Goal: Task Accomplishment & Management: Use online tool/utility

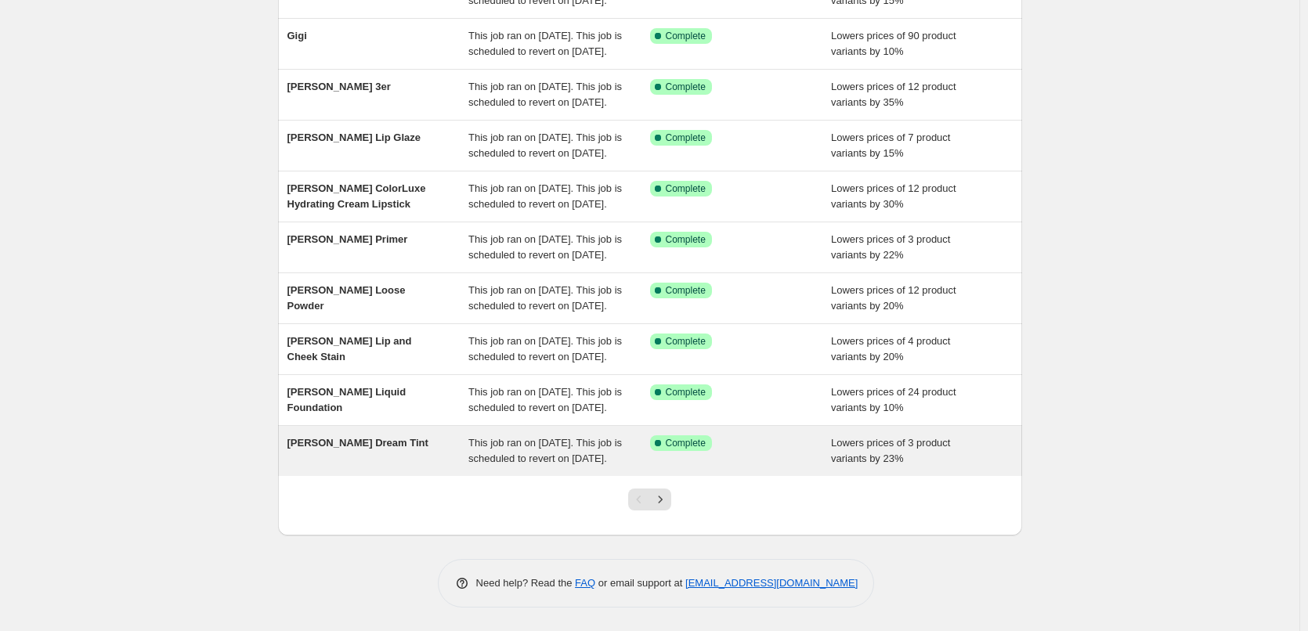
scroll to position [332, 0]
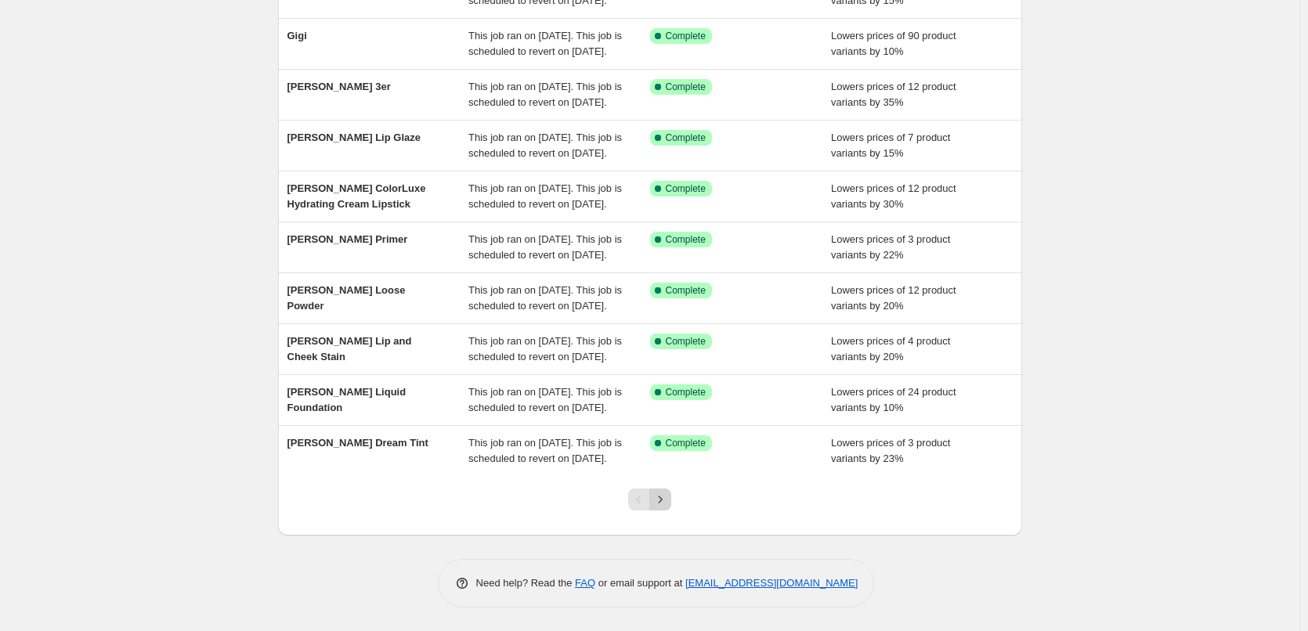
click at [667, 497] on icon "Next" at bounding box center [660, 500] width 16 height 16
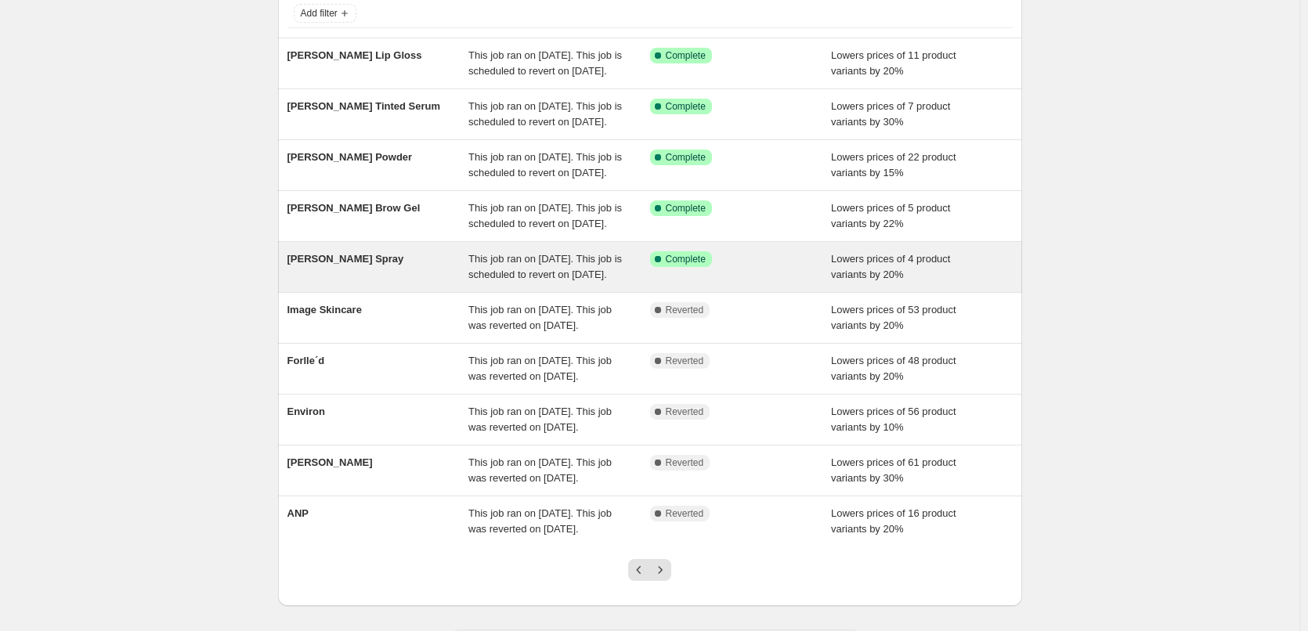
scroll to position [313, 0]
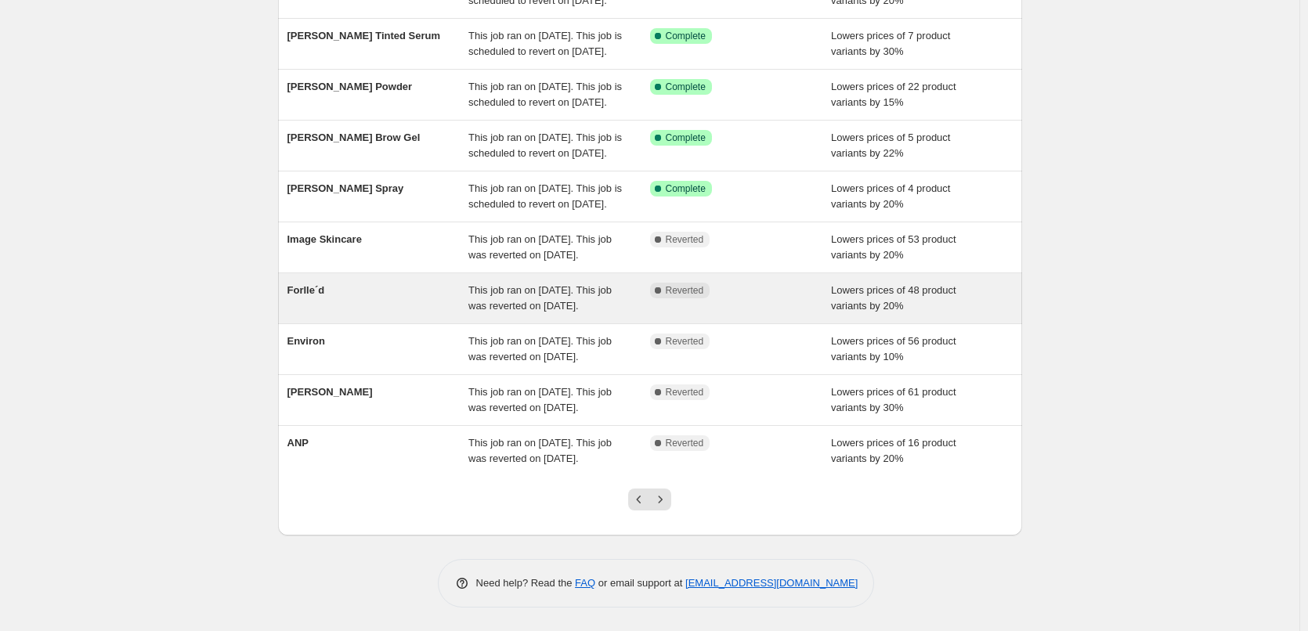
click at [320, 284] on span "Forlle´d" at bounding box center [306, 290] width 38 height 12
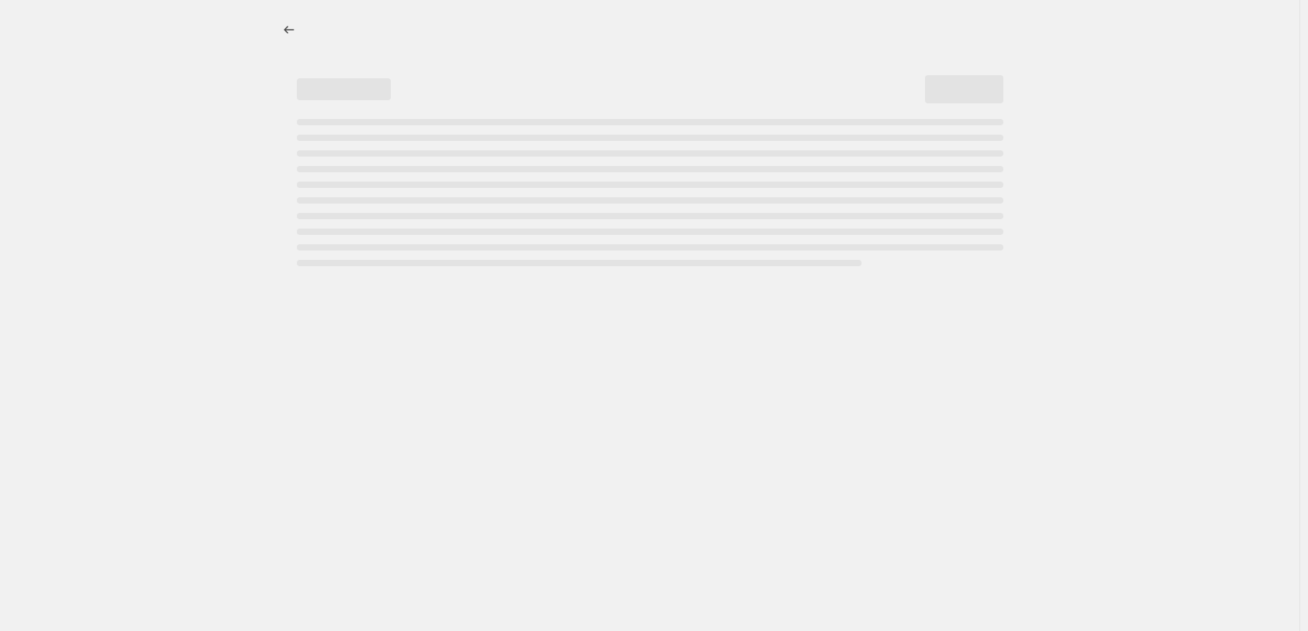
select select "percentage"
select select "remove"
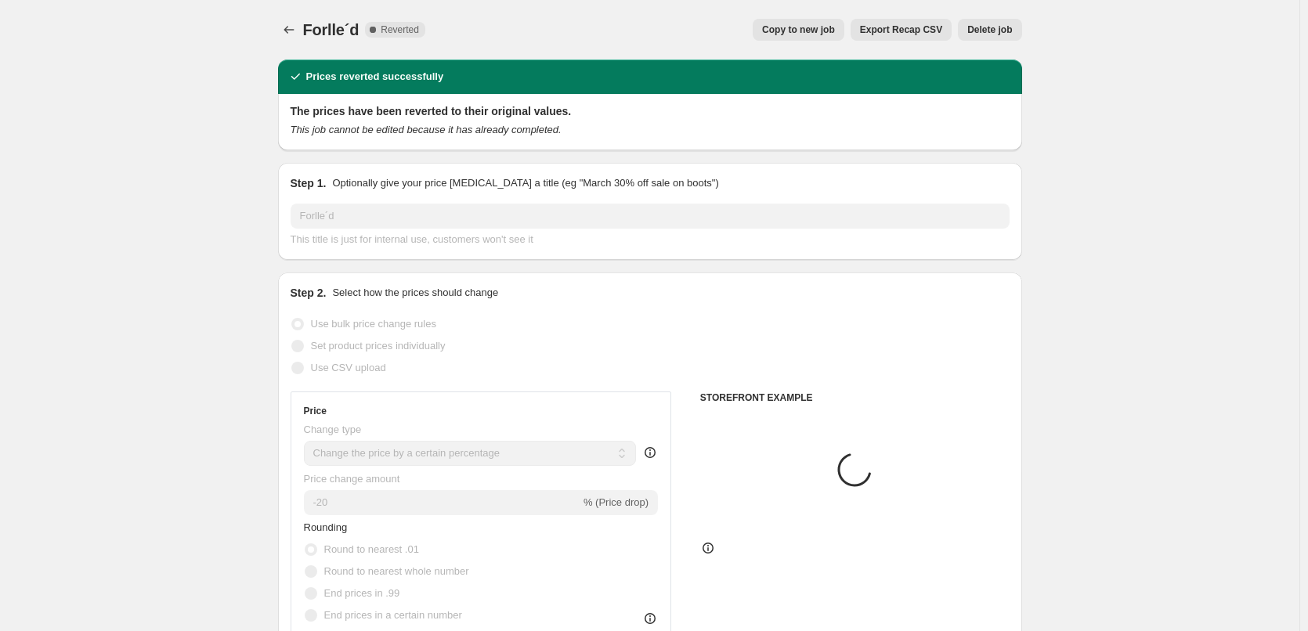
select select "vendor"
click at [783, 41] on div "Forlle´d. This page is ready Forlle´d Complete Reverted Copy to new job Export …" at bounding box center [650, 30] width 744 height 60
click at [800, 32] on span "Copy to new job" at bounding box center [798, 29] width 73 height 13
select select "percentage"
select select "remove"
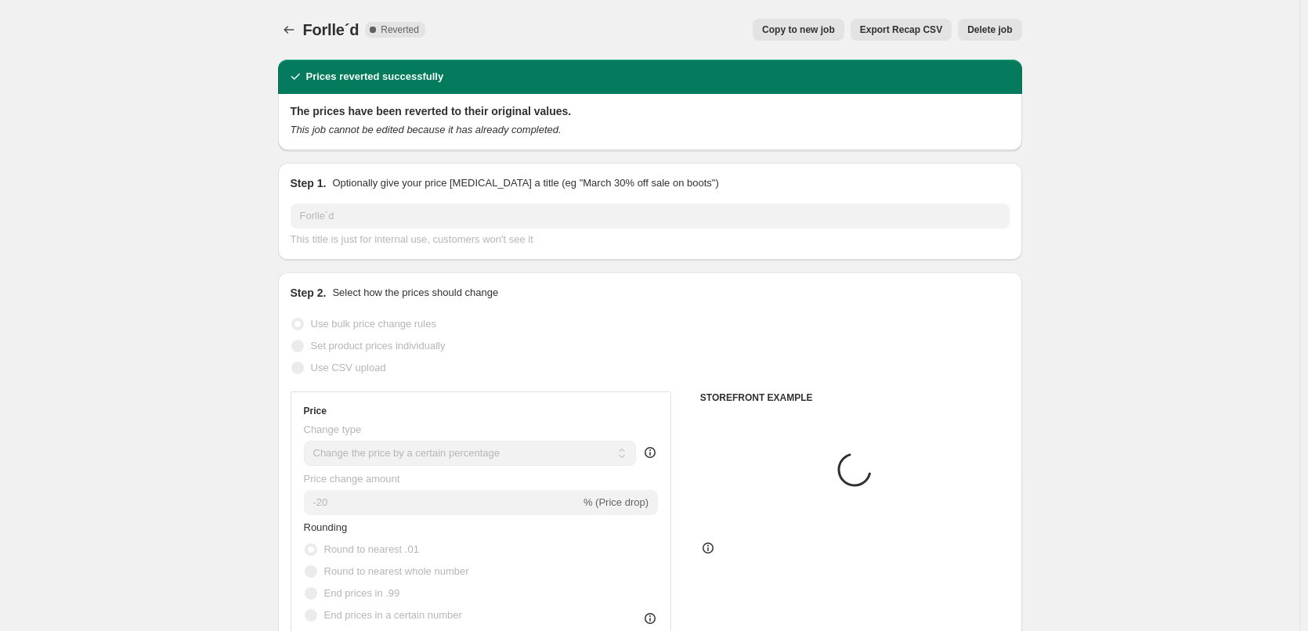
select select "vendor"
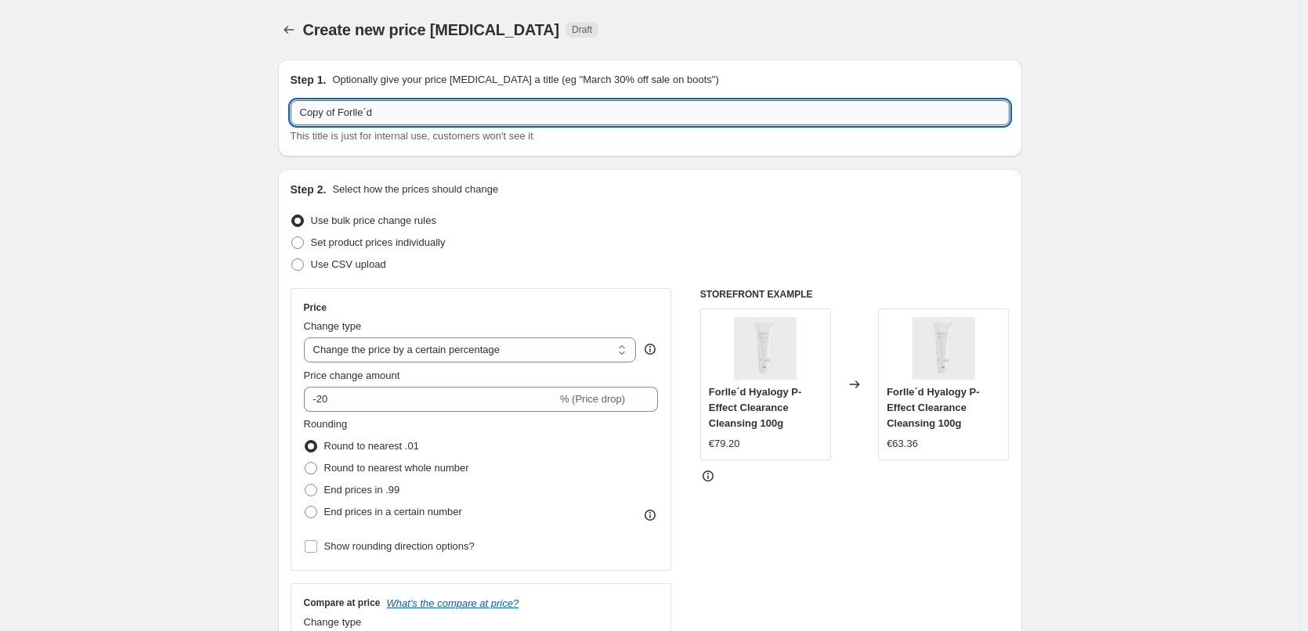
click at [340, 113] on input "Copy of Forlle´d" at bounding box center [650, 112] width 719 height 25
drag, startPoint x: 341, startPoint y: 113, endPoint x: 241, endPoint y: 121, distance: 99.8
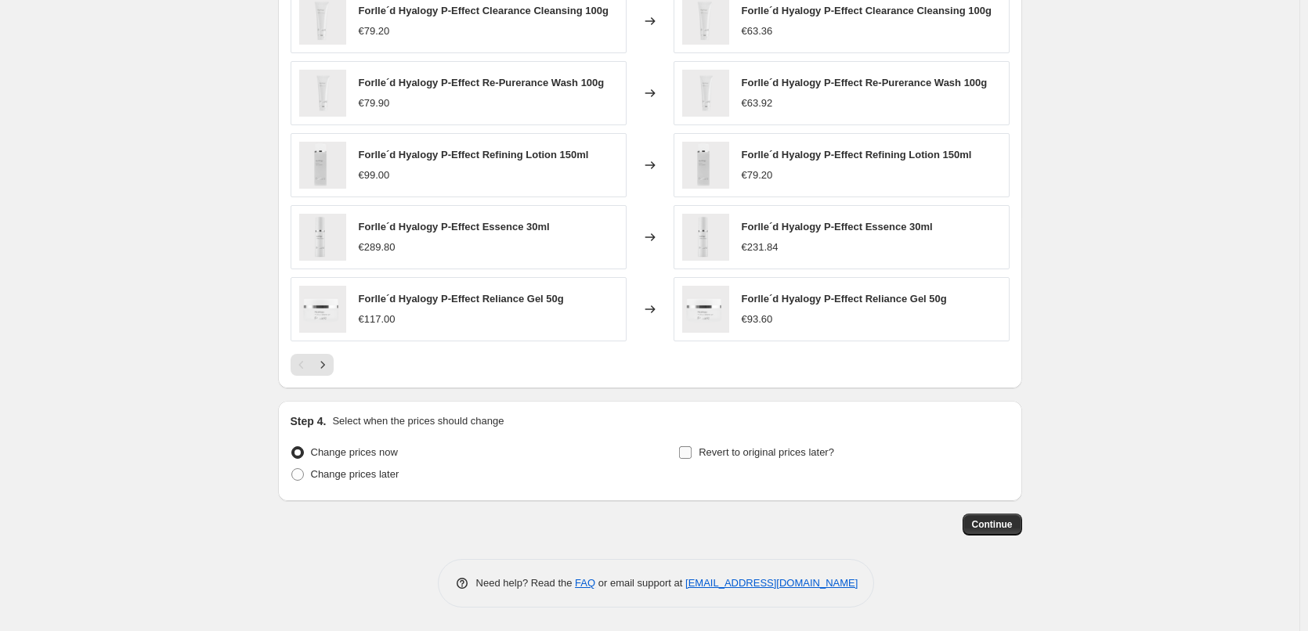
type input "Forlle´d"
click at [779, 453] on span "Revert to original prices later?" at bounding box center [767, 452] width 136 height 12
click at [692, 453] on input "Revert to original prices later?" at bounding box center [685, 452] width 13 height 13
checkbox input "true"
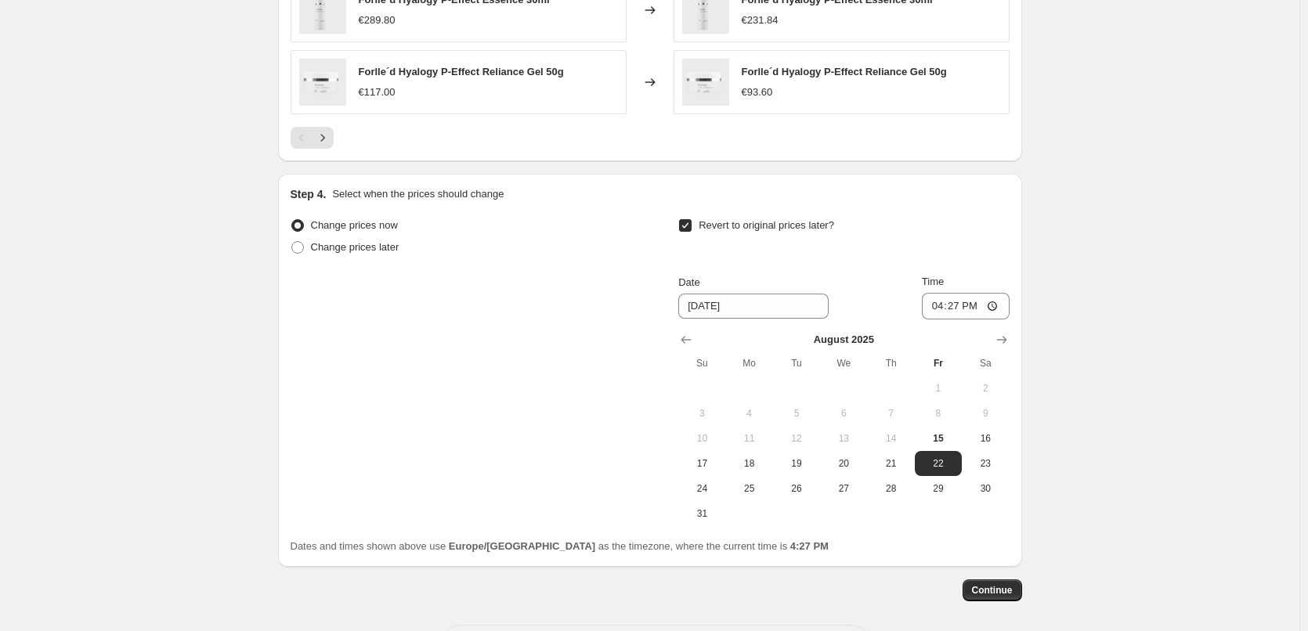
scroll to position [1404, 0]
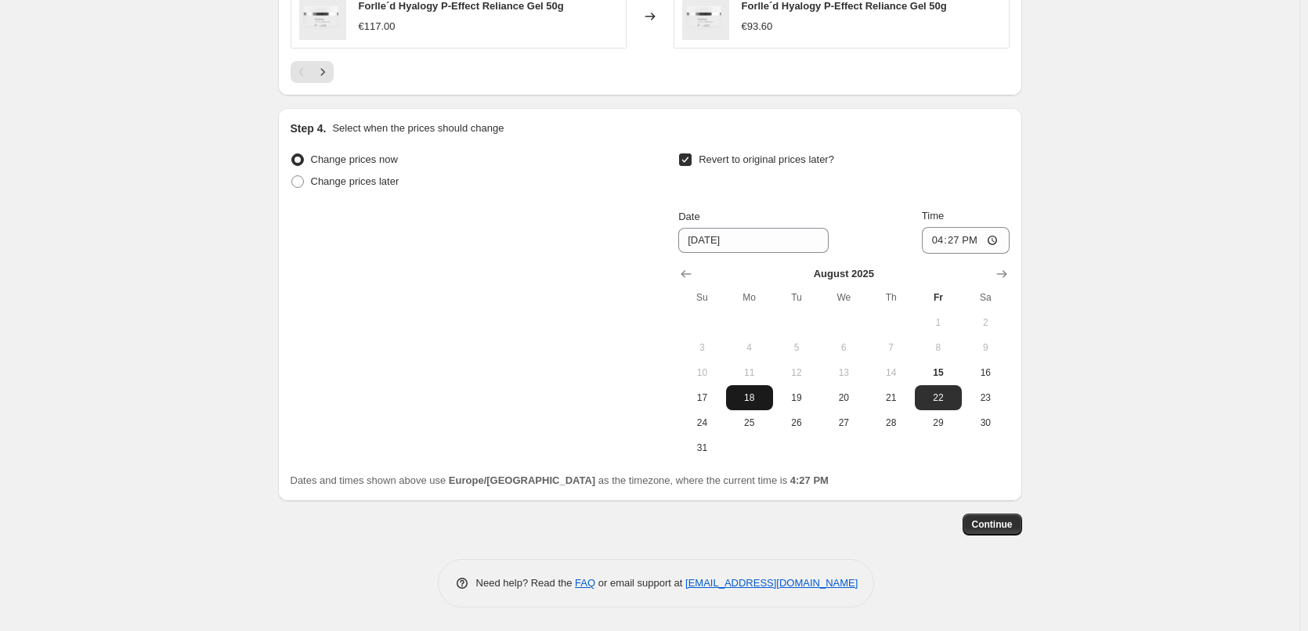
click at [761, 400] on span "18" at bounding box center [749, 398] width 34 height 13
type input "[DATE]"
click at [935, 243] on input "16:27" at bounding box center [966, 240] width 88 height 27
type input "03:00"
click at [1009, 527] on span "Continue" at bounding box center [992, 525] width 41 height 13
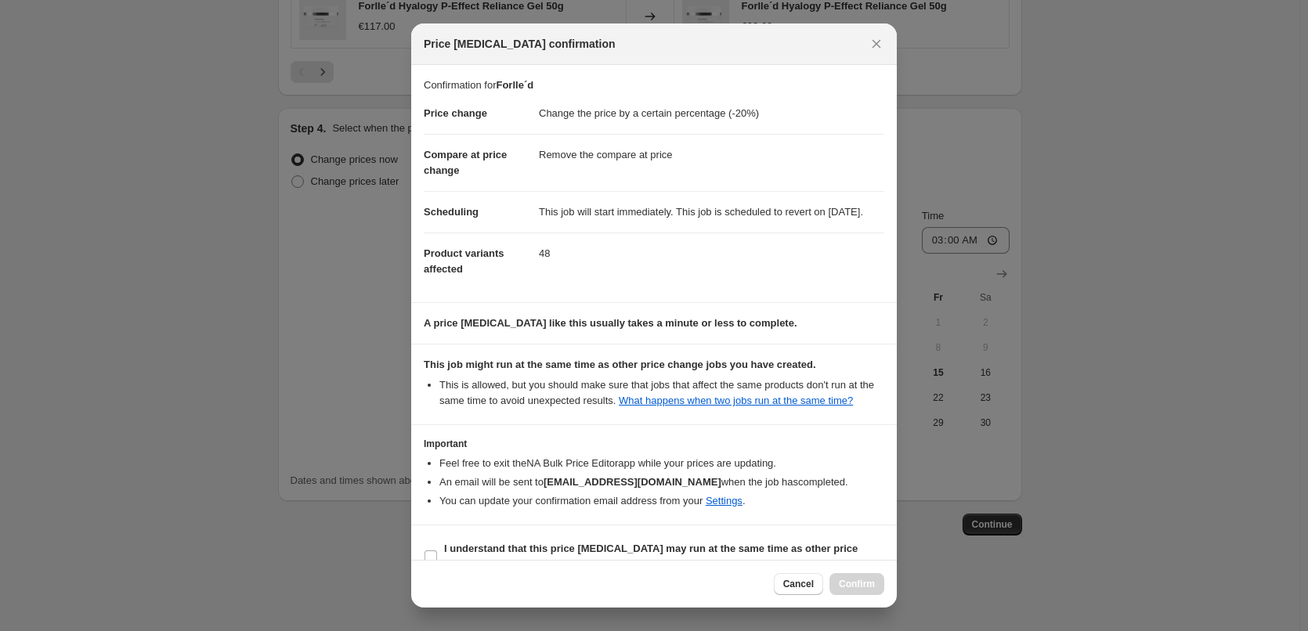
scroll to position [44, 0]
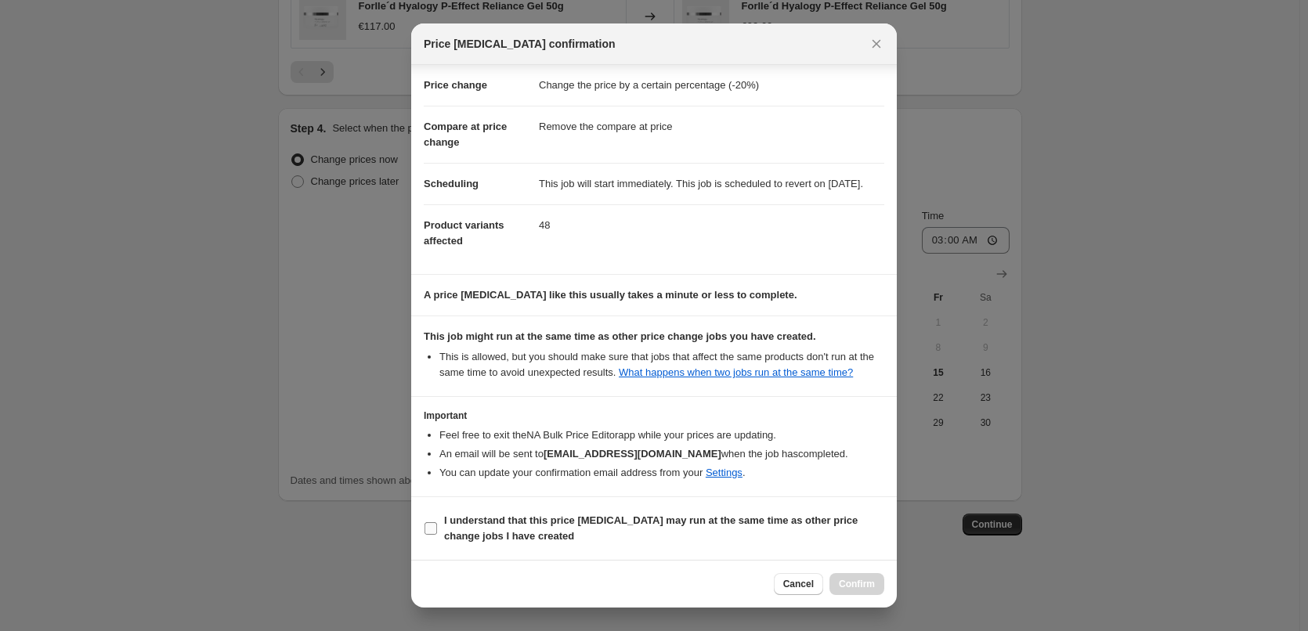
click at [538, 546] on label "I understand that this price [MEDICAL_DATA] may run at the same time as other p…" at bounding box center [654, 529] width 461 height 38
click at [437, 535] on input "I understand that this price [MEDICAL_DATA] may run at the same time as other p…" at bounding box center [431, 528] width 13 height 13
checkbox input "true"
click at [874, 581] on span "Confirm" at bounding box center [857, 584] width 36 height 13
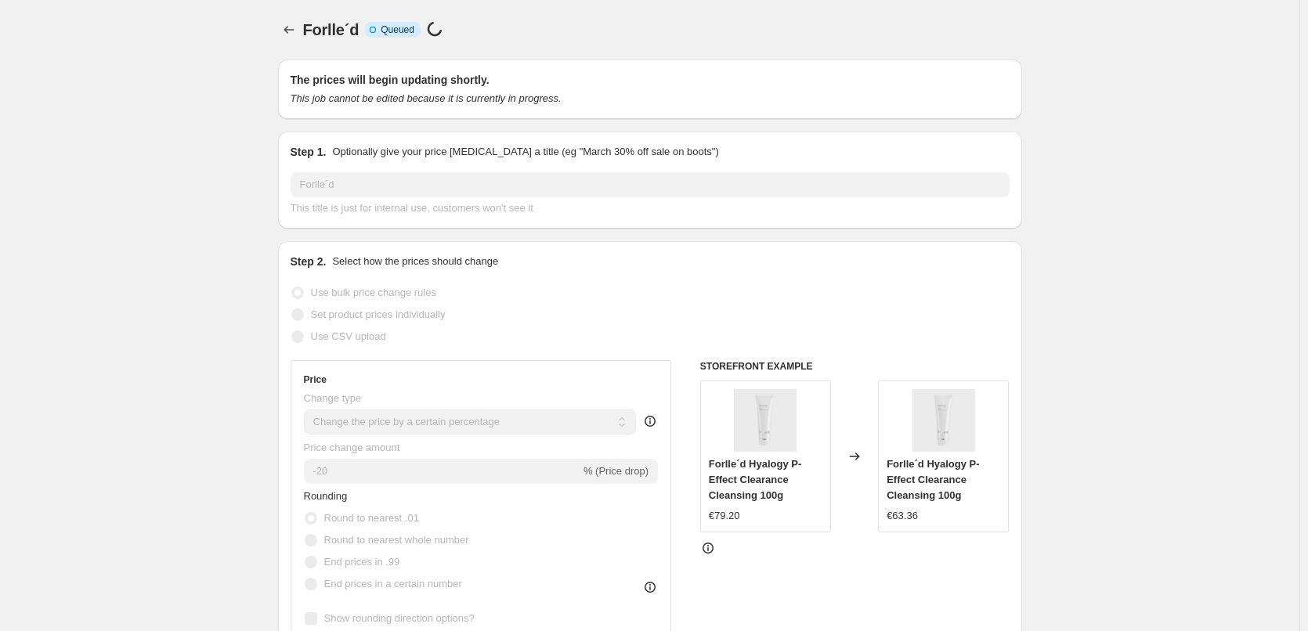
click at [311, 31] on span "Forlle´d" at bounding box center [331, 29] width 56 height 17
click at [297, 32] on icon "Price change jobs" at bounding box center [289, 30] width 16 height 16
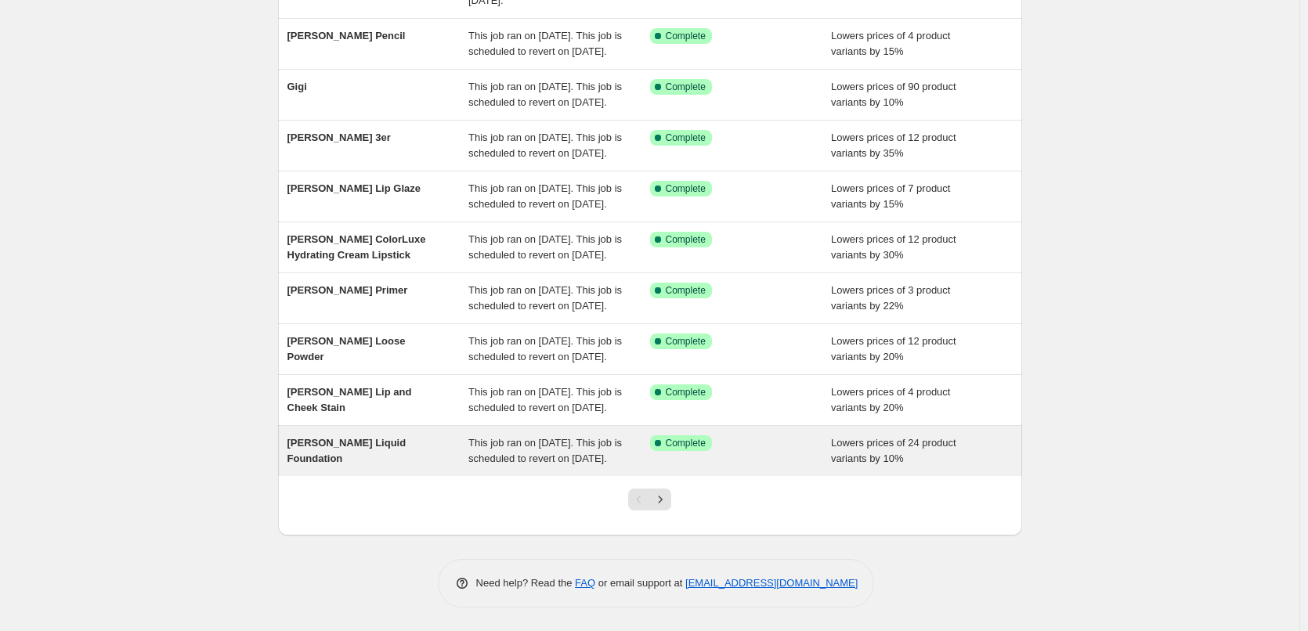
scroll to position [332, 0]
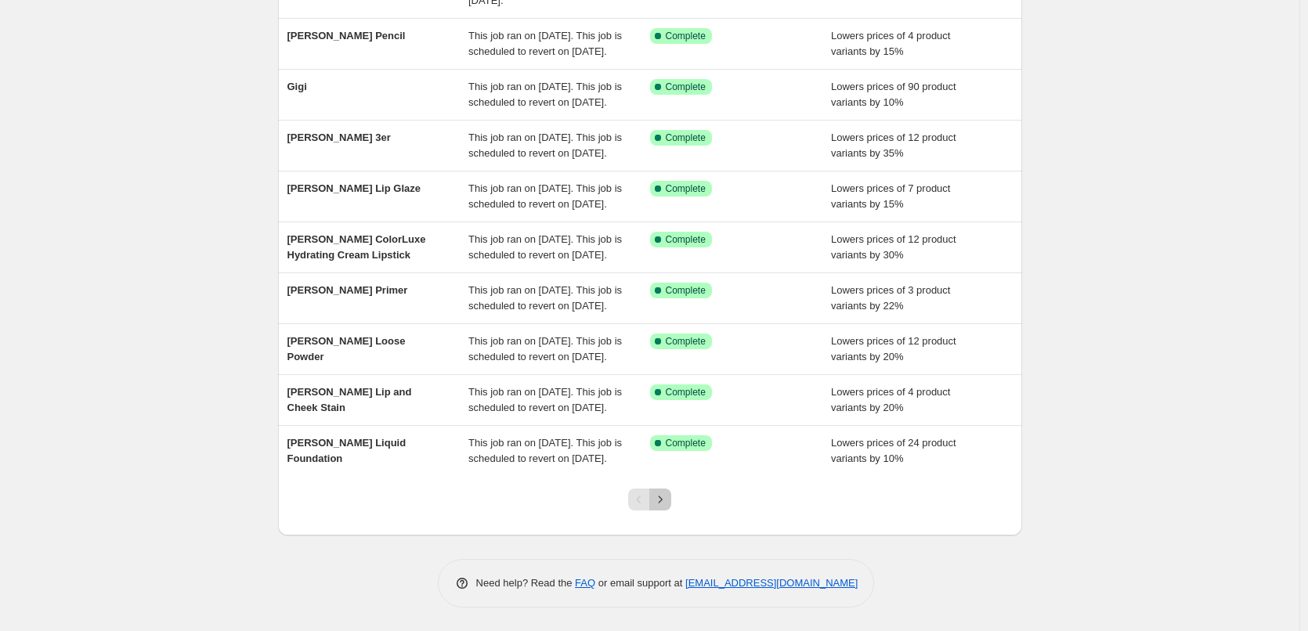
click at [667, 503] on icon "Next" at bounding box center [660, 500] width 16 height 16
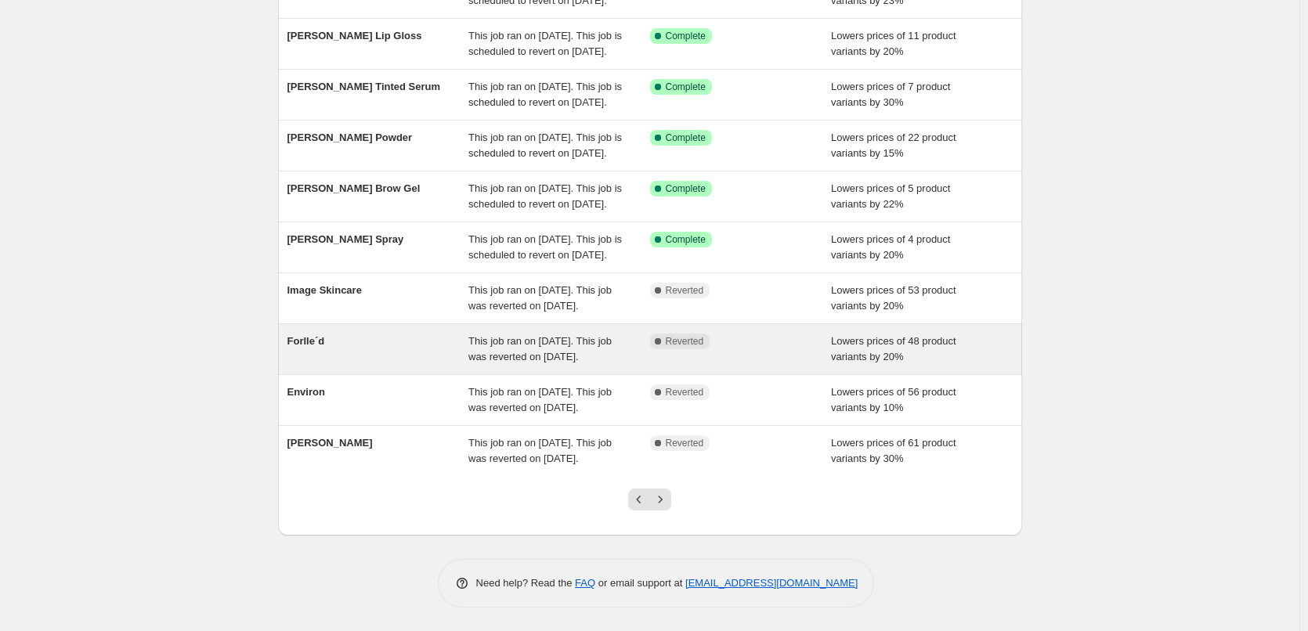
click at [358, 334] on div "Forlle´d" at bounding box center [378, 349] width 182 height 31
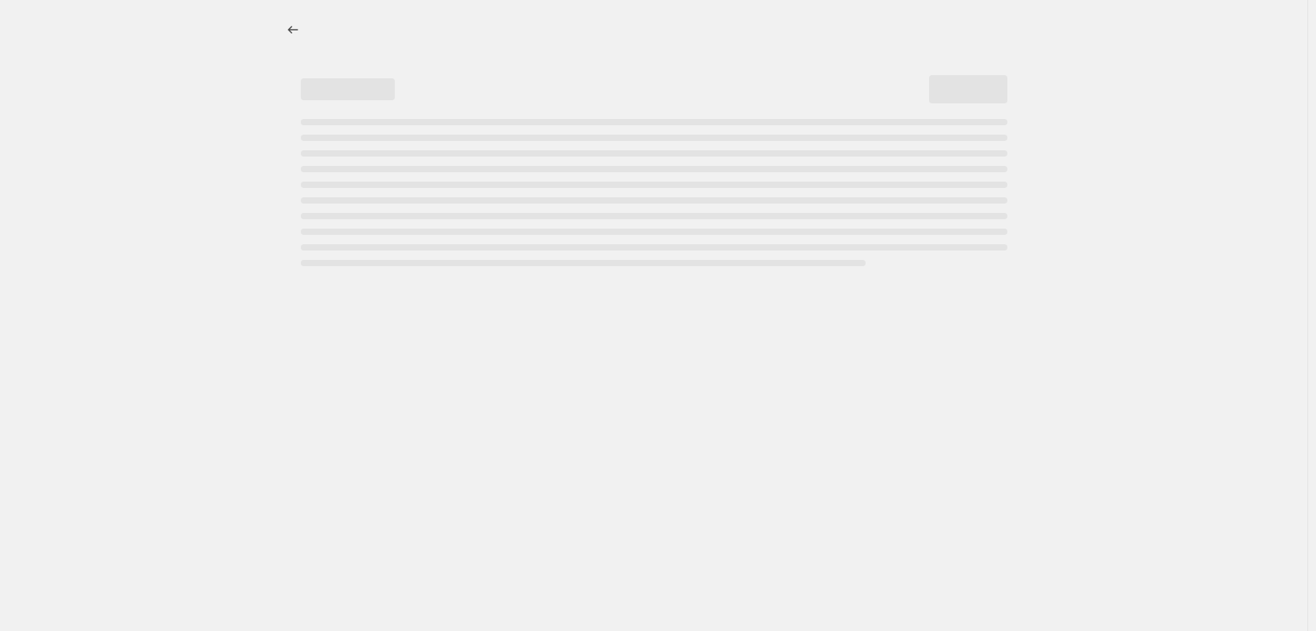
select select "percentage"
select select "remove"
select select "vendor"
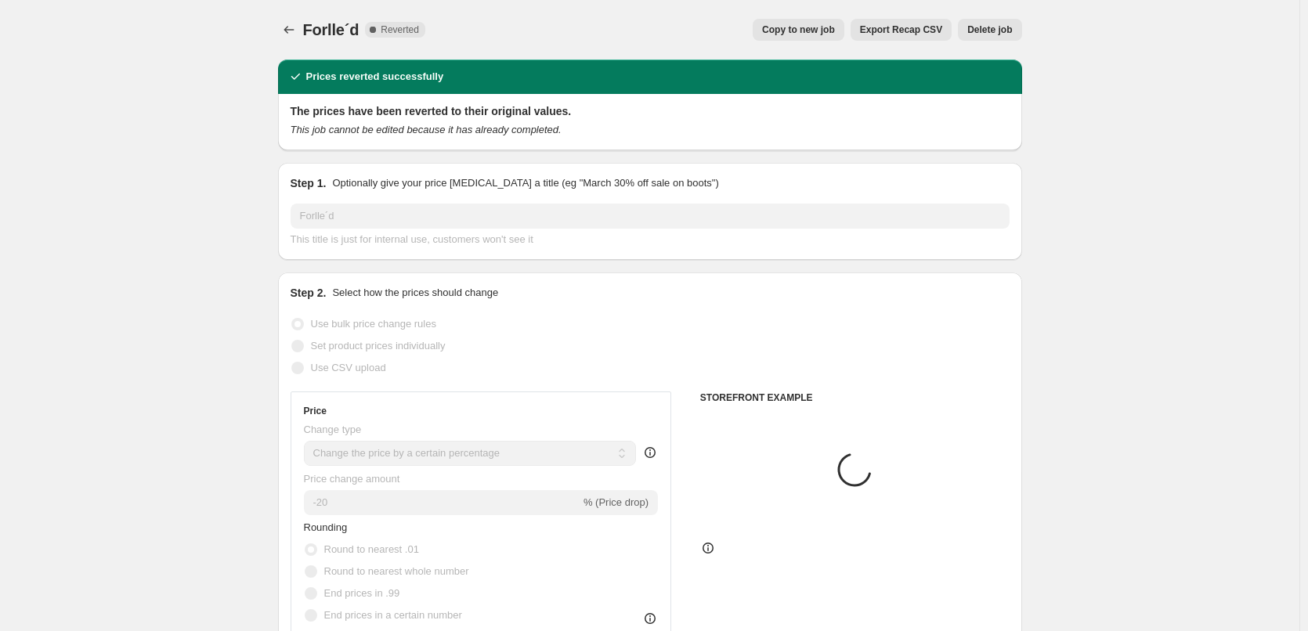
click at [994, 29] on span "Delete job" at bounding box center [989, 29] width 45 height 13
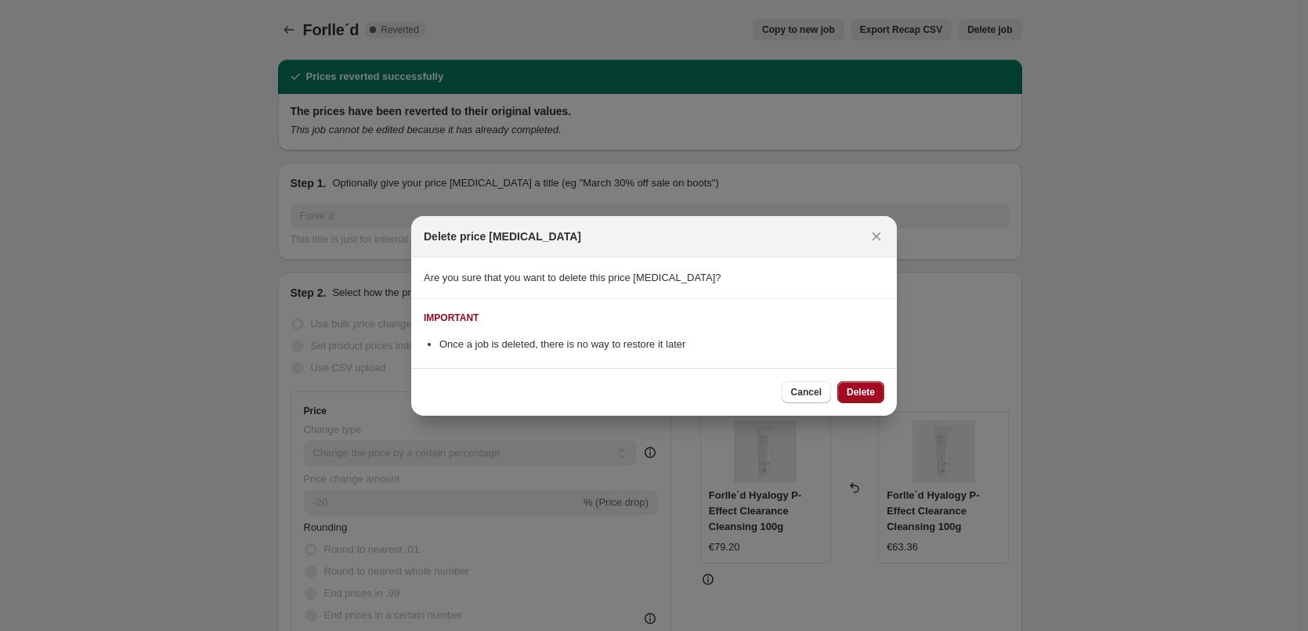
click at [862, 394] on span "Delete" at bounding box center [861, 392] width 28 height 13
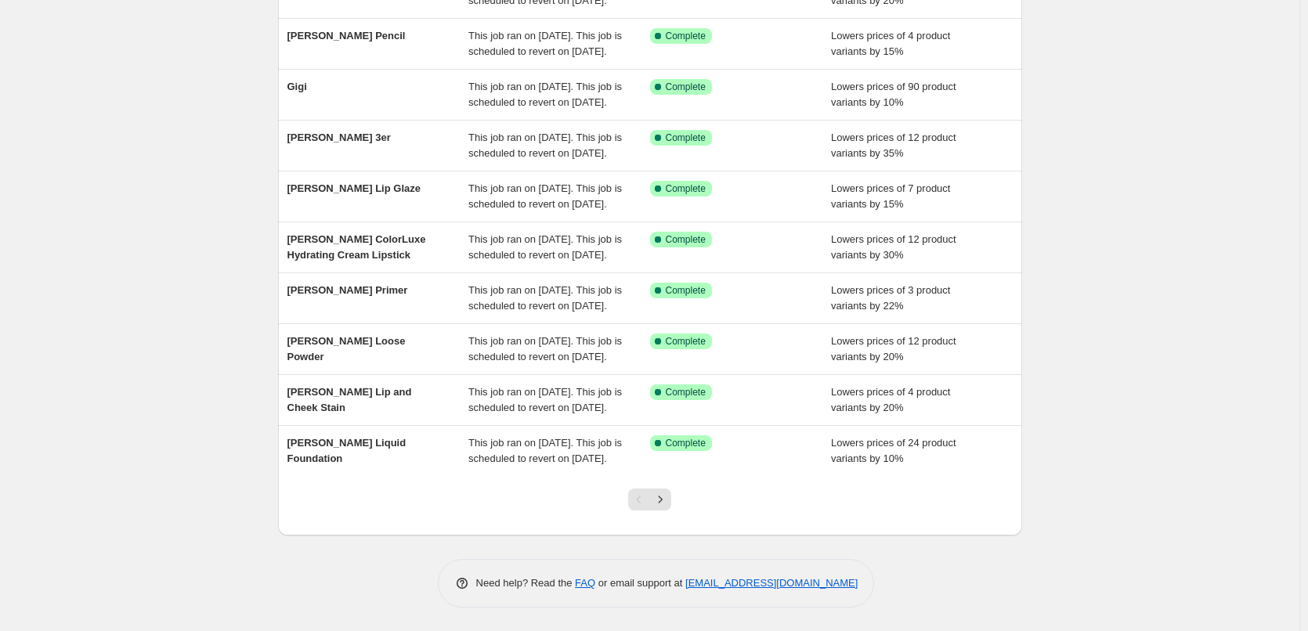
scroll to position [332, 0]
click at [658, 504] on icon "Next" at bounding box center [660, 500] width 16 height 16
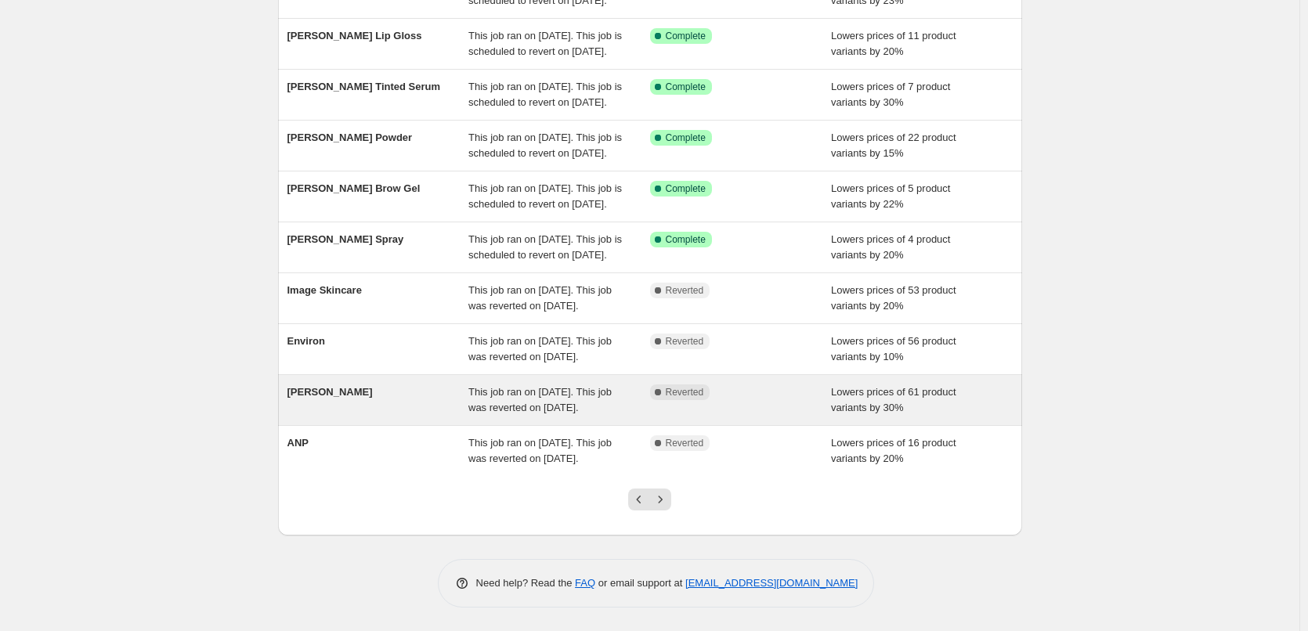
click at [370, 385] on div "[PERSON_NAME]" at bounding box center [378, 400] width 182 height 31
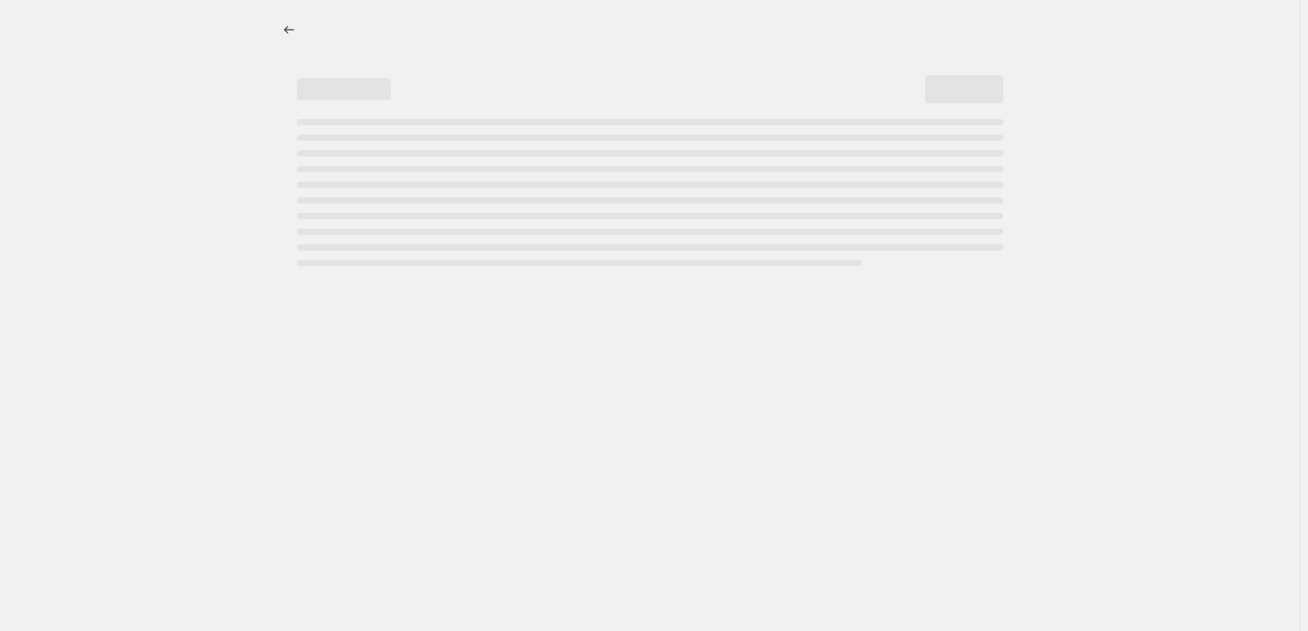
select select "percentage"
select select "vendor"
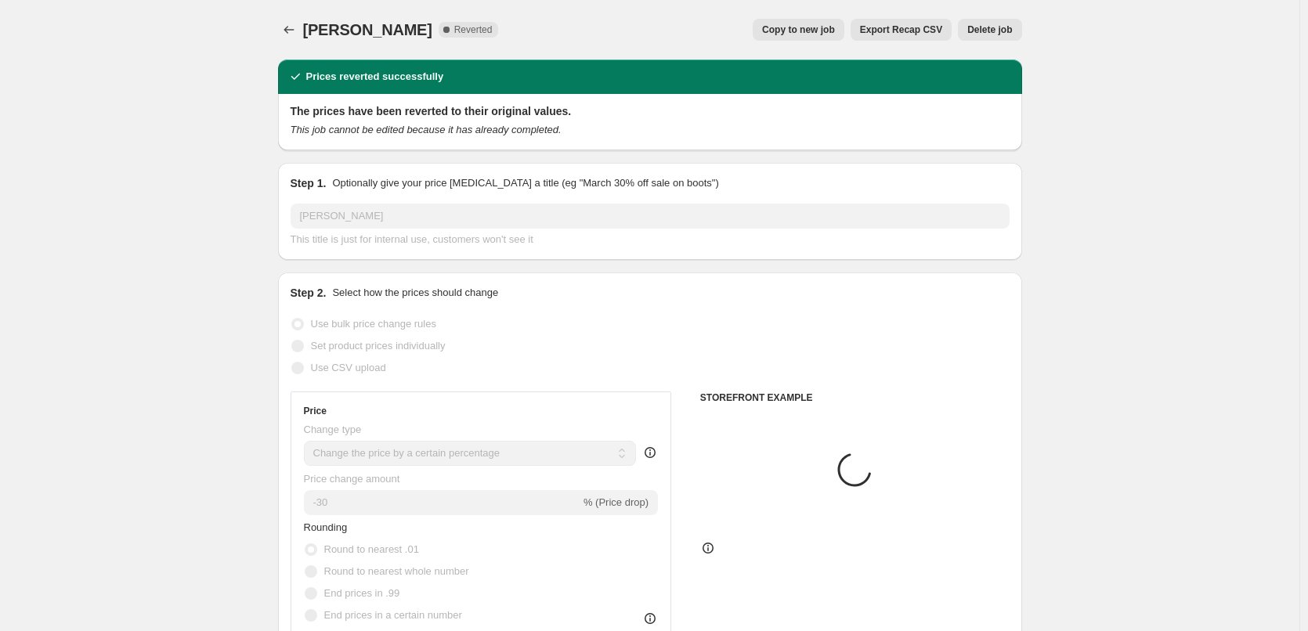
click at [811, 18] on div "Dr. Eckstein. This page is ready Dr. Eckstein Complete Reverted Copy to new job…" at bounding box center [650, 30] width 744 height 60
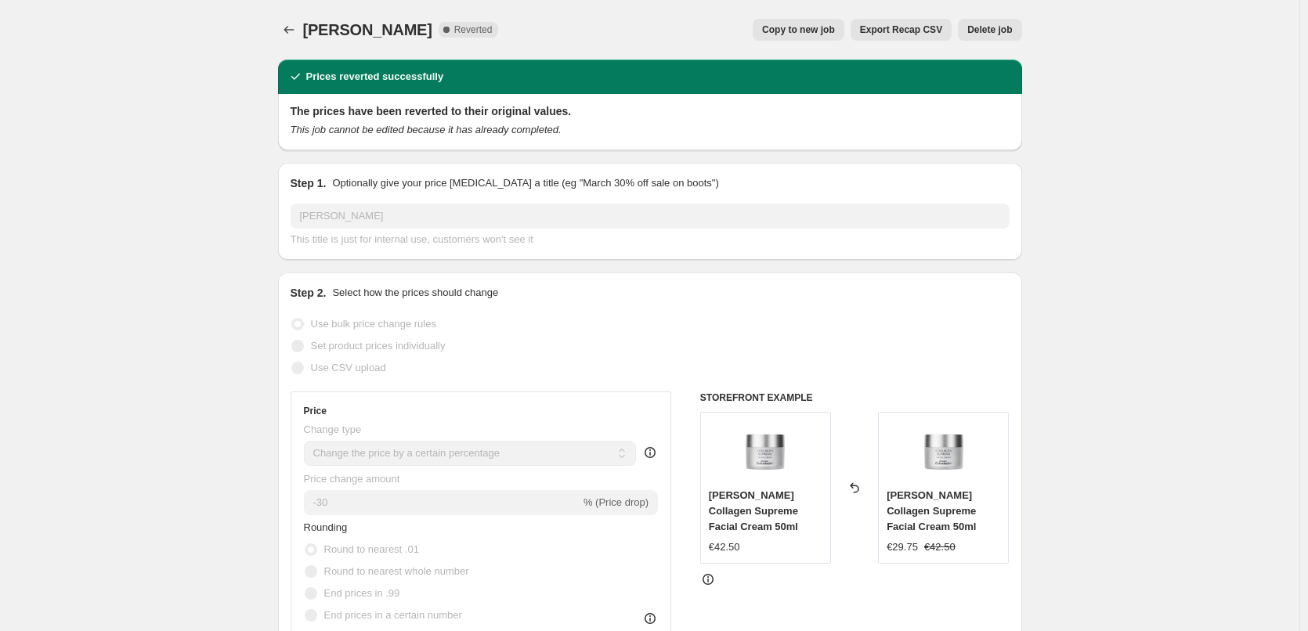
click at [808, 28] on span "Copy to new job" at bounding box center [798, 29] width 73 height 13
select select "percentage"
select select "vendor"
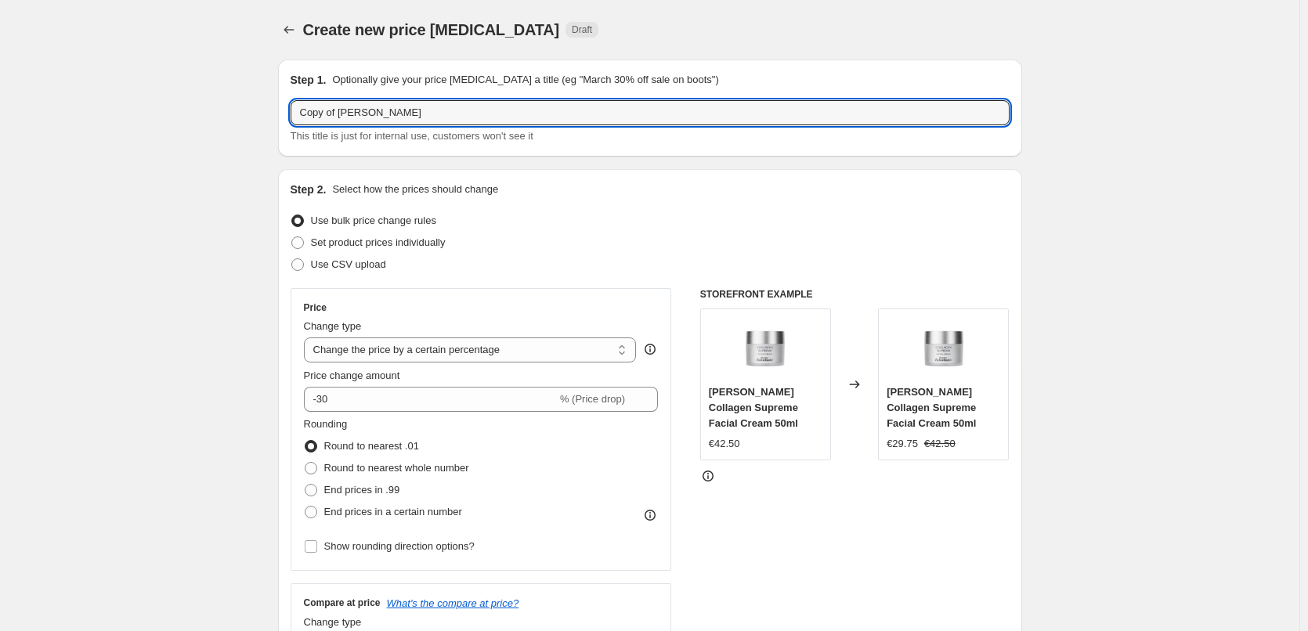
drag, startPoint x: 342, startPoint y: 111, endPoint x: 181, endPoint y: 124, distance: 161.1
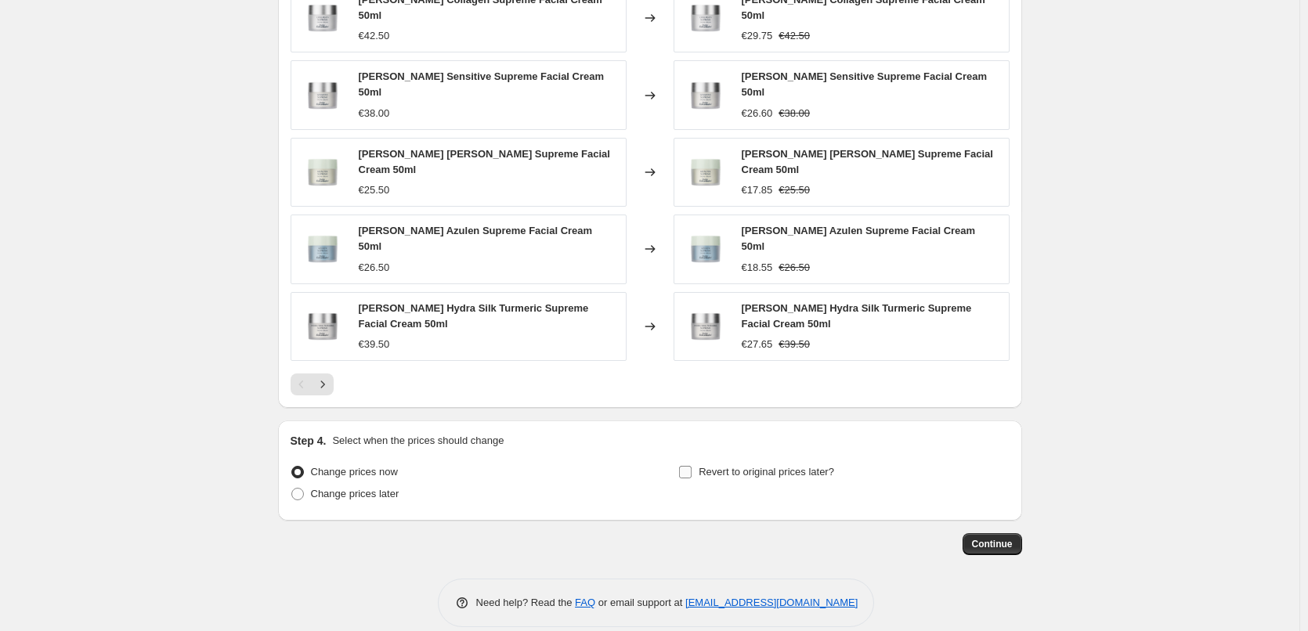
type input "[PERSON_NAME]"
click at [738, 461] on label "Revert to original prices later?" at bounding box center [756, 472] width 156 height 22
click at [692, 466] on input "Revert to original prices later?" at bounding box center [685, 472] width 13 height 13
checkbox input "true"
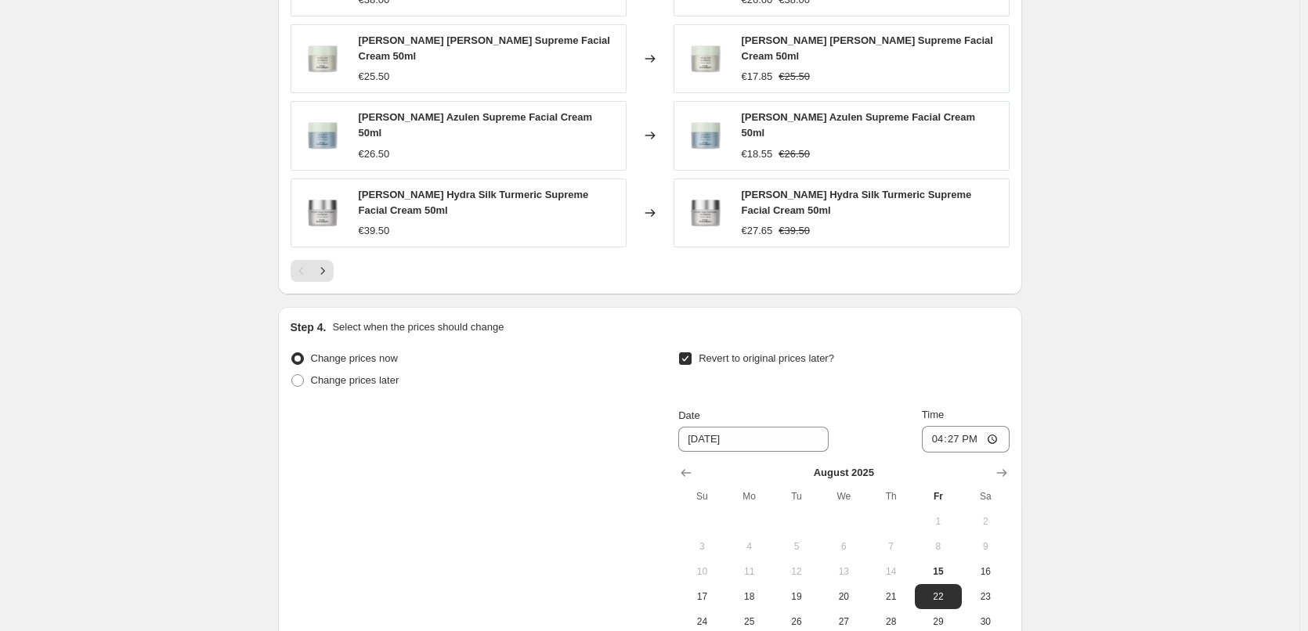
scroll to position [1409, 0]
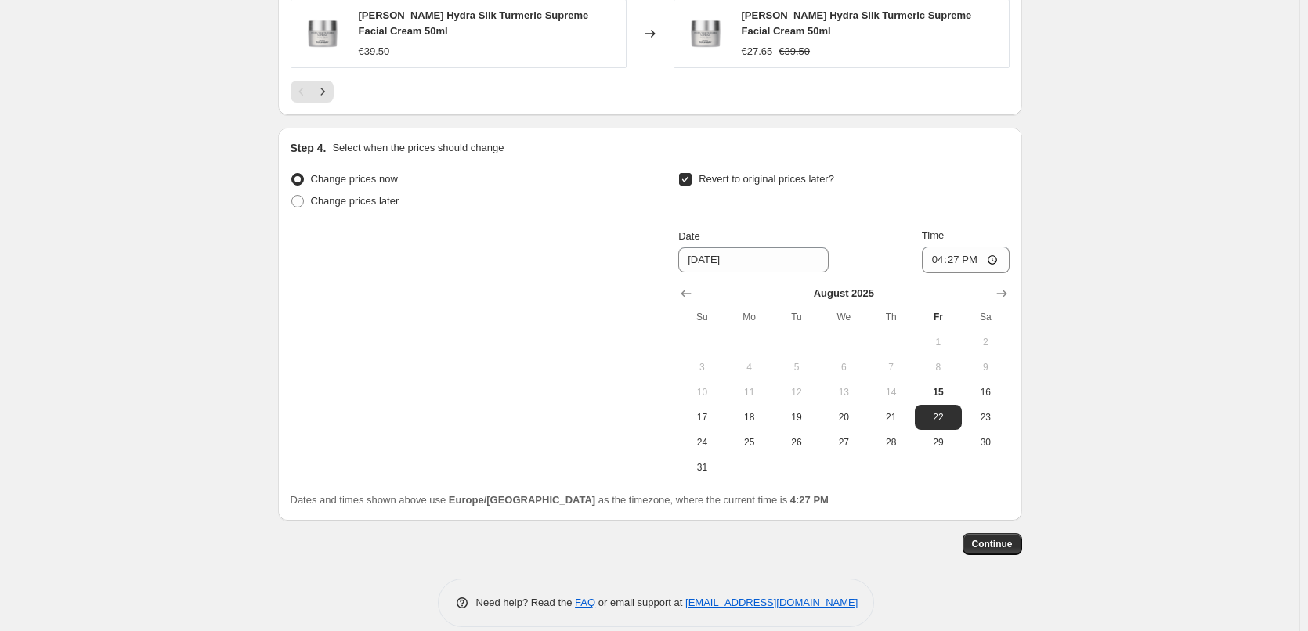
click at [767, 383] on button "11" at bounding box center [749, 392] width 47 height 25
click at [766, 411] on span "18" at bounding box center [749, 417] width 34 height 13
type input "[DATE]"
click at [942, 247] on input "16:27" at bounding box center [966, 260] width 88 height 27
type input "03:00"
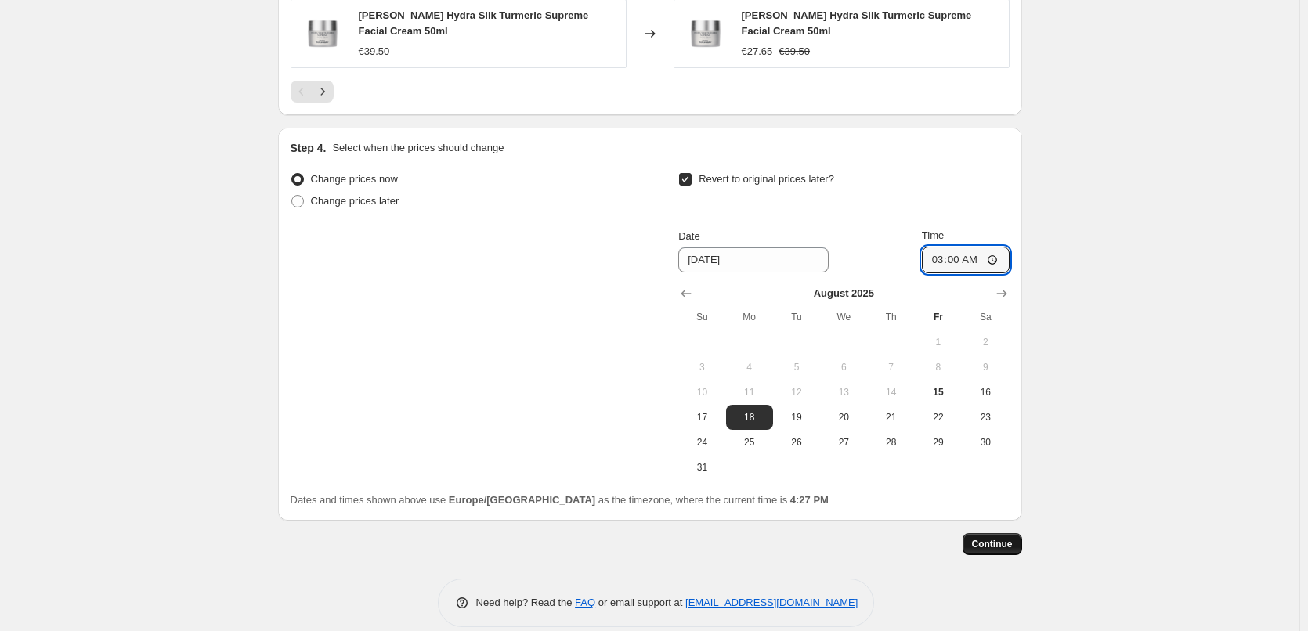
click at [980, 538] on span "Continue" at bounding box center [992, 544] width 41 height 13
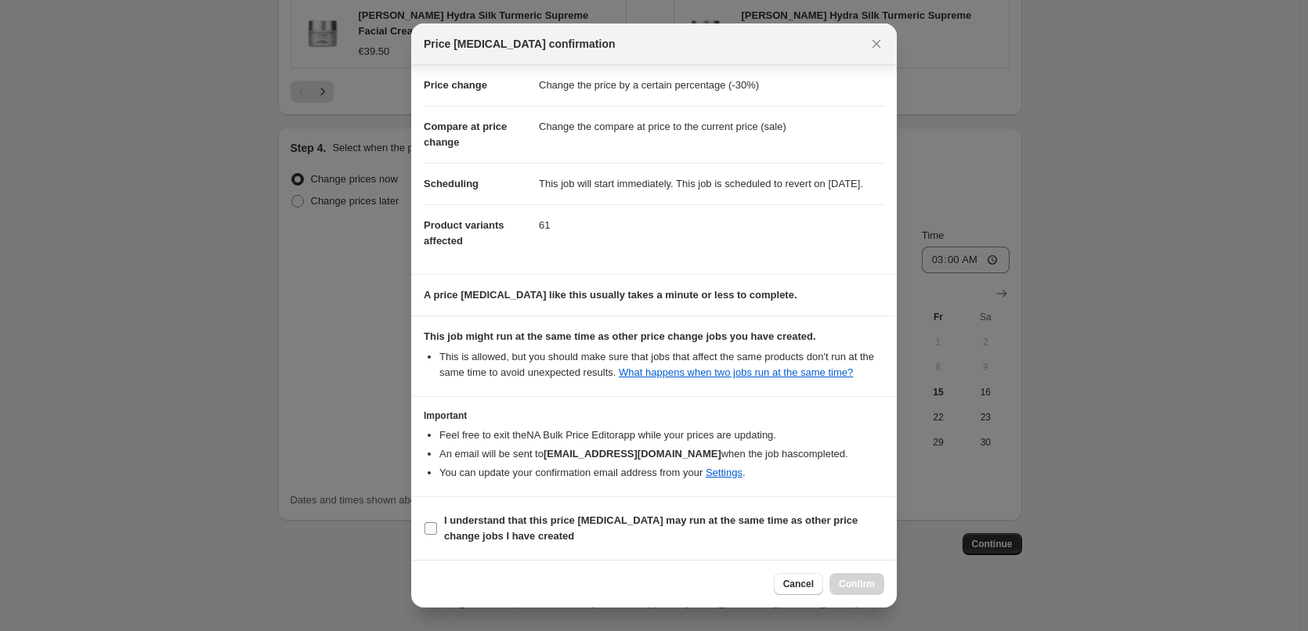
scroll to position [44, 0]
click at [547, 521] on b "I understand that this price [MEDICAL_DATA] may run at the same time as other p…" at bounding box center [651, 528] width 414 height 27
click at [437, 522] on input "I understand that this price [MEDICAL_DATA] may run at the same time as other p…" at bounding box center [431, 528] width 13 height 13
checkbox input "true"
click at [883, 590] on button "Confirm" at bounding box center [856, 584] width 55 height 22
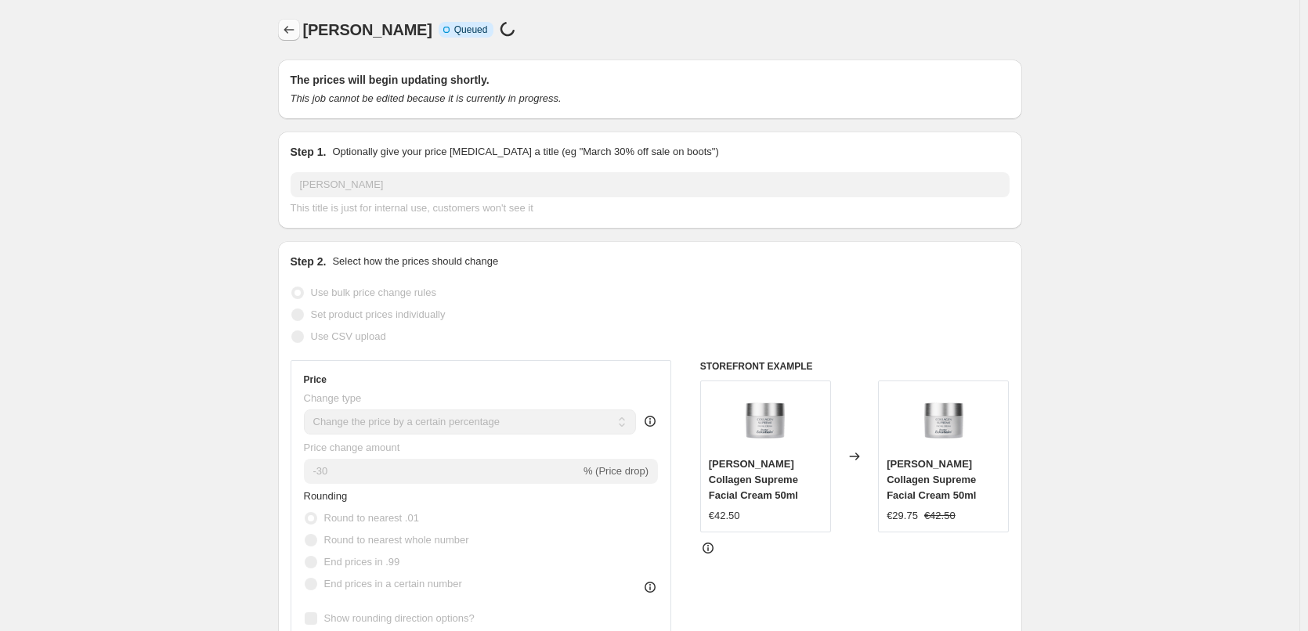
click at [297, 26] on icon "Price change jobs" at bounding box center [289, 30] width 16 height 16
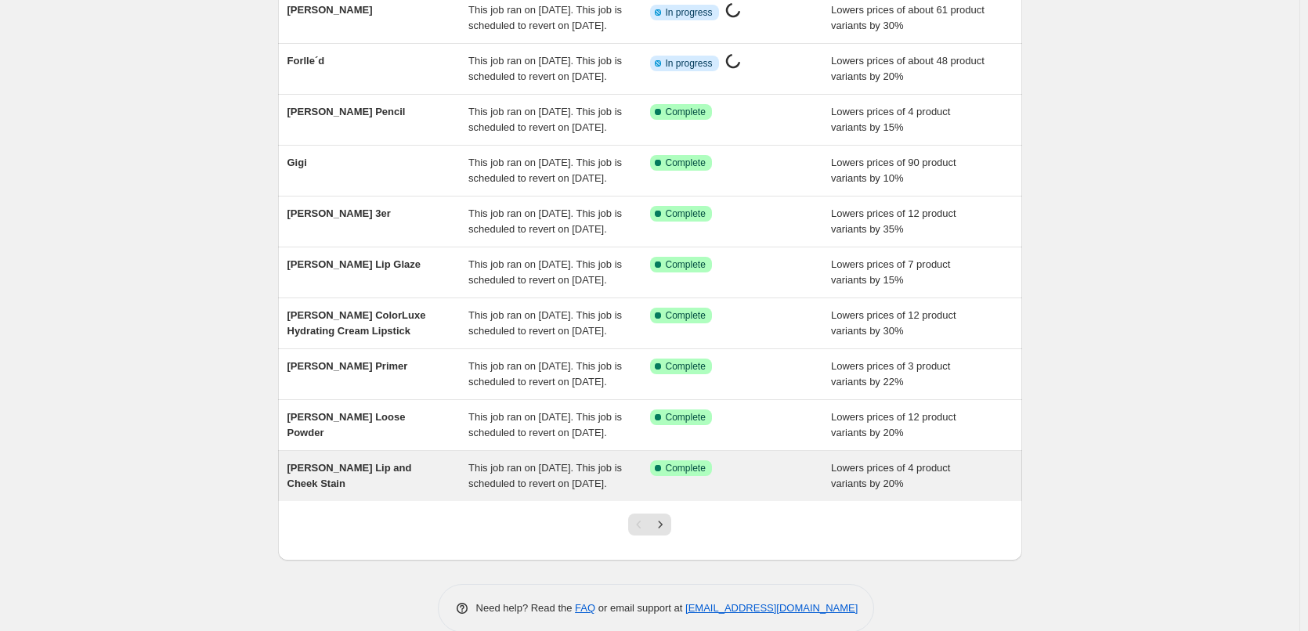
scroll to position [332, 0]
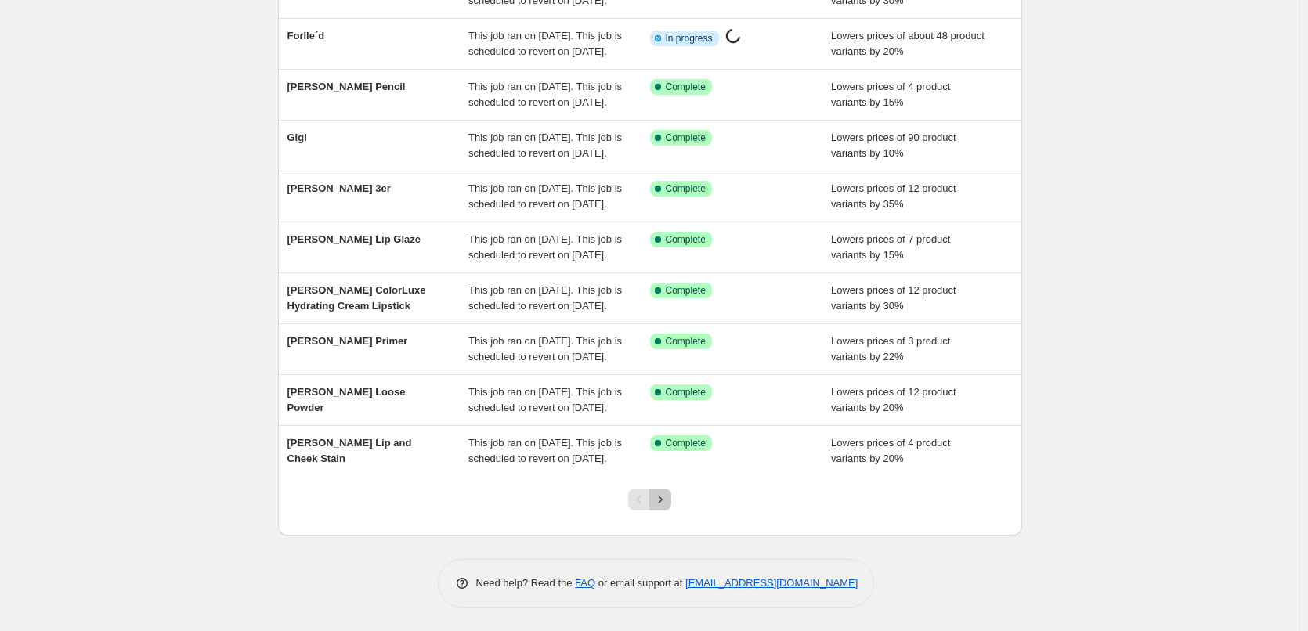
click at [661, 502] on icon "Next" at bounding box center [660, 500] width 16 height 16
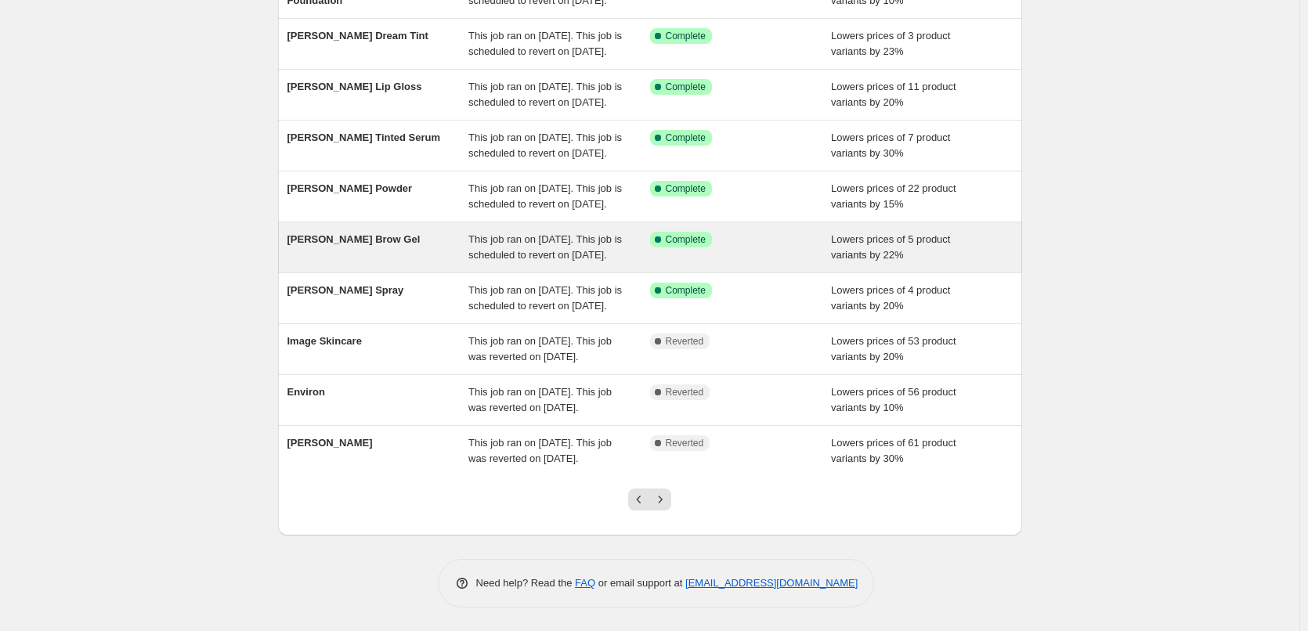
scroll to position [0, 0]
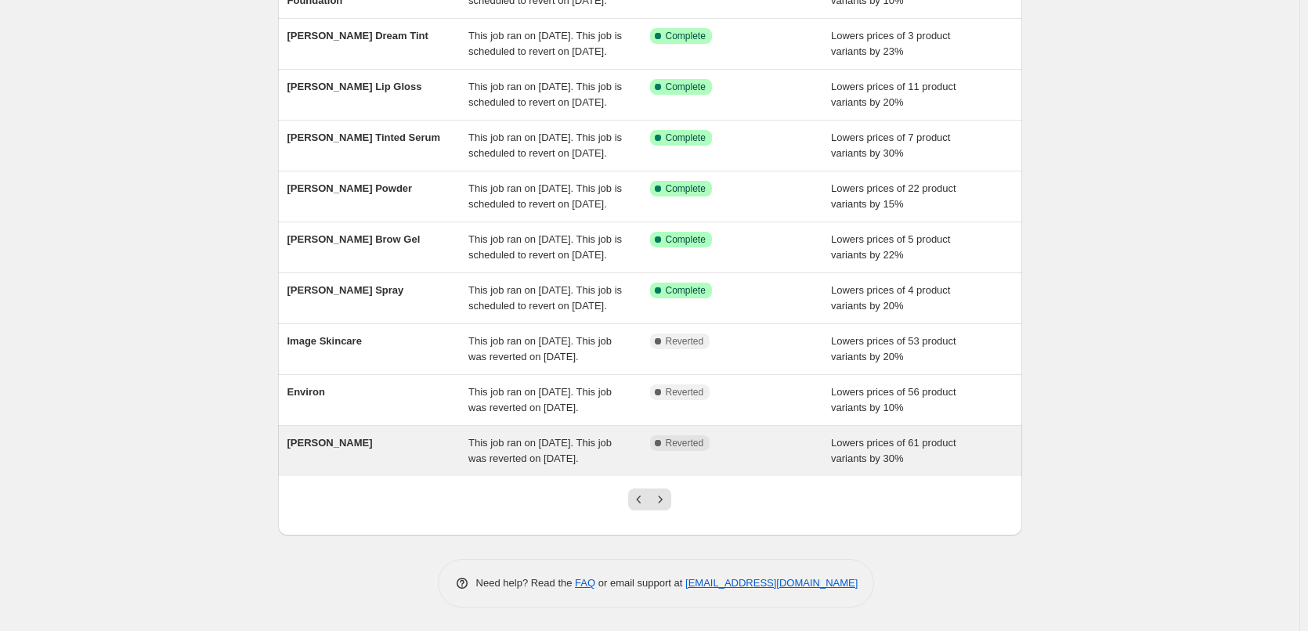
click at [365, 435] on div "[PERSON_NAME]" at bounding box center [378, 450] width 182 height 31
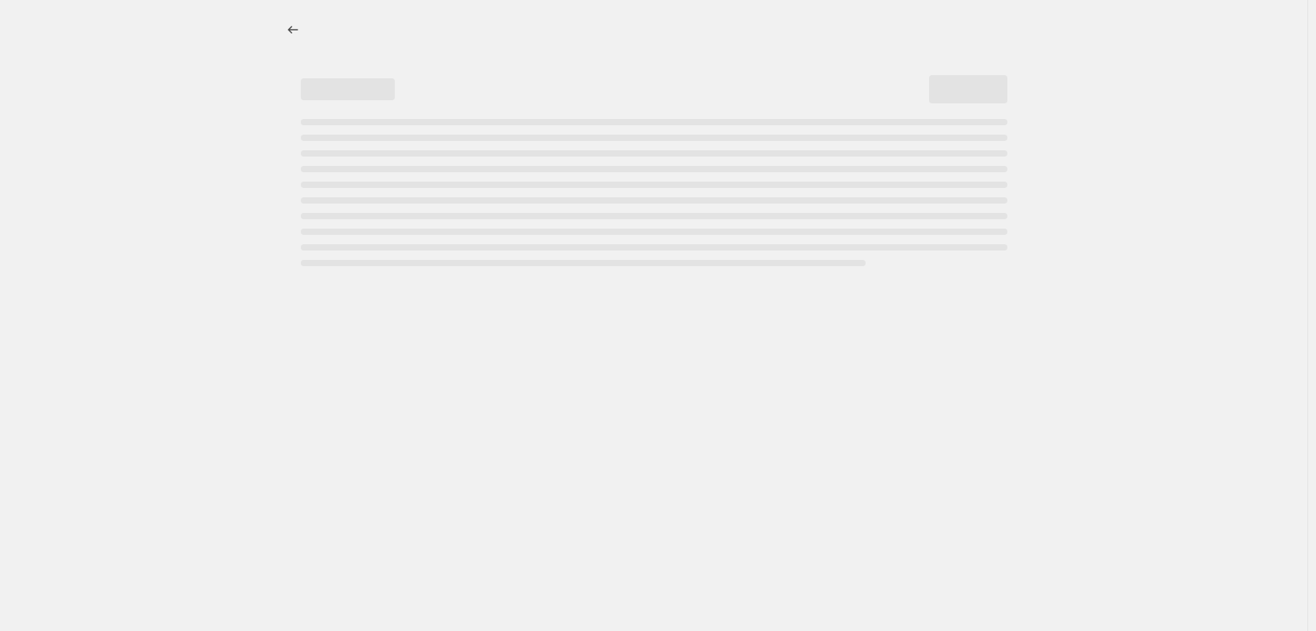
select select "percentage"
select select "vendor"
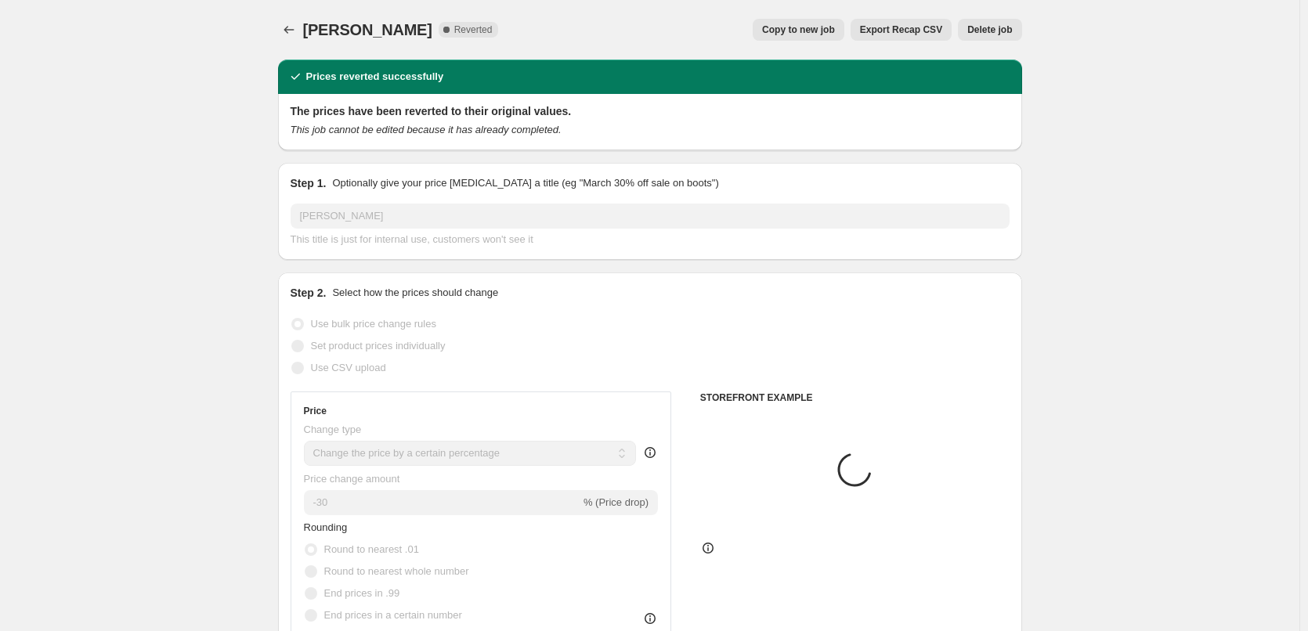
click at [981, 38] on button "Delete job" at bounding box center [989, 30] width 63 height 22
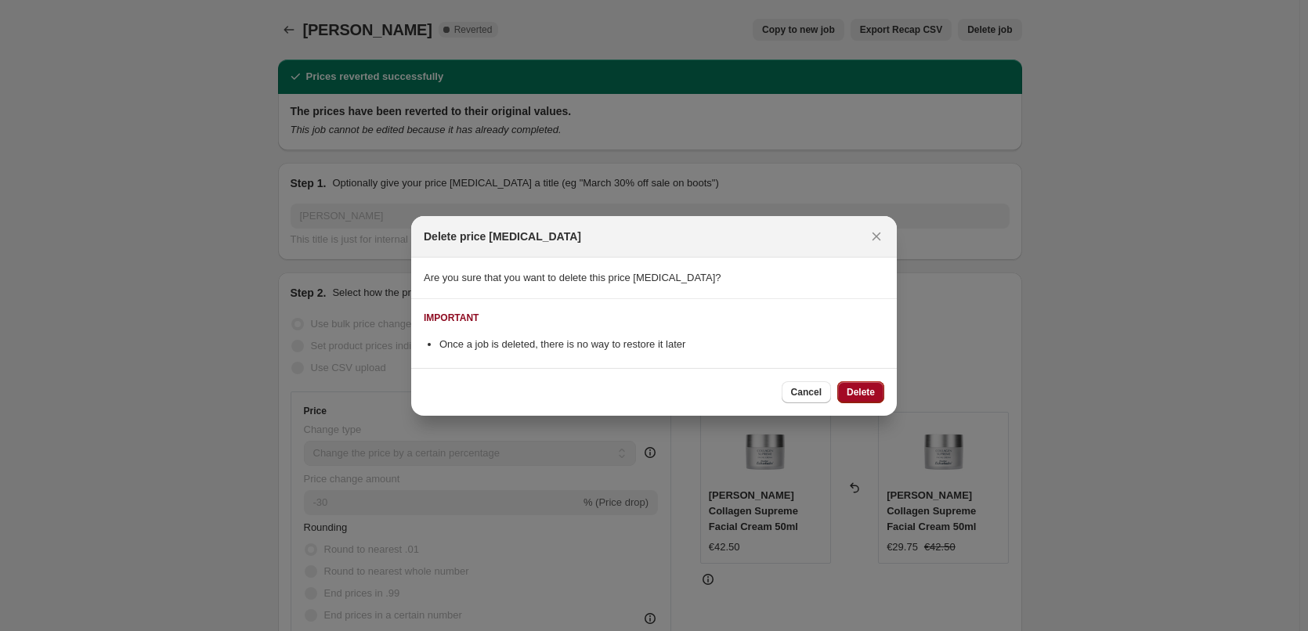
click at [855, 381] on button "Delete" at bounding box center [860, 392] width 47 height 22
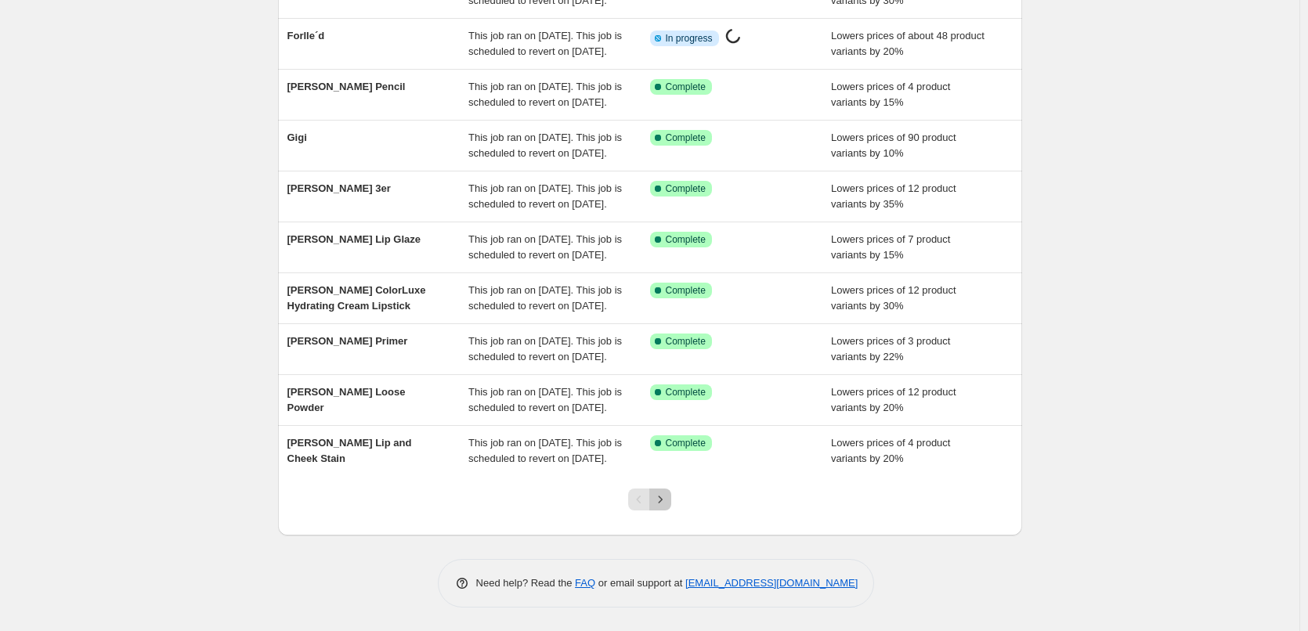
click at [671, 503] on button "Next" at bounding box center [660, 500] width 22 height 22
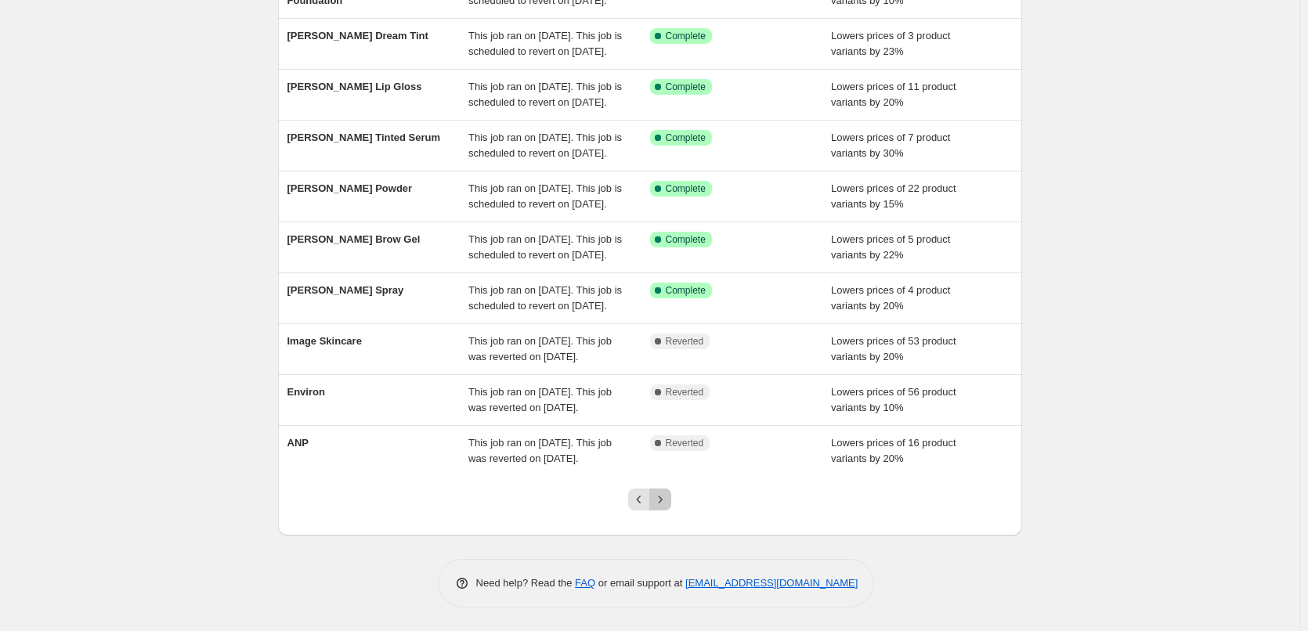
click at [667, 496] on icon "Next" at bounding box center [660, 500] width 16 height 16
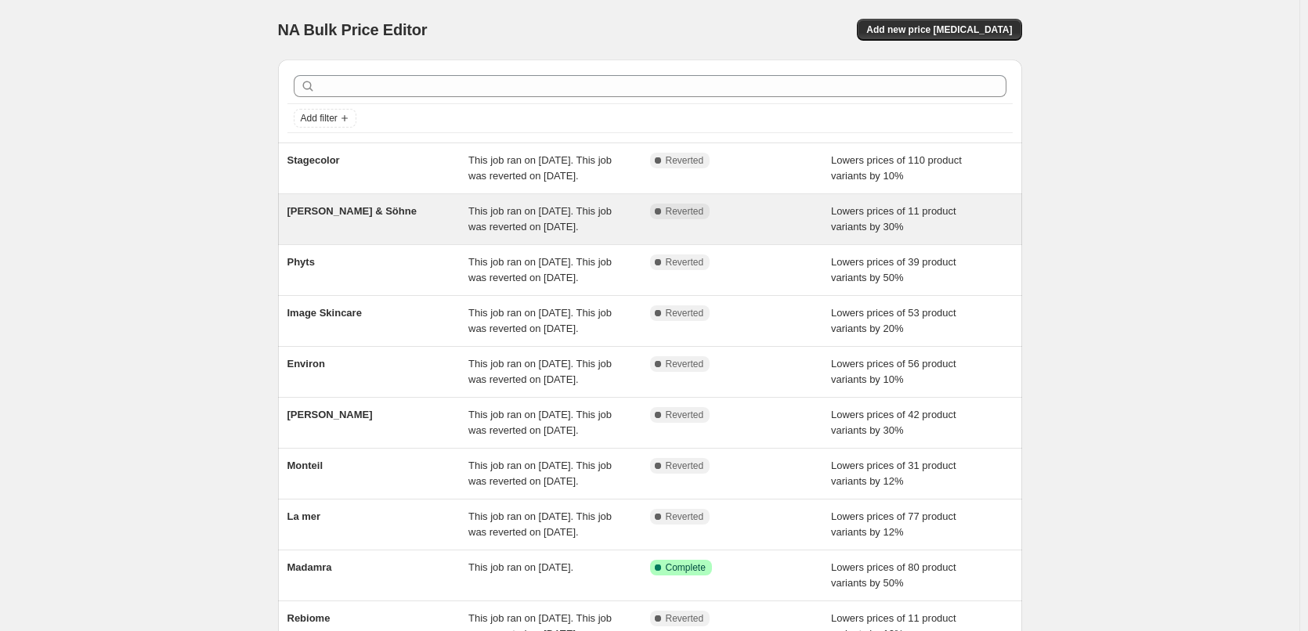
click at [356, 235] on div "[PERSON_NAME] & Söhne" at bounding box center [378, 219] width 182 height 31
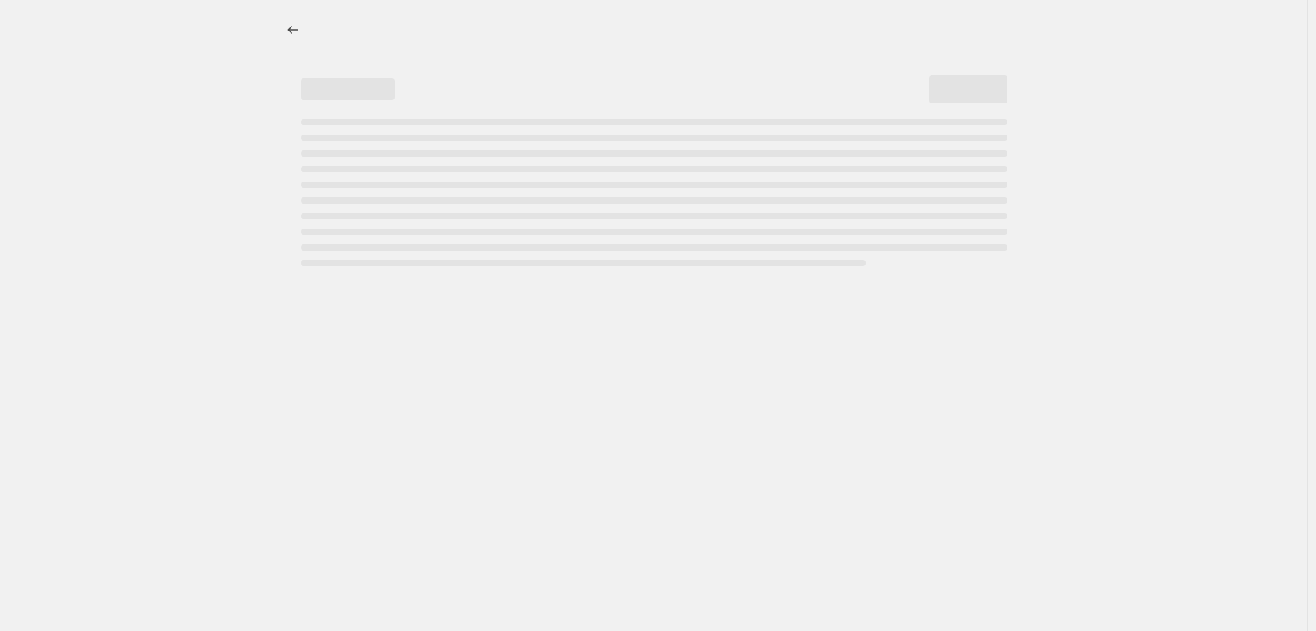
select select "percentage"
select select "vendor"
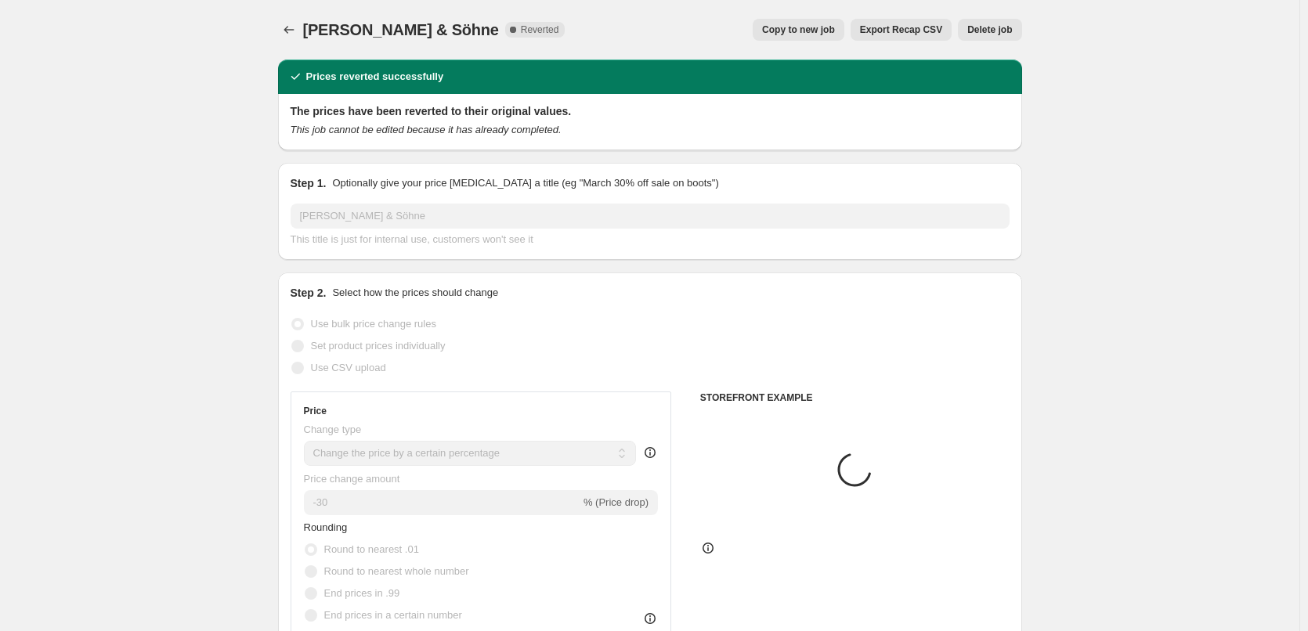
click at [811, 35] on button "Copy to new job" at bounding box center [799, 30] width 92 height 22
select select "percentage"
select select "vendor"
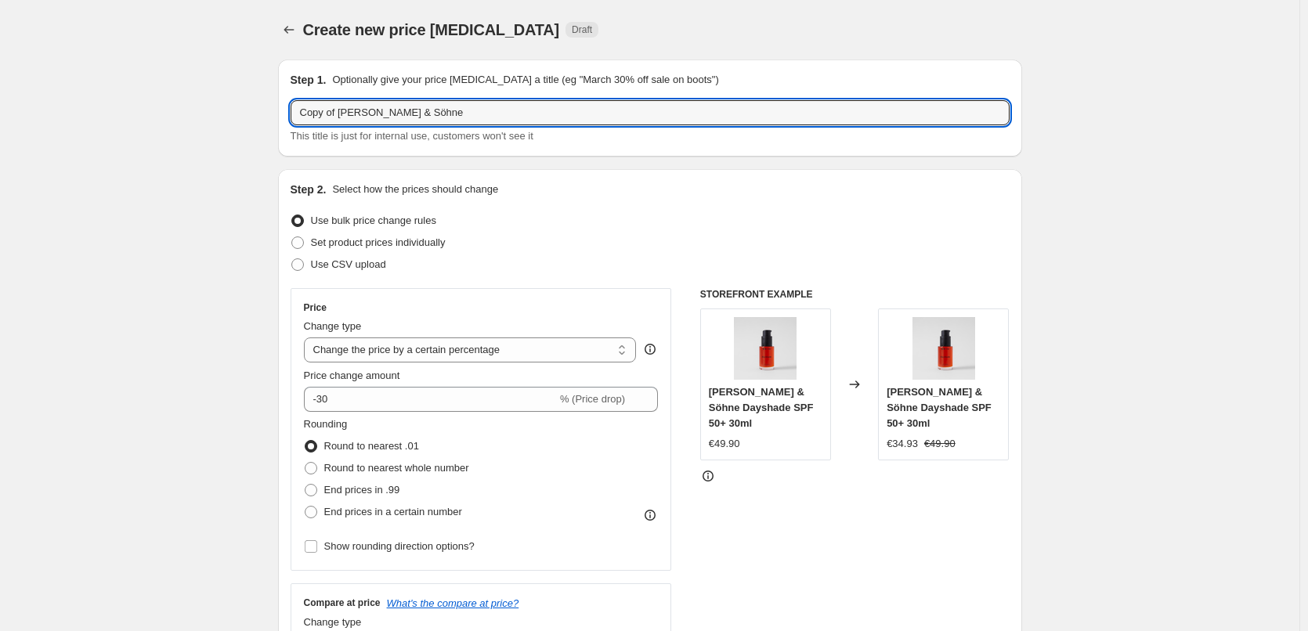
drag, startPoint x: 341, startPoint y: 114, endPoint x: 121, endPoint y: 124, distance: 219.5
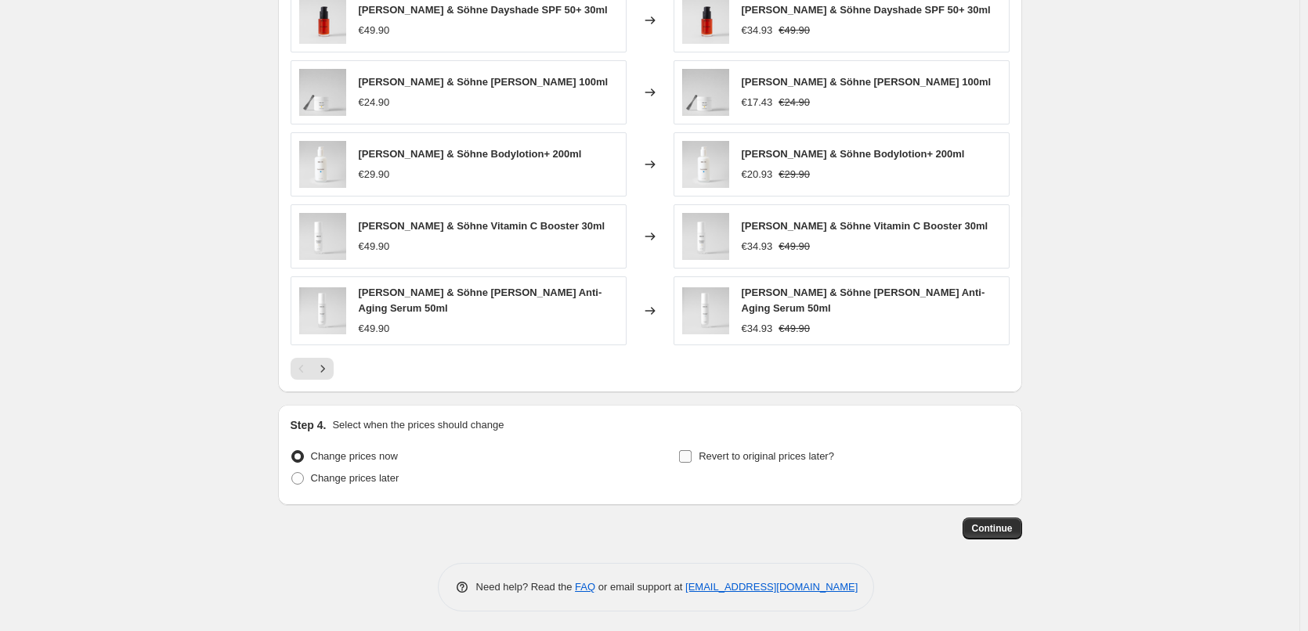
type input "[PERSON_NAME] & Söhne"
click at [773, 450] on span "Revert to original prices later?" at bounding box center [767, 456] width 136 height 12
click at [692, 450] on input "Revert to original prices later?" at bounding box center [685, 456] width 13 height 13
checkbox input "true"
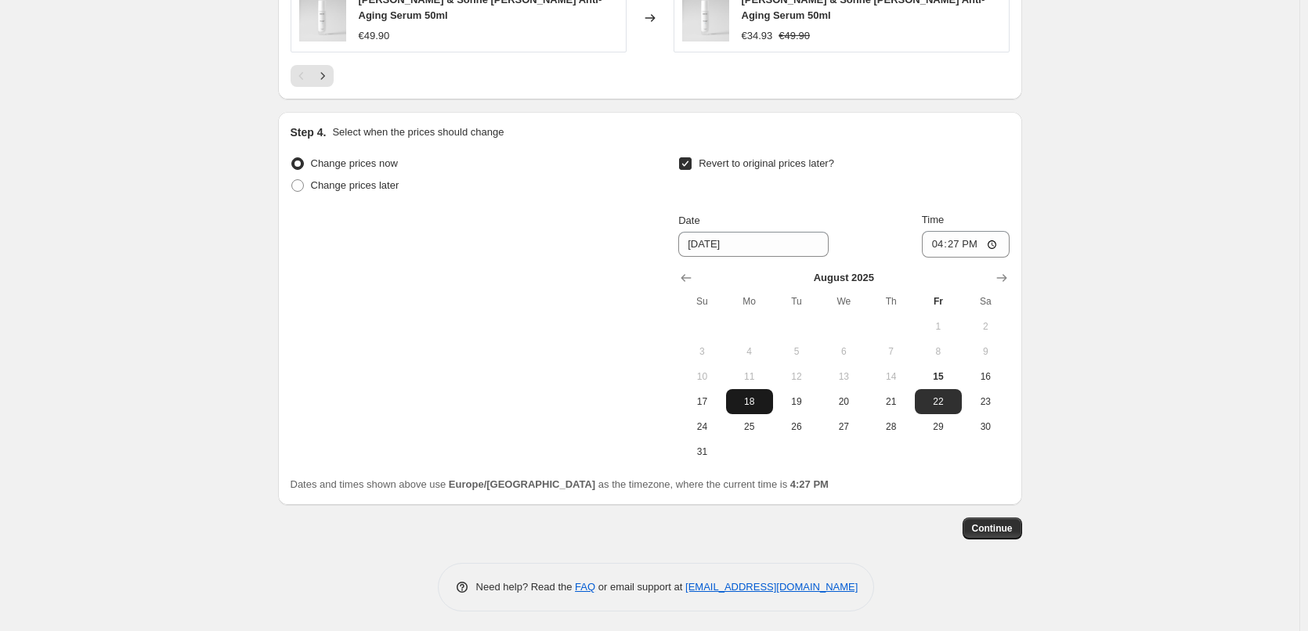
click at [766, 401] on span "18" at bounding box center [749, 402] width 34 height 13
type input "[DATE]"
click at [946, 242] on input "16:27" at bounding box center [966, 244] width 88 height 27
type input "03:00"
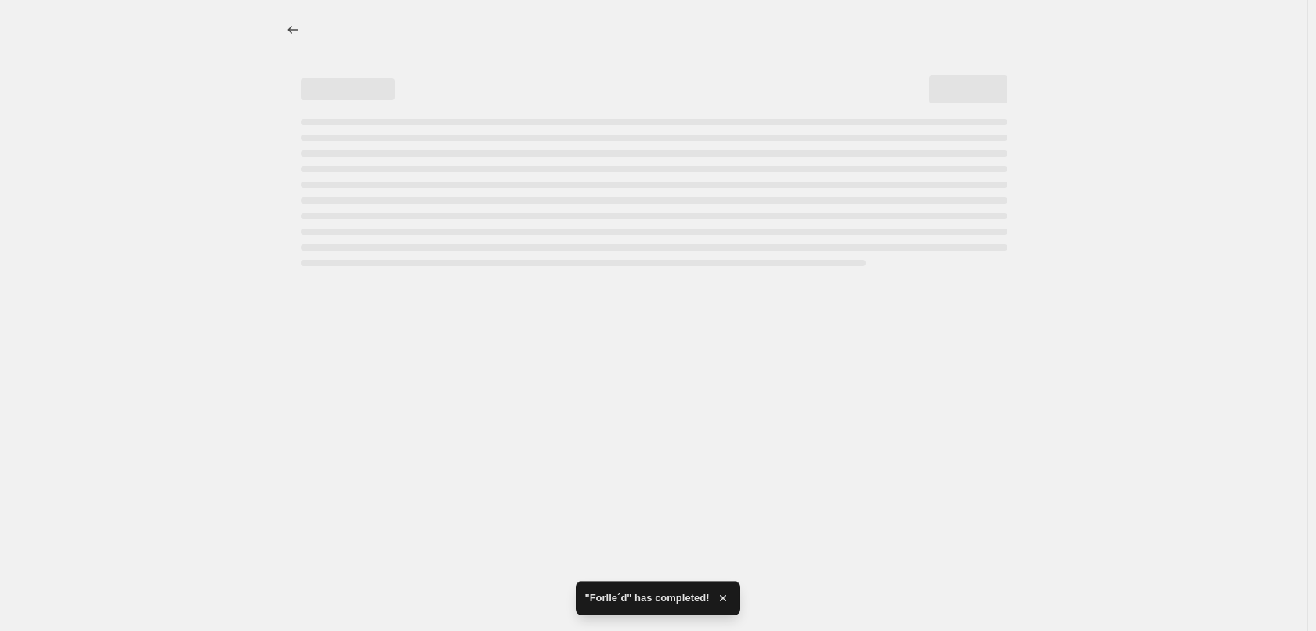
select select "percentage"
select select "vendor"
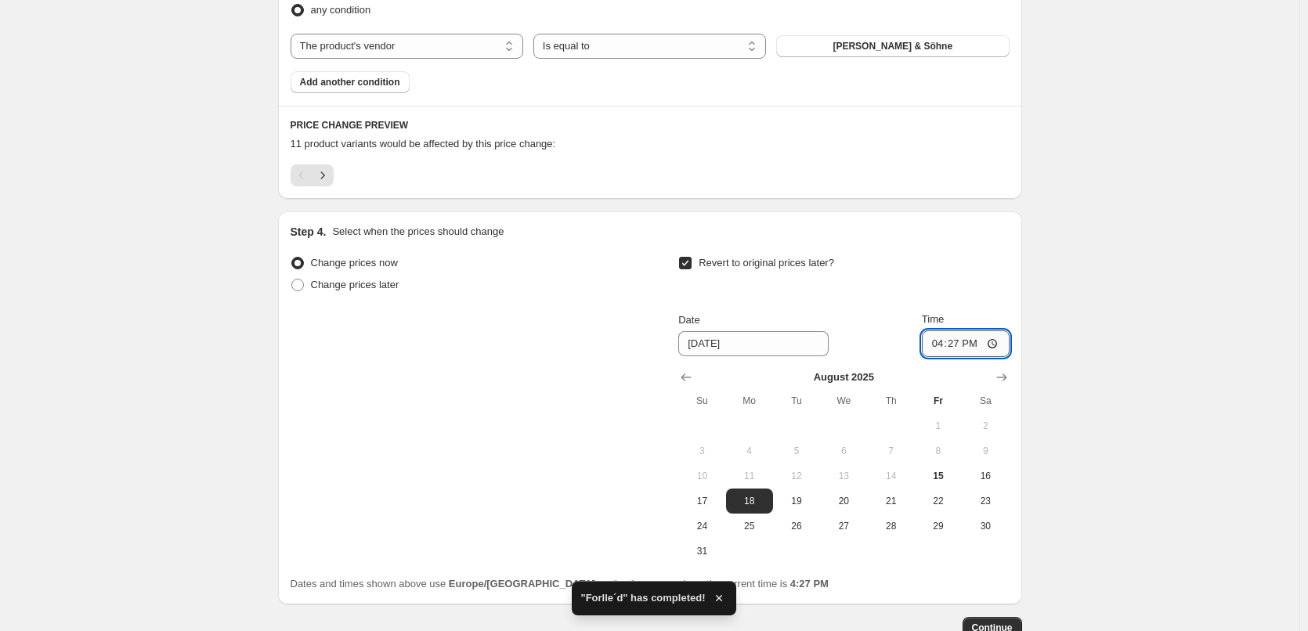
click at [936, 342] on input "16:27" at bounding box center [966, 344] width 88 height 27
type input "03:00"
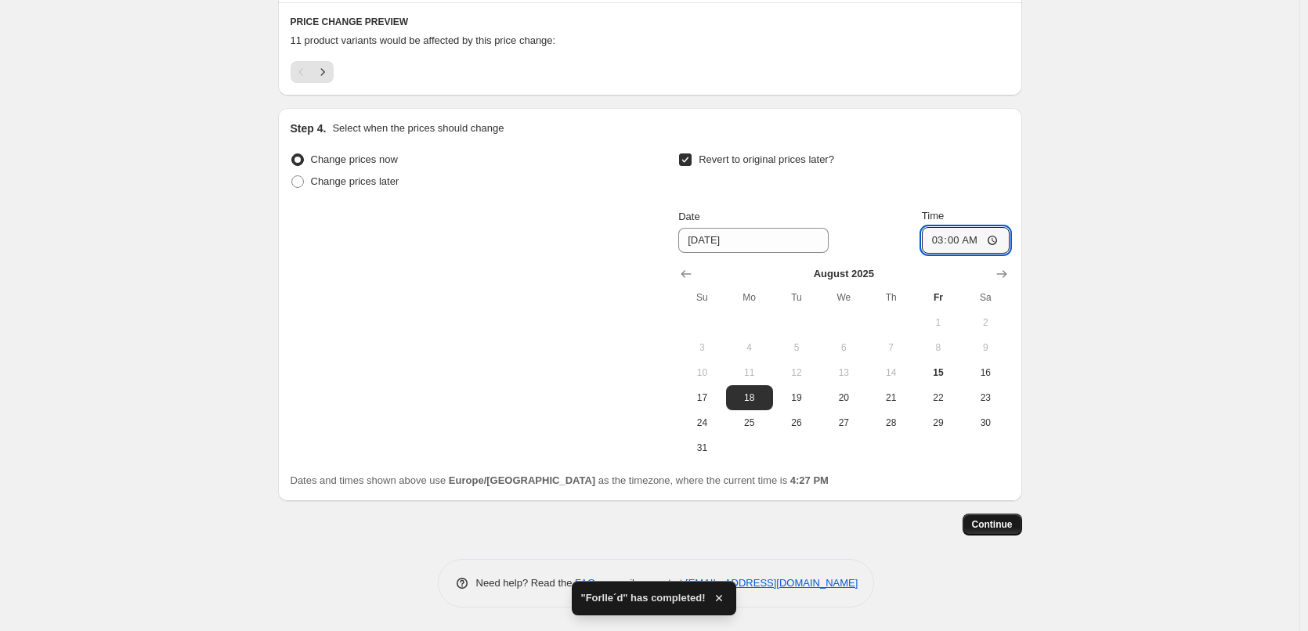
click at [992, 522] on span "Continue" at bounding box center [992, 525] width 41 height 13
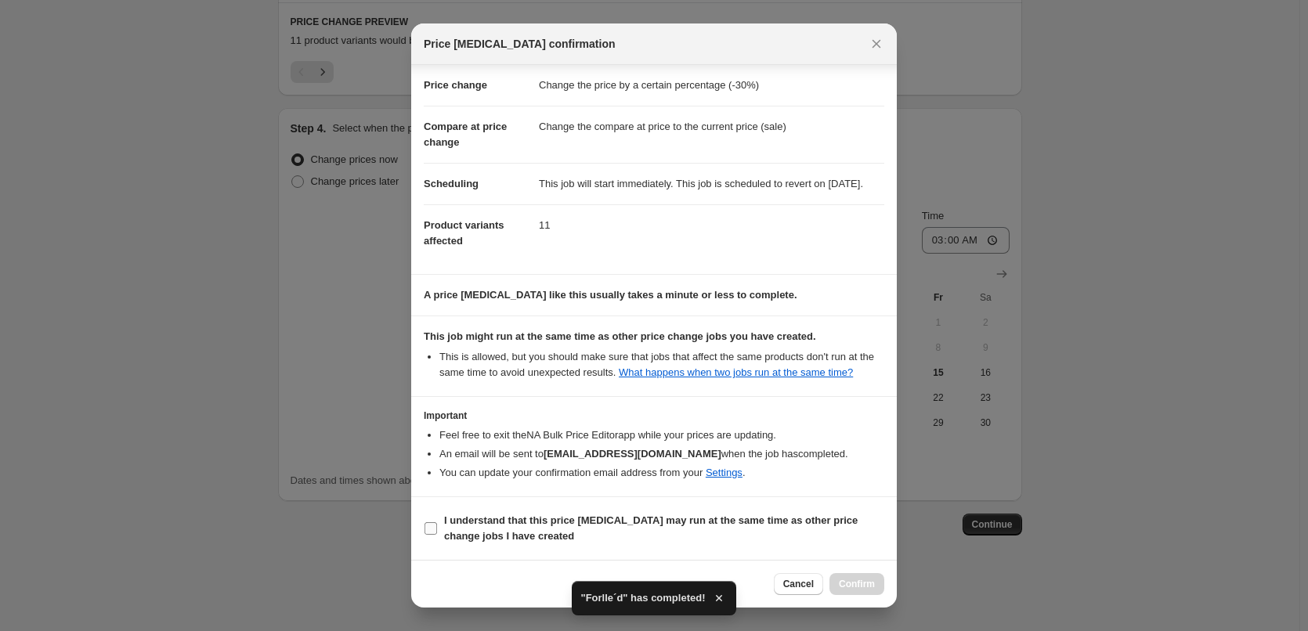
click at [519, 523] on b "I understand that this price [MEDICAL_DATA] may run at the same time as other p…" at bounding box center [651, 528] width 414 height 27
click at [437, 523] on input "I understand that this price [MEDICAL_DATA] may run at the same time as other p…" at bounding box center [431, 528] width 13 height 13
checkbox input "true"
click at [838, 583] on button "Confirm" at bounding box center [856, 584] width 55 height 22
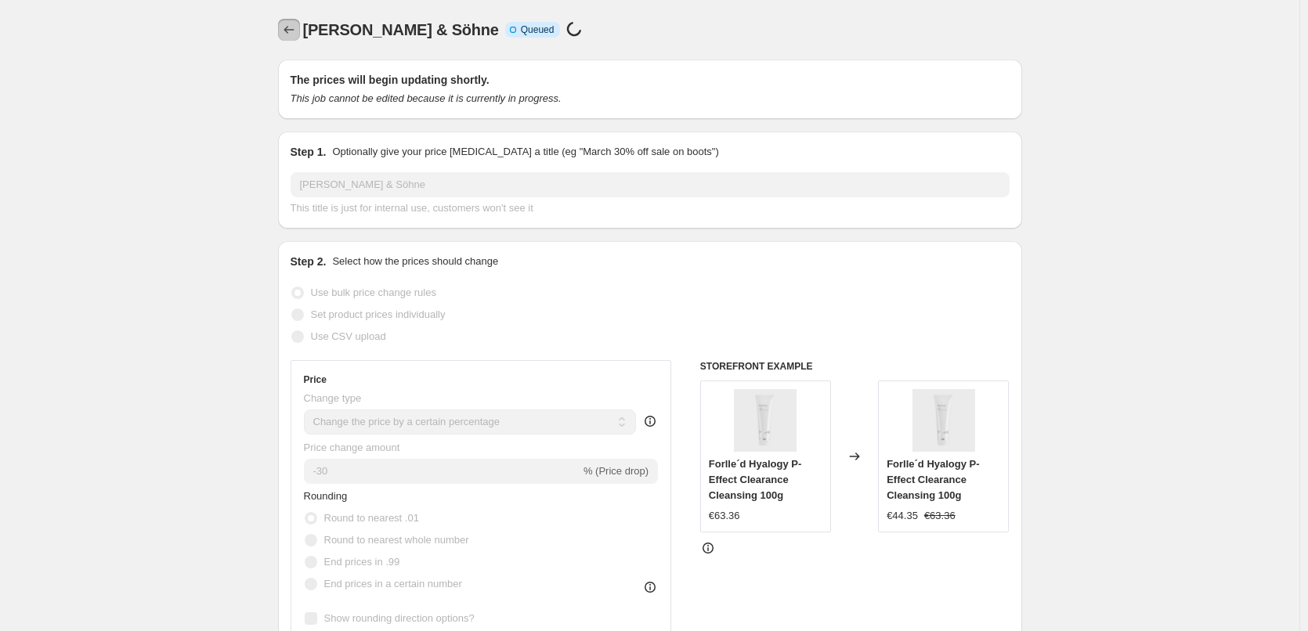
click at [295, 30] on icon "Price change jobs" at bounding box center [289, 30] width 16 height 16
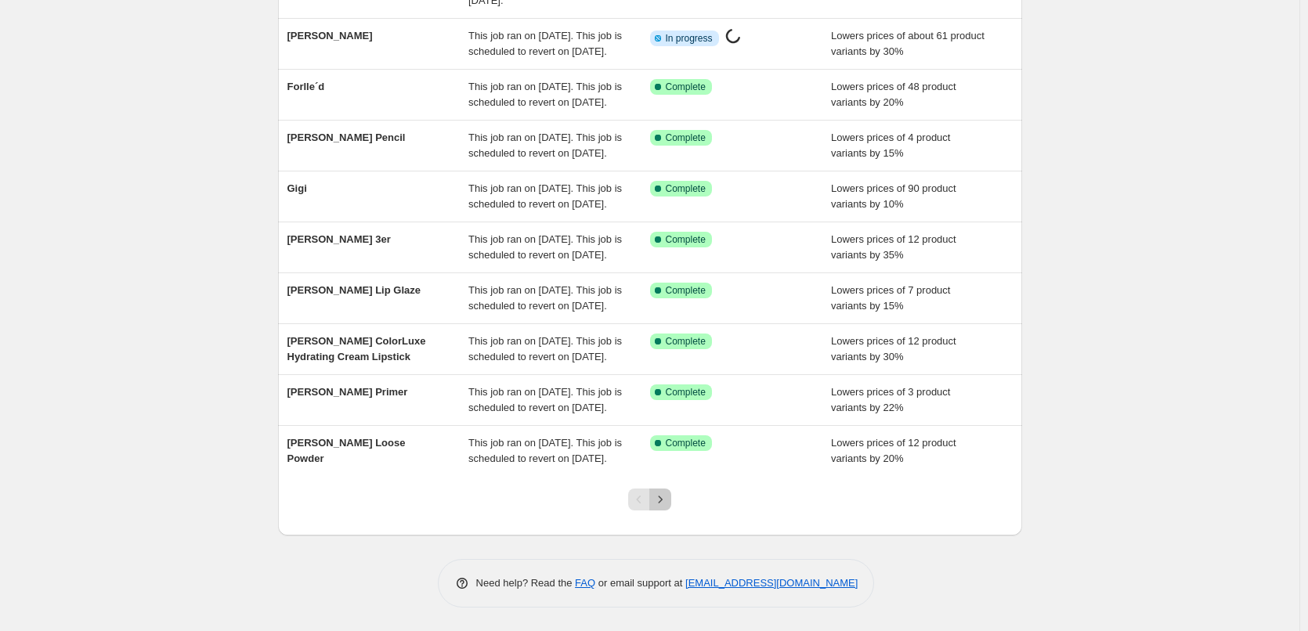
click at [660, 493] on icon "Next" at bounding box center [660, 500] width 16 height 16
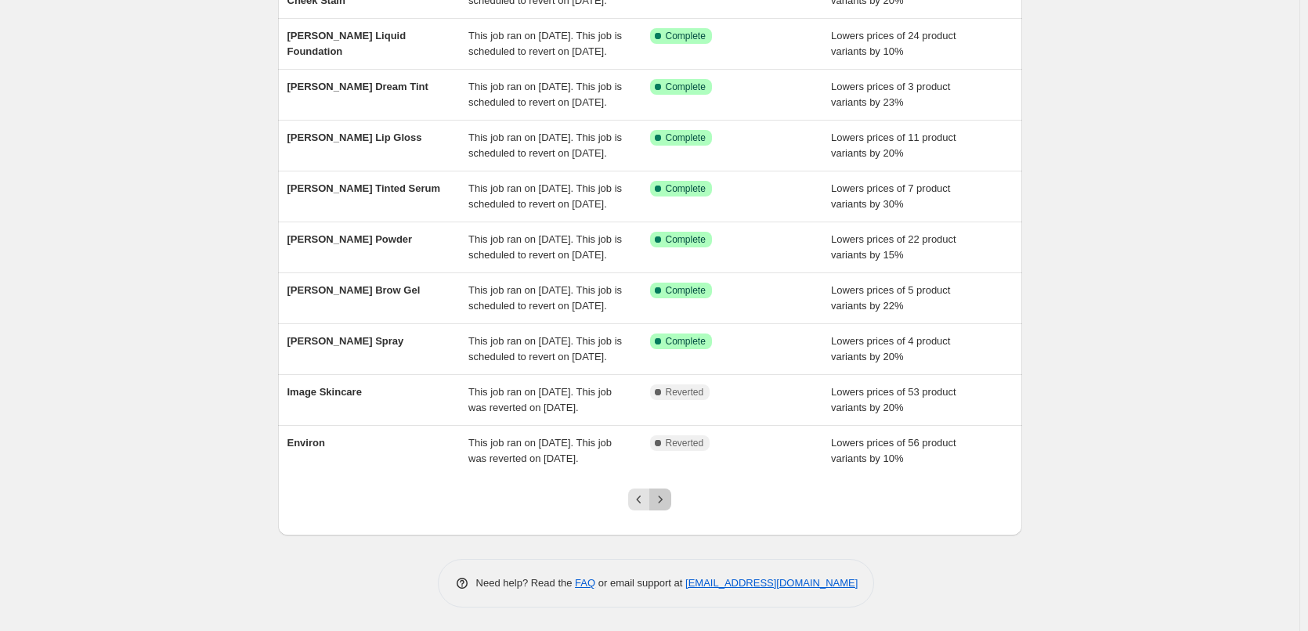
click at [662, 493] on icon "Next" at bounding box center [660, 500] width 16 height 16
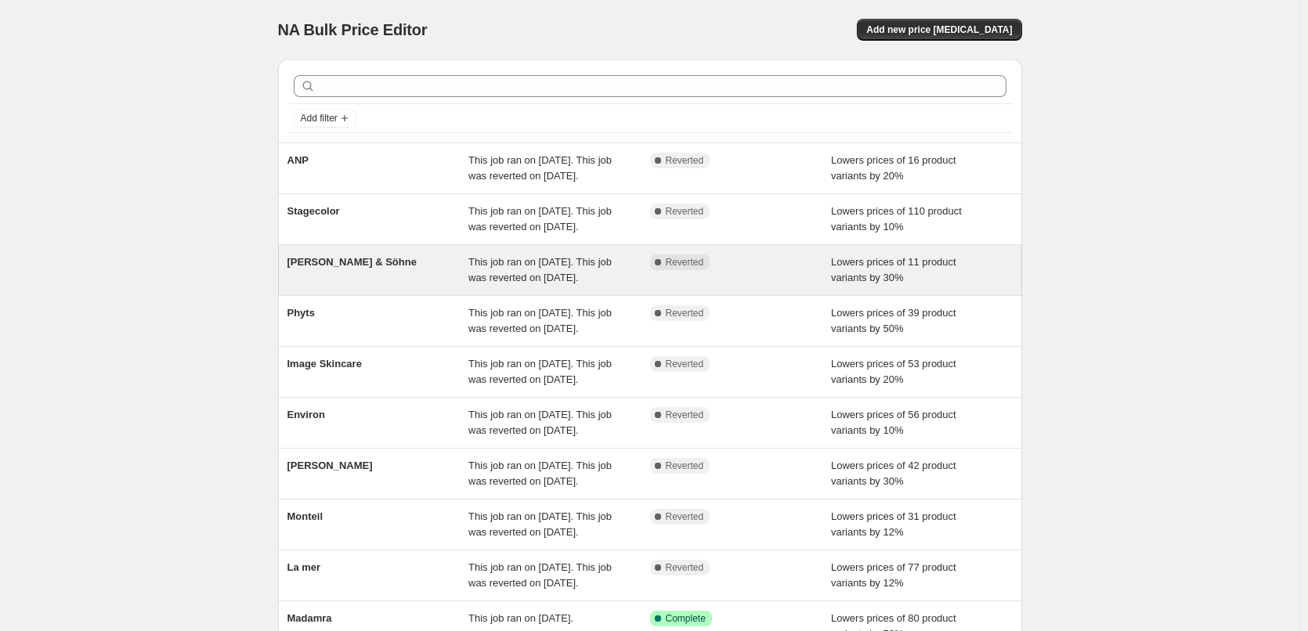
click at [352, 268] on span "[PERSON_NAME] & Söhne" at bounding box center [351, 262] width 129 height 12
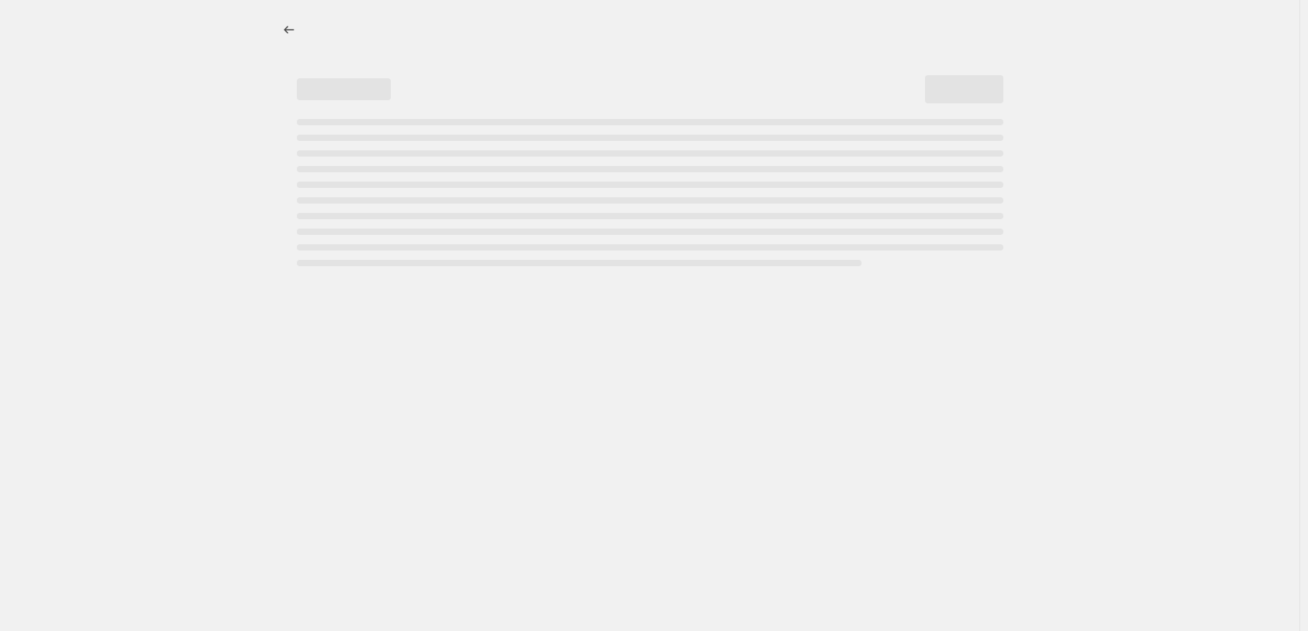
select select "percentage"
select select "vendor"
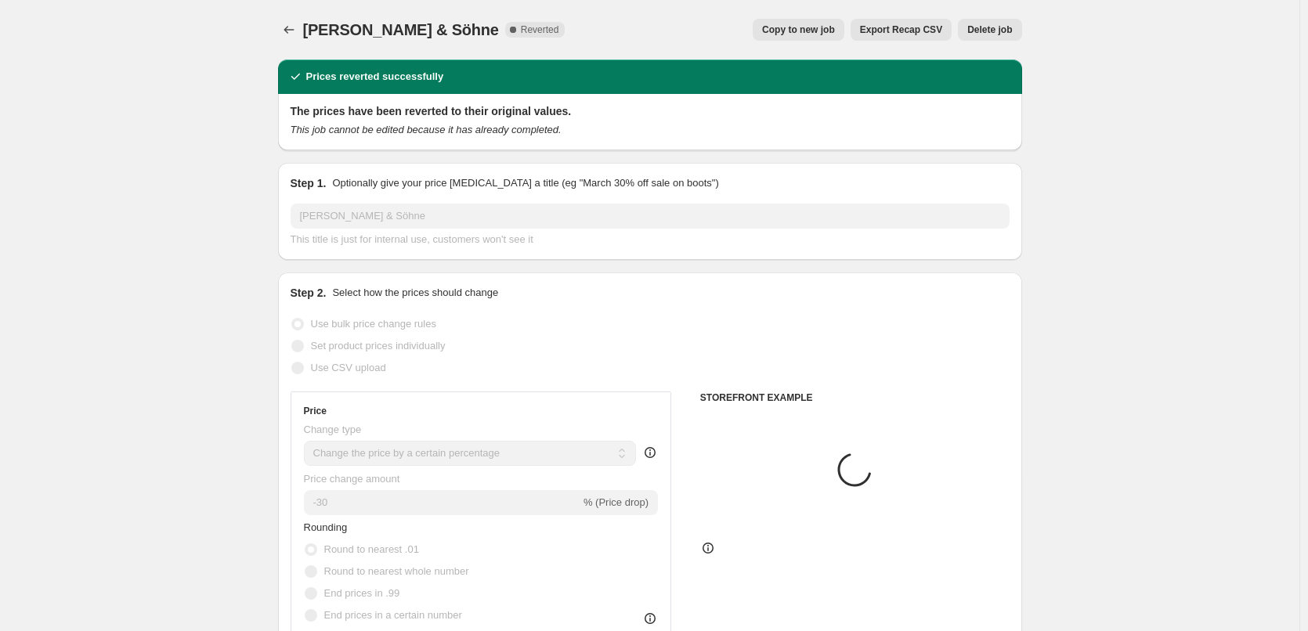
click at [991, 36] on button "Delete job" at bounding box center [989, 30] width 63 height 22
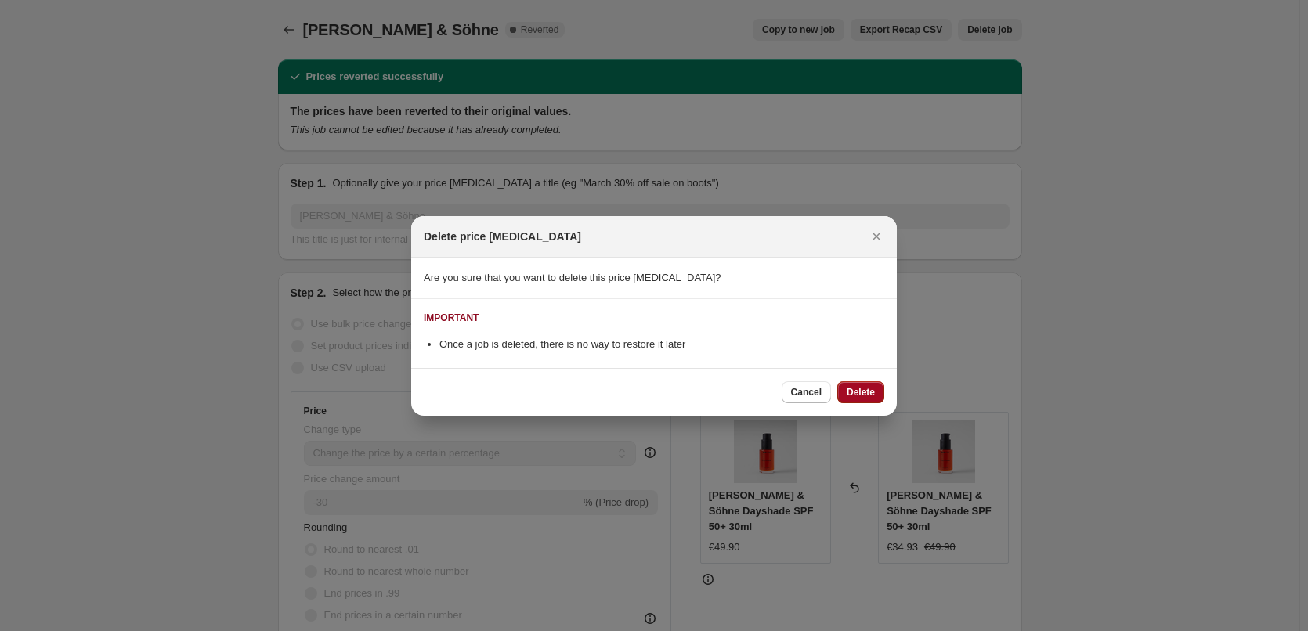
click at [864, 386] on span "Delete" at bounding box center [861, 392] width 28 height 13
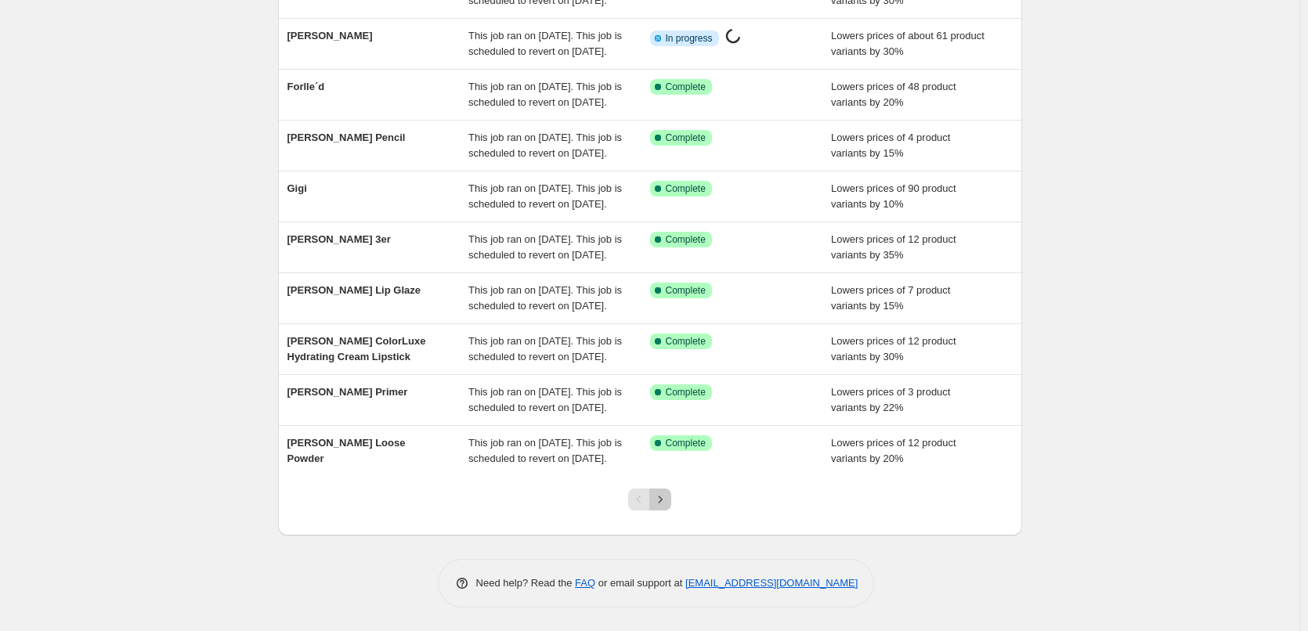
click at [668, 500] on icon "Next" at bounding box center [660, 500] width 16 height 16
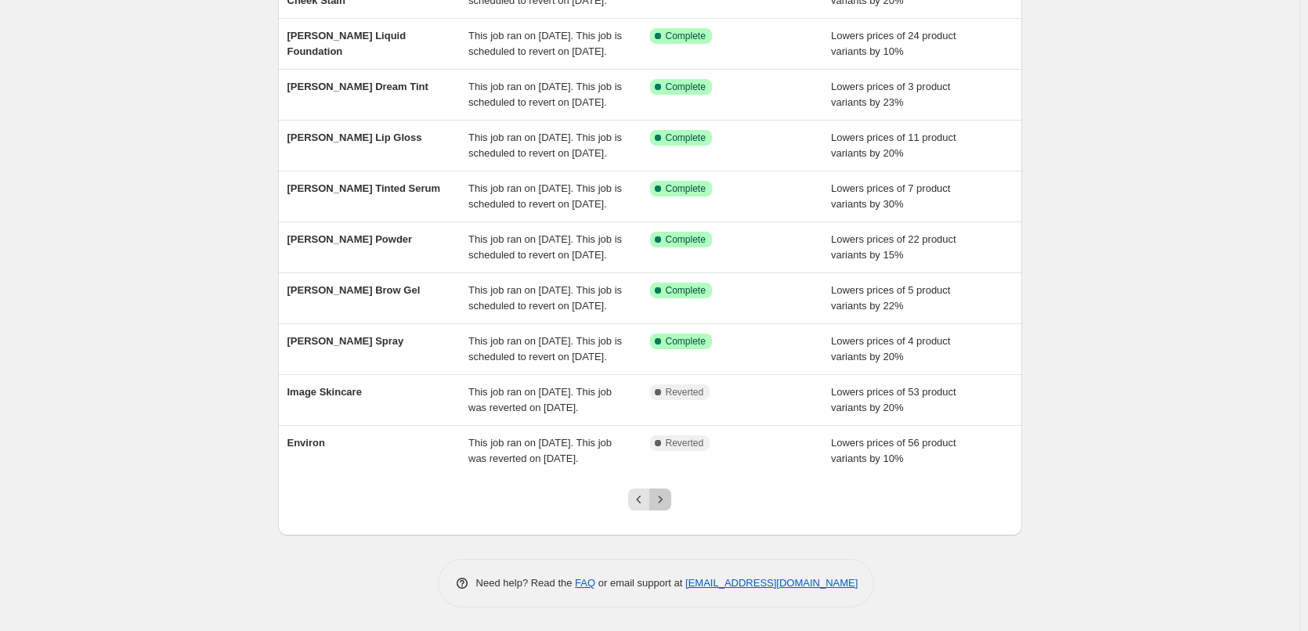
click at [668, 500] on icon "Next" at bounding box center [660, 500] width 16 height 16
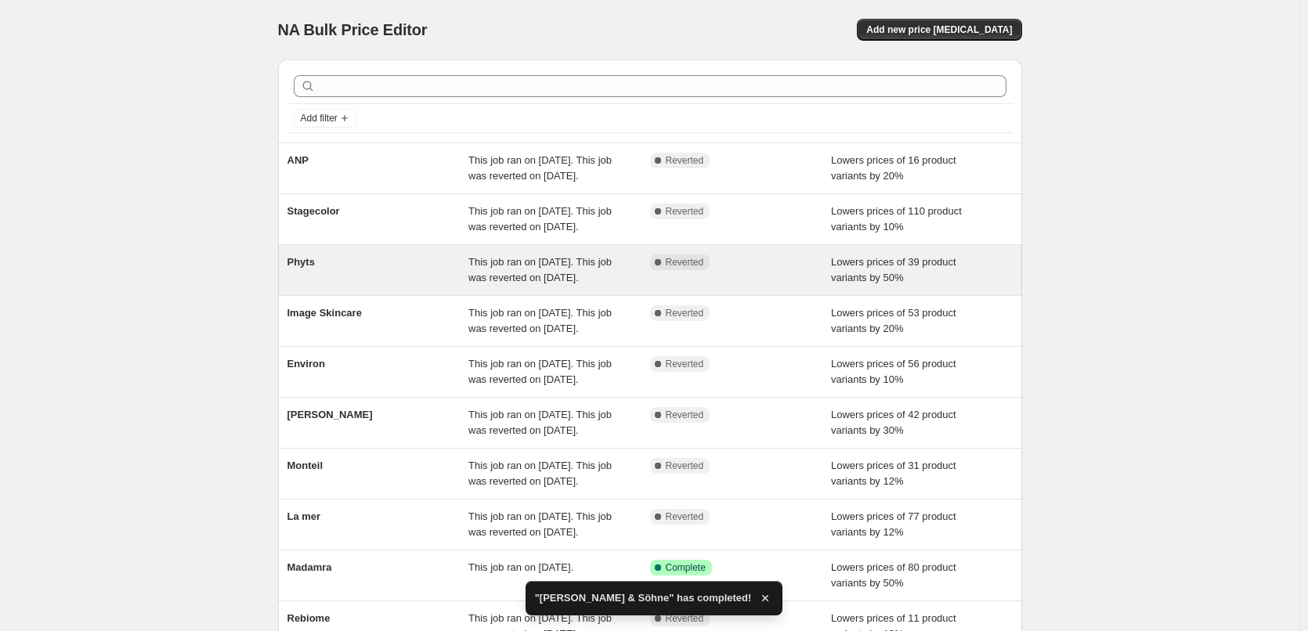
click at [362, 286] on div "Phyts" at bounding box center [378, 270] width 182 height 31
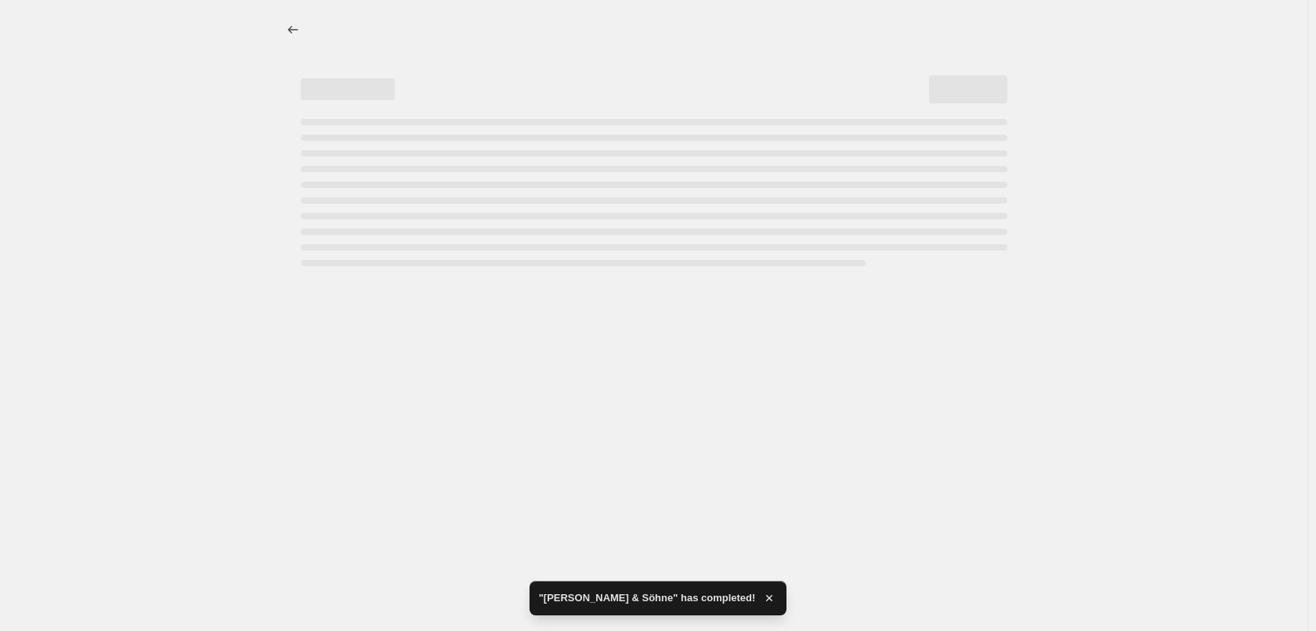
select select "percentage"
select select "vendor"
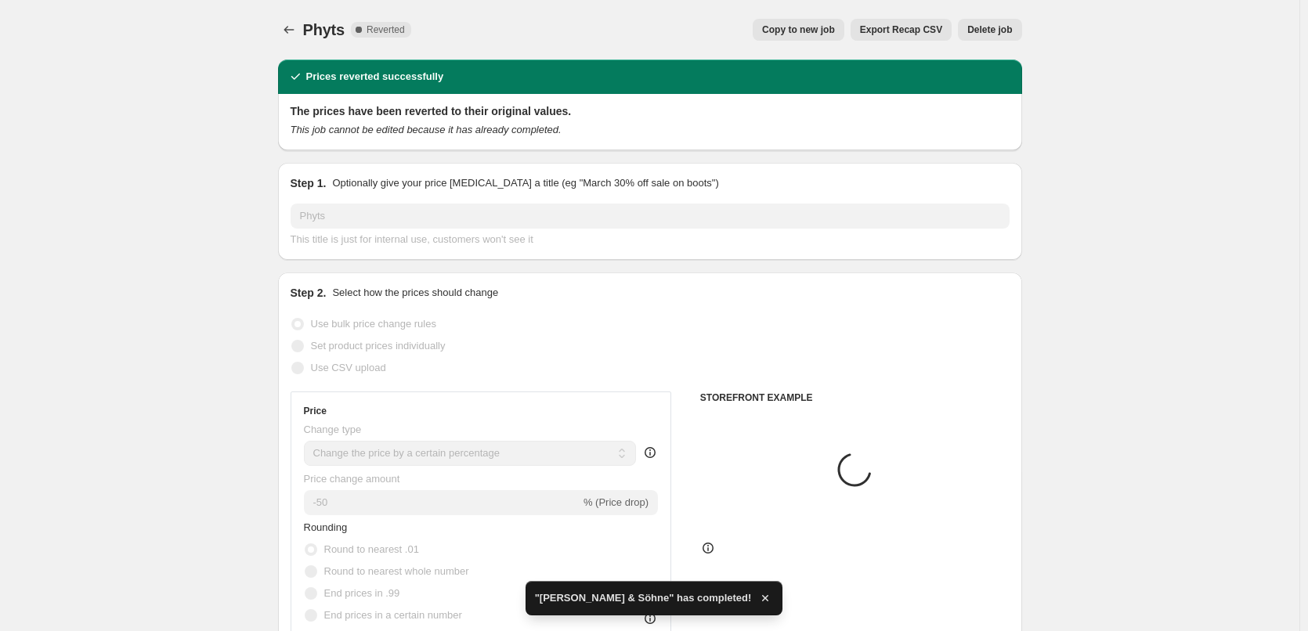
click at [811, 13] on div "Phyts. This page is ready Phyts Complete Reverted Copy to new job Export Recap …" at bounding box center [650, 30] width 744 height 60
click at [811, 19] on button "Copy to new job" at bounding box center [799, 30] width 92 height 22
select select "percentage"
select select "vendor"
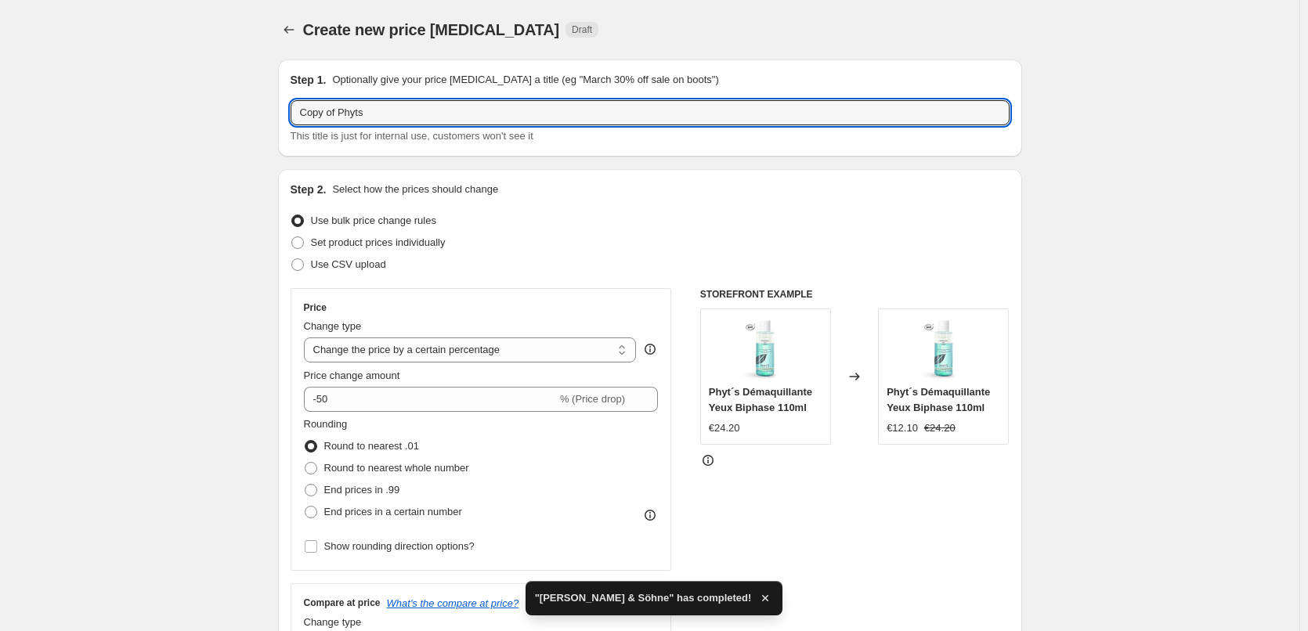
drag, startPoint x: 342, startPoint y: 115, endPoint x: 229, endPoint y: 122, distance: 112.2
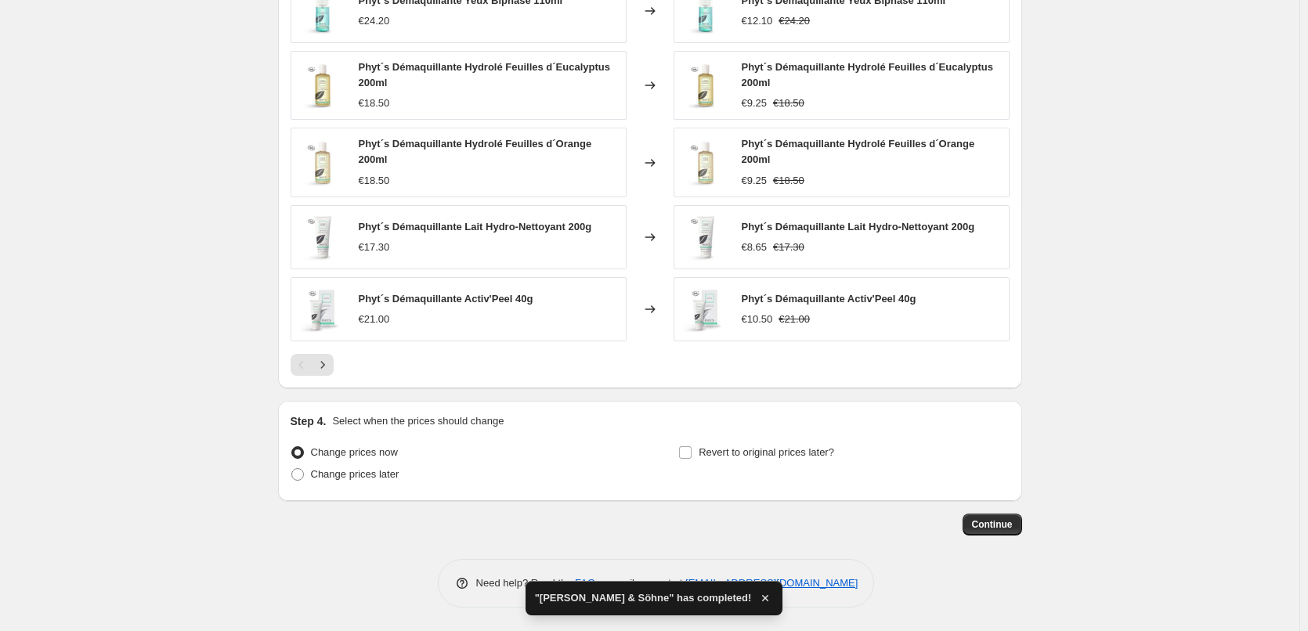
type input "Phyts"
click at [786, 439] on div "Step 4. Select when the prices should change Change prices now Change prices la…" at bounding box center [650, 451] width 719 height 75
click at [786, 443] on label "Revert to original prices later?" at bounding box center [756, 453] width 156 height 22
click at [692, 446] on input "Revert to original prices later?" at bounding box center [685, 452] width 13 height 13
checkbox input "true"
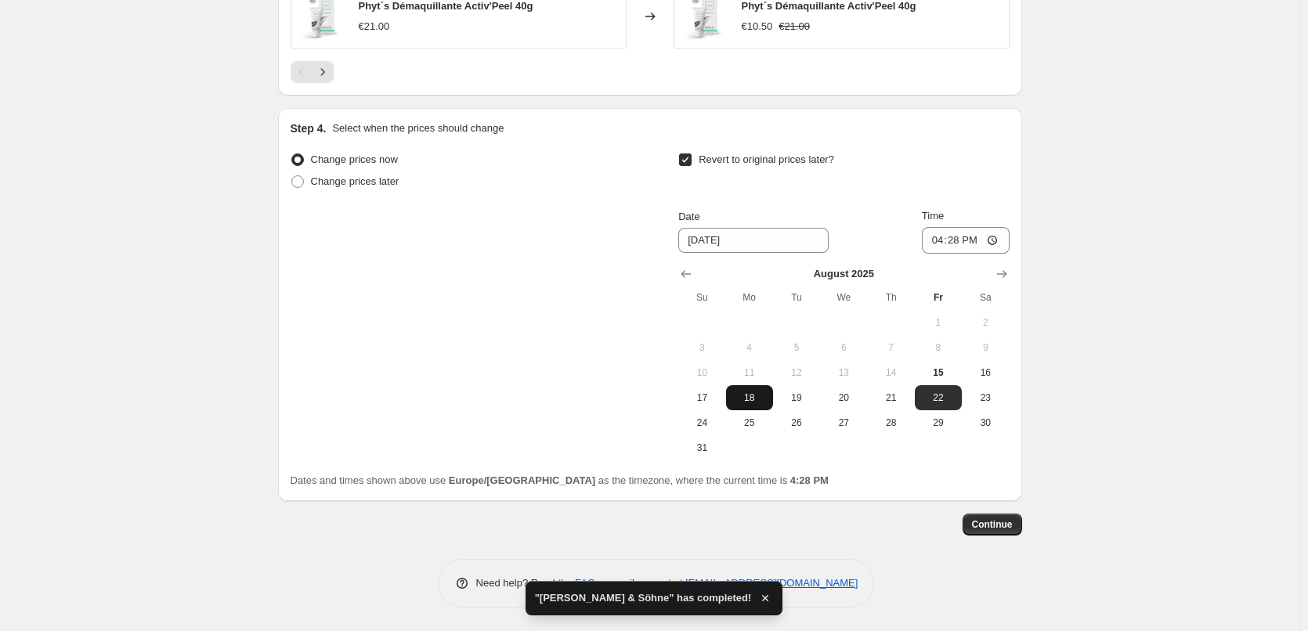
click at [764, 394] on span "18" at bounding box center [749, 398] width 34 height 13
type input "[DATE]"
click at [931, 244] on input "16:28" at bounding box center [966, 240] width 88 height 27
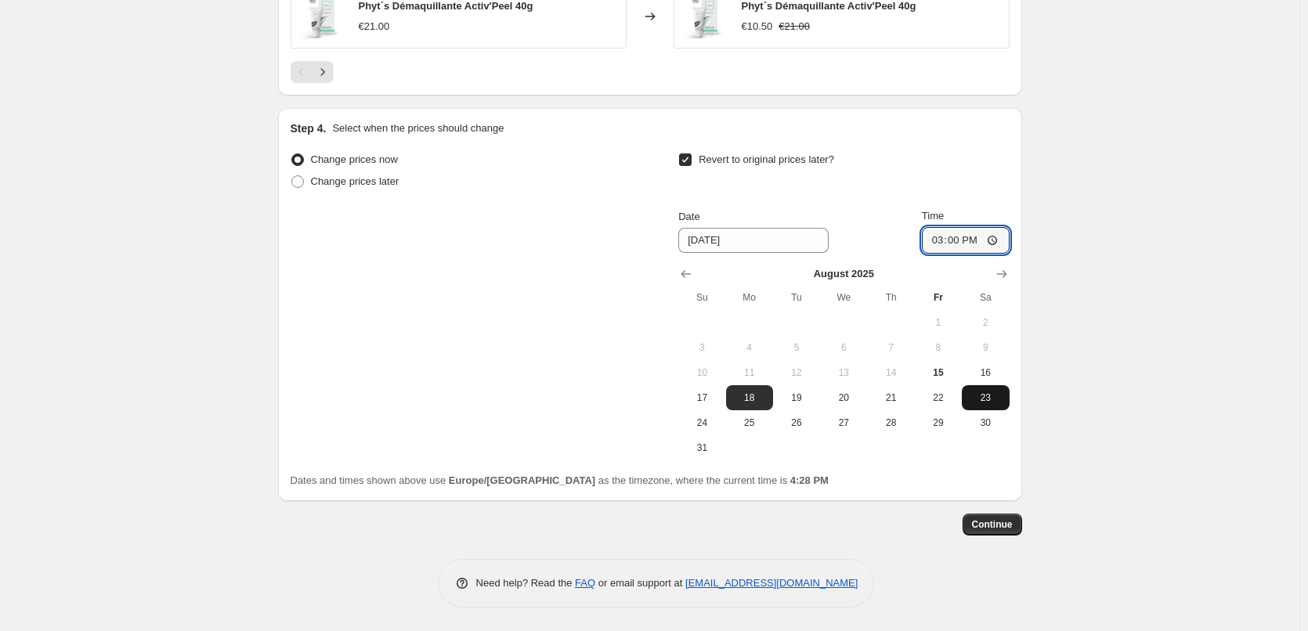
type input "03:00"
click at [997, 517] on button "Continue" at bounding box center [993, 525] width 60 height 22
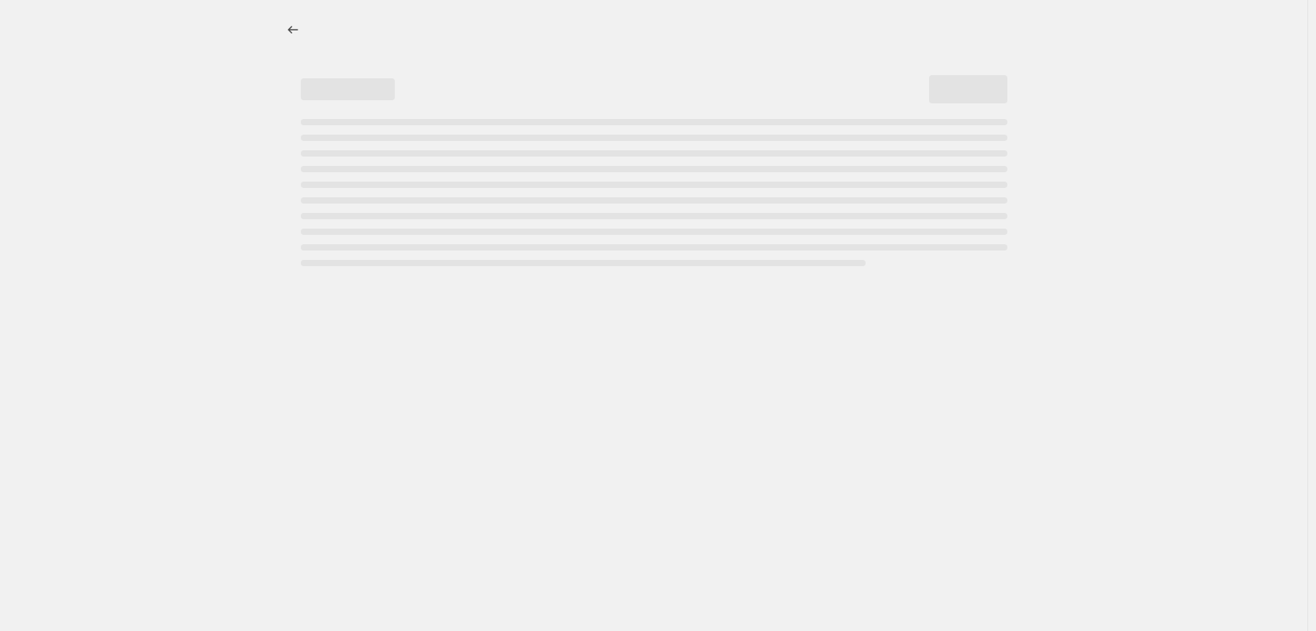
click at [529, 508] on div at bounding box center [653, 315] width 1307 height 631
select select "percentage"
select select "vendor"
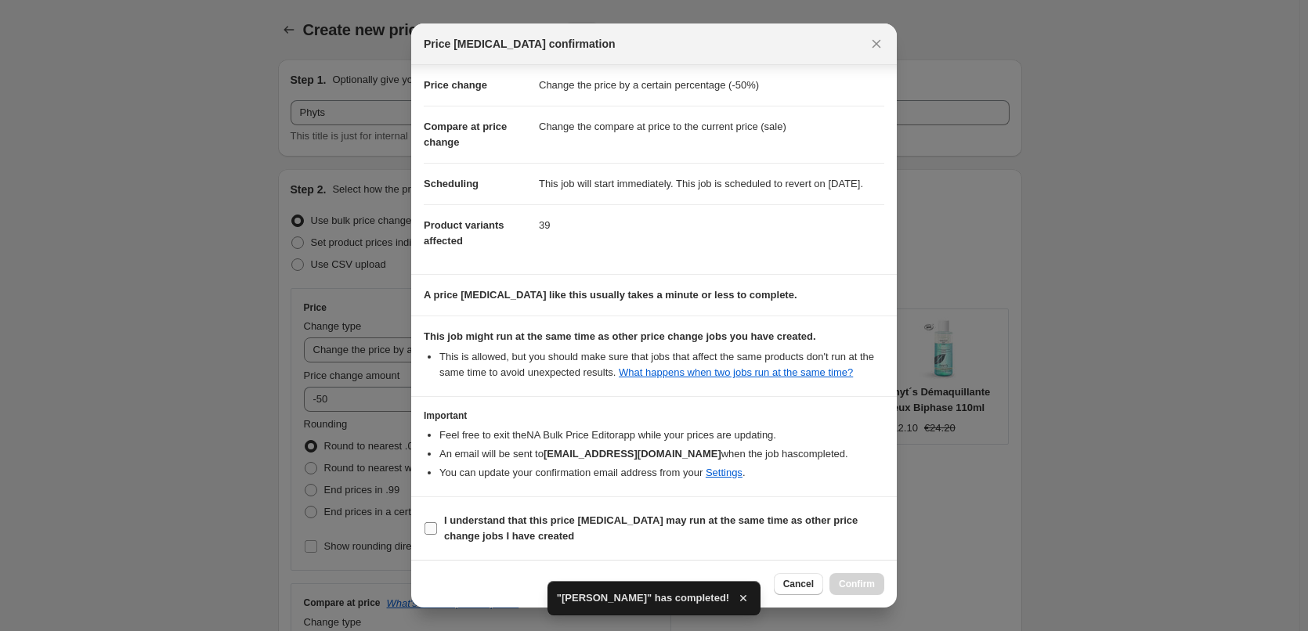
click at [474, 533] on b "I understand that this price [MEDICAL_DATA] may run at the same time as other p…" at bounding box center [651, 528] width 414 height 27
click at [437, 533] on input "I understand that this price [MEDICAL_DATA] may run at the same time as other p…" at bounding box center [431, 528] width 13 height 13
checkbox input "true"
click at [841, 587] on span "Confirm" at bounding box center [857, 584] width 36 height 13
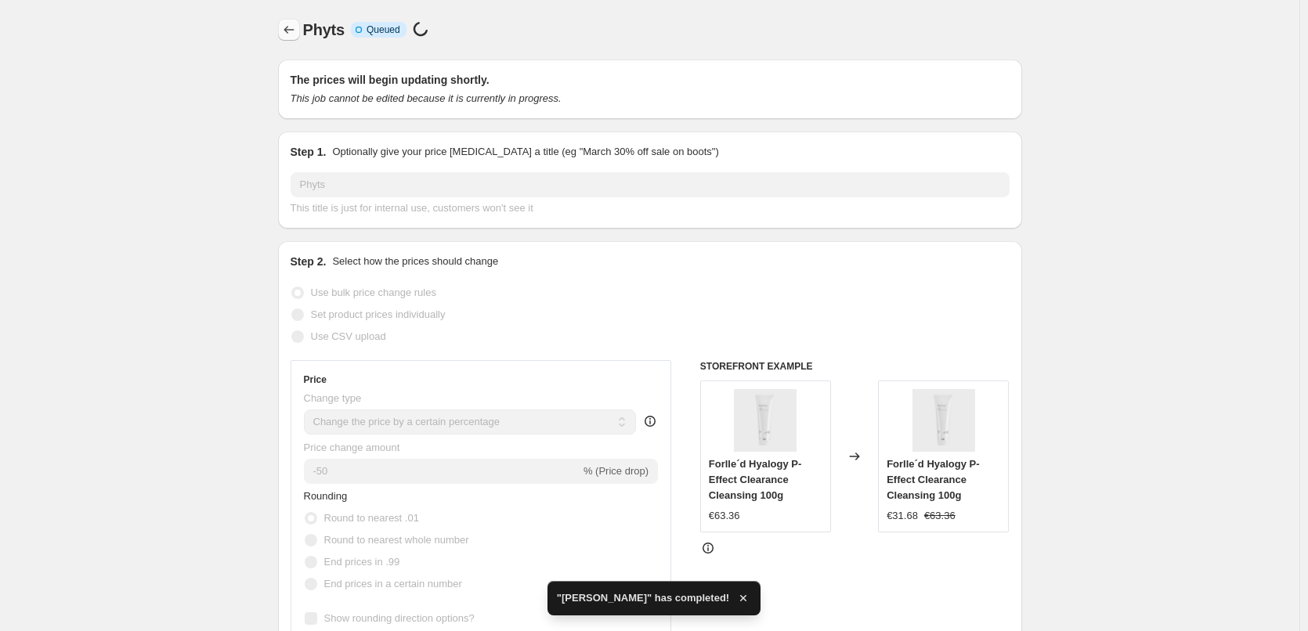
click at [290, 28] on icon "Price change jobs" at bounding box center [289, 30] width 16 height 16
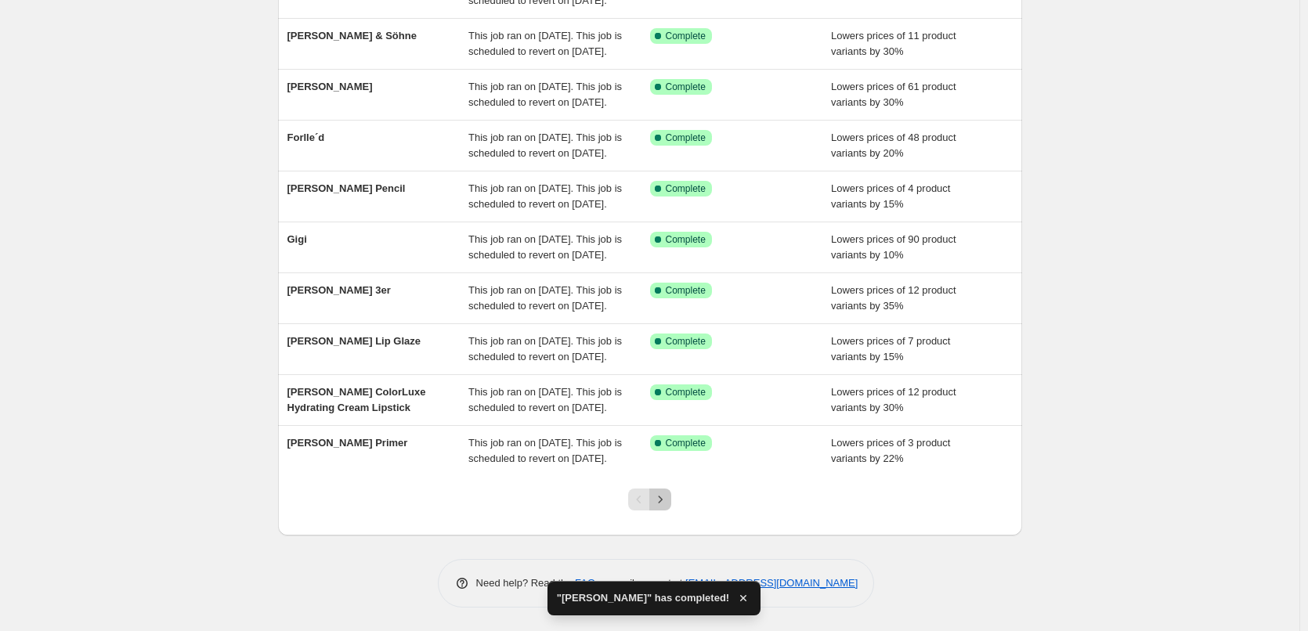
click at [668, 496] on icon "Next" at bounding box center [660, 500] width 16 height 16
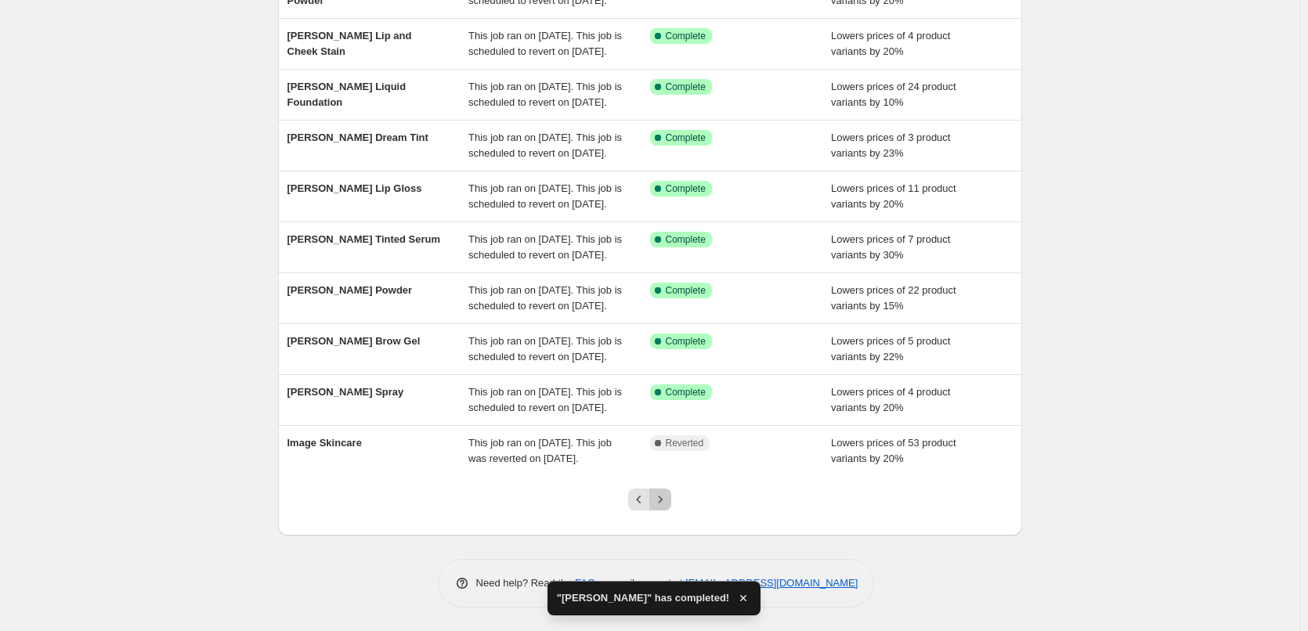
click at [668, 500] on icon "Next" at bounding box center [660, 500] width 16 height 16
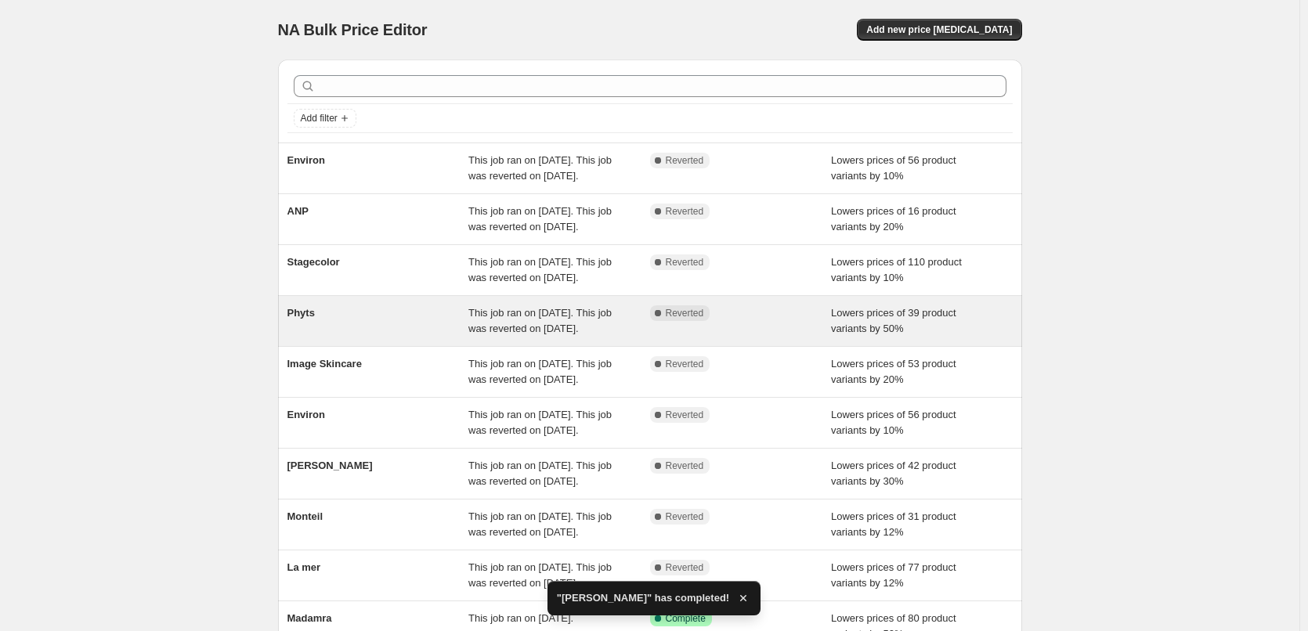
click at [326, 337] on div "Phyts" at bounding box center [378, 320] width 182 height 31
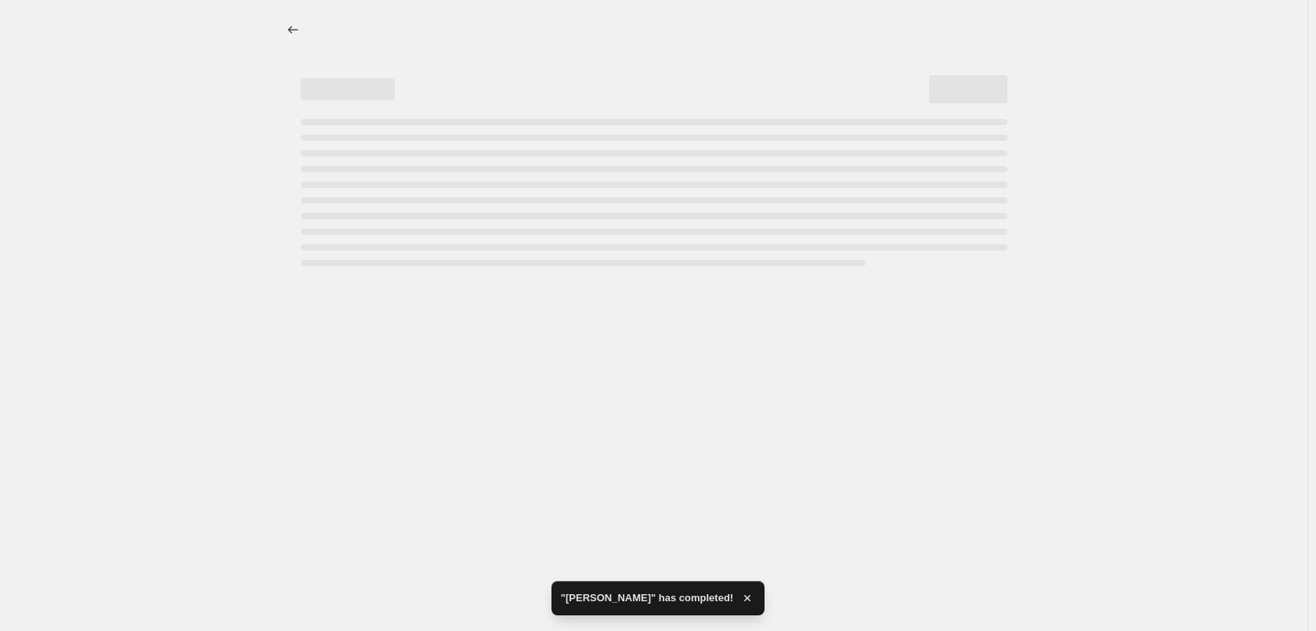
select select "percentage"
select select "vendor"
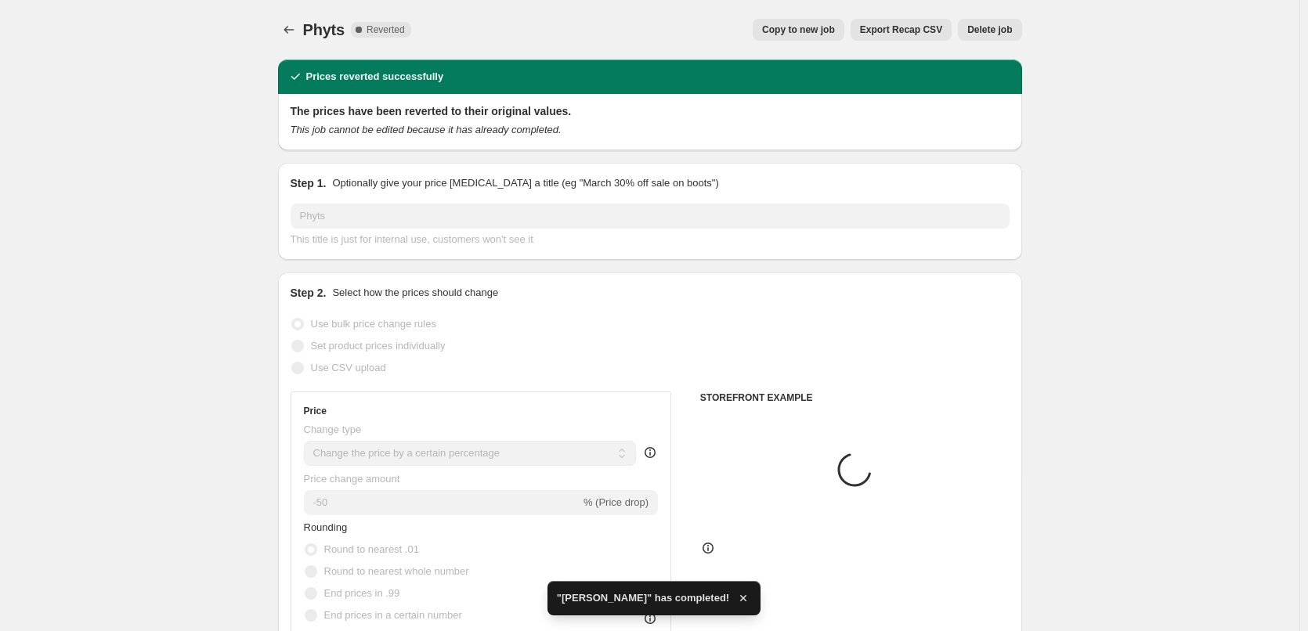
click at [975, 24] on span "Delete job" at bounding box center [989, 29] width 45 height 13
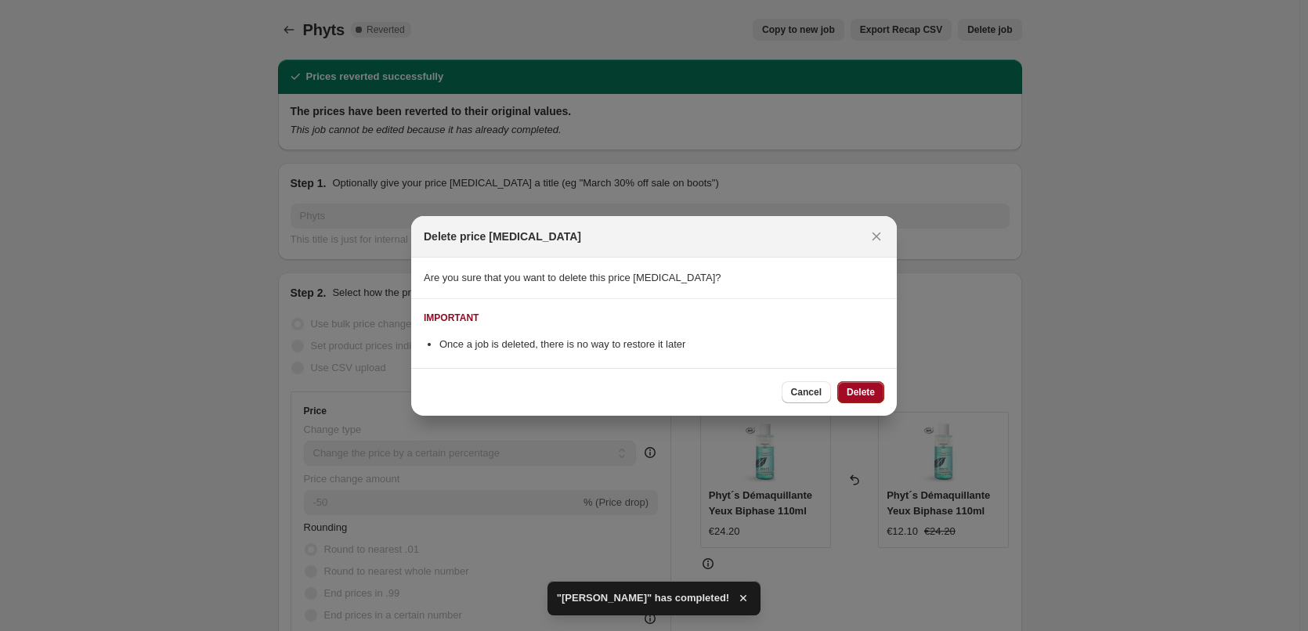
click at [854, 388] on span "Delete" at bounding box center [861, 392] width 28 height 13
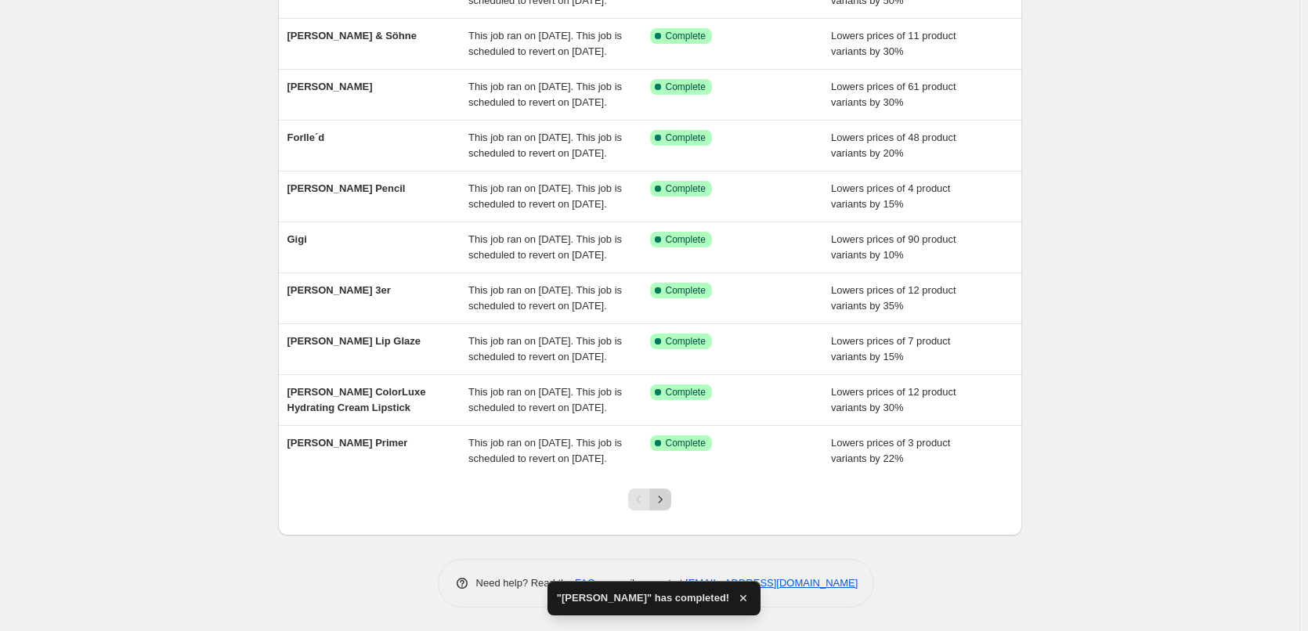
click at [667, 497] on icon "Next" at bounding box center [660, 500] width 16 height 16
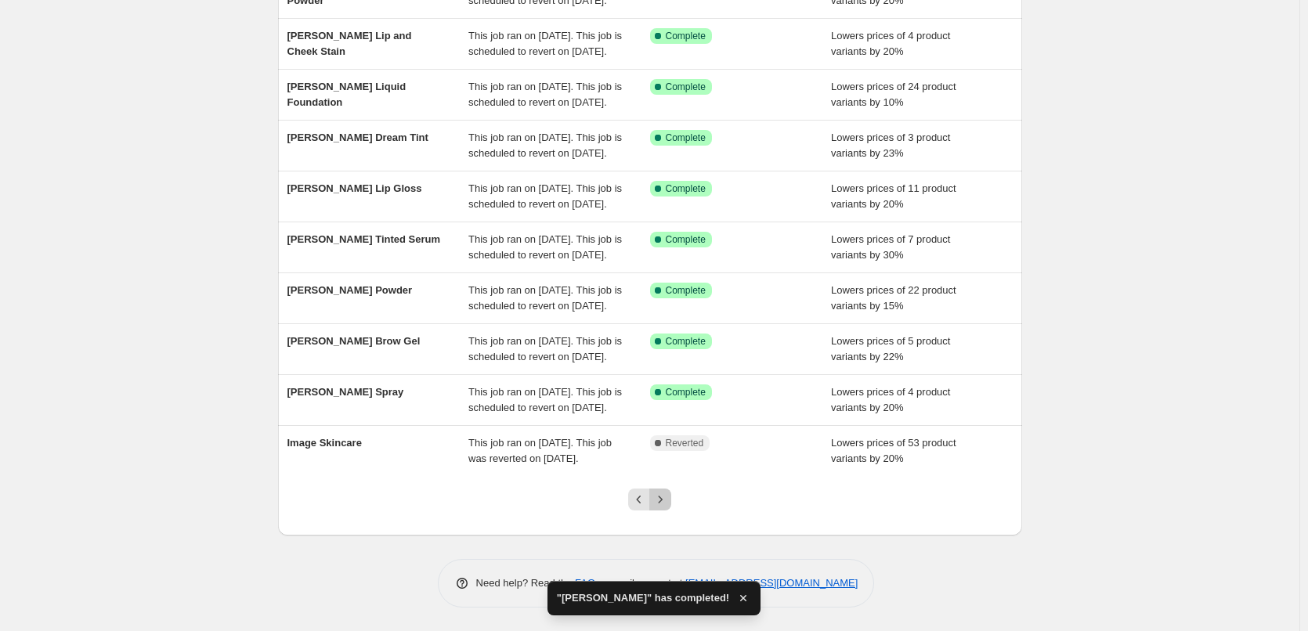
click at [667, 497] on icon "Next" at bounding box center [660, 500] width 16 height 16
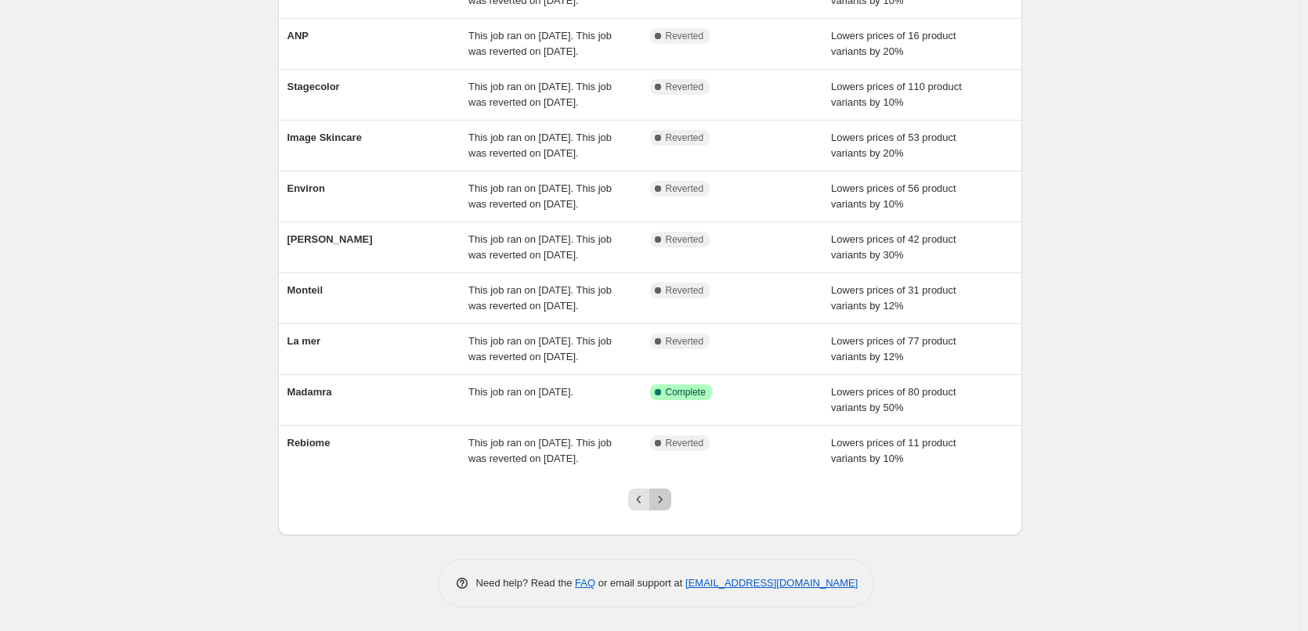
click at [667, 497] on icon "Next" at bounding box center [660, 500] width 16 height 16
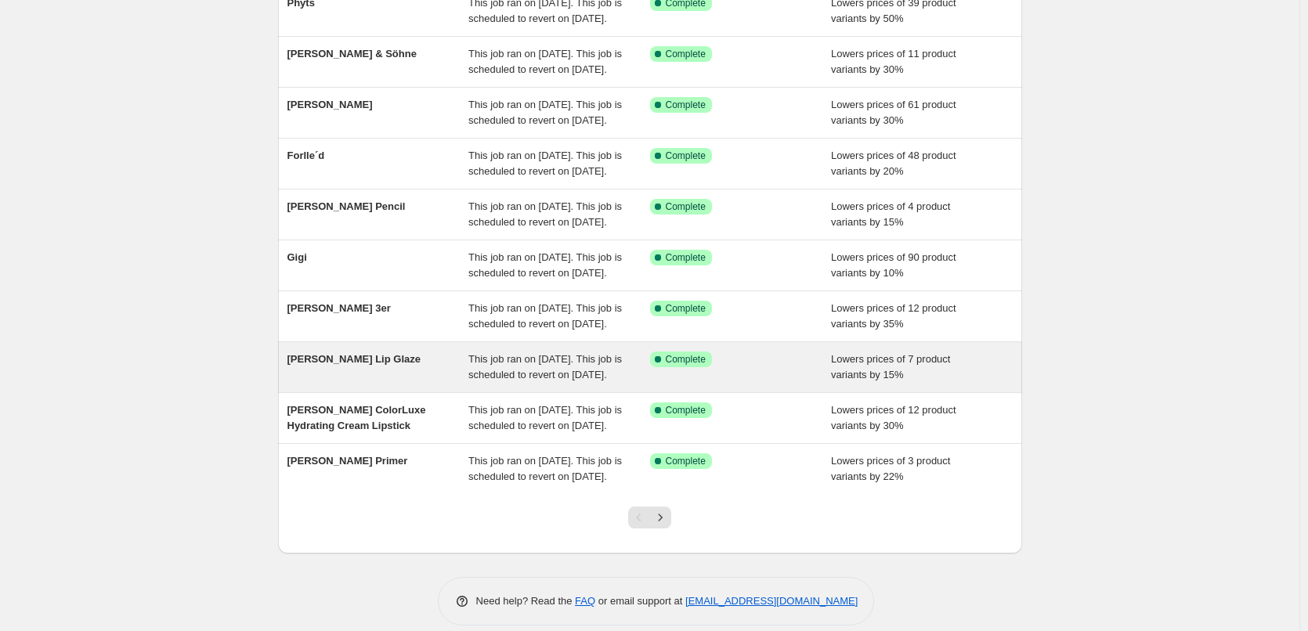
scroll to position [332, 0]
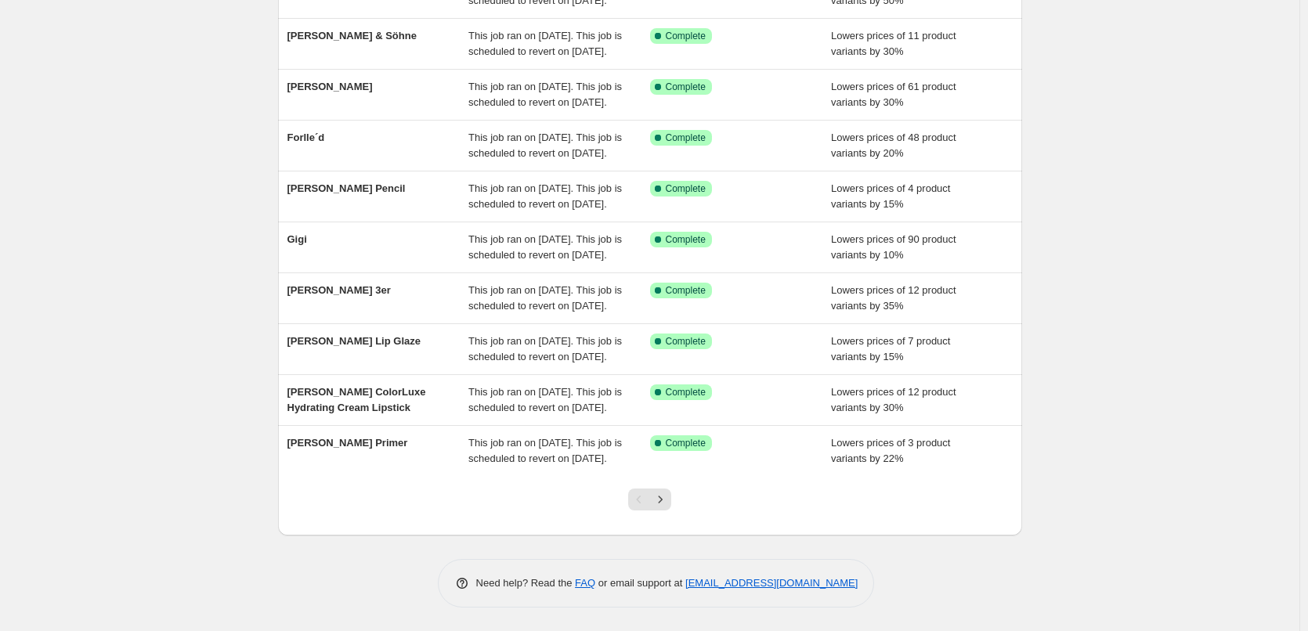
click at [671, 510] on div "Pagination" at bounding box center [660, 500] width 22 height 22
click at [671, 508] on button "Next" at bounding box center [660, 500] width 22 height 22
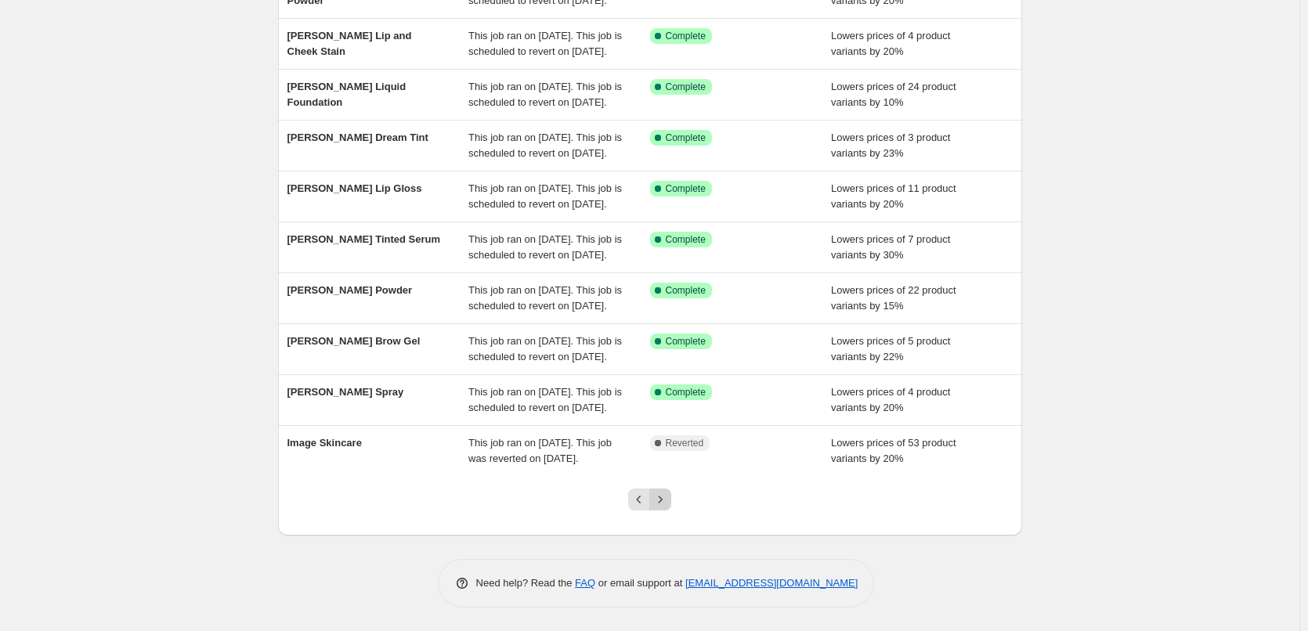
click at [663, 491] on button "Next" at bounding box center [660, 500] width 22 height 22
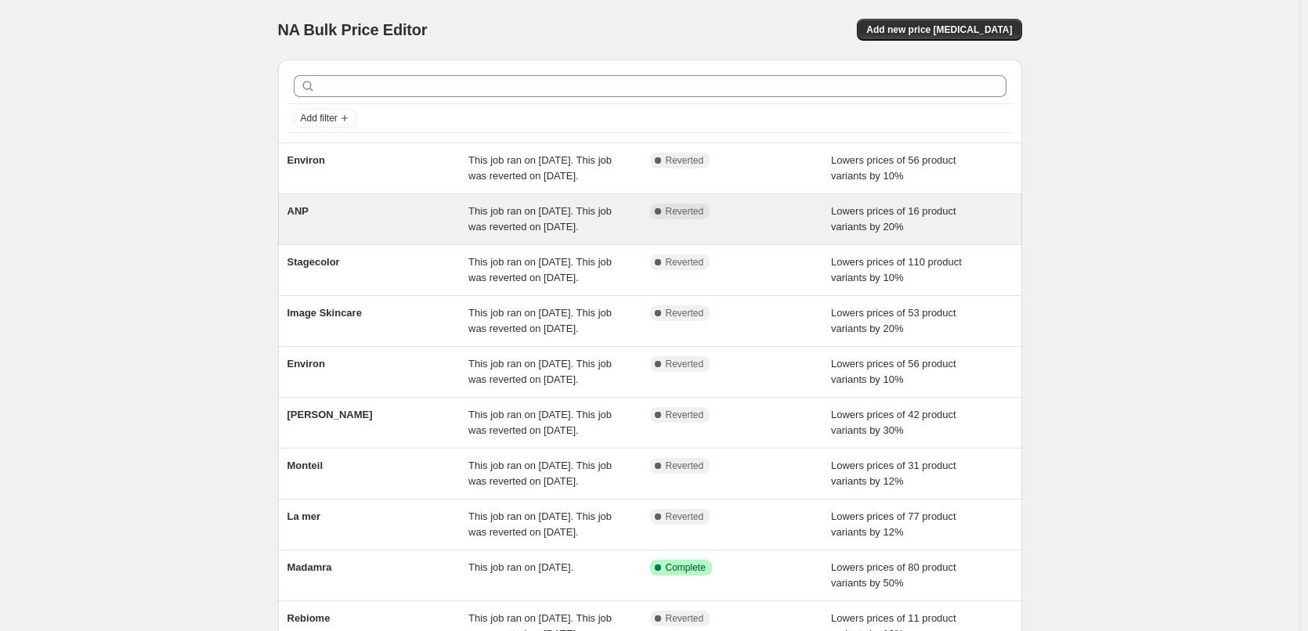
click at [307, 217] on span "ANP" at bounding box center [297, 211] width 21 height 12
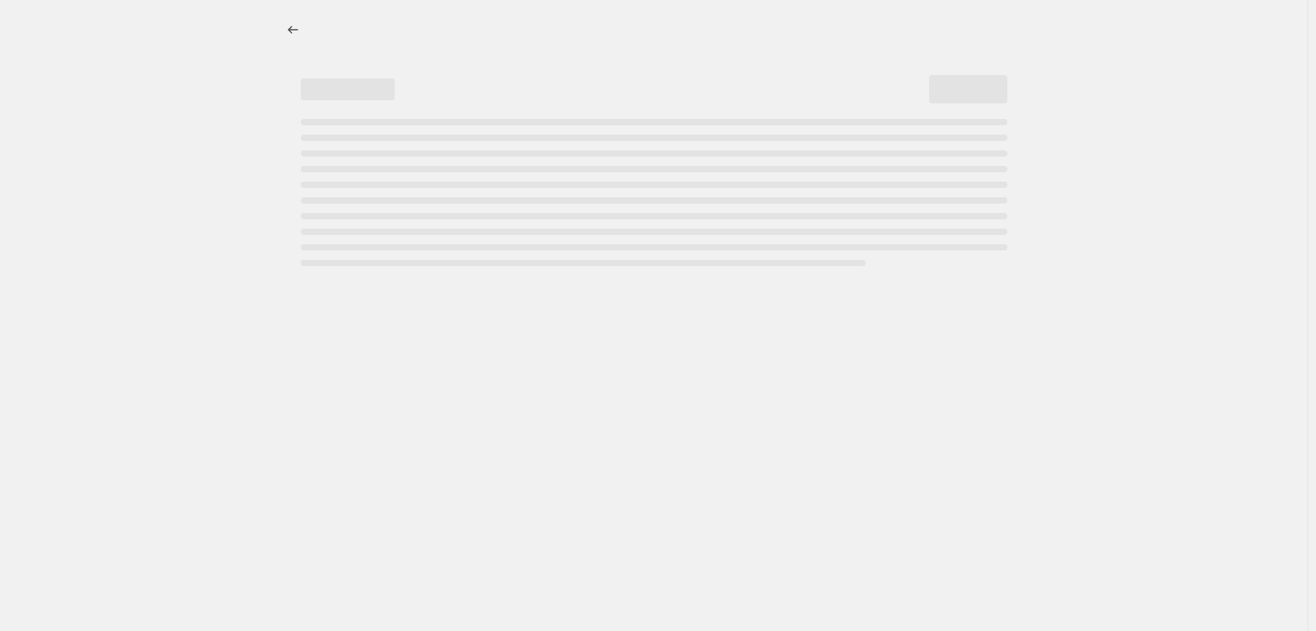
select select "percentage"
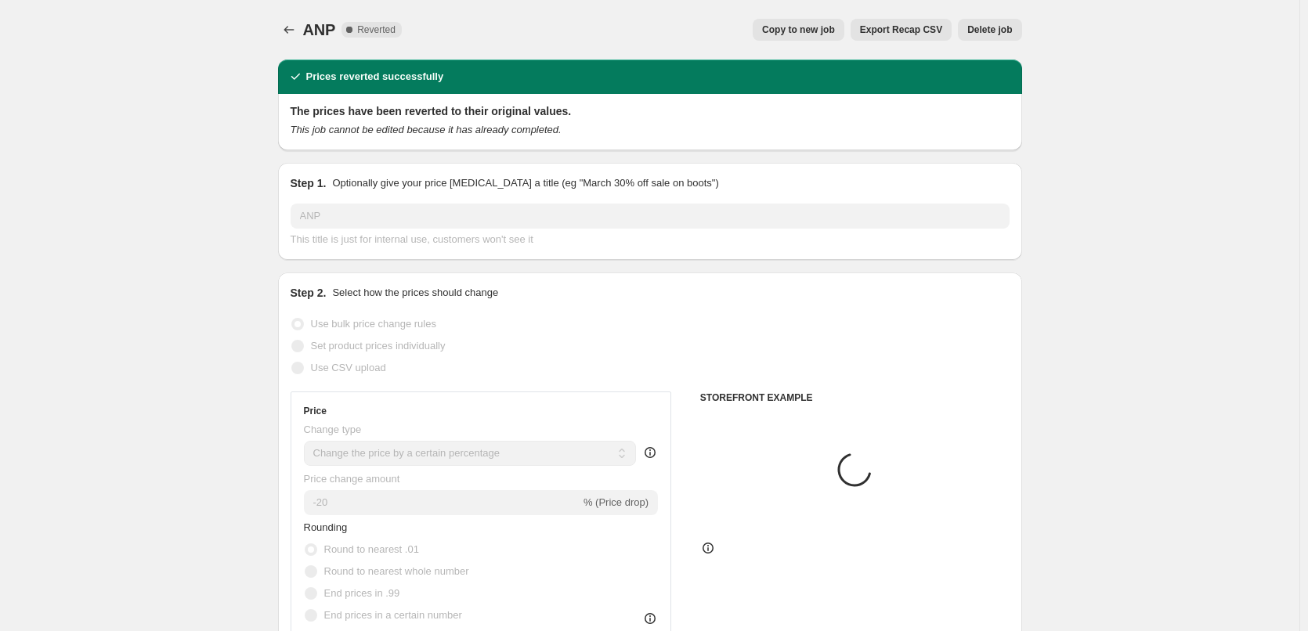
select select "vendor"
click at [804, 42] on div "ANP. This page is ready ANP Complete Reverted Copy to new job Export Recap CSV …" at bounding box center [650, 30] width 744 height 60
click at [805, 31] on span "Copy to new job" at bounding box center [798, 29] width 73 height 13
select select "percentage"
select select "vendor"
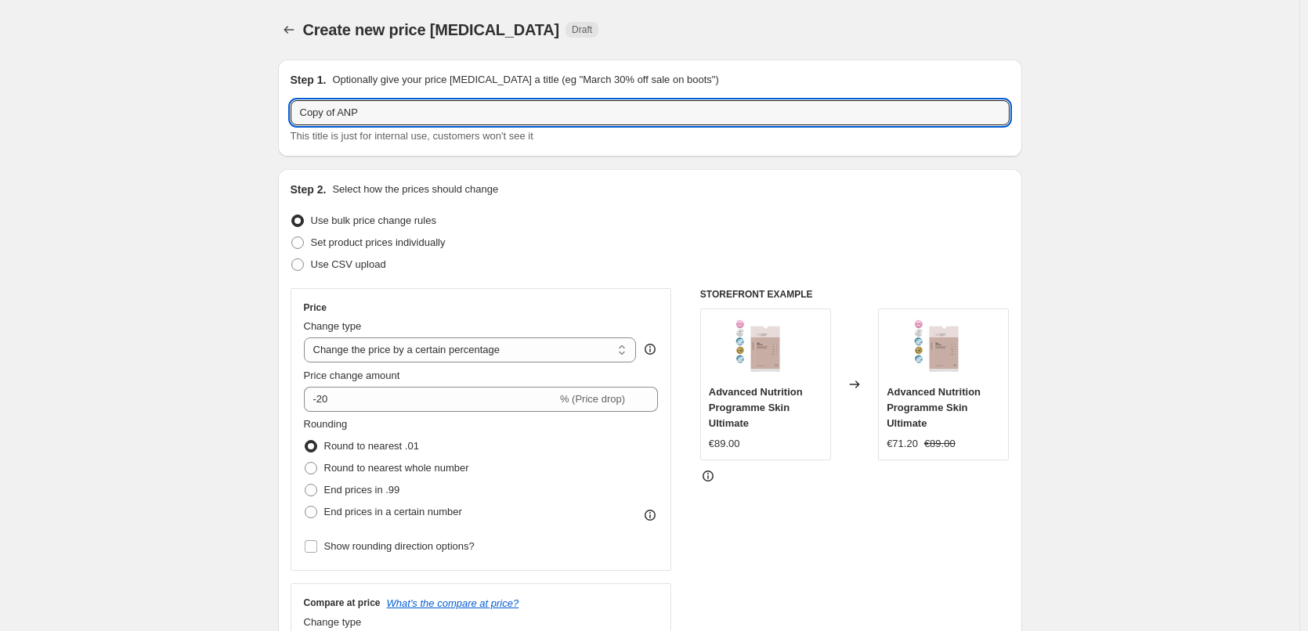
drag, startPoint x: 345, startPoint y: 115, endPoint x: 142, endPoint y: 115, distance: 202.9
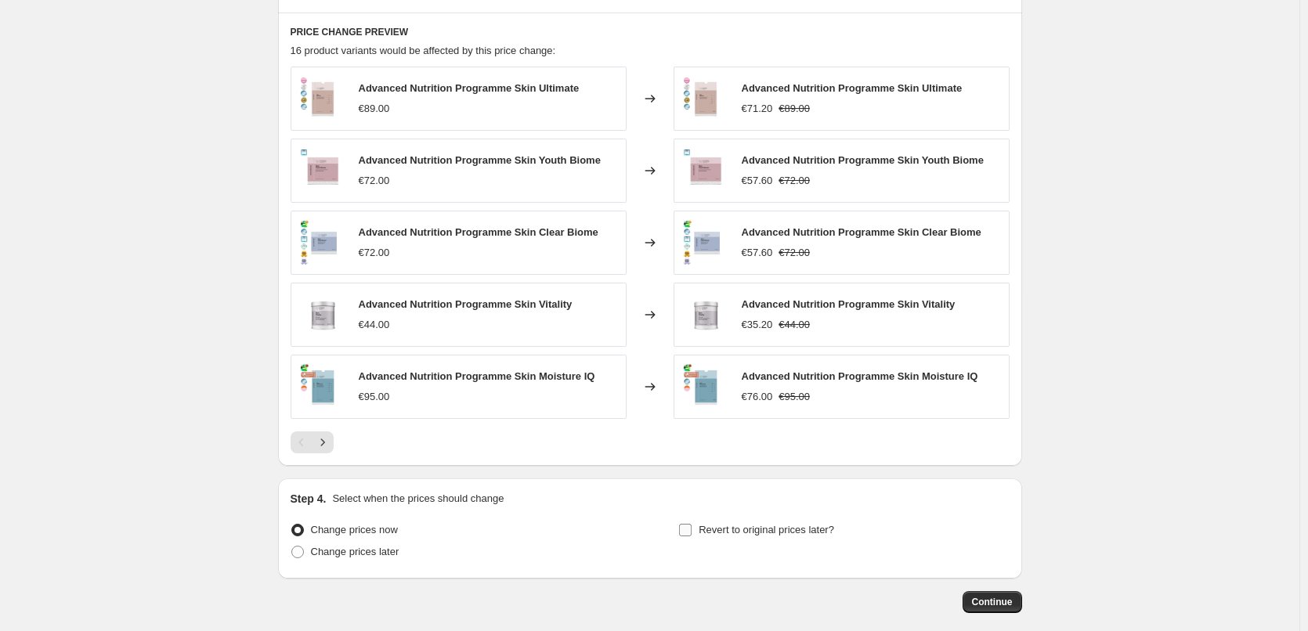
type input "ANP"
click at [764, 529] on span "Revert to original prices later?" at bounding box center [767, 530] width 136 height 12
click at [692, 529] on input "Revert to original prices later?" at bounding box center [685, 530] width 13 height 13
checkbox input "true"
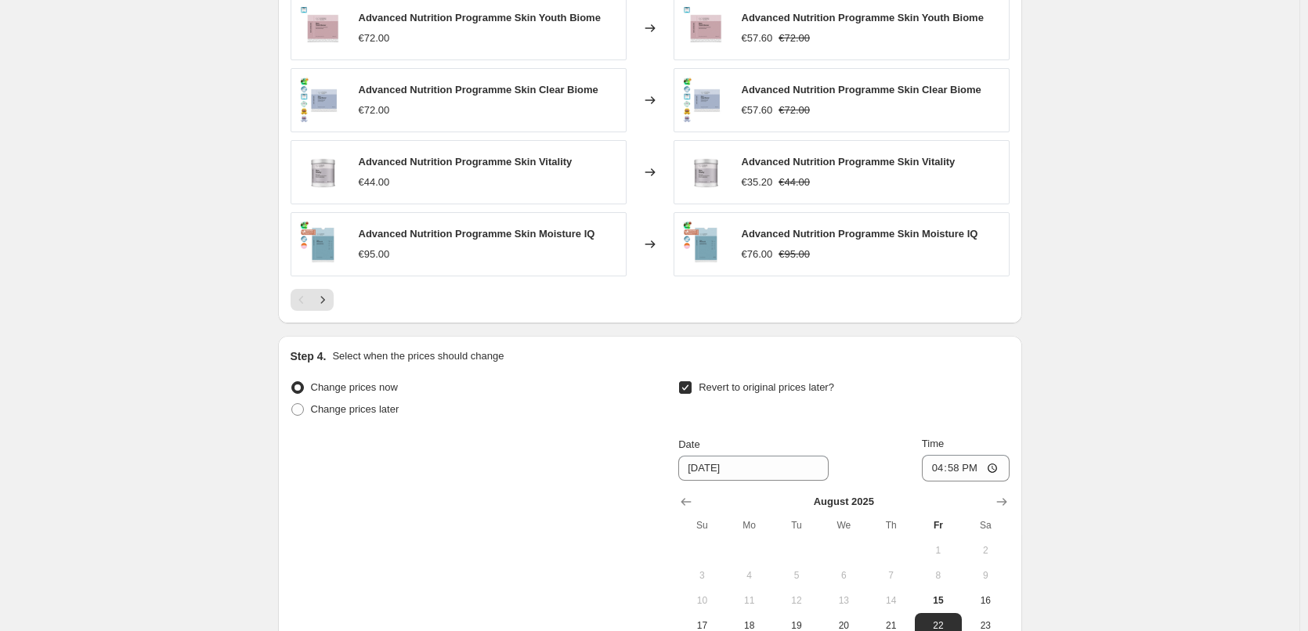
scroll to position [1404, 0]
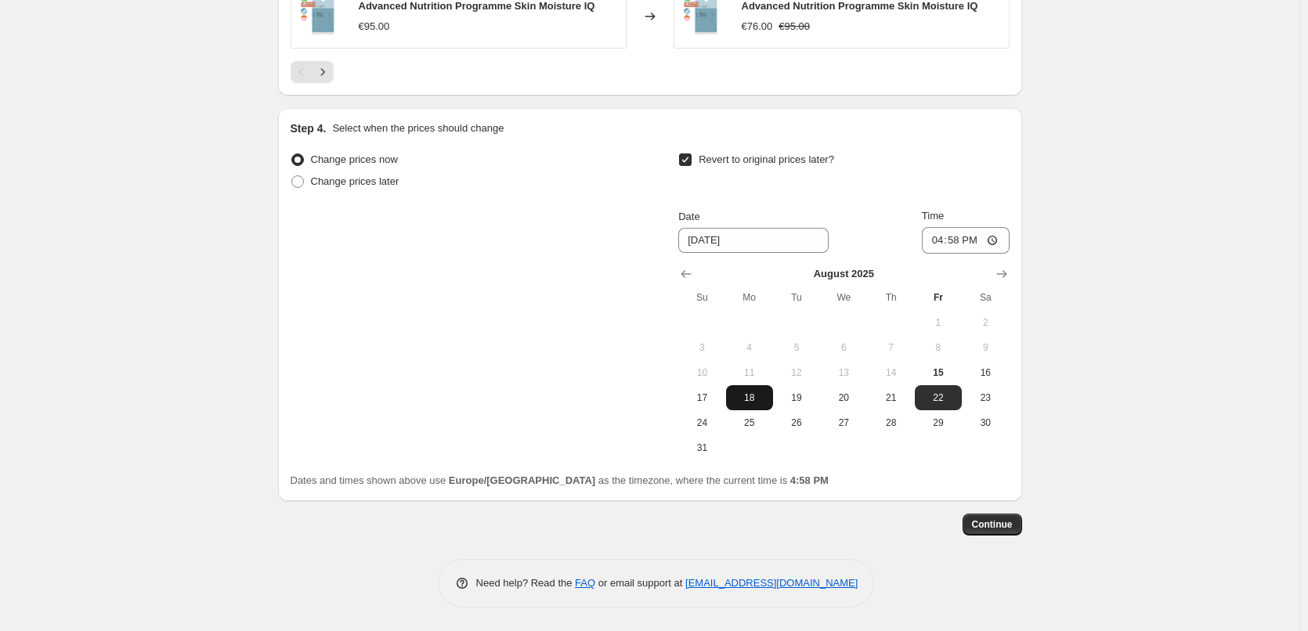
click at [753, 409] on button "18" at bounding box center [749, 397] width 47 height 25
type input "[DATE]"
click at [937, 240] on input "16:58" at bounding box center [966, 240] width 88 height 27
type input "03:00"
click at [981, 517] on button "Continue" at bounding box center [993, 525] width 60 height 22
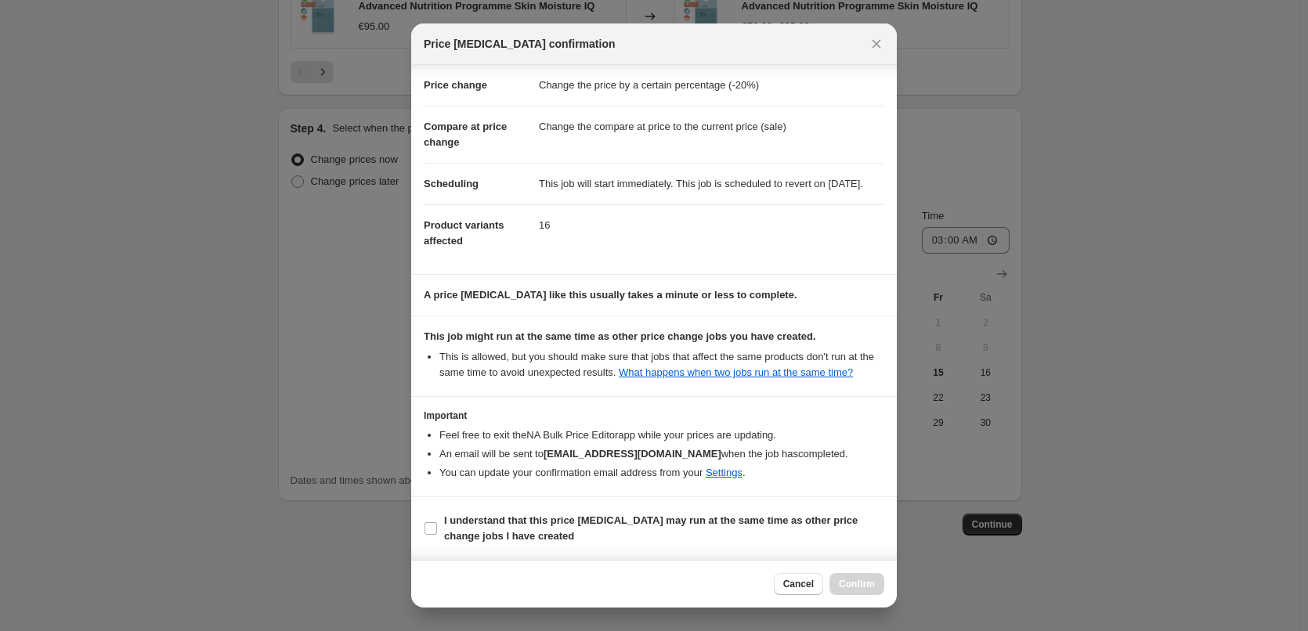
scroll to position [44, 0]
drag, startPoint x: 493, startPoint y: 515, endPoint x: 504, endPoint y: 517, distance: 11.2
click at [492, 515] on b "I understand that this price [MEDICAL_DATA] may run at the same time as other p…" at bounding box center [651, 528] width 414 height 27
click at [437, 522] on input "I understand that this price [MEDICAL_DATA] may run at the same time as other p…" at bounding box center [431, 528] width 13 height 13
checkbox input "true"
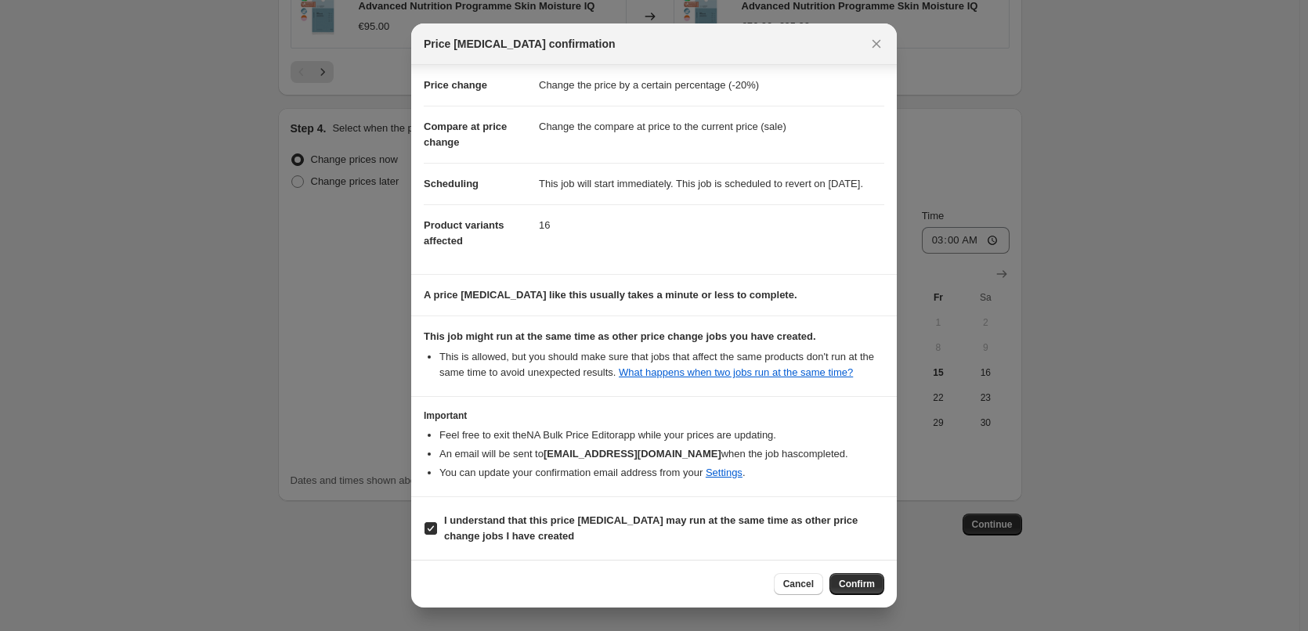
click at [947, 620] on div at bounding box center [654, 315] width 1308 height 631
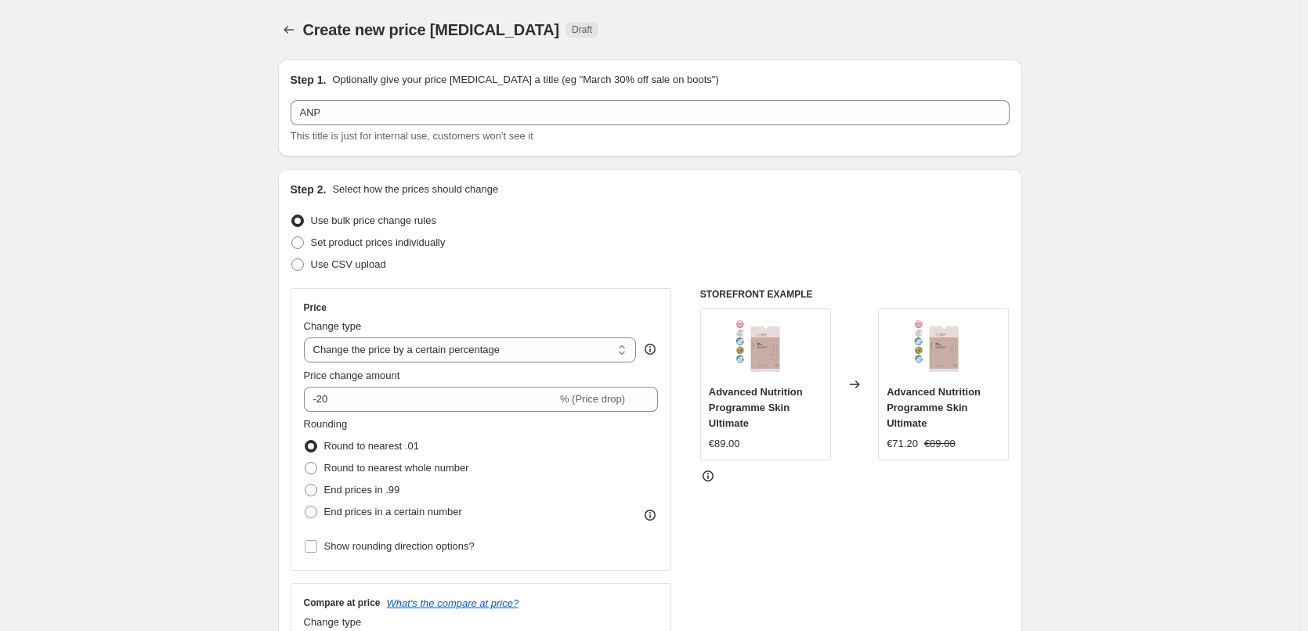
scroll to position [1404, 0]
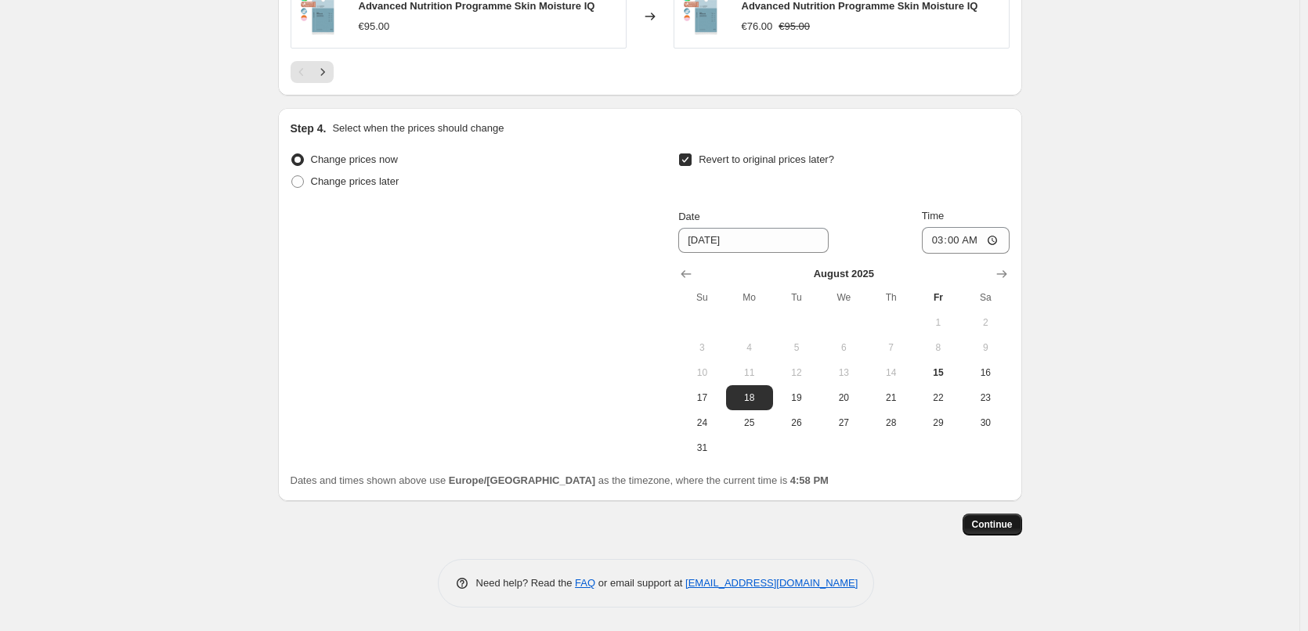
click at [992, 533] on button "Continue" at bounding box center [993, 525] width 60 height 22
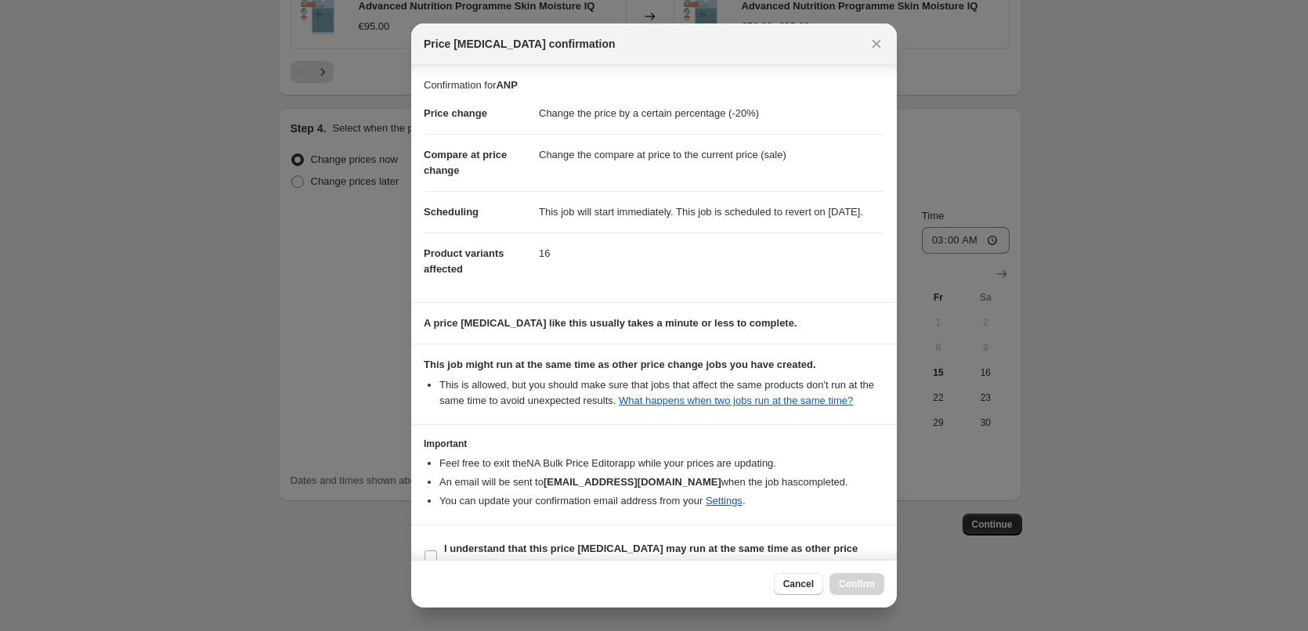
scroll to position [44, 0]
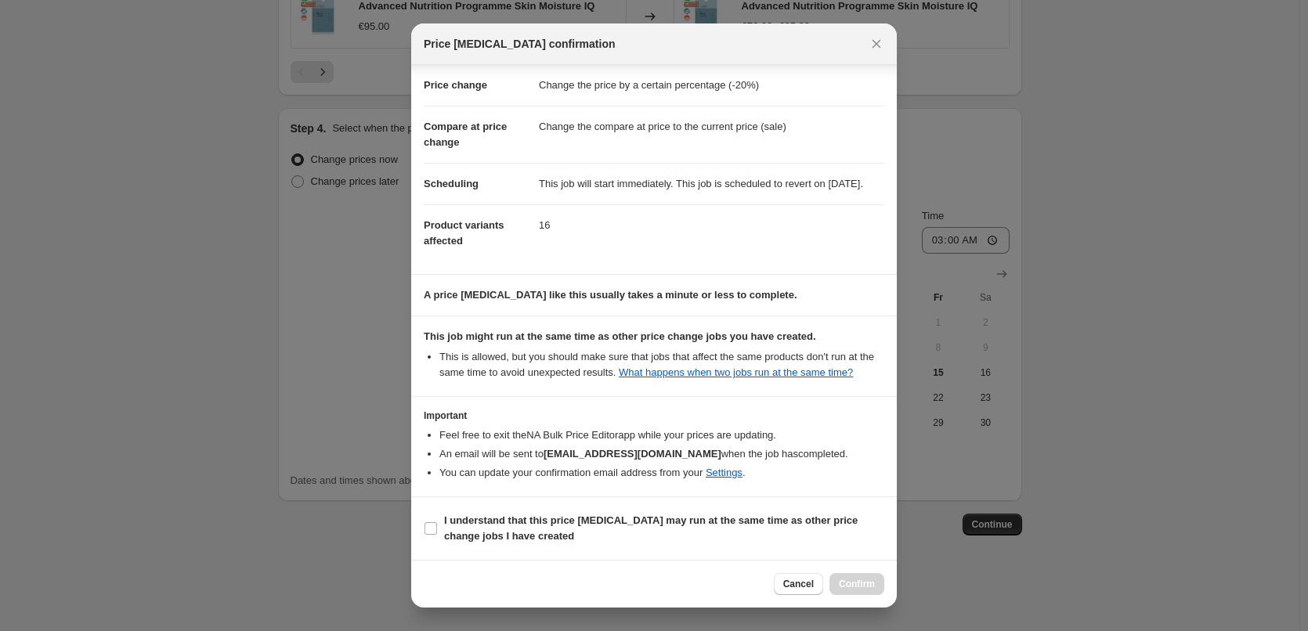
click at [494, 508] on section "I understand that this price [MEDICAL_DATA] may run at the same time as other p…" at bounding box center [654, 528] width 486 height 63
click at [552, 526] on b "I understand that this price [MEDICAL_DATA] may run at the same time as other p…" at bounding box center [651, 528] width 414 height 27
click at [437, 526] on input "I understand that this price [MEDICAL_DATA] may run at the same time as other p…" at bounding box center [431, 528] width 13 height 13
checkbox input "true"
click at [852, 576] on button "Confirm" at bounding box center [856, 584] width 55 height 22
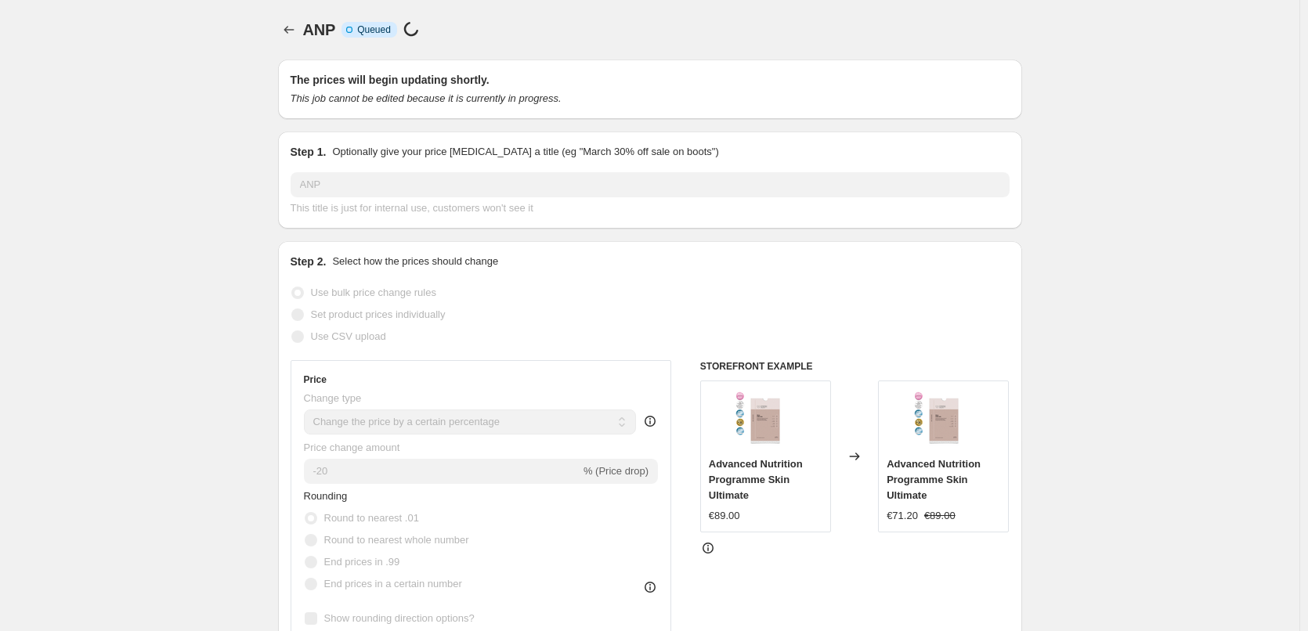
click at [300, 43] on div "ANP. This page is ready ANP Info Incomplete Queued Price [MEDICAL_DATA] in prog…" at bounding box center [650, 30] width 744 height 60
click at [296, 37] on icon "Price change jobs" at bounding box center [289, 30] width 16 height 16
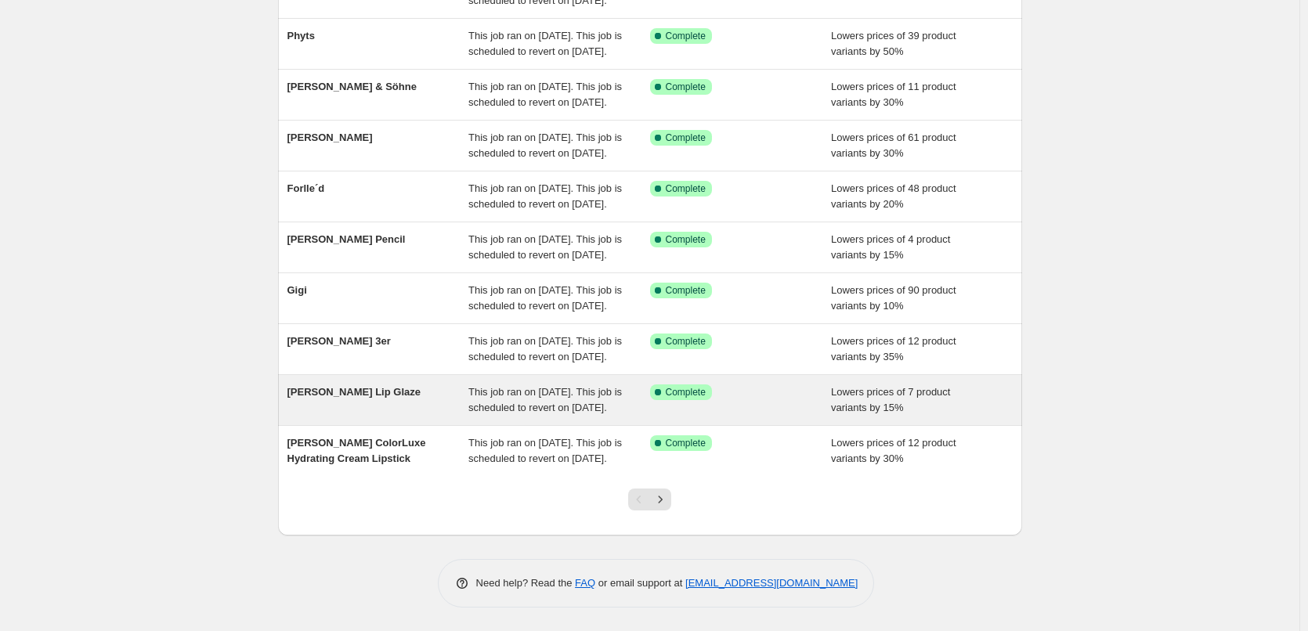
scroll to position [332, 0]
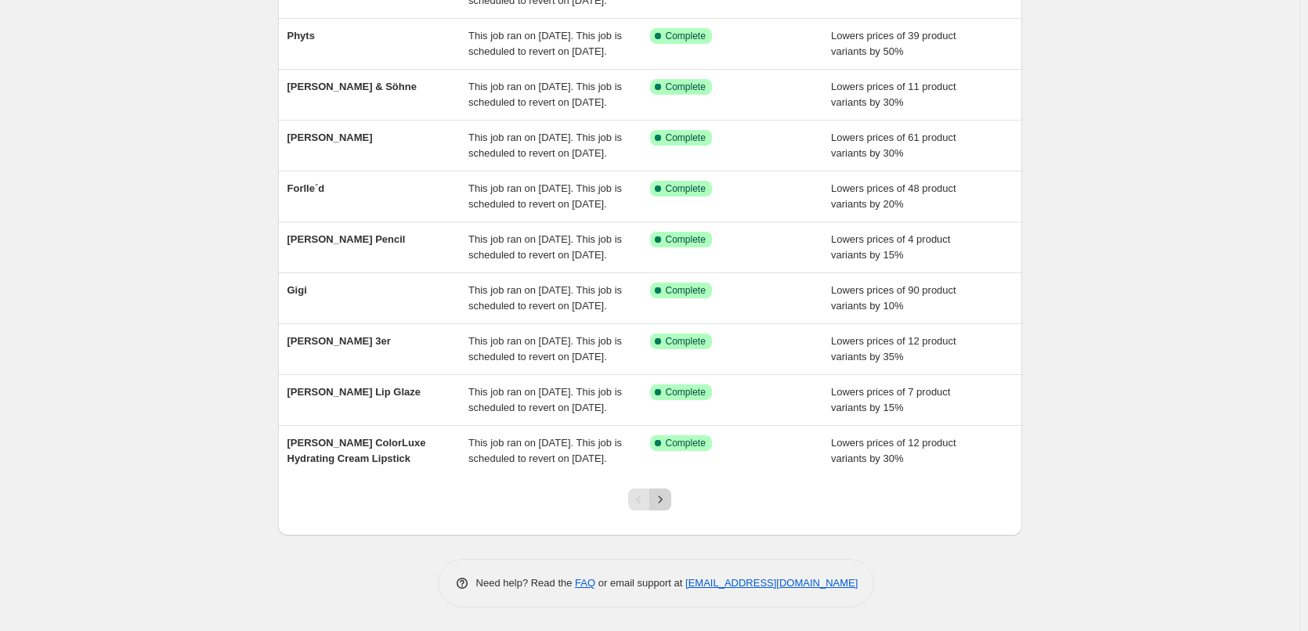
click at [661, 495] on icon "Next" at bounding box center [660, 500] width 16 height 16
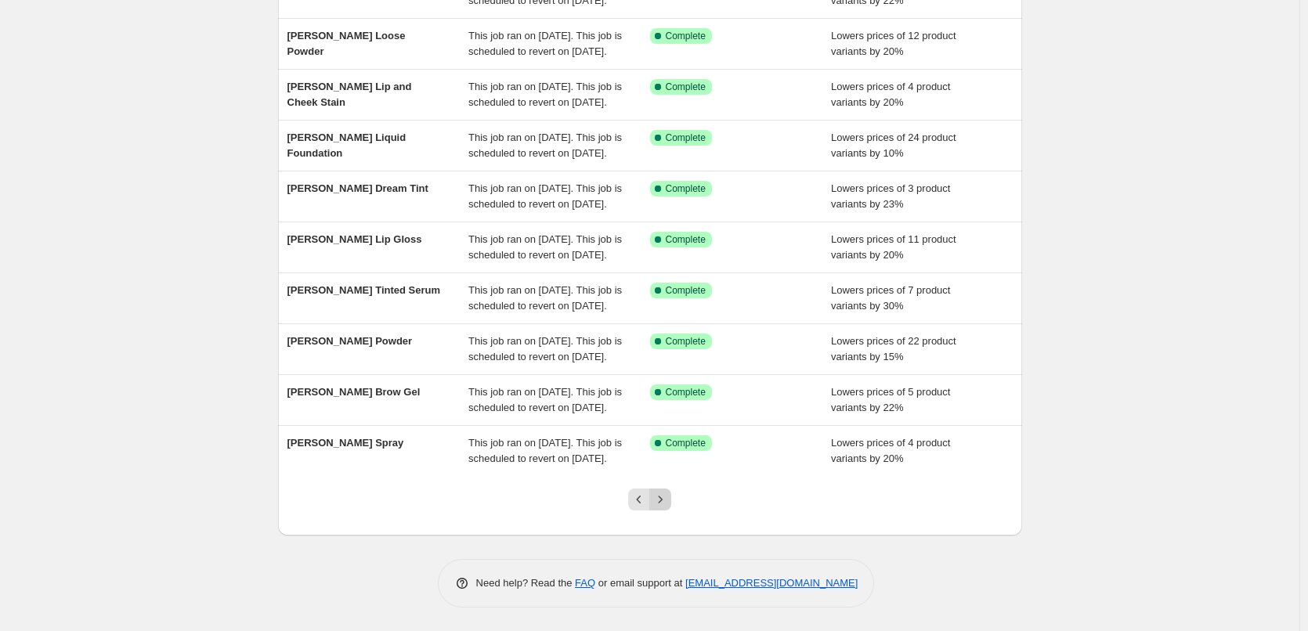
click at [668, 507] on icon "Next" at bounding box center [660, 500] width 16 height 16
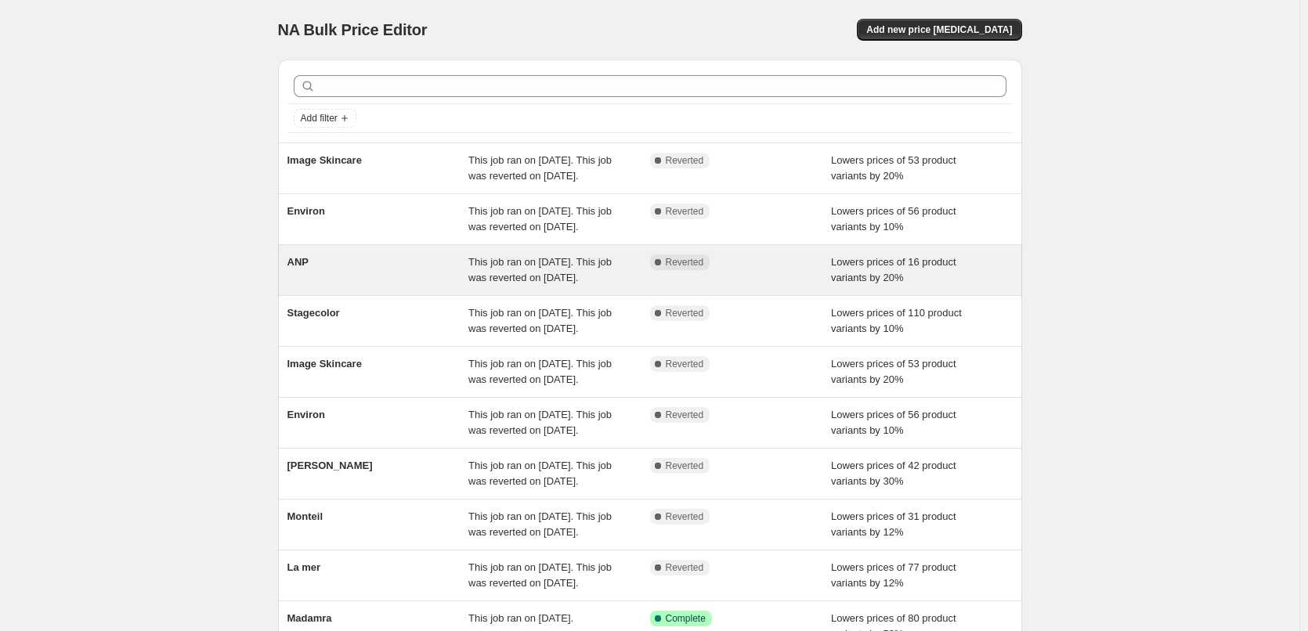
click at [313, 286] on div "ANP" at bounding box center [378, 270] width 182 height 31
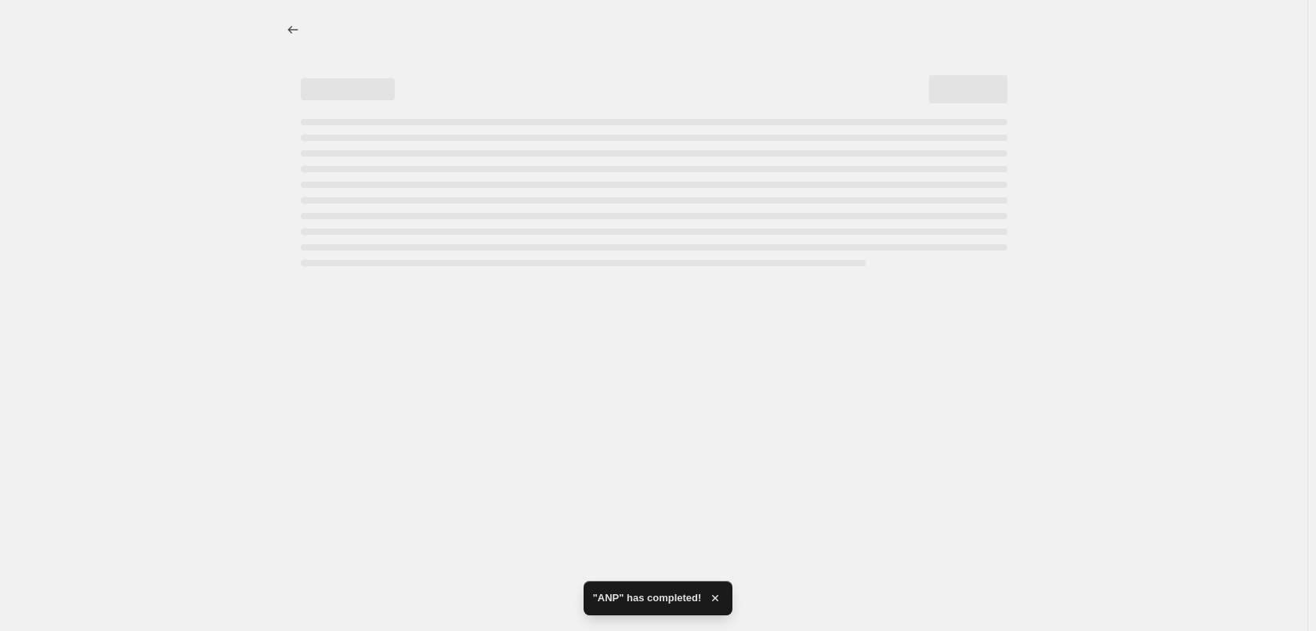
select select "percentage"
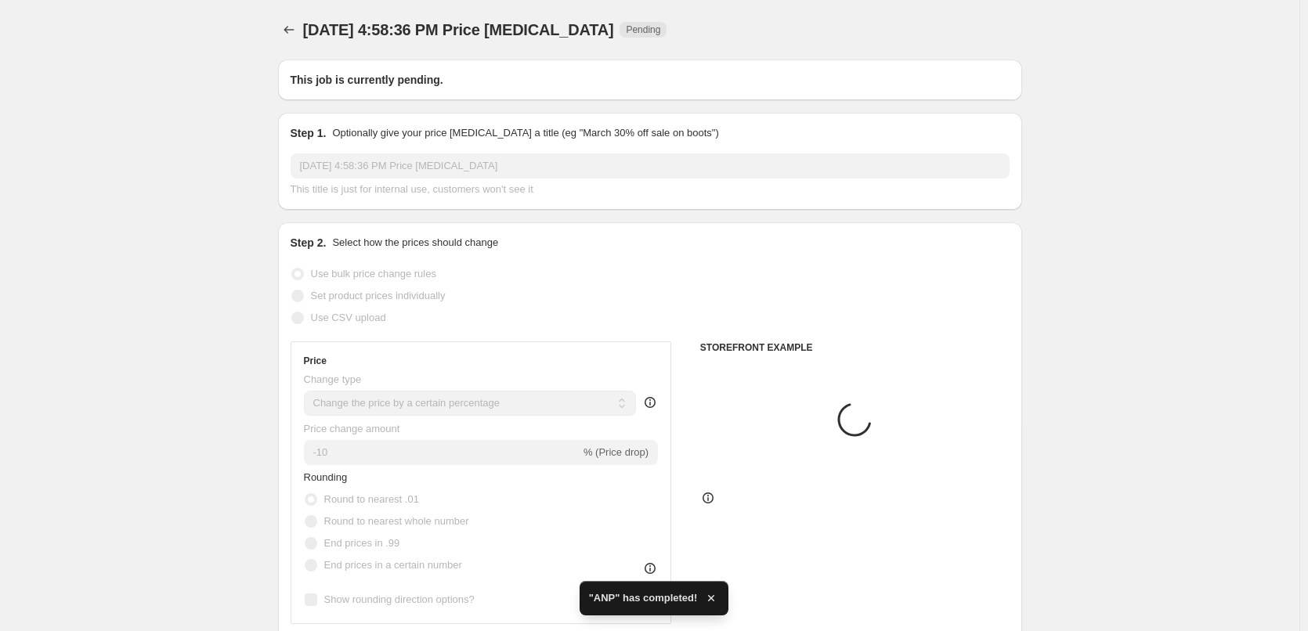
type input "ANP"
radio input "false"
radio input "true"
checkbox input "true"
select select "vendor"
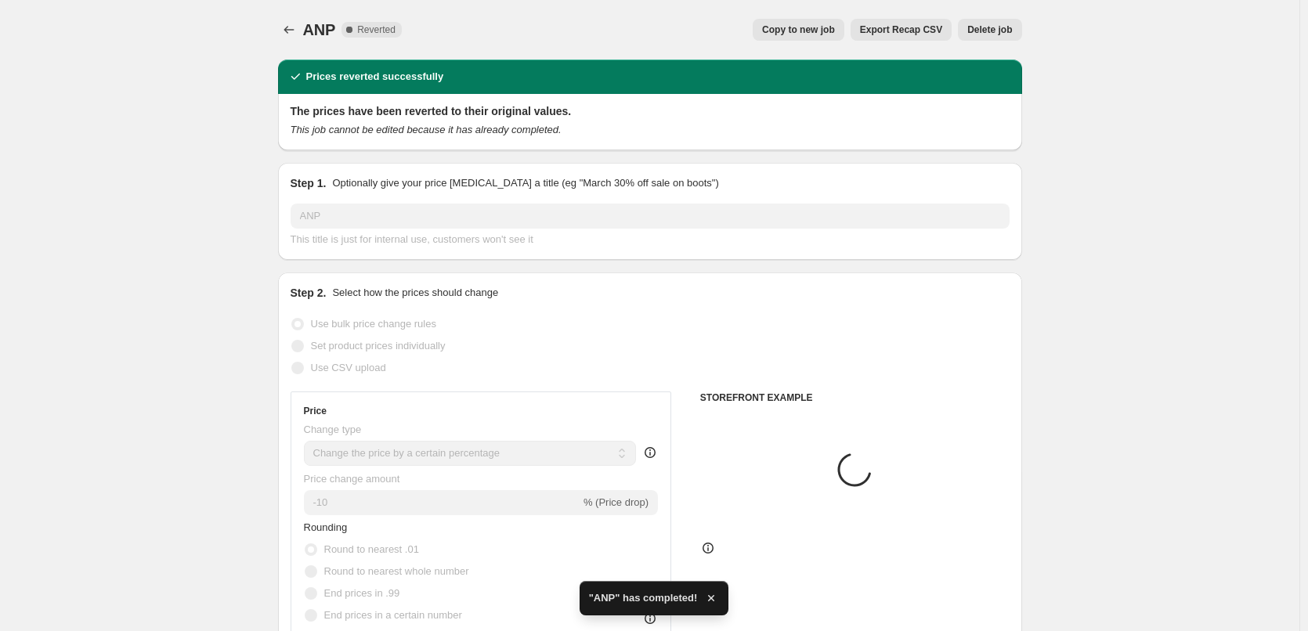
click at [973, 31] on span "Delete job" at bounding box center [989, 29] width 45 height 13
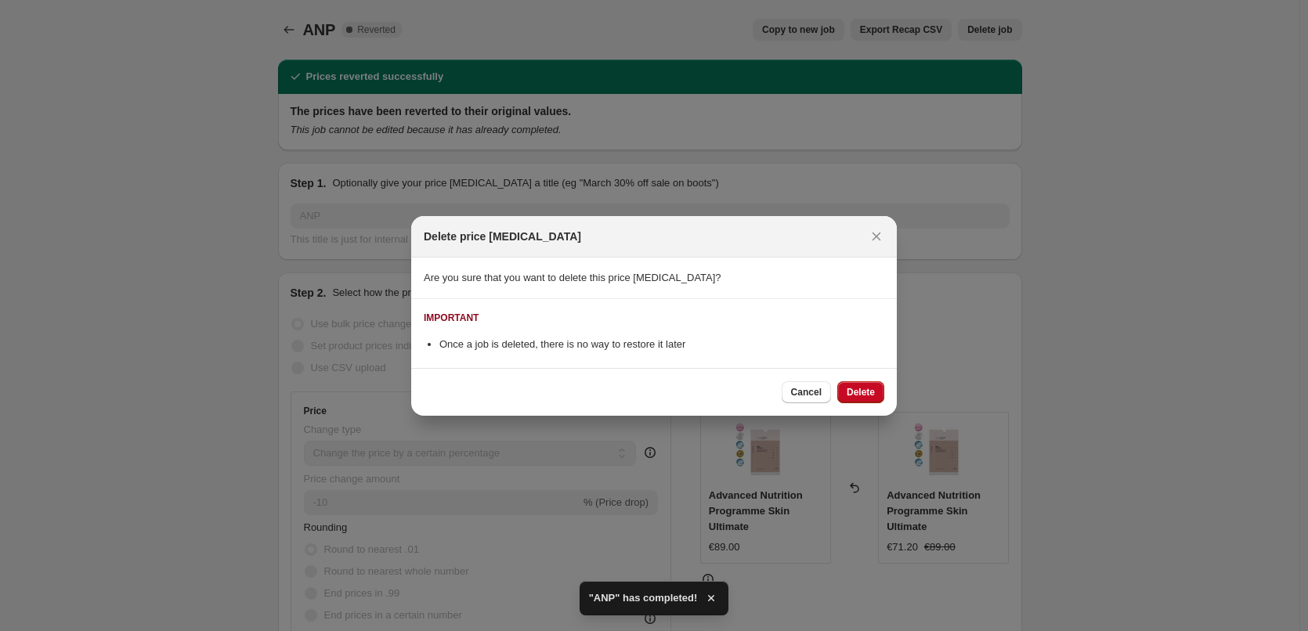
click at [873, 376] on div "Cancel Delete" at bounding box center [654, 392] width 486 height 48
click at [872, 383] on button "Delete" at bounding box center [860, 392] width 47 height 22
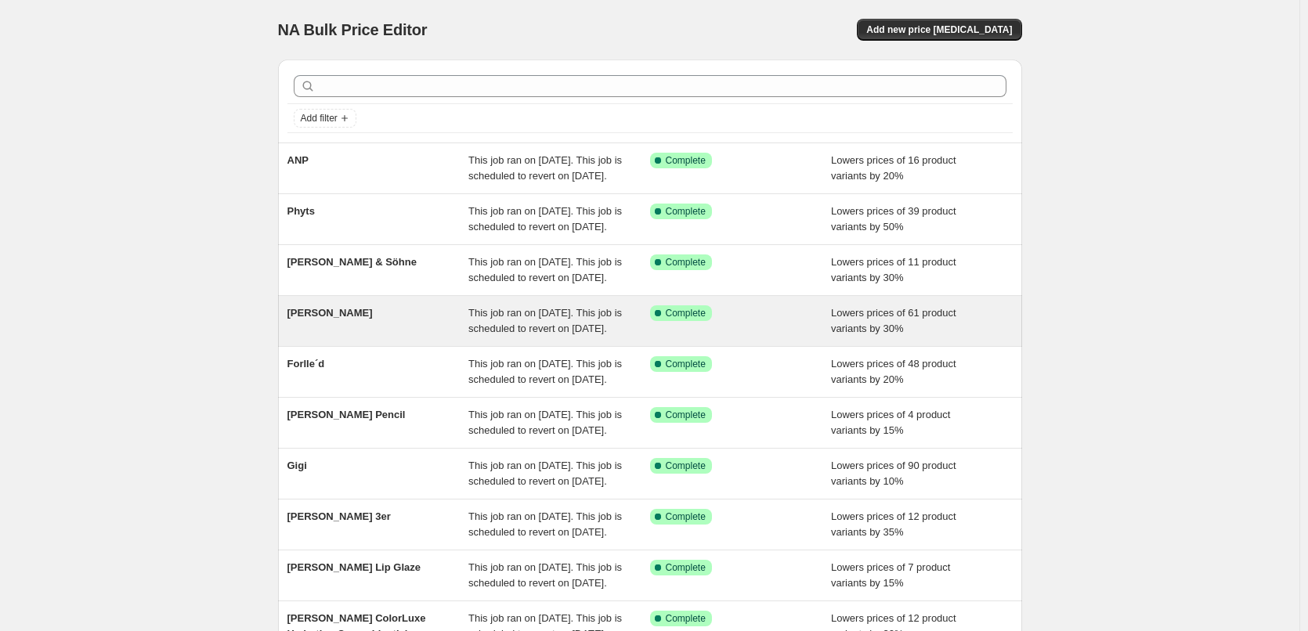
scroll to position [332, 0]
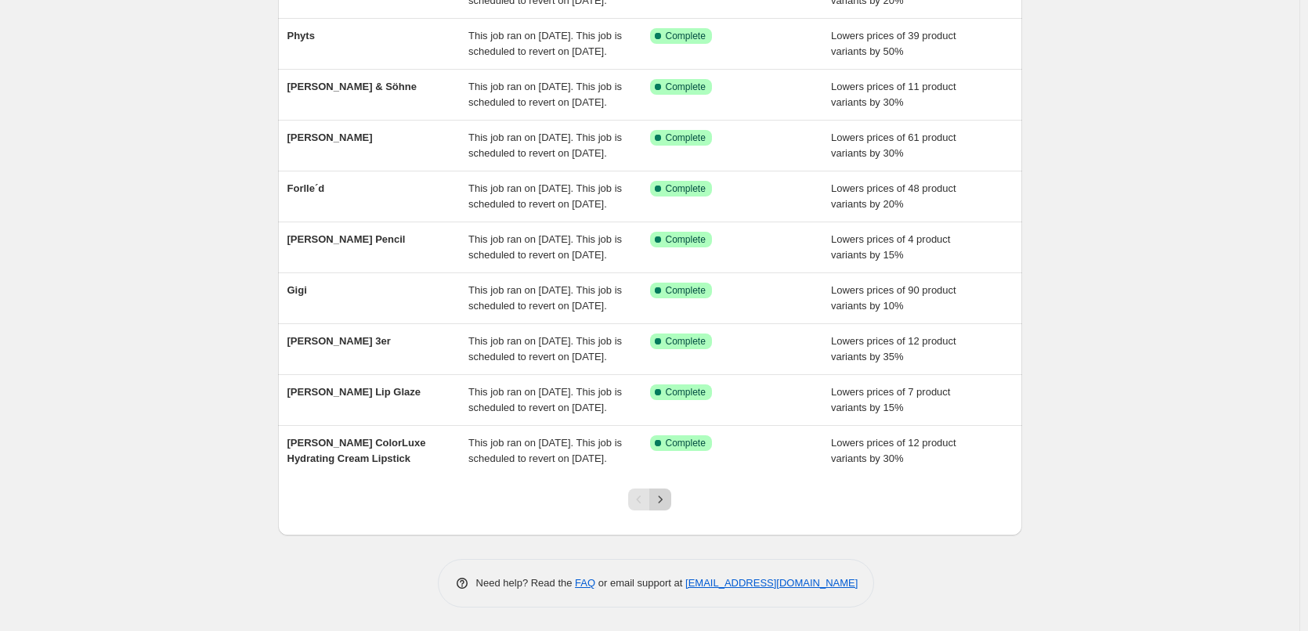
click at [663, 501] on icon "Next" at bounding box center [660, 500] width 16 height 16
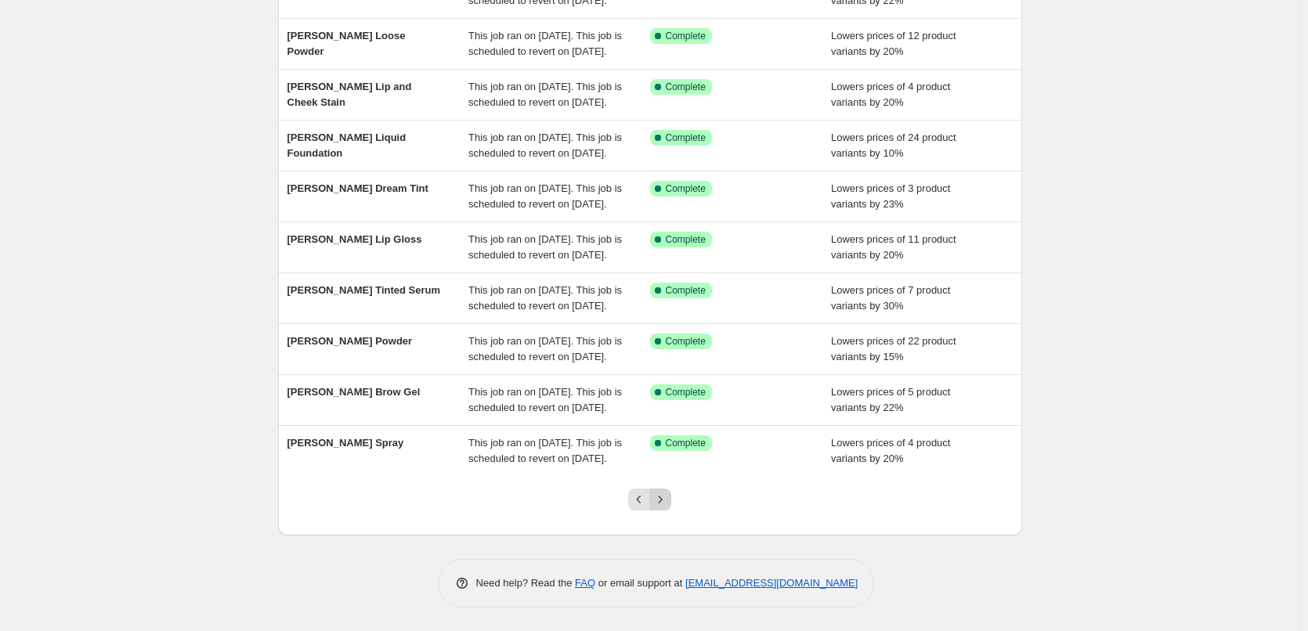
click at [671, 503] on button "Next" at bounding box center [660, 500] width 22 height 22
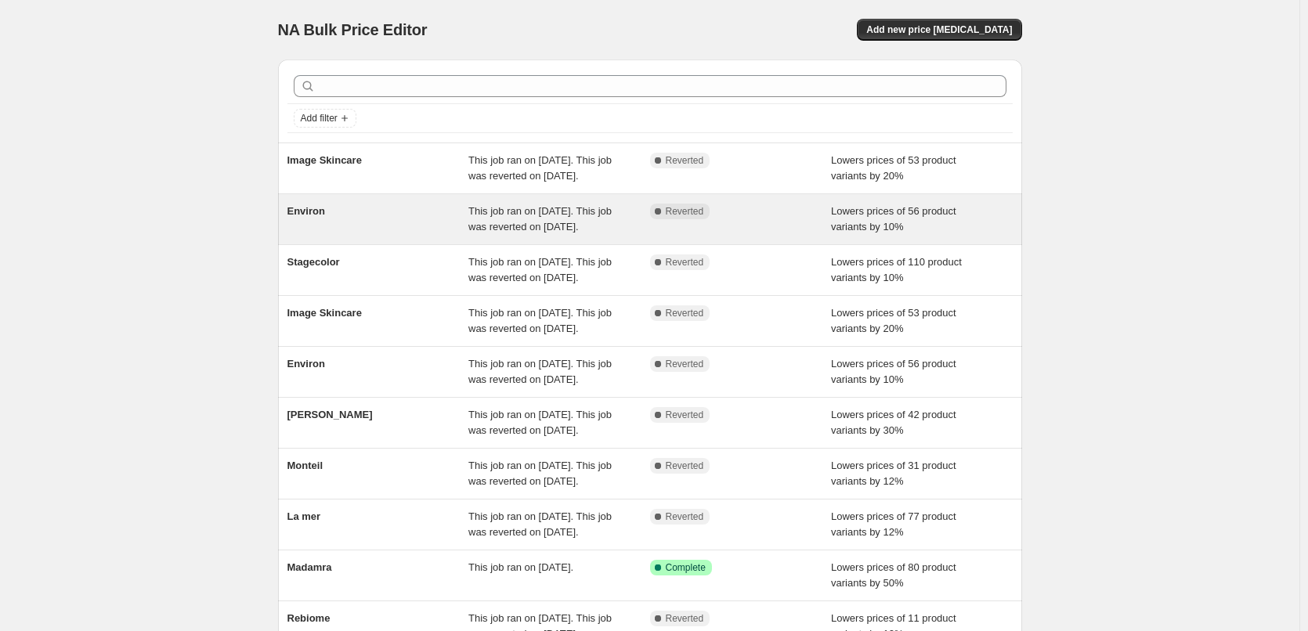
click at [305, 235] on div "Environ" at bounding box center [378, 219] width 182 height 31
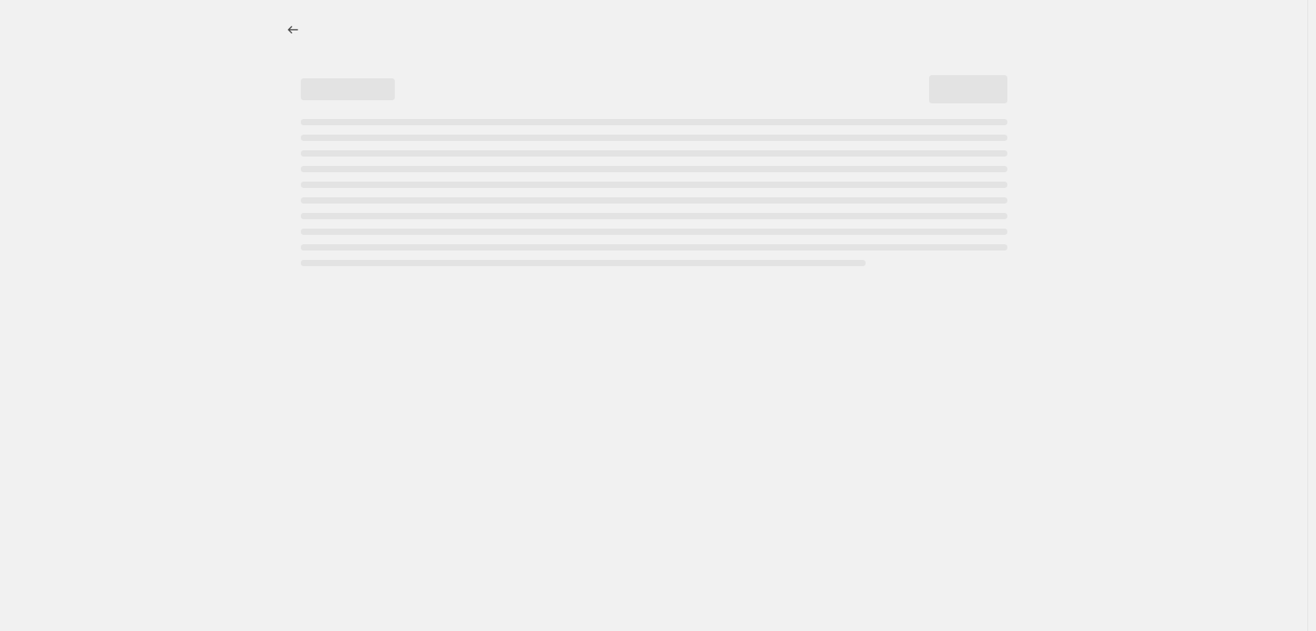
select select "percentage"
select select "vendor"
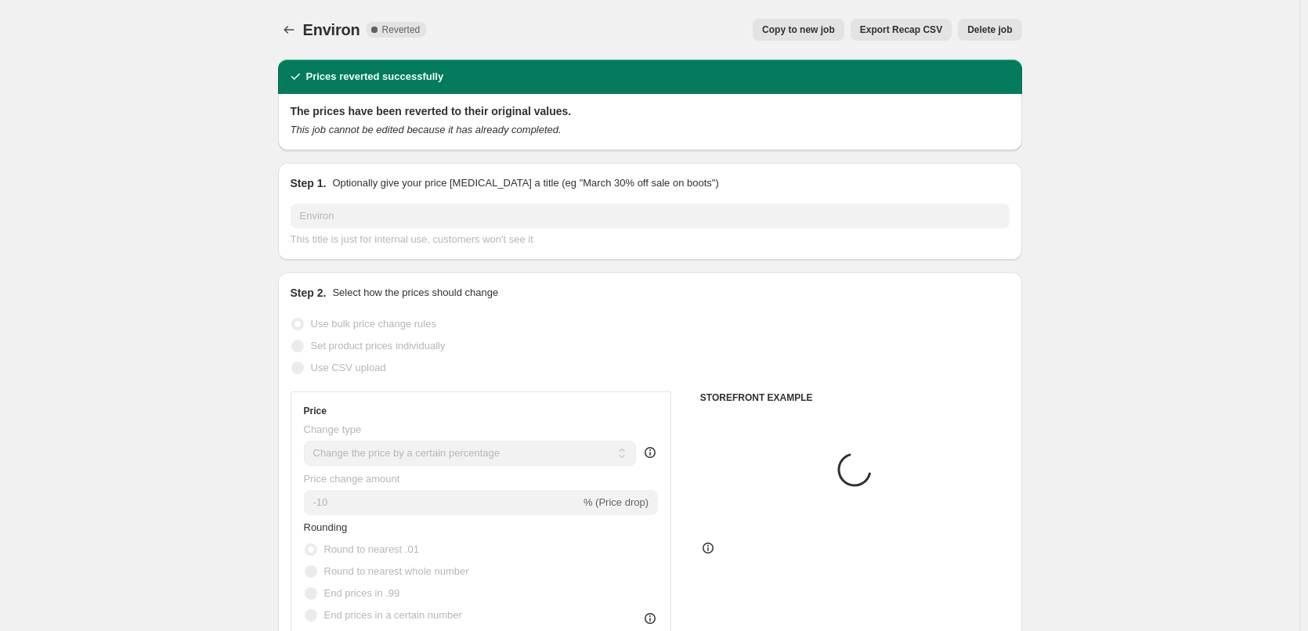
click at [824, 31] on span "Copy to new job" at bounding box center [798, 29] width 73 height 13
select select "percentage"
select select "vendor"
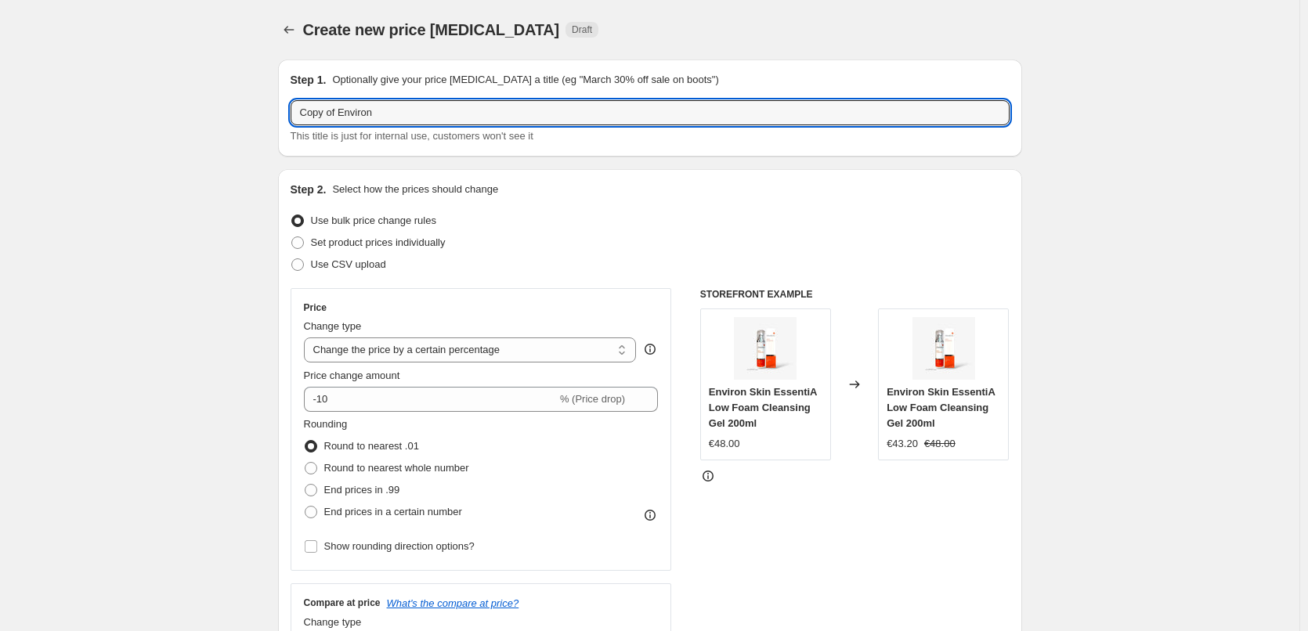
drag, startPoint x: 342, startPoint y: 111, endPoint x: 159, endPoint y: 141, distance: 185.7
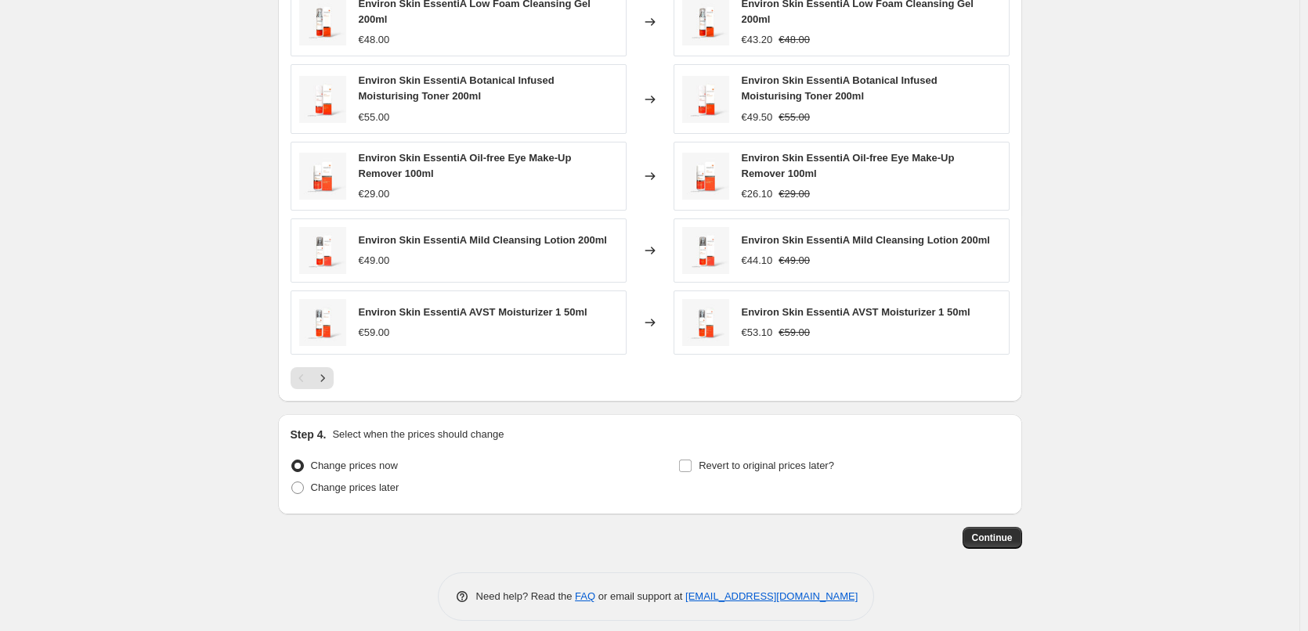
scroll to position [1122, 0]
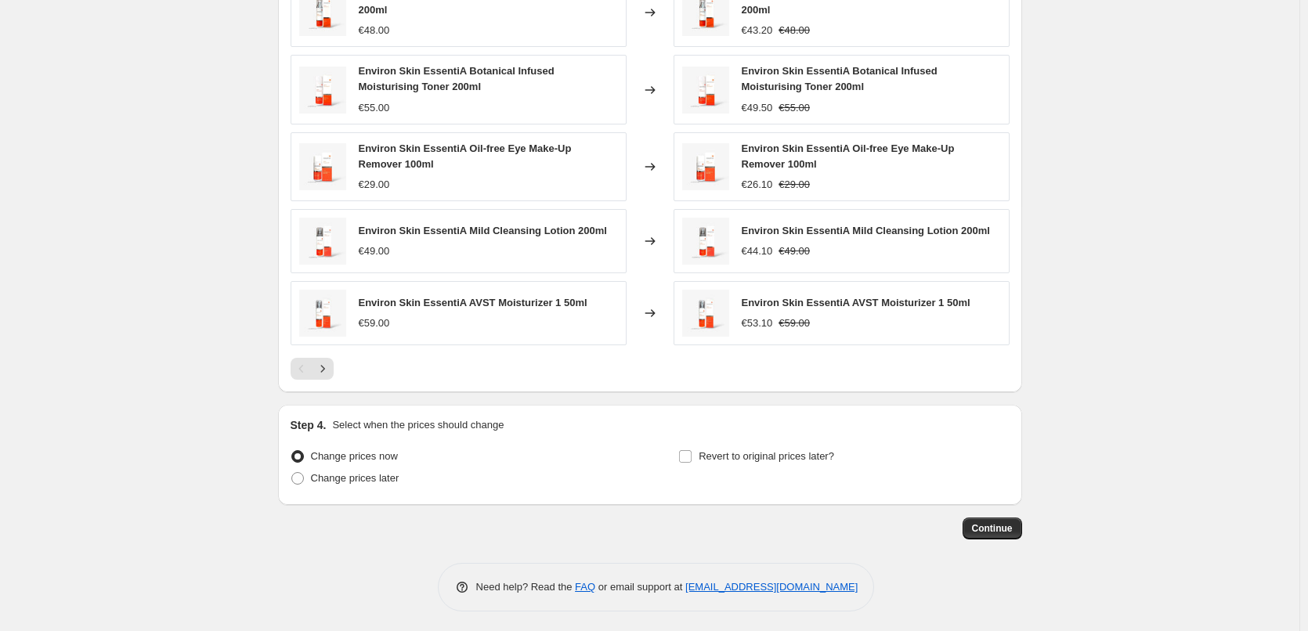
type input "Environ"
click at [761, 464] on div "Revert to original prices later?" at bounding box center [843, 469] width 331 height 47
click at [760, 450] on span "Revert to original prices later?" at bounding box center [767, 456] width 136 height 12
click at [692, 450] on input "Revert to original prices later?" at bounding box center [685, 456] width 13 height 13
checkbox input "true"
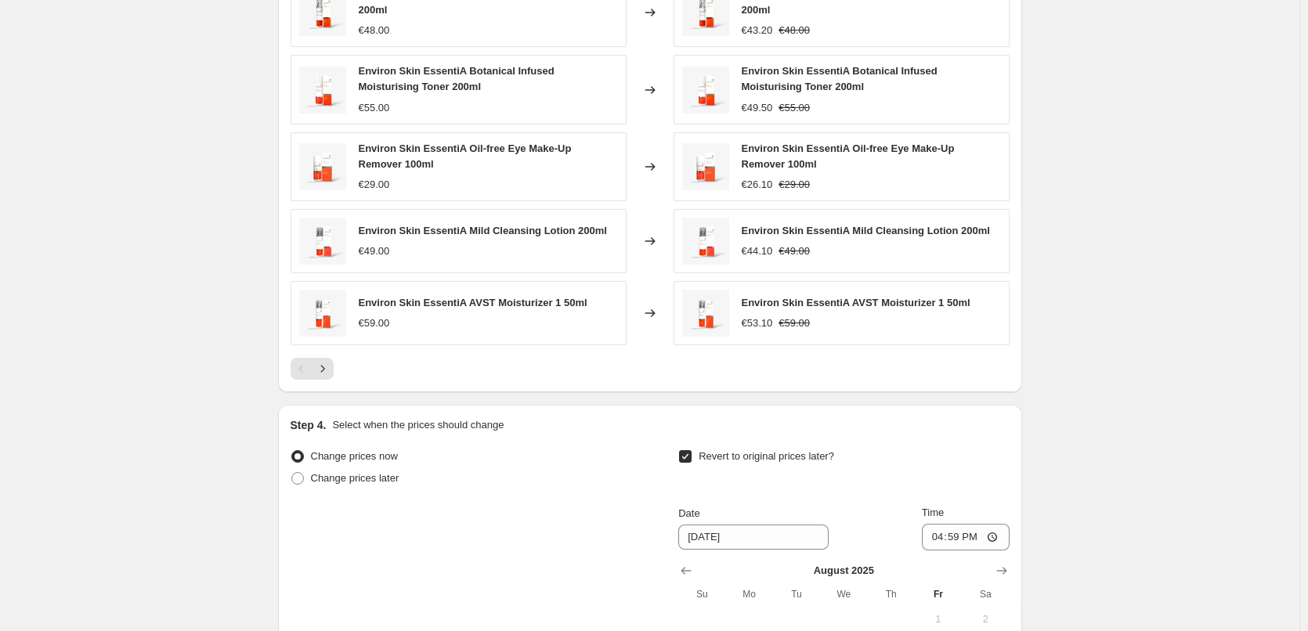
scroll to position [1415, 0]
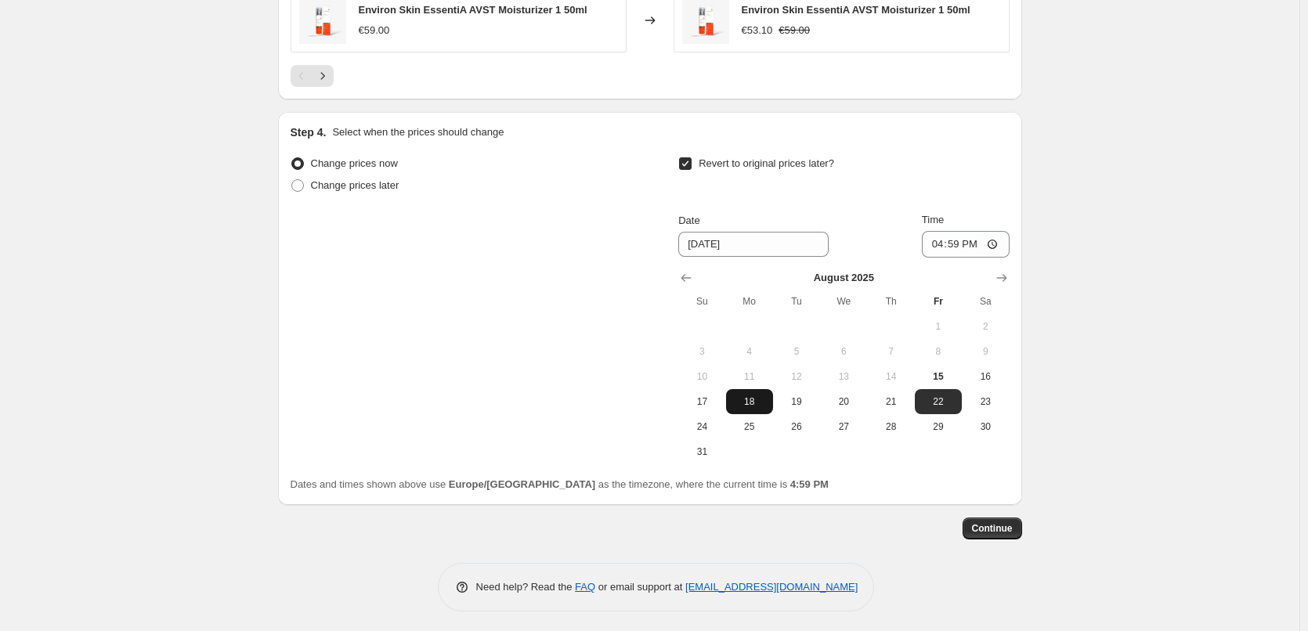
click at [763, 396] on span "18" at bounding box center [749, 402] width 34 height 13
type input "[DATE]"
click at [938, 241] on input "16:59" at bounding box center [966, 244] width 88 height 27
type input "03:00"
click at [999, 518] on button "Continue" at bounding box center [993, 529] width 60 height 22
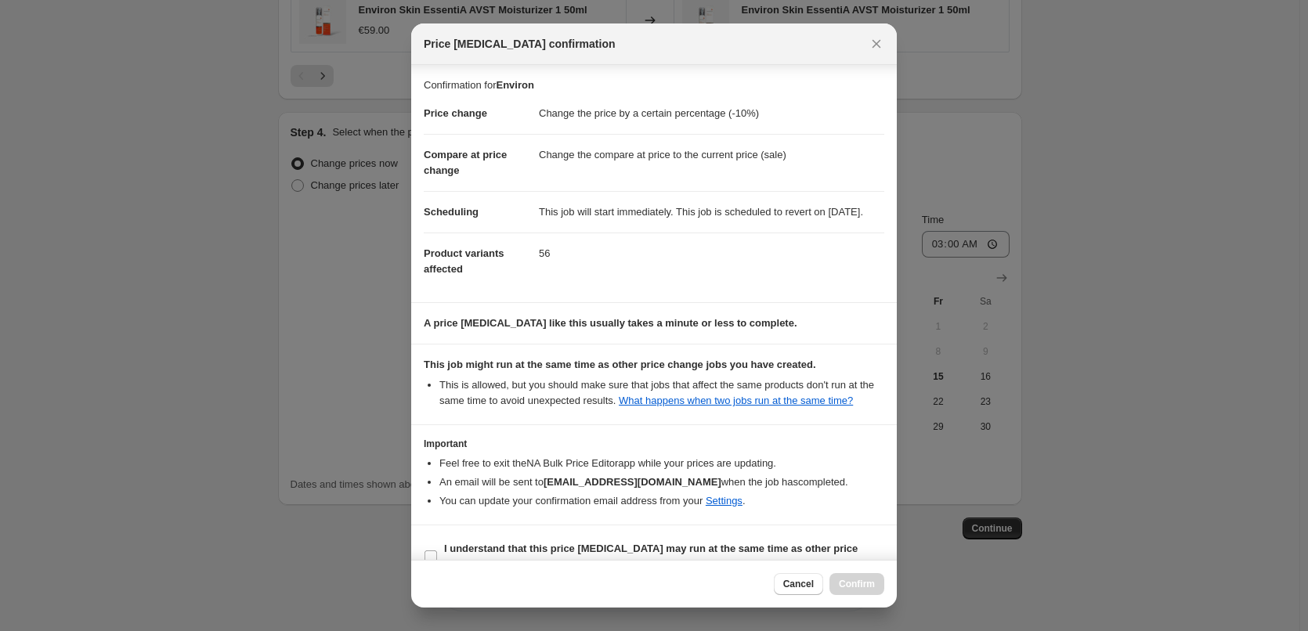
scroll to position [44, 0]
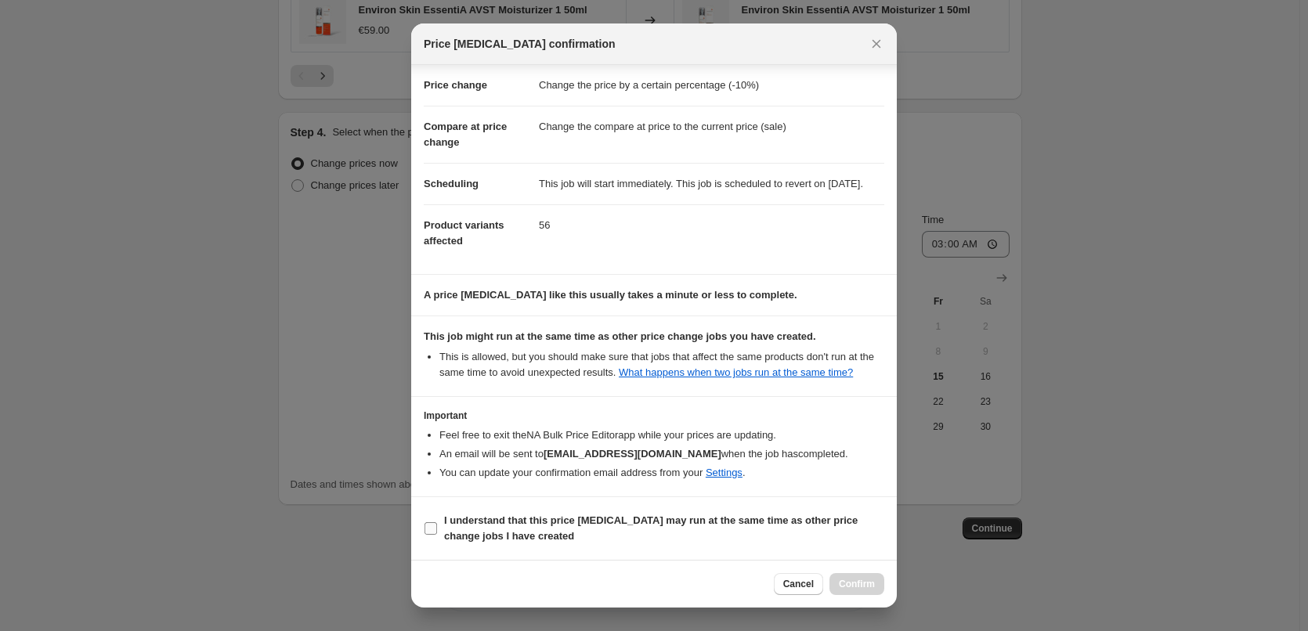
click at [513, 515] on b "I understand that this price [MEDICAL_DATA] may run at the same time as other p…" at bounding box center [651, 528] width 414 height 27
click at [437, 522] on input "I understand that this price [MEDICAL_DATA] may run at the same time as other p…" at bounding box center [431, 528] width 13 height 13
checkbox input "true"
click at [838, 576] on button "Confirm" at bounding box center [856, 584] width 55 height 22
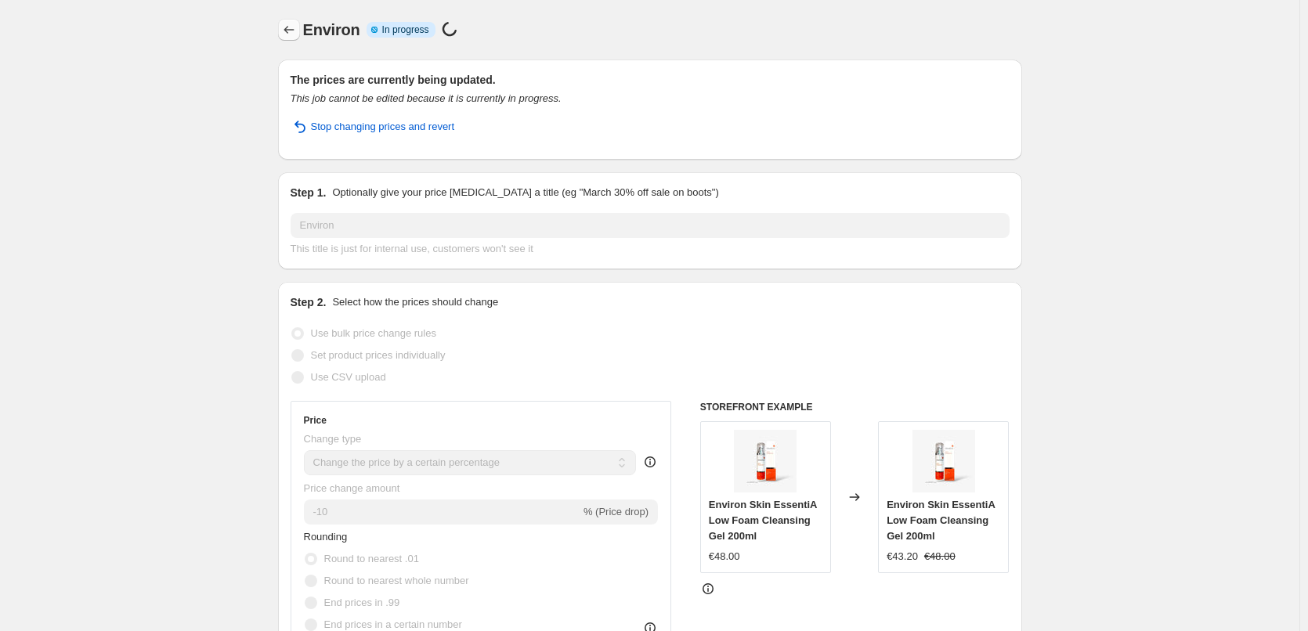
click at [295, 30] on icon "Price change jobs" at bounding box center [289, 30] width 16 height 16
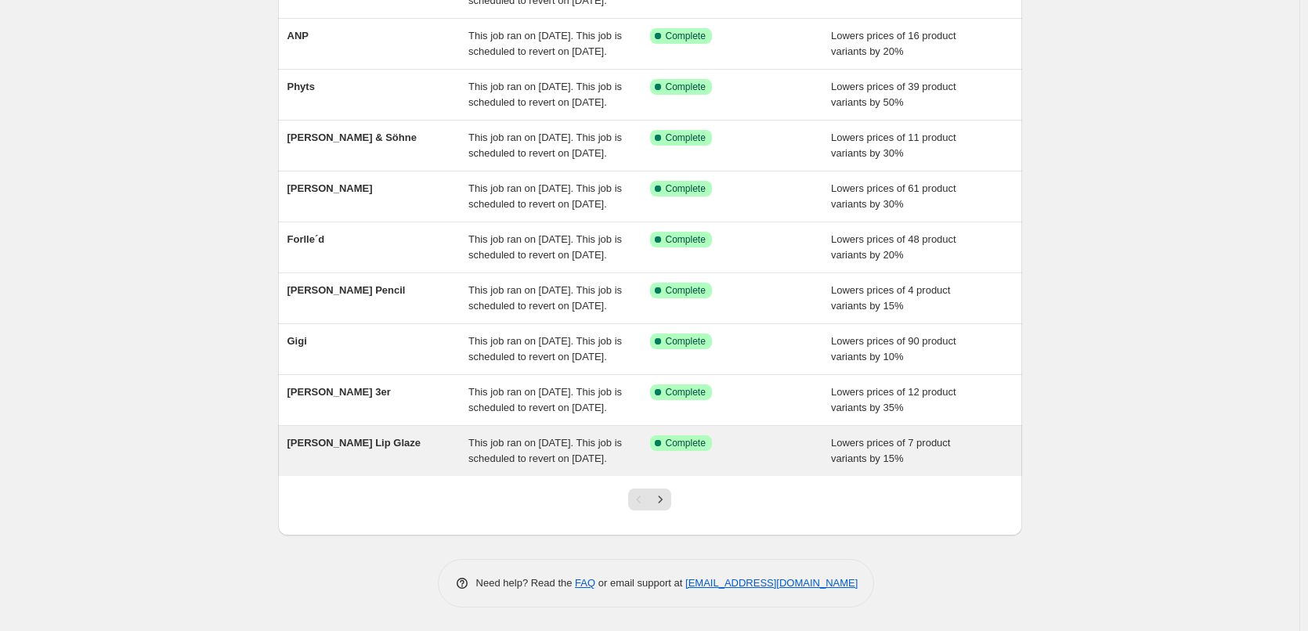
scroll to position [332, 0]
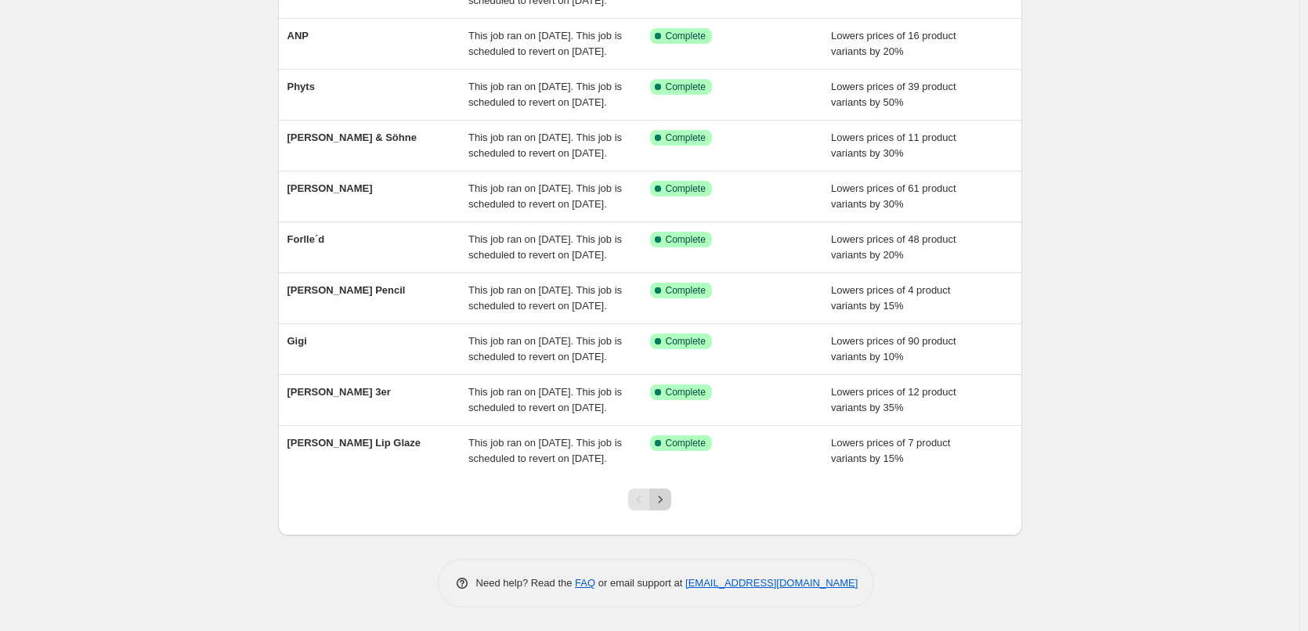
click at [665, 493] on icon "Next" at bounding box center [660, 500] width 16 height 16
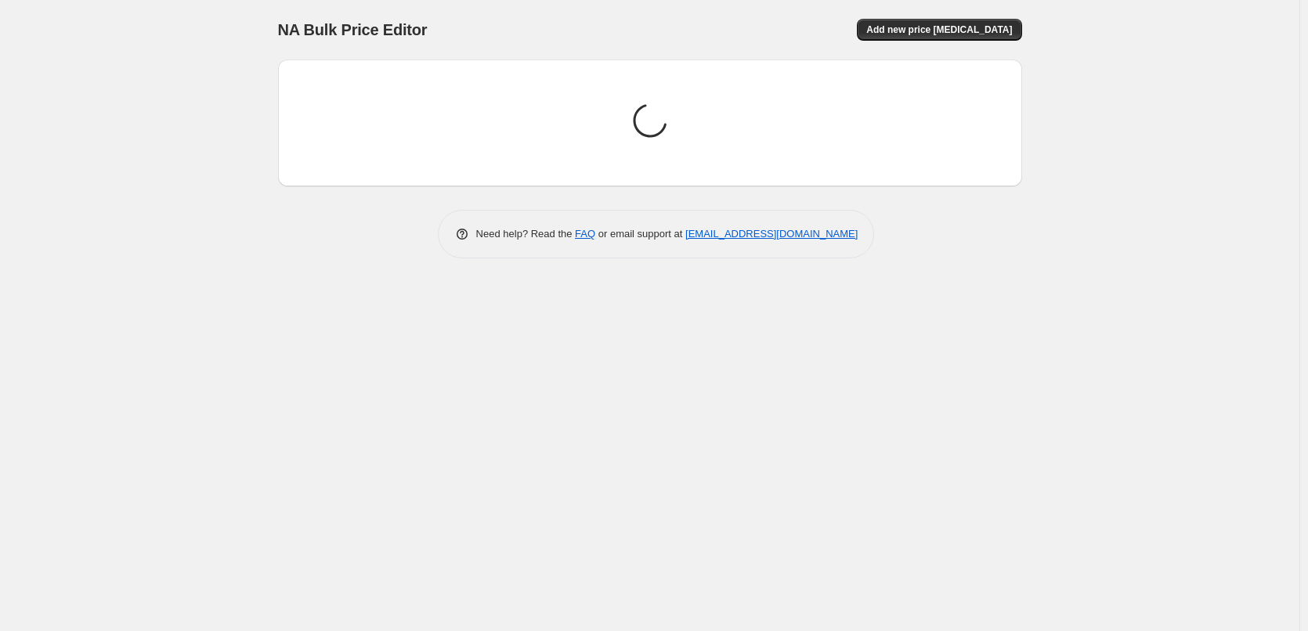
scroll to position [0, 0]
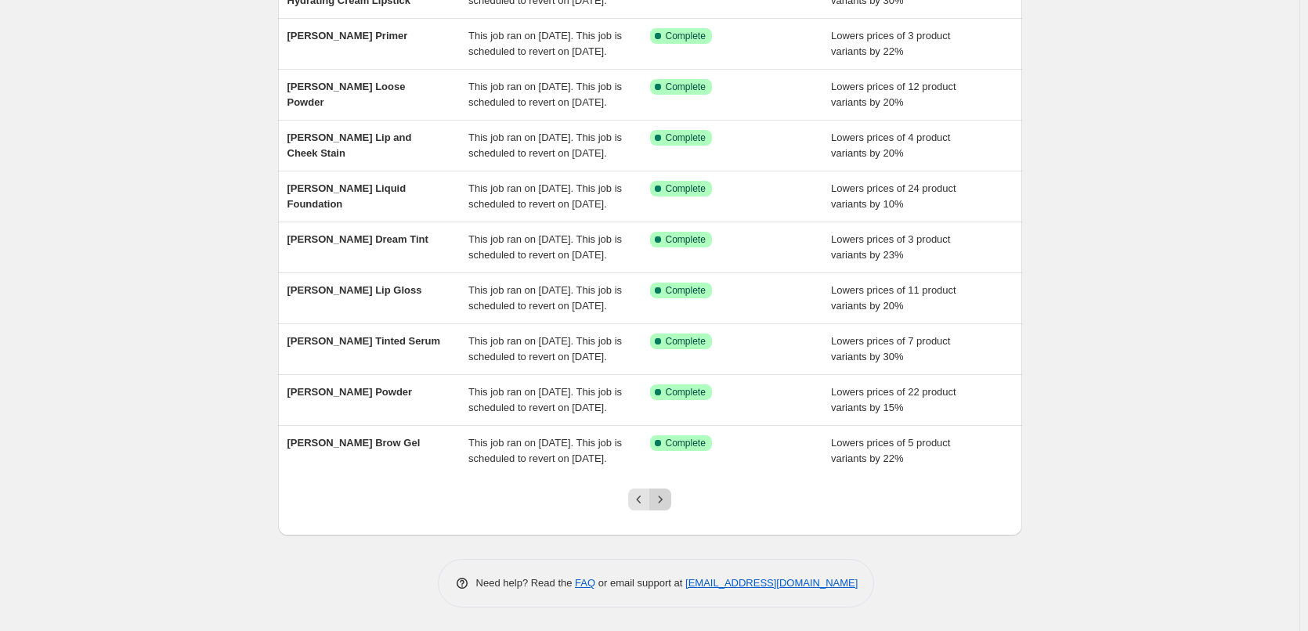
click at [666, 497] on icon "Next" at bounding box center [660, 500] width 16 height 16
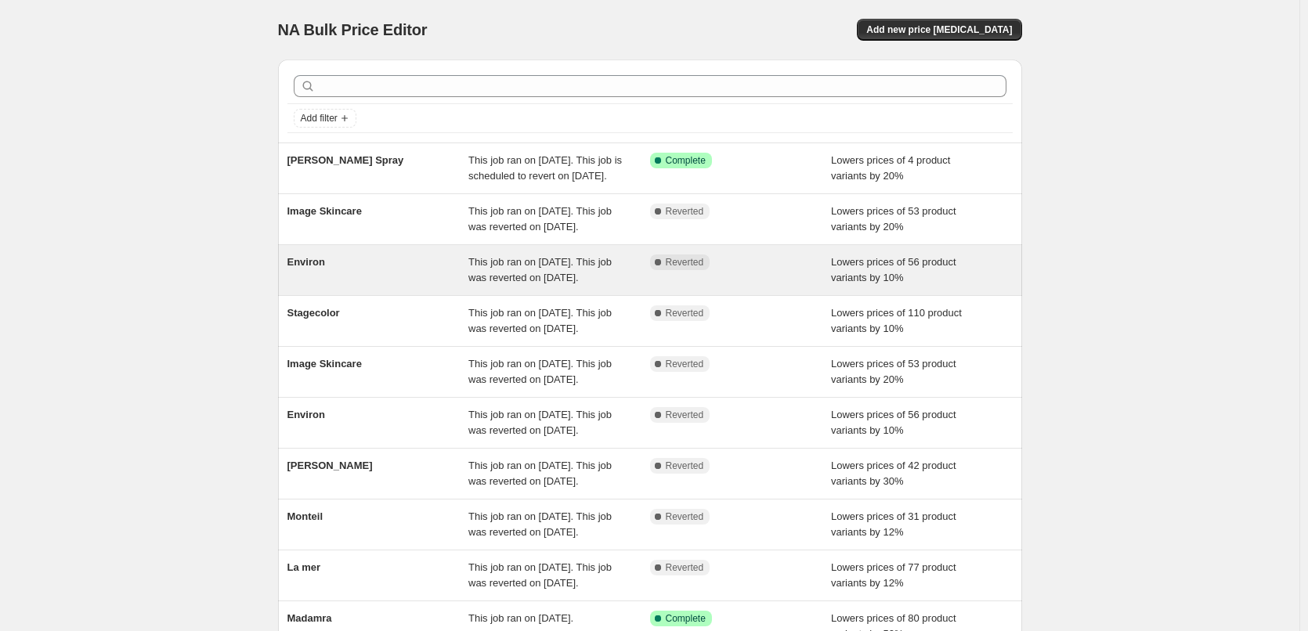
click at [307, 268] on span "Environ" at bounding box center [306, 262] width 38 height 12
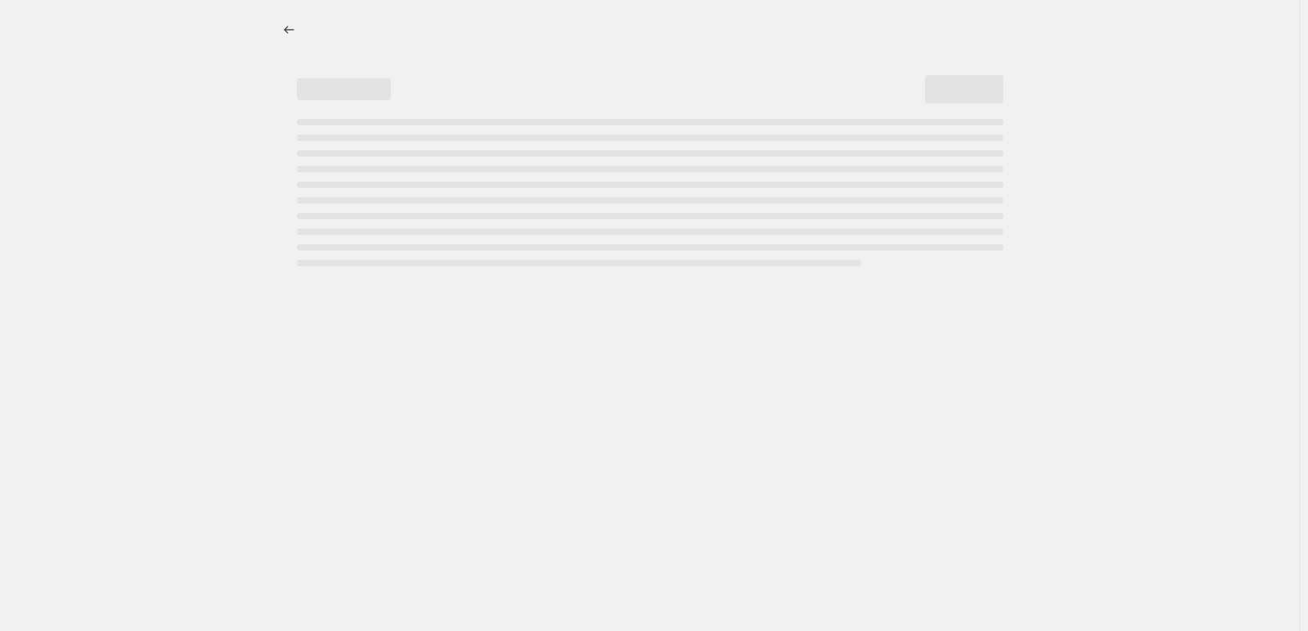
select select "percentage"
select select "vendor"
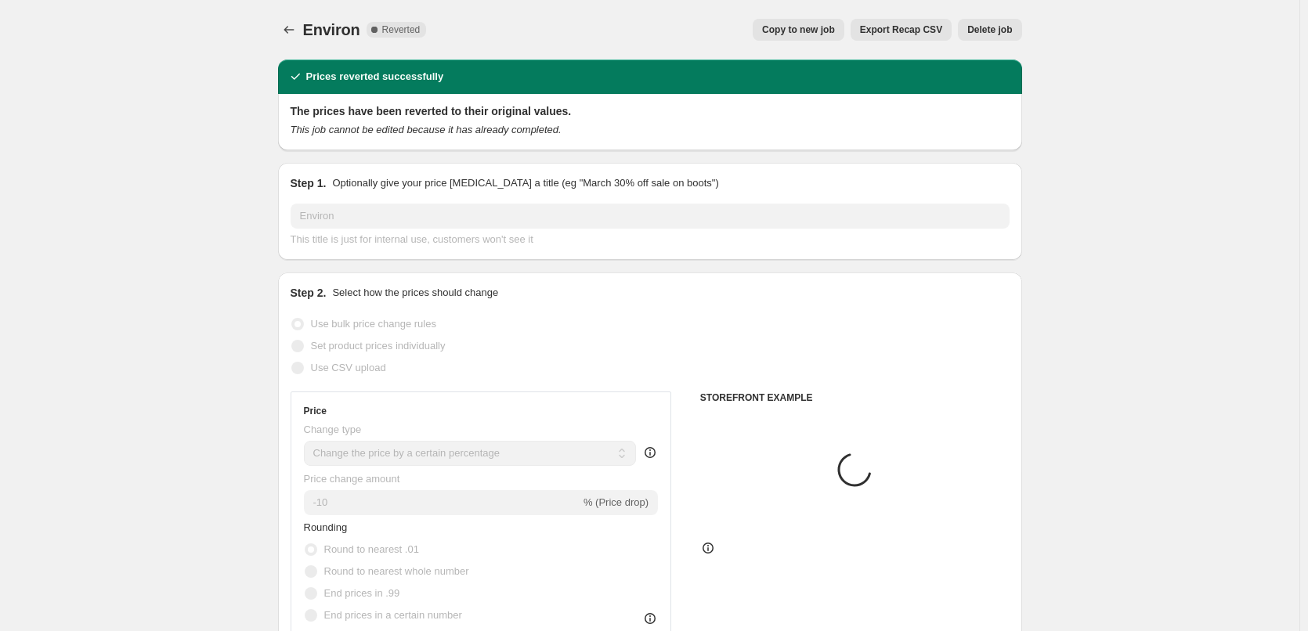
click at [1003, 34] on span "Delete job" at bounding box center [989, 29] width 45 height 13
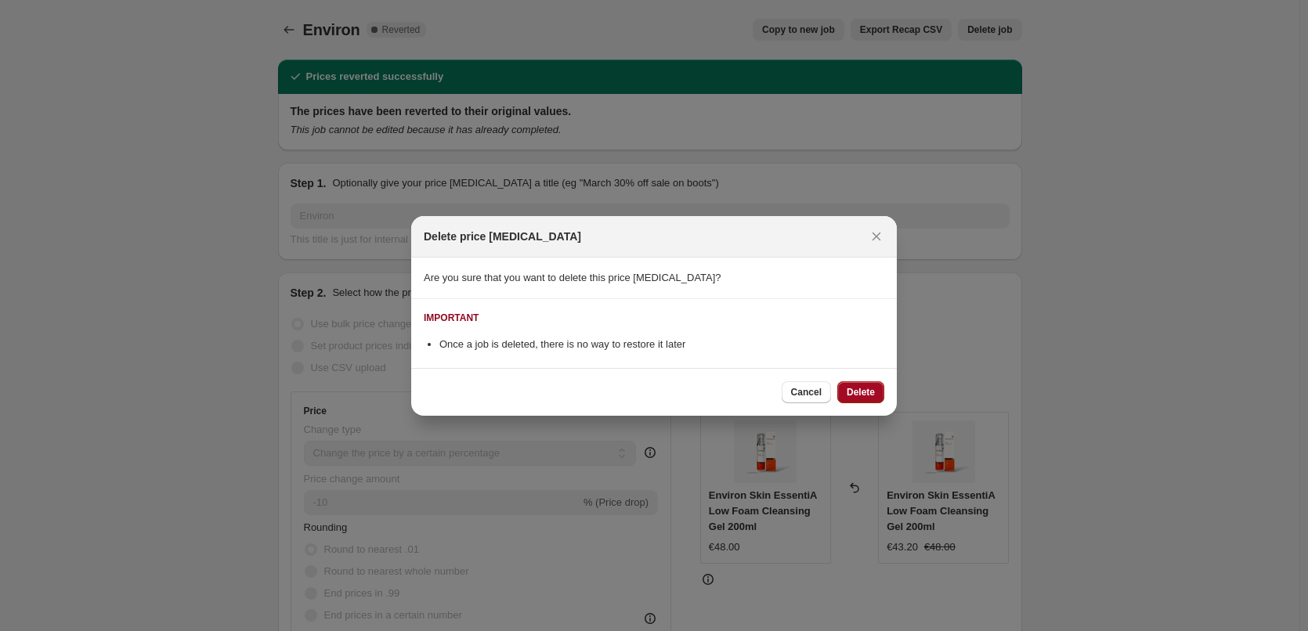
click at [862, 399] on button "Delete" at bounding box center [860, 392] width 47 height 22
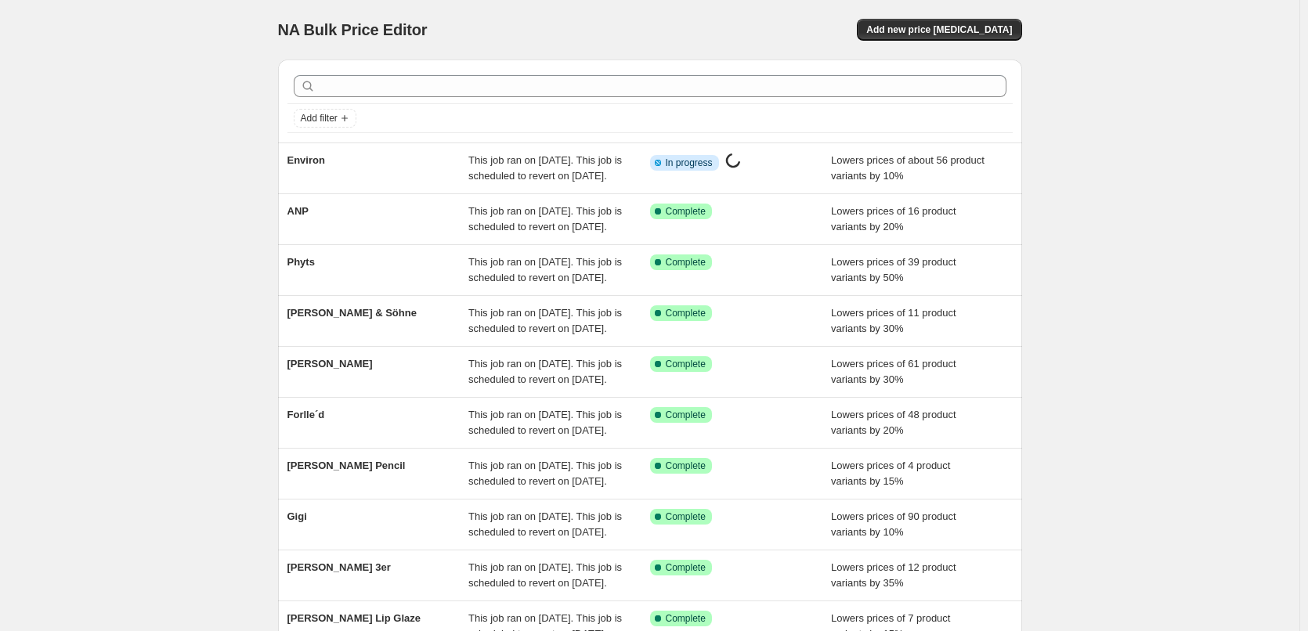
scroll to position [332, 0]
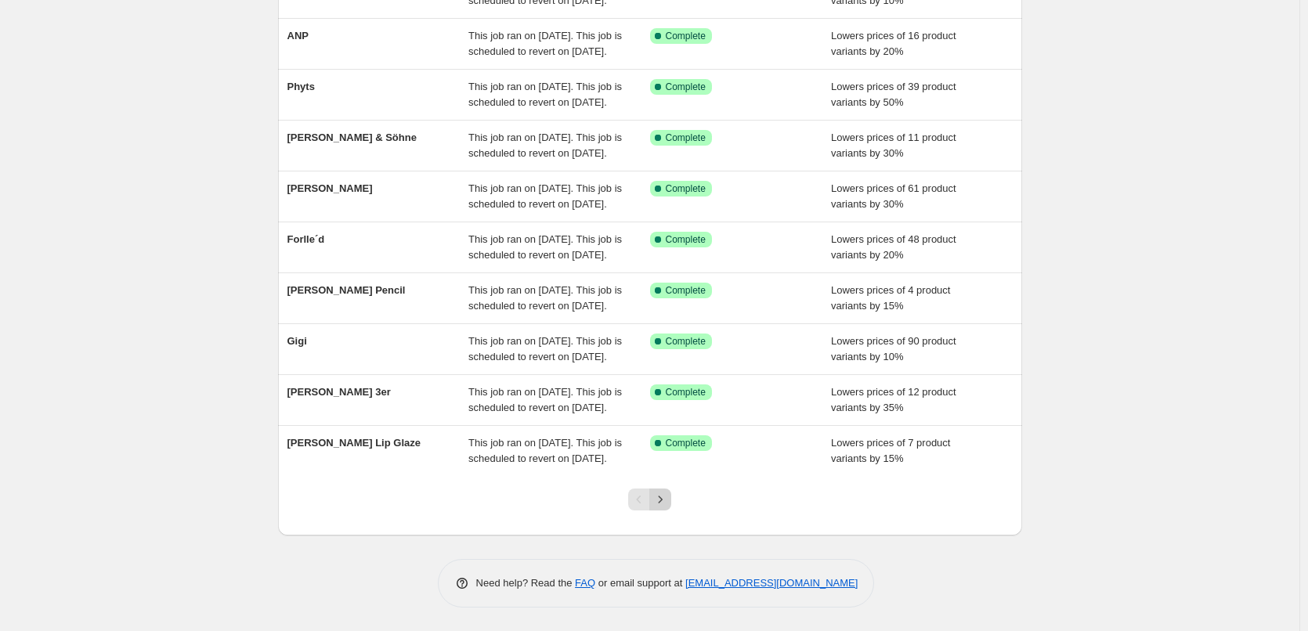
click at [667, 495] on icon "Next" at bounding box center [660, 500] width 16 height 16
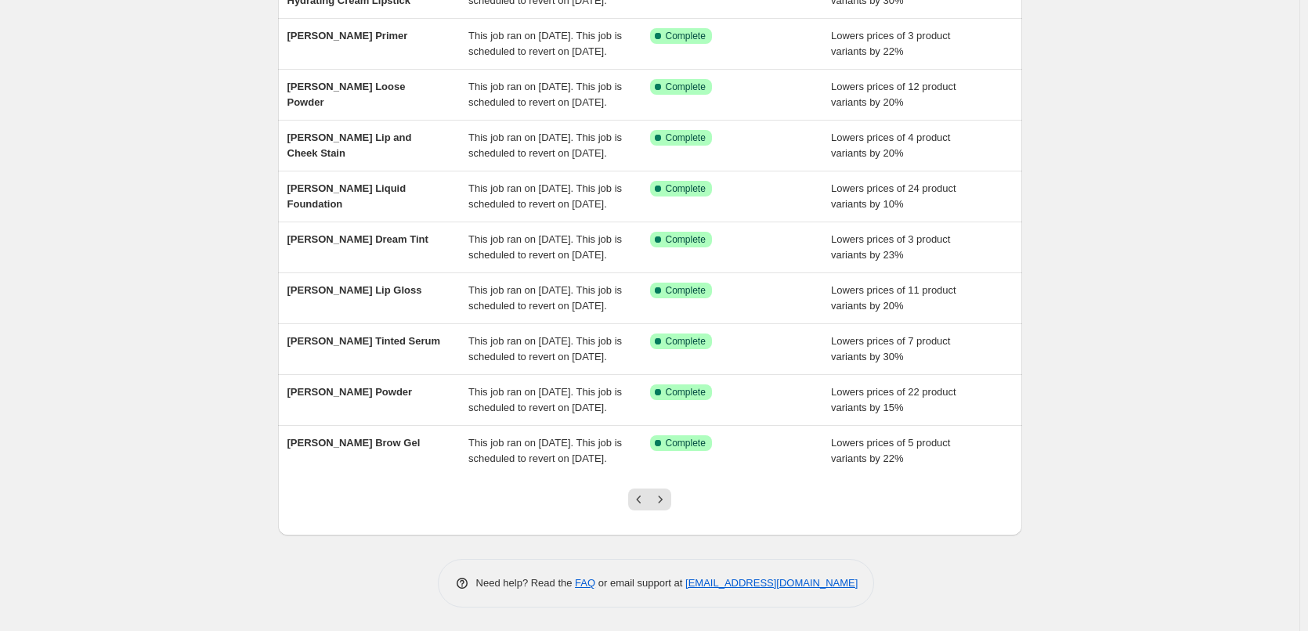
click at [667, 495] on icon "Next" at bounding box center [660, 500] width 16 height 16
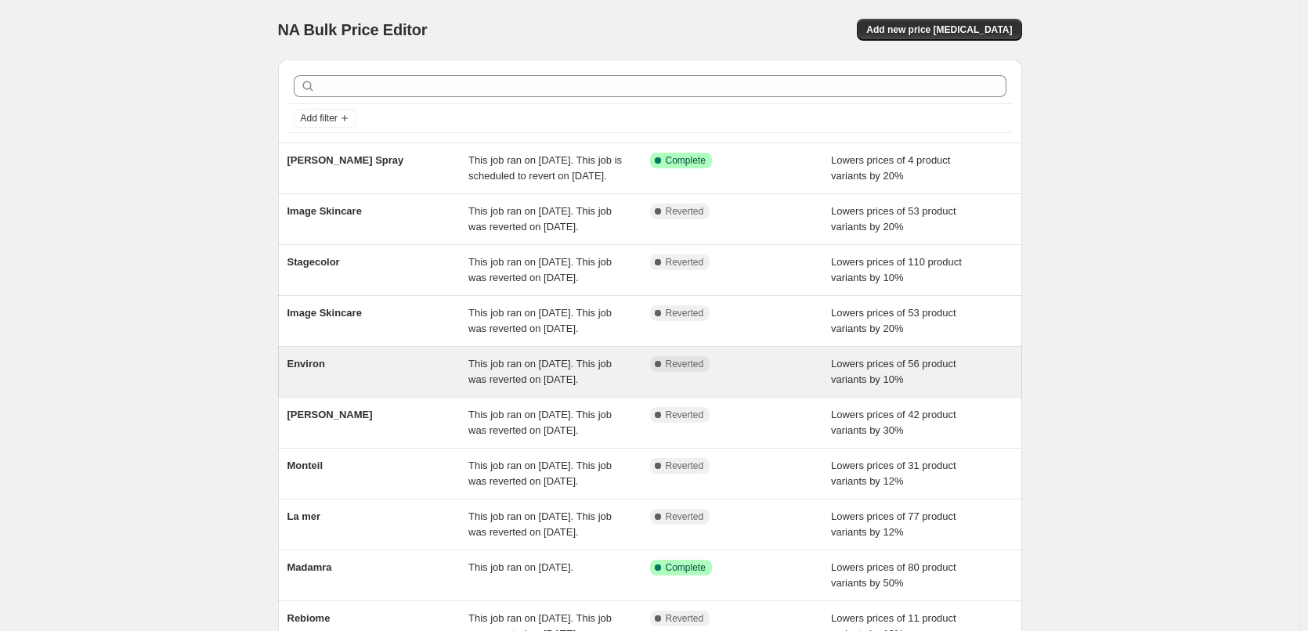
click at [373, 388] on div "Environ" at bounding box center [378, 371] width 182 height 31
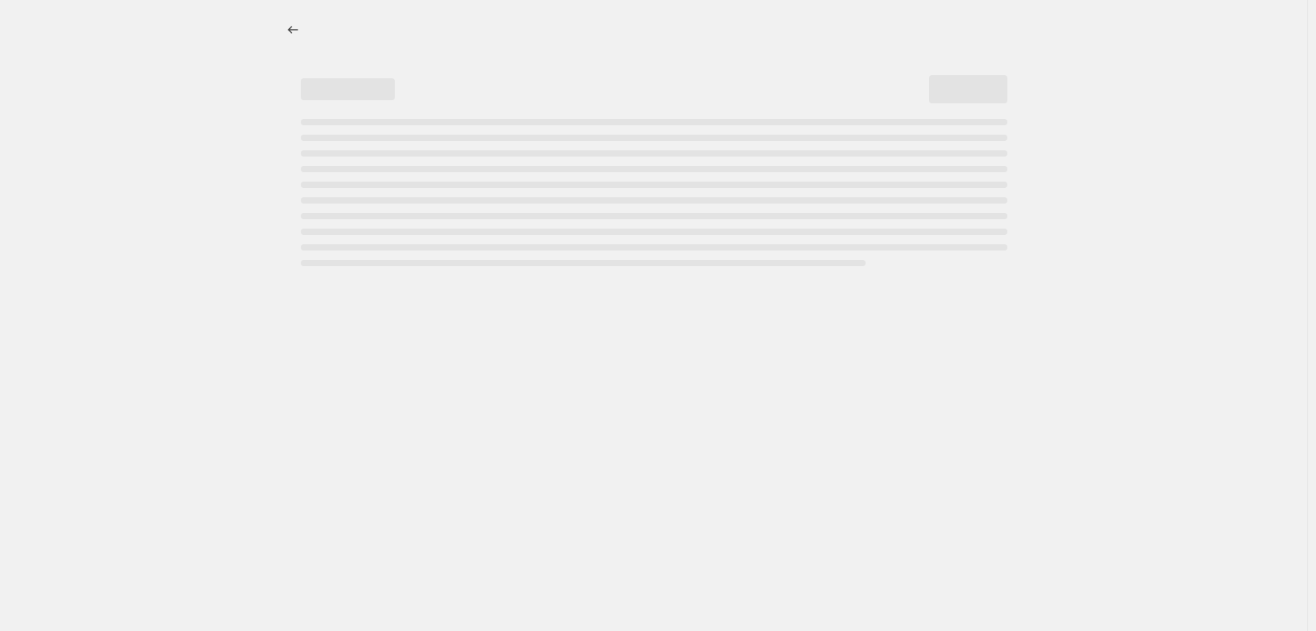
select select "percentage"
select select "vendor"
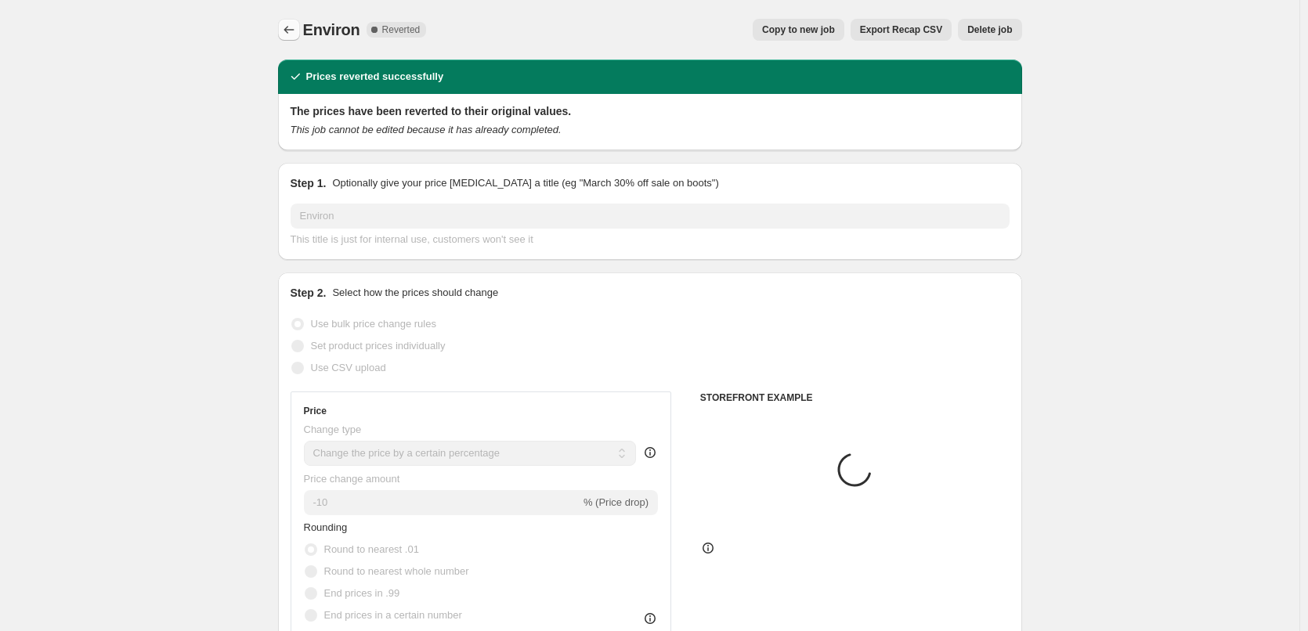
click at [287, 24] on icon "Price change jobs" at bounding box center [289, 30] width 16 height 16
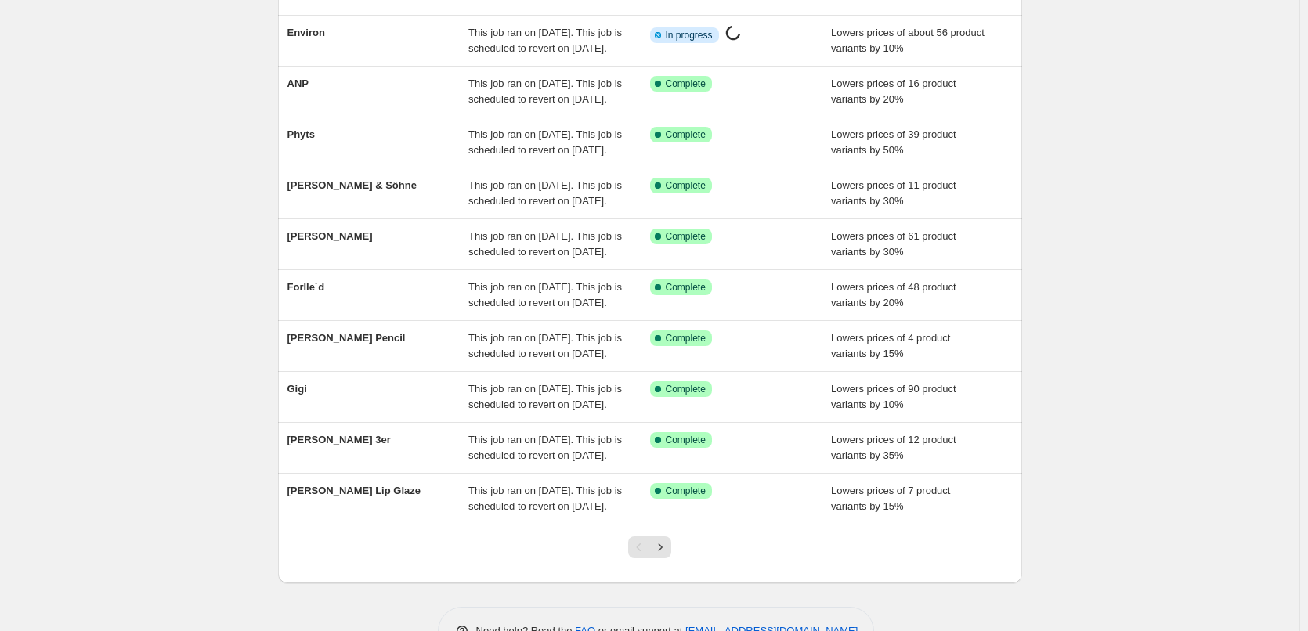
scroll to position [332, 0]
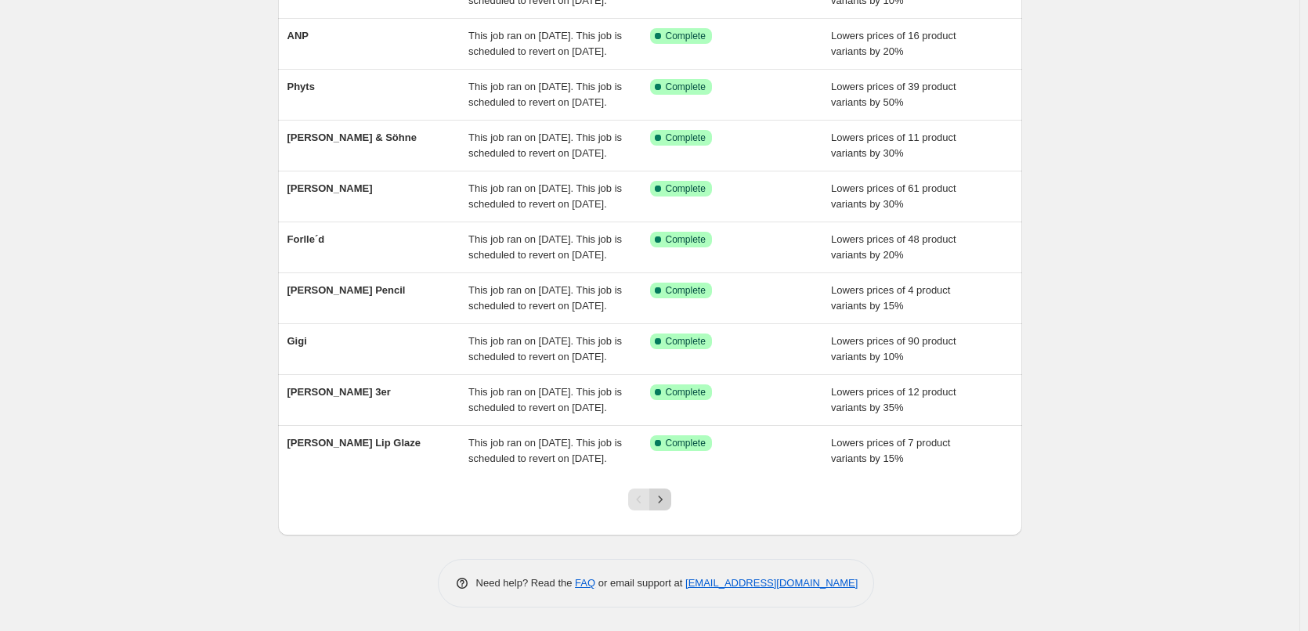
click at [667, 503] on icon "Next" at bounding box center [660, 500] width 16 height 16
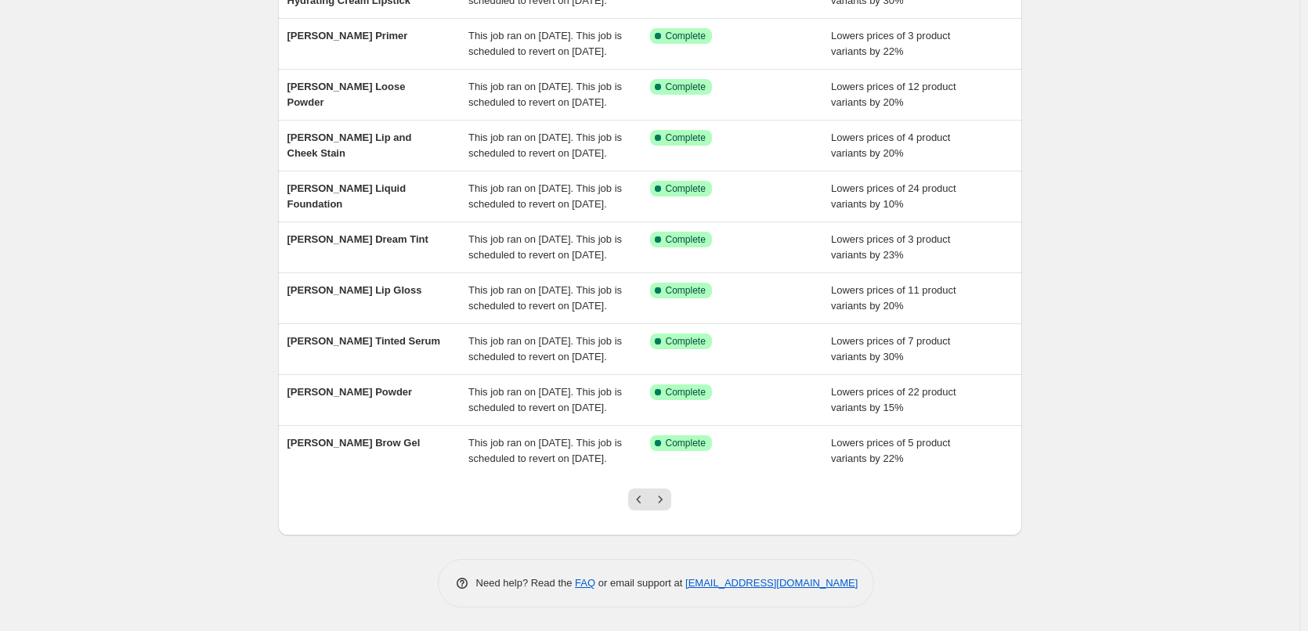
click at [667, 503] on icon "Next" at bounding box center [660, 500] width 16 height 16
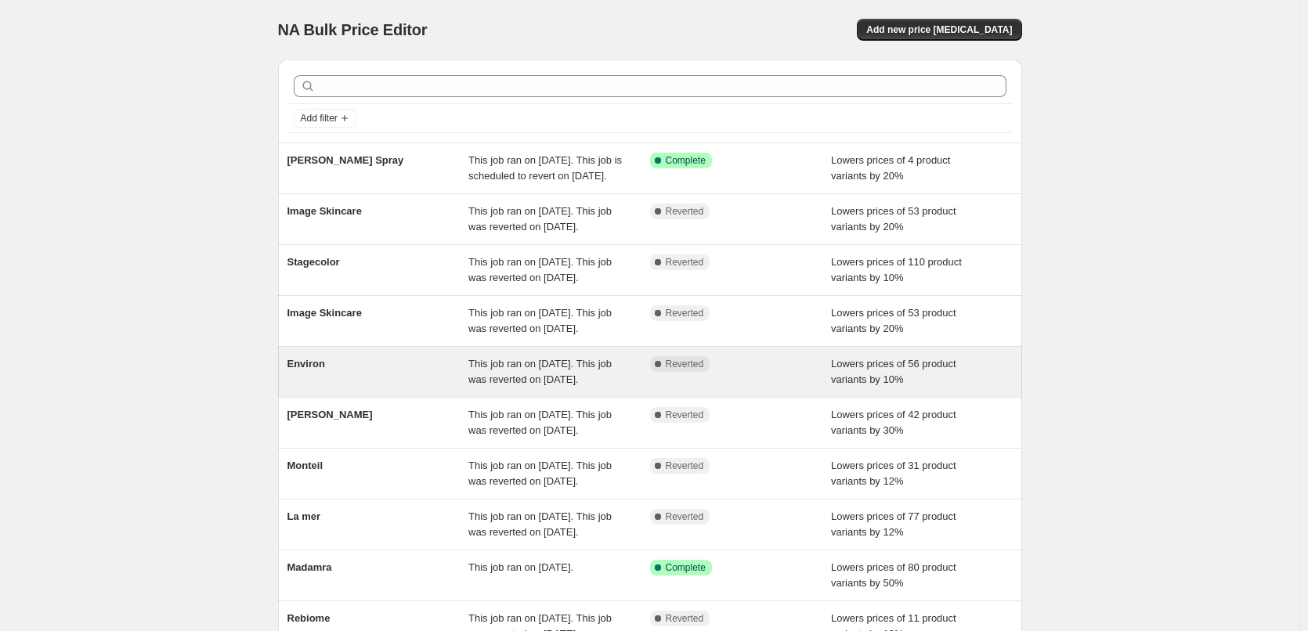
click at [314, 397] on div "Environ This job ran on [DATE]. This job was reverted on [DATE]. Complete Rever…" at bounding box center [650, 372] width 744 height 50
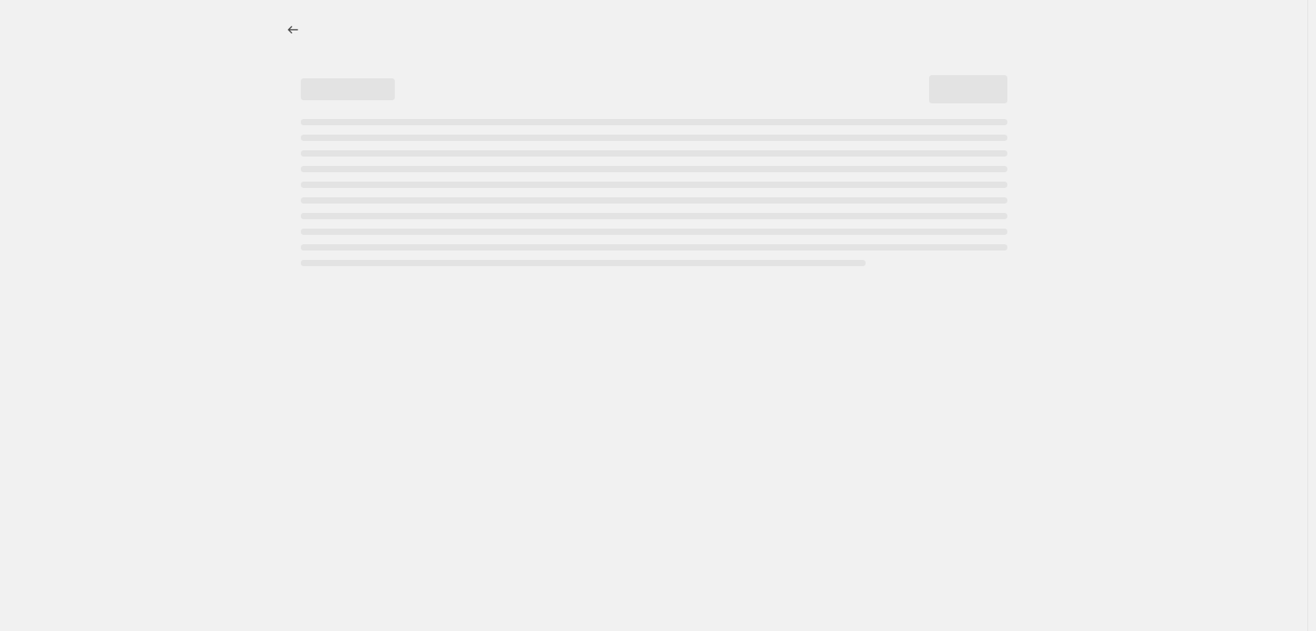
select select "percentage"
select select "vendor"
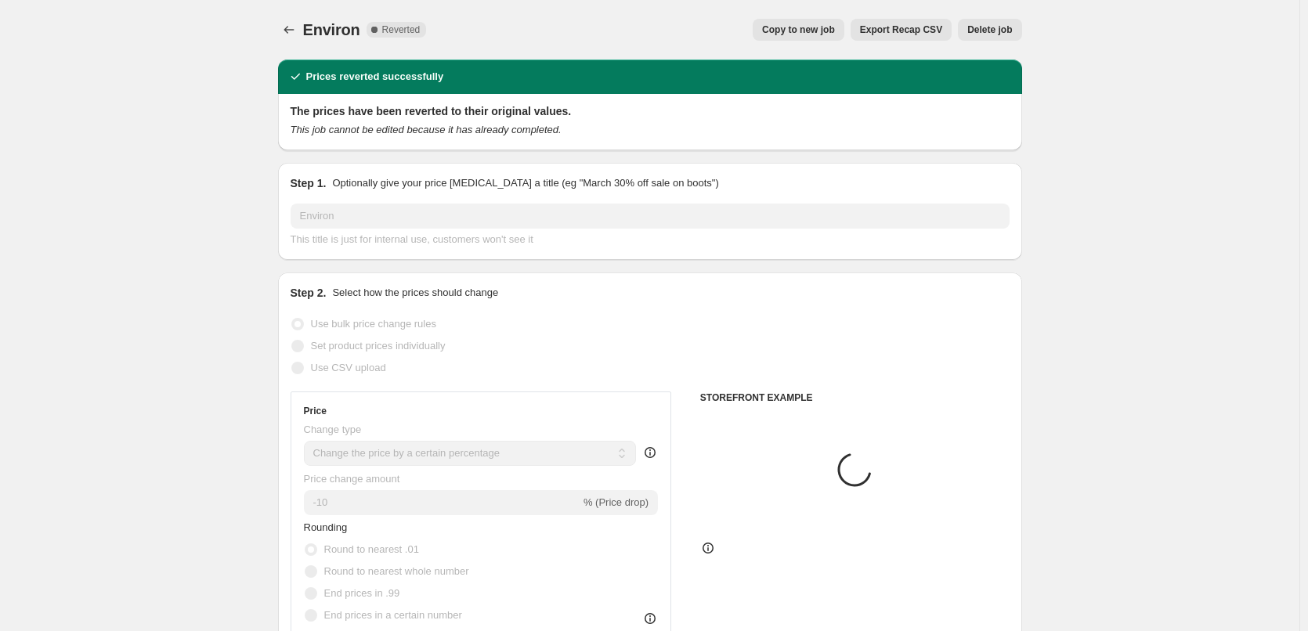
click at [999, 37] on button "Delete job" at bounding box center [989, 30] width 63 height 22
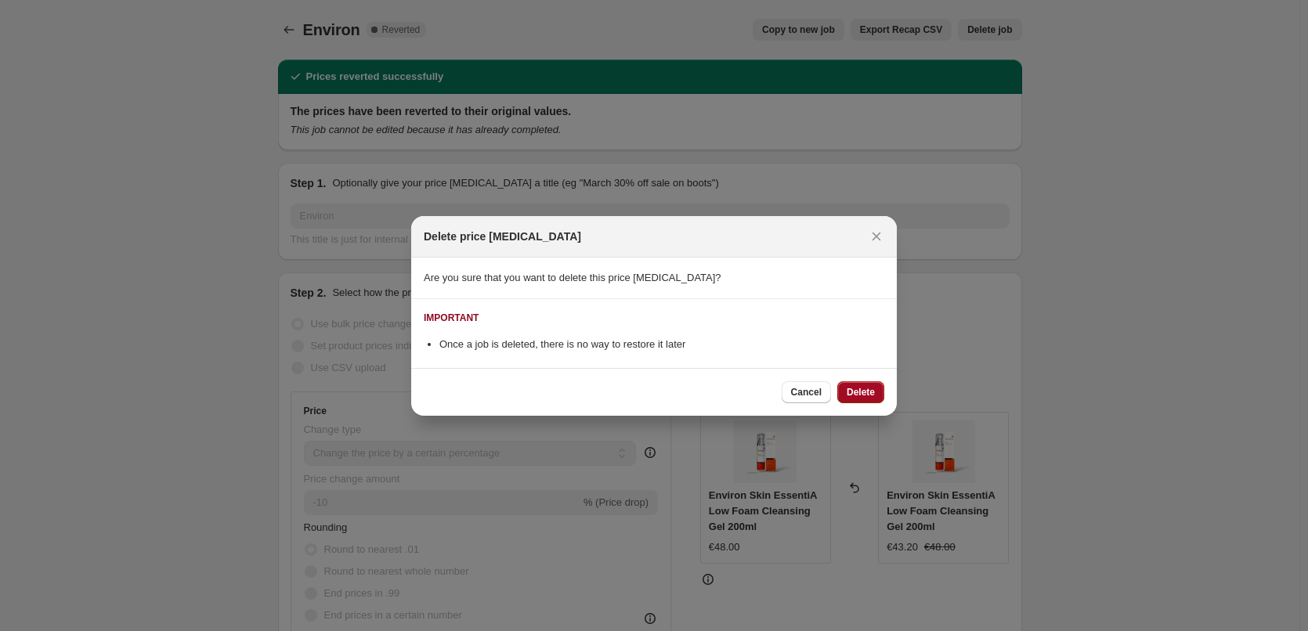
click at [872, 401] on button "Delete" at bounding box center [860, 392] width 47 height 22
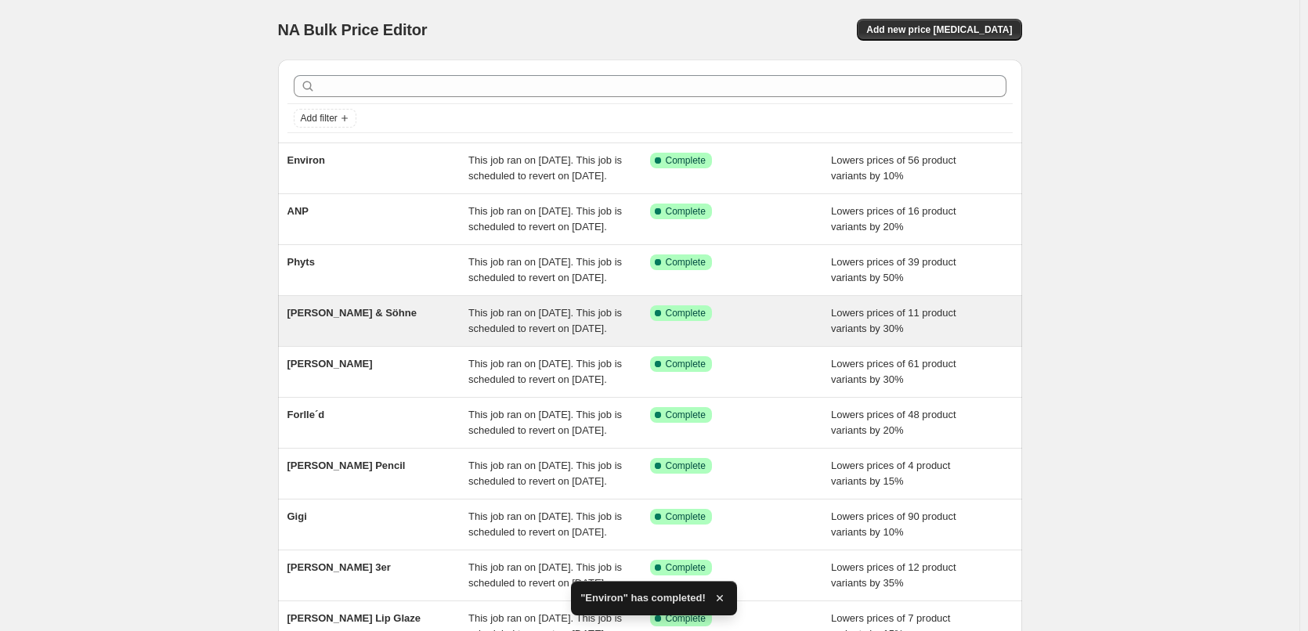
scroll to position [332, 0]
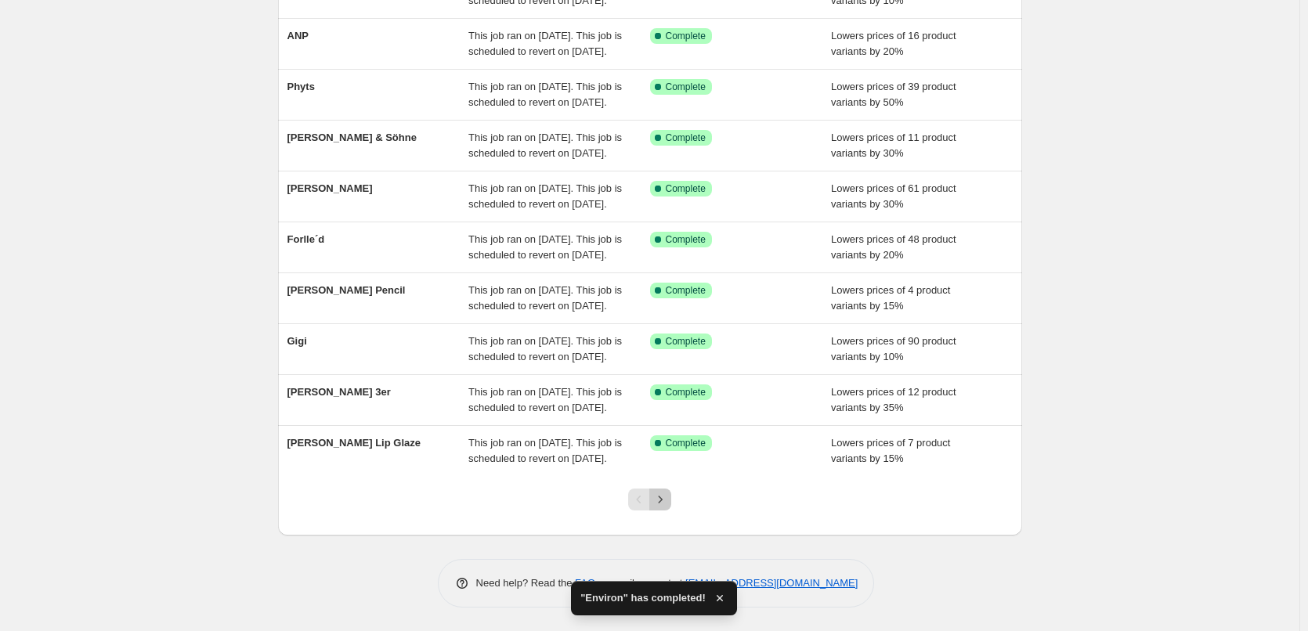
click at [667, 505] on icon "Next" at bounding box center [660, 500] width 16 height 16
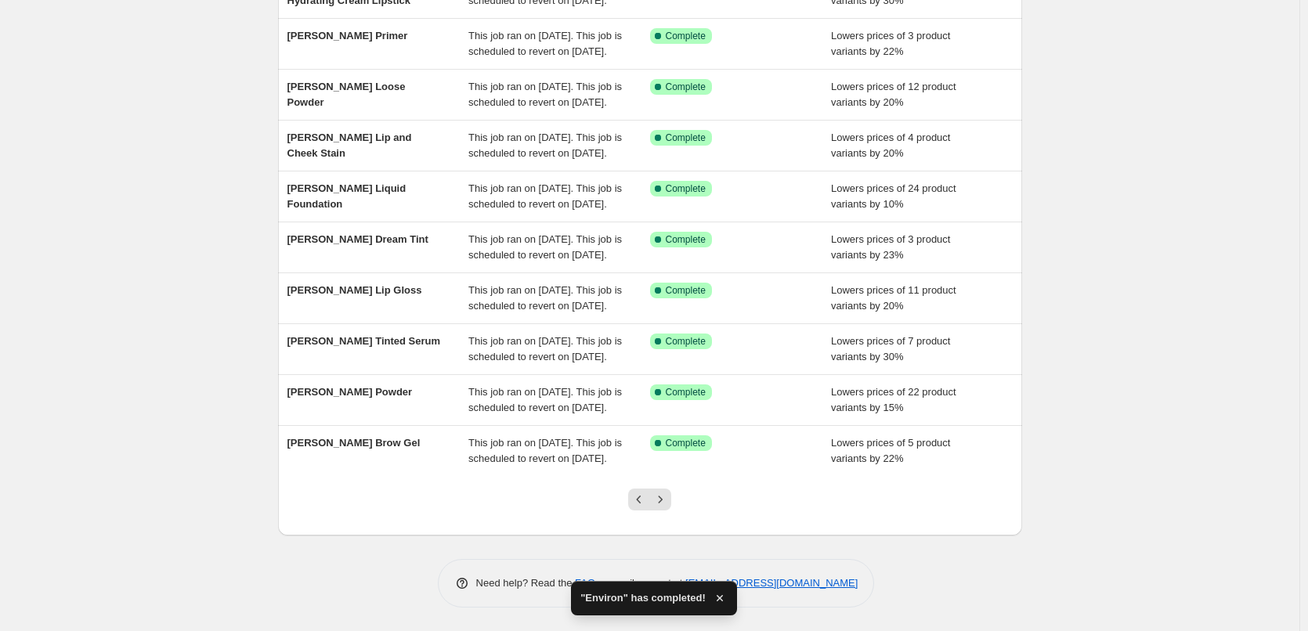
click at [667, 505] on icon "Next" at bounding box center [660, 500] width 16 height 16
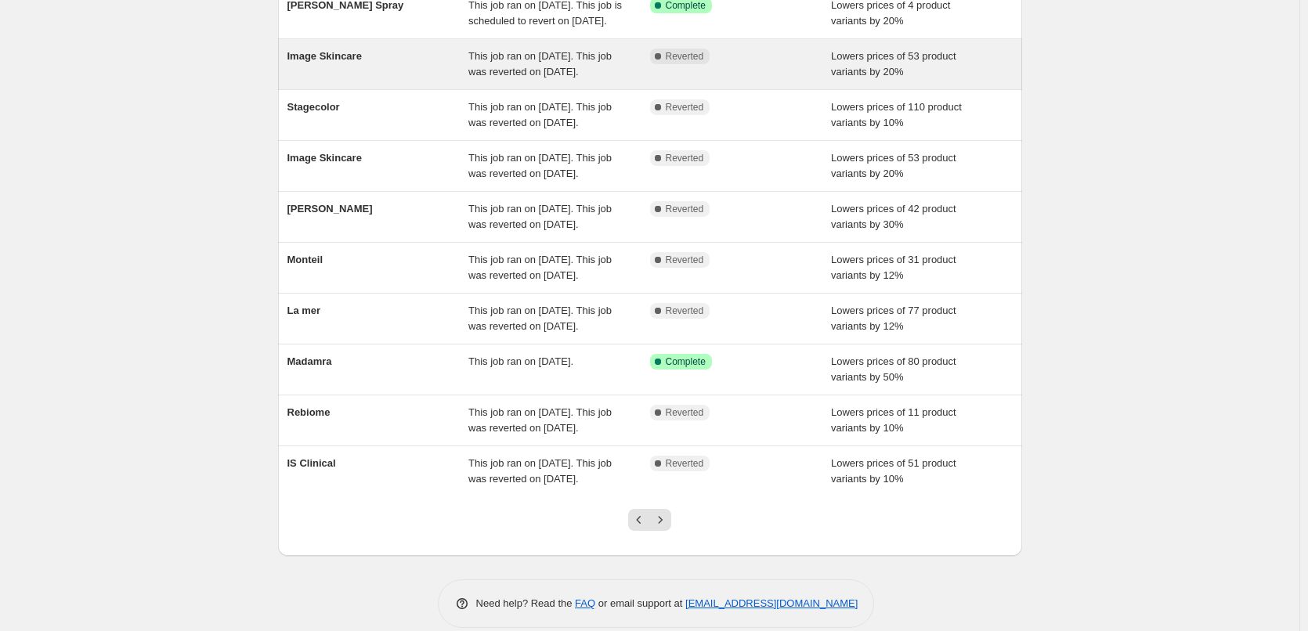
scroll to position [157, 0]
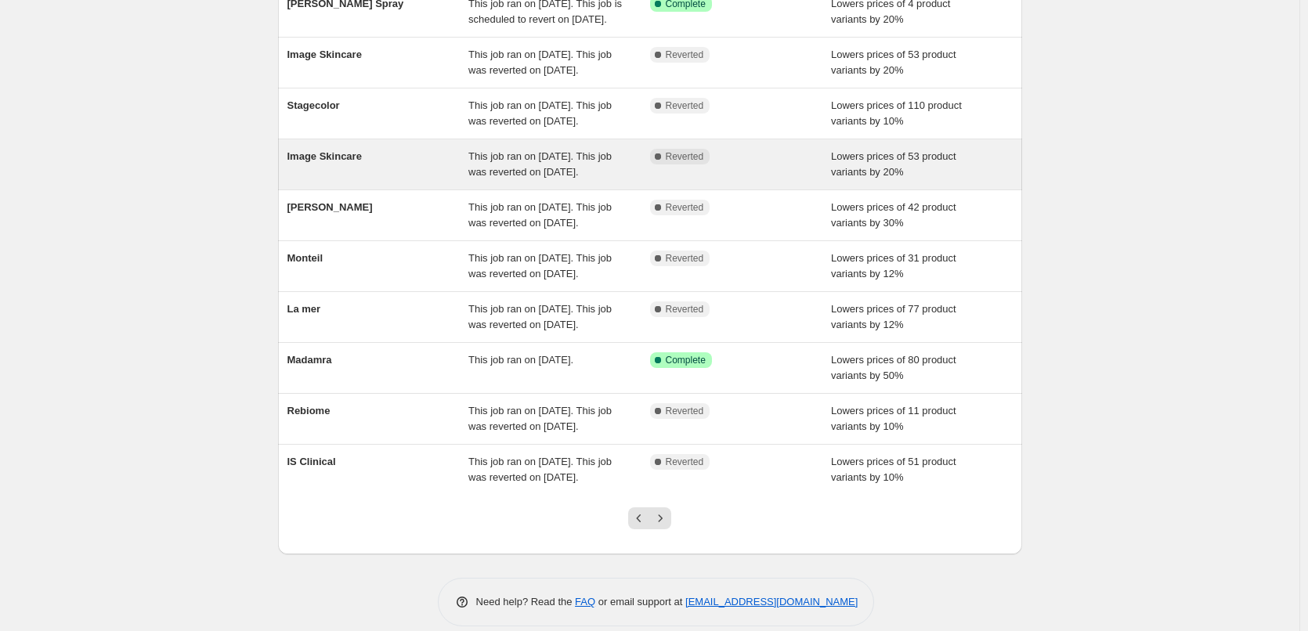
click at [353, 162] on span "Image Skincare" at bounding box center [324, 156] width 74 height 12
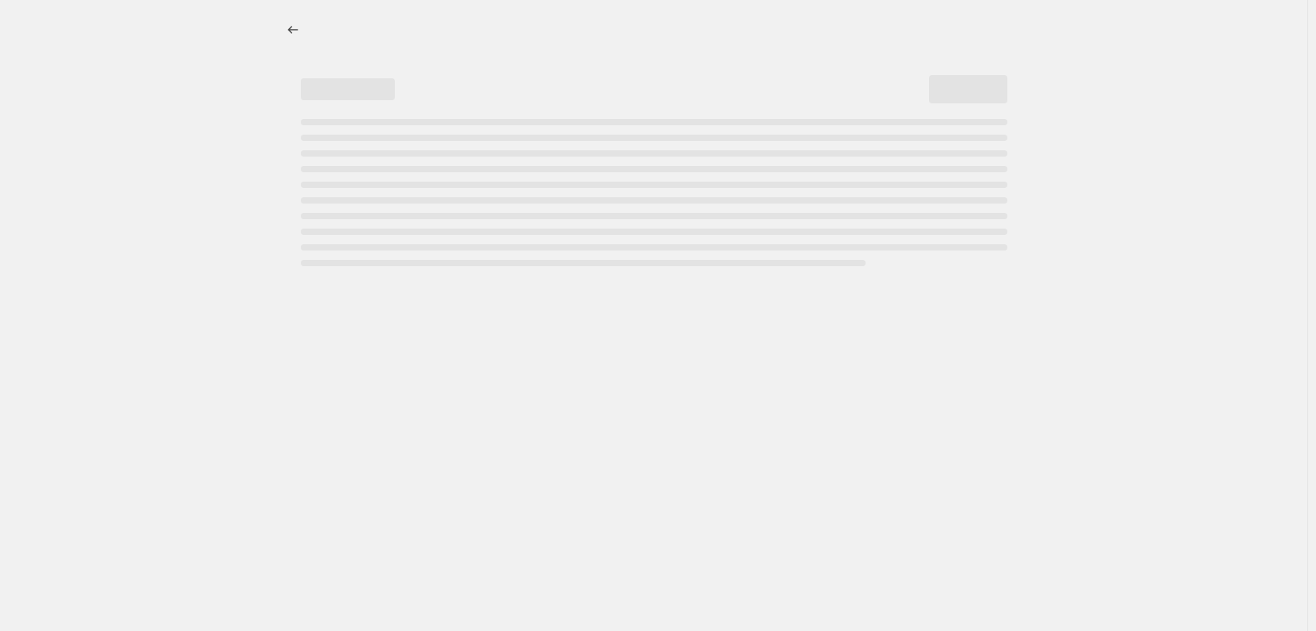
select select "percentage"
select select "remove"
select select "vendor"
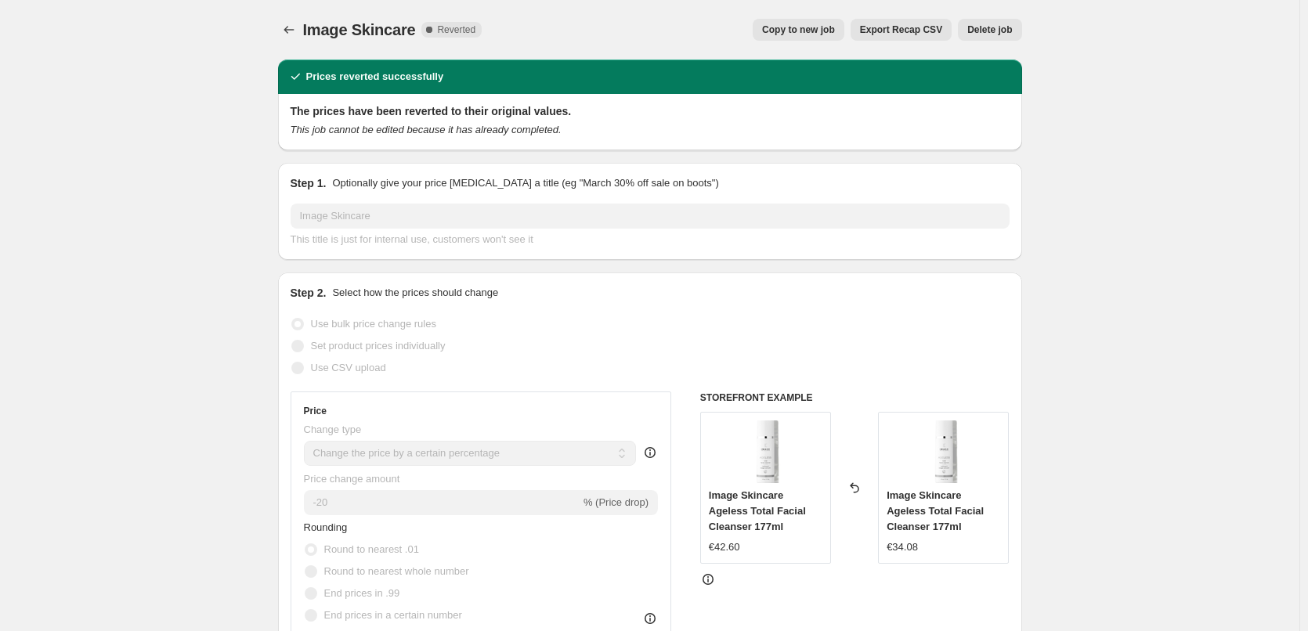
click at [984, 34] on span "Delete job" at bounding box center [989, 29] width 45 height 13
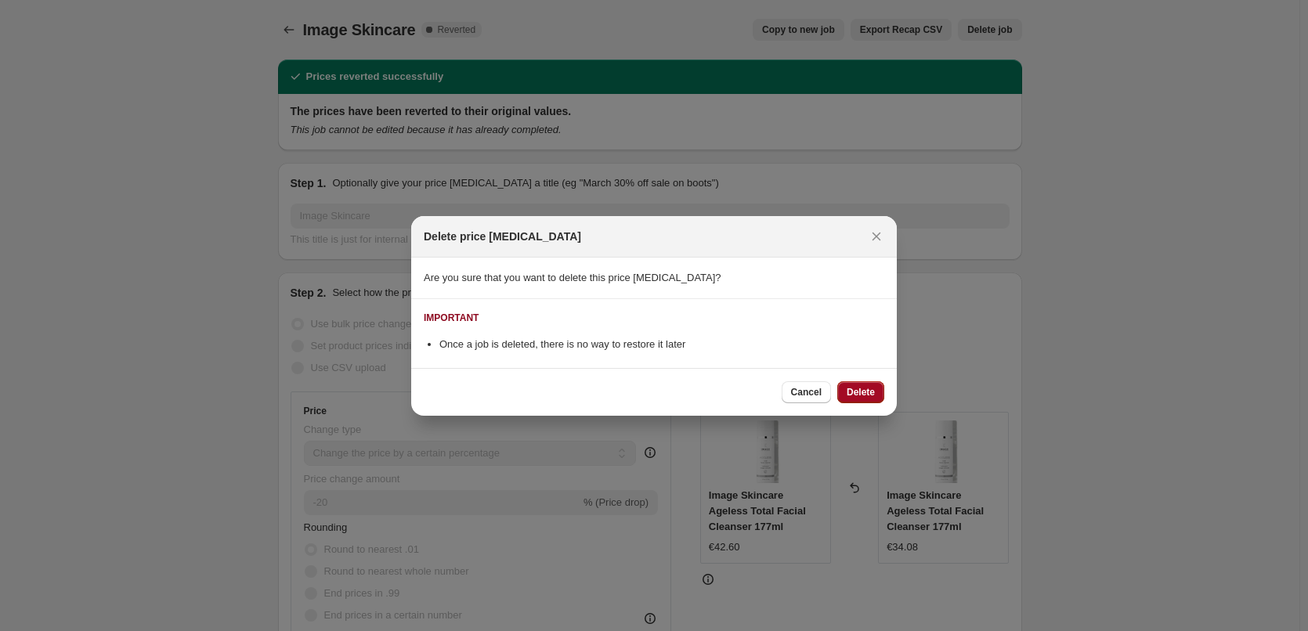
click at [865, 394] on span "Delete" at bounding box center [861, 392] width 28 height 13
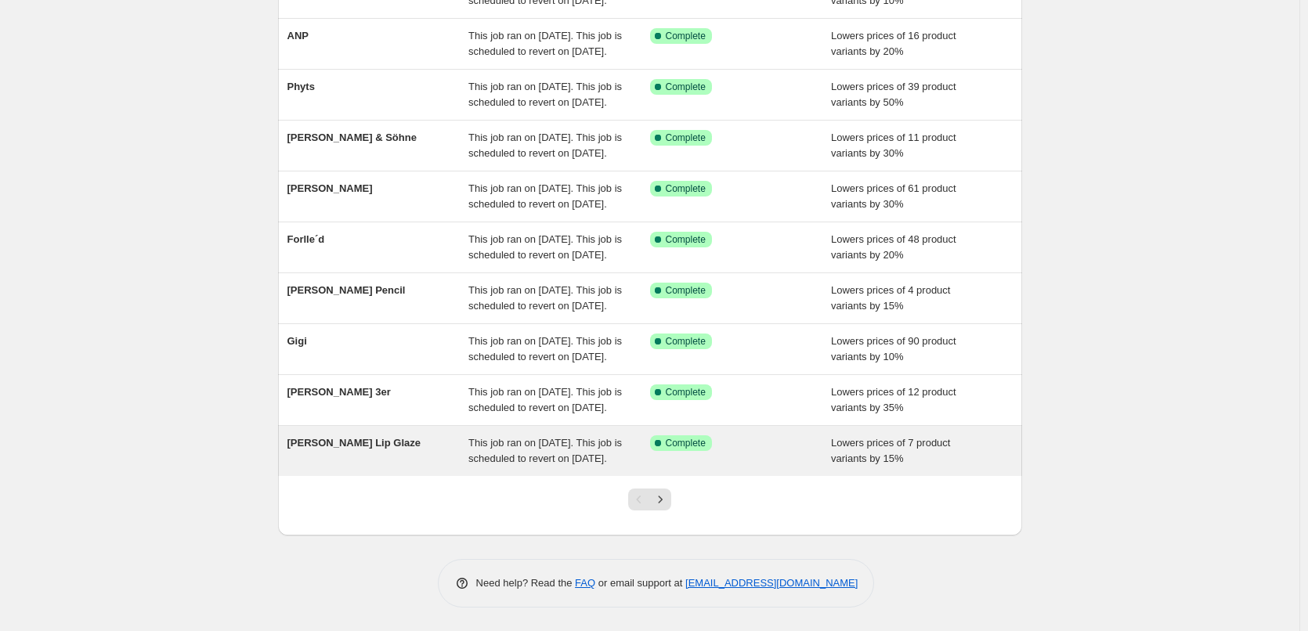
scroll to position [332, 0]
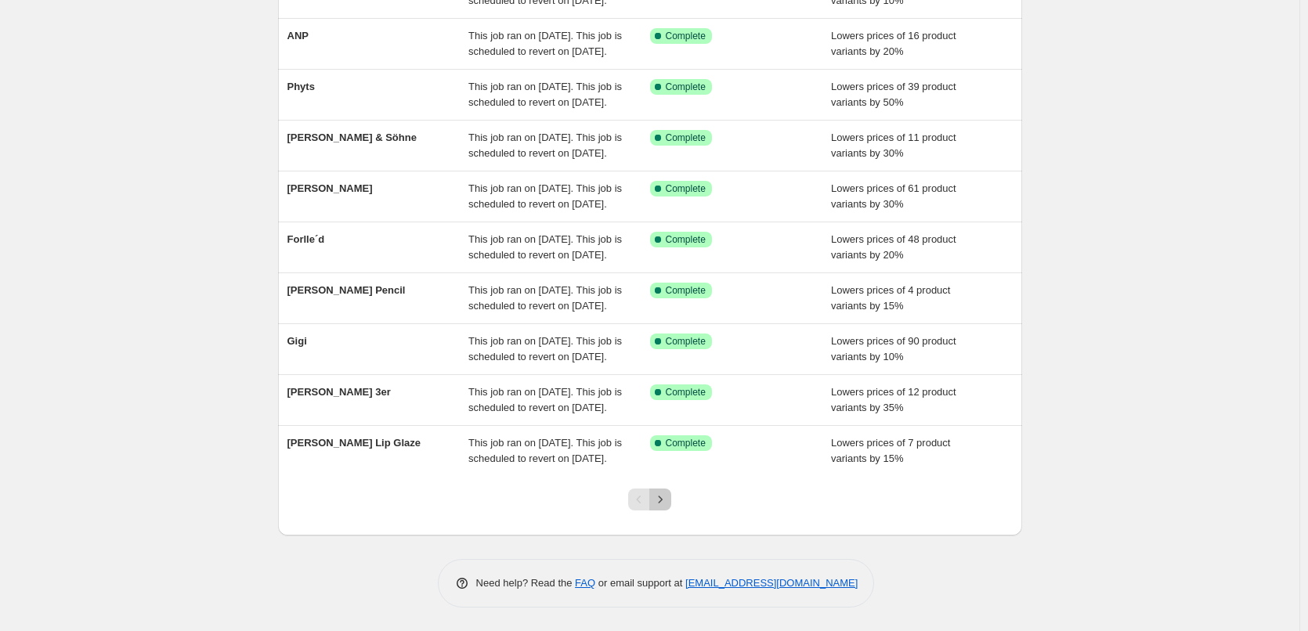
click at [663, 501] on icon "Next" at bounding box center [661, 499] width 4 height 7
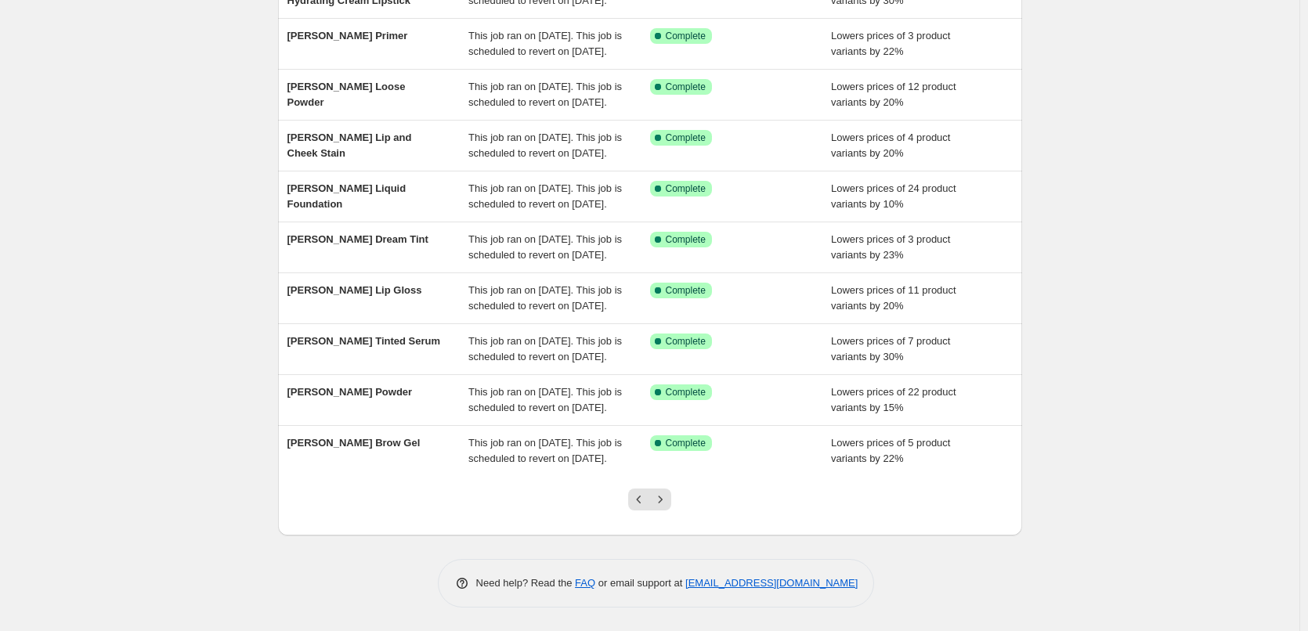
click at [663, 501] on icon "Next" at bounding box center [661, 499] width 4 height 7
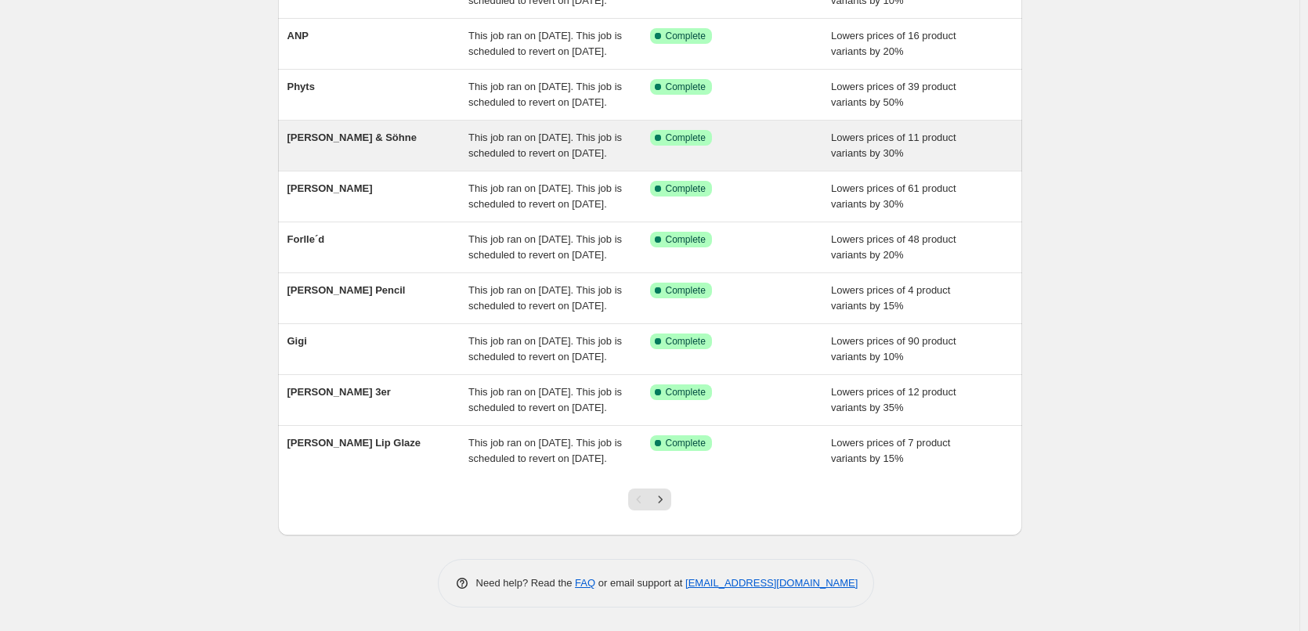
scroll to position [332, 0]
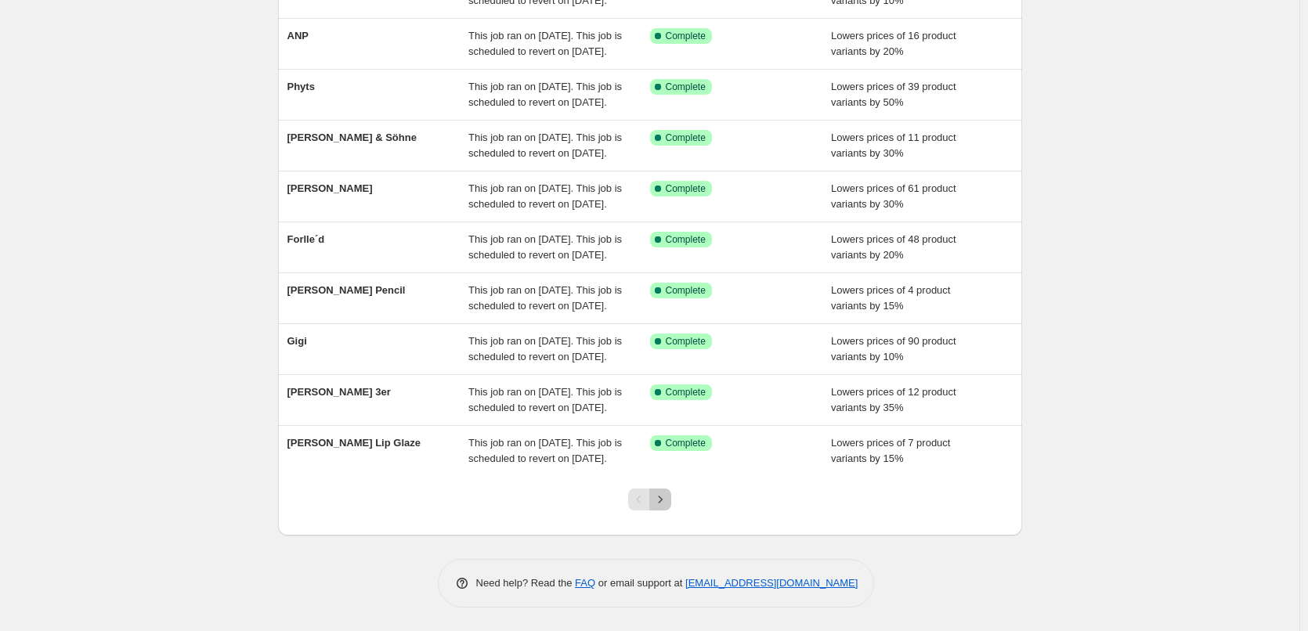
click at [660, 493] on icon "Next" at bounding box center [660, 500] width 16 height 16
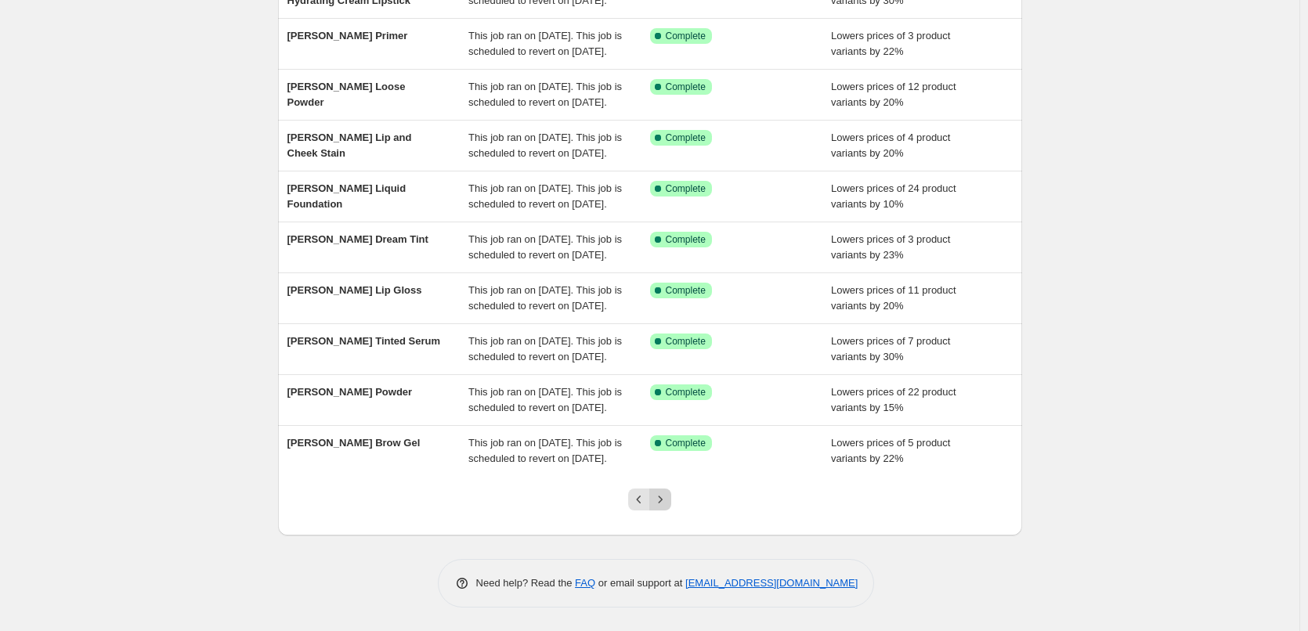
click at [663, 504] on icon "Next" at bounding box center [660, 500] width 16 height 16
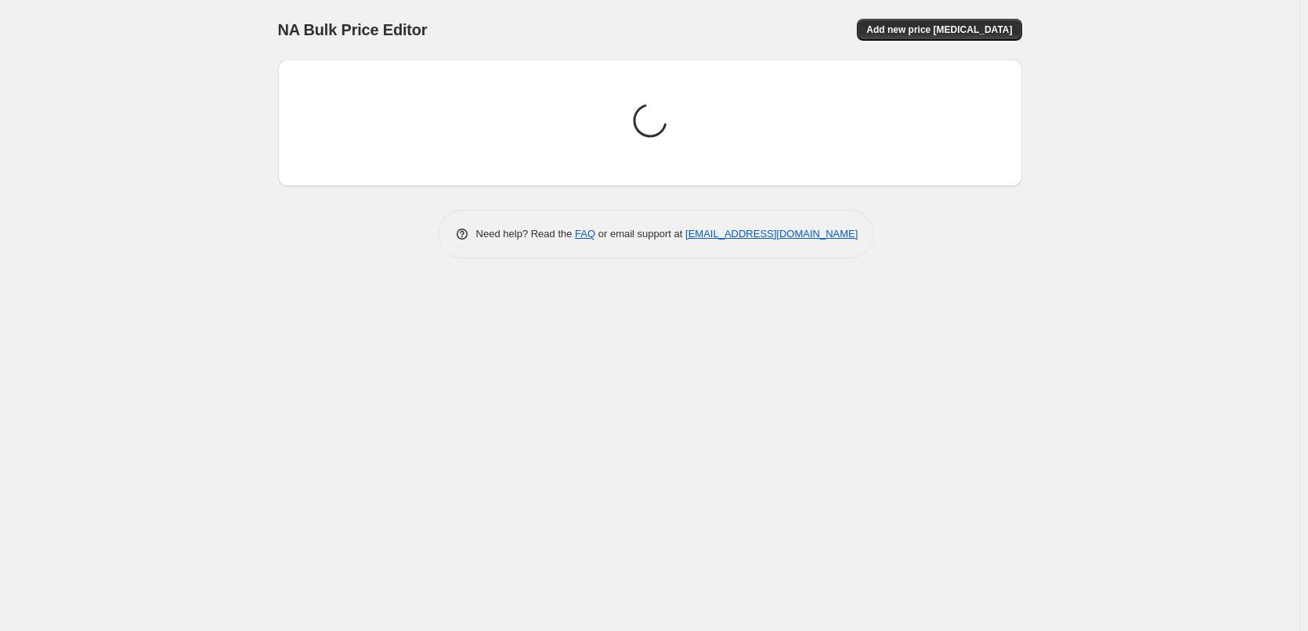
scroll to position [0, 0]
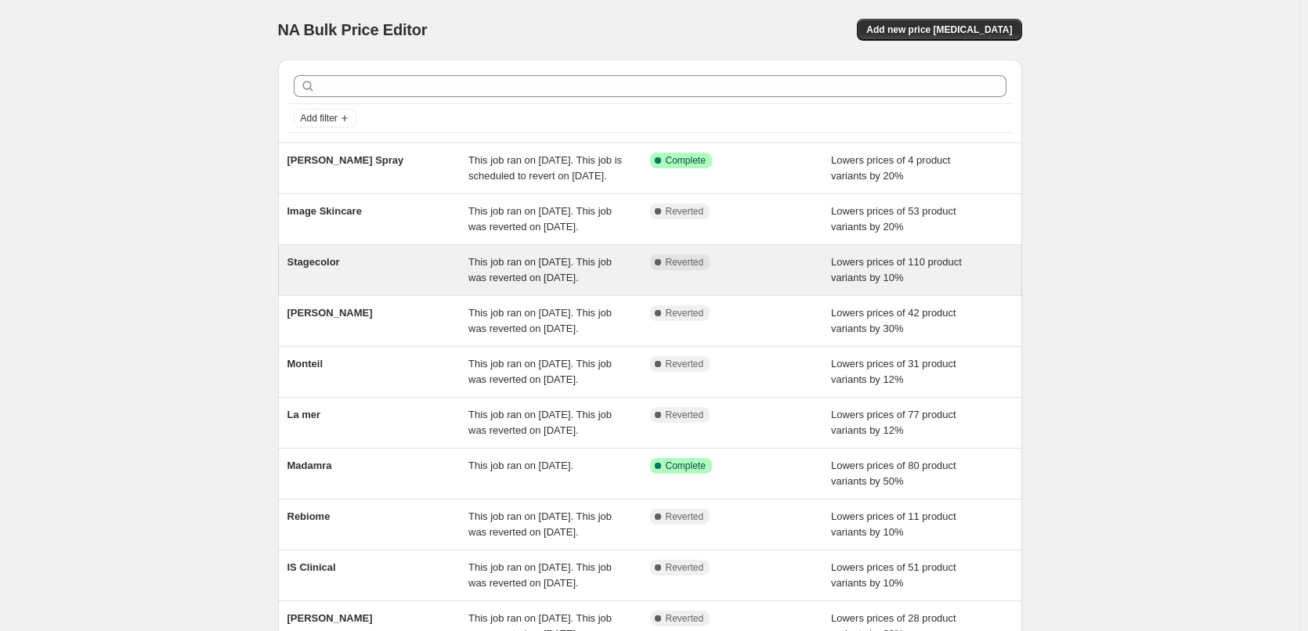
click at [330, 286] on div "Stagecolor" at bounding box center [378, 270] width 182 height 31
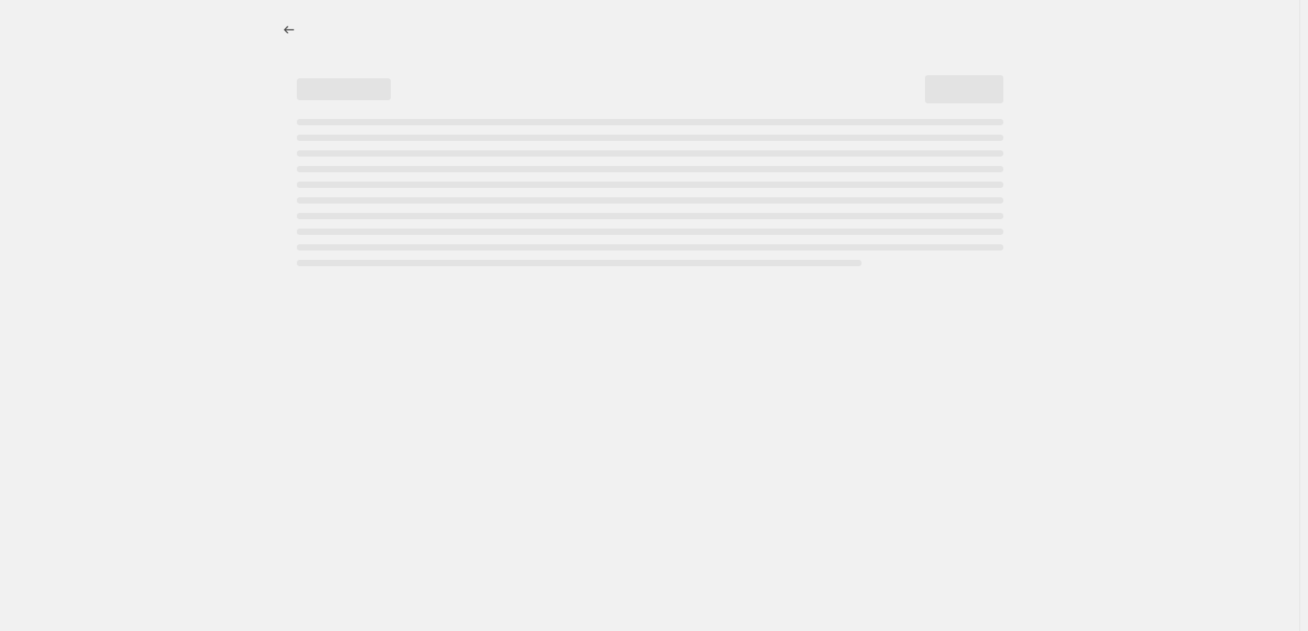
select select "percentage"
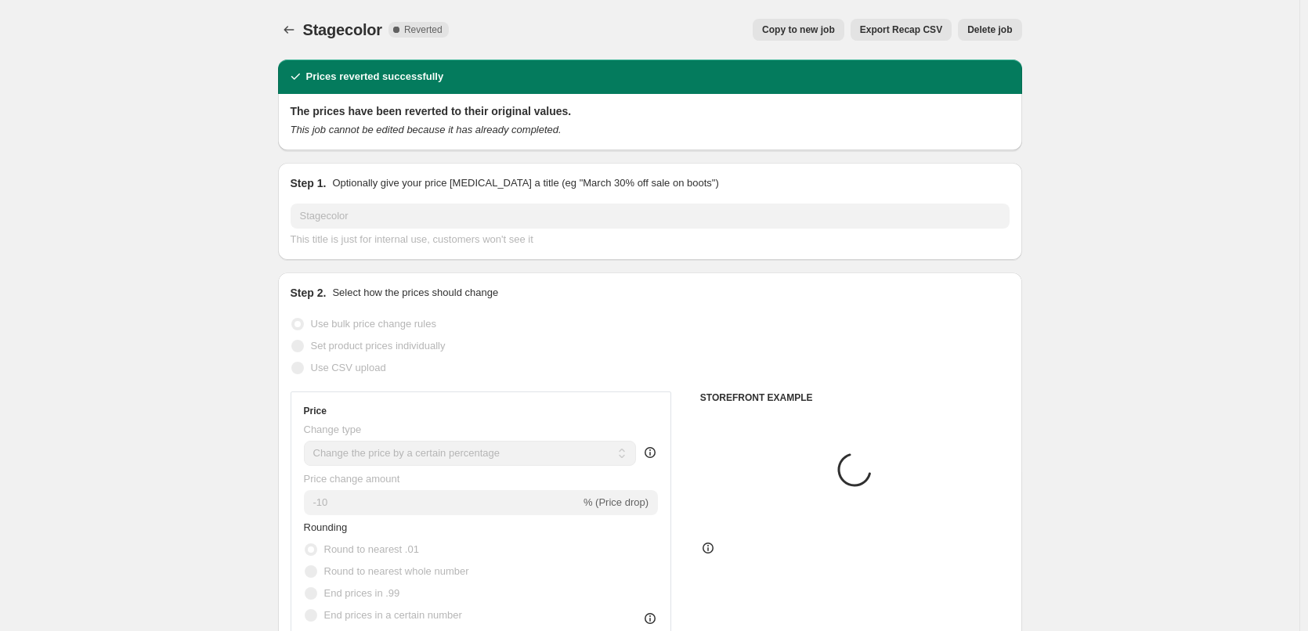
select select "vendor"
click at [818, 38] on button "Copy to new job" at bounding box center [799, 30] width 92 height 22
select select "percentage"
select select "vendor"
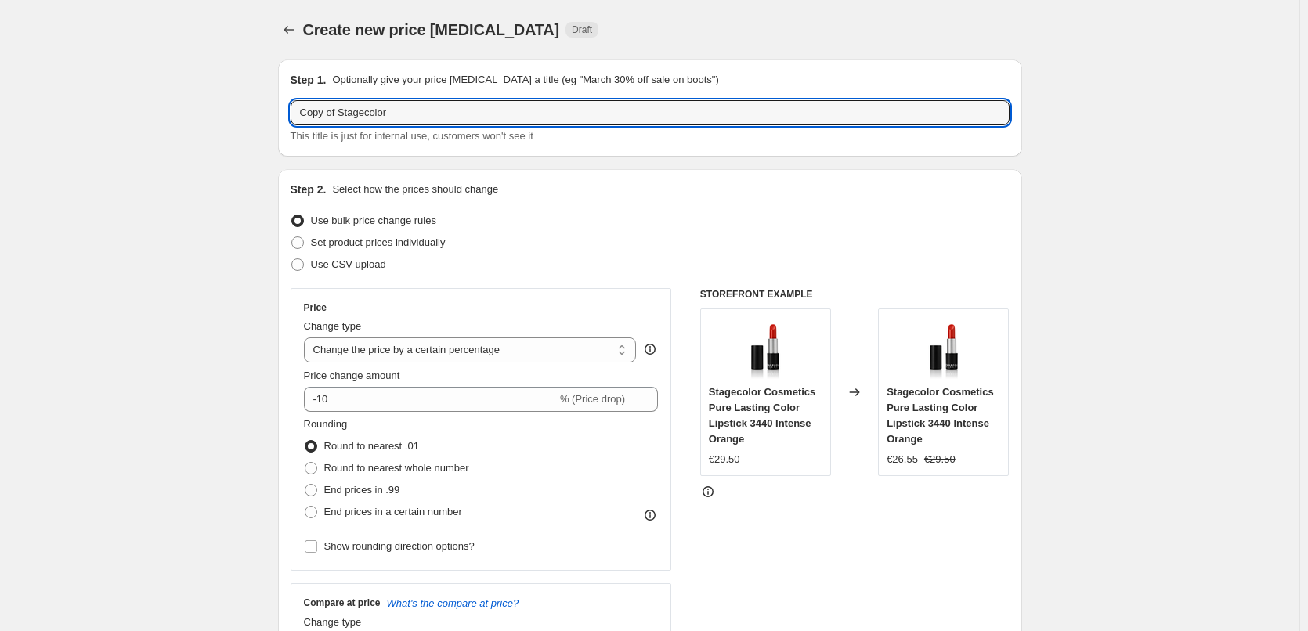
drag, startPoint x: 343, startPoint y: 114, endPoint x: 139, endPoint y: 135, distance: 204.7
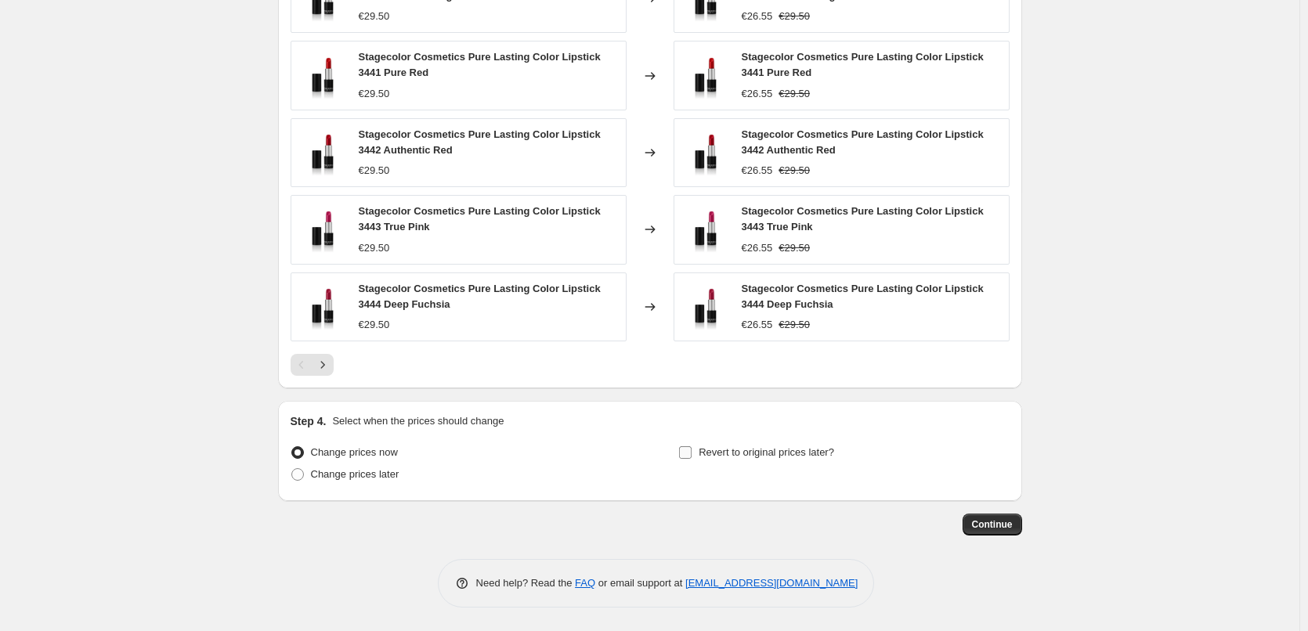
type input "Stagecolor"
click at [754, 460] on span "Revert to original prices later?" at bounding box center [767, 453] width 136 height 16
click at [692, 459] on input "Revert to original prices later?" at bounding box center [685, 452] width 13 height 13
checkbox input "true"
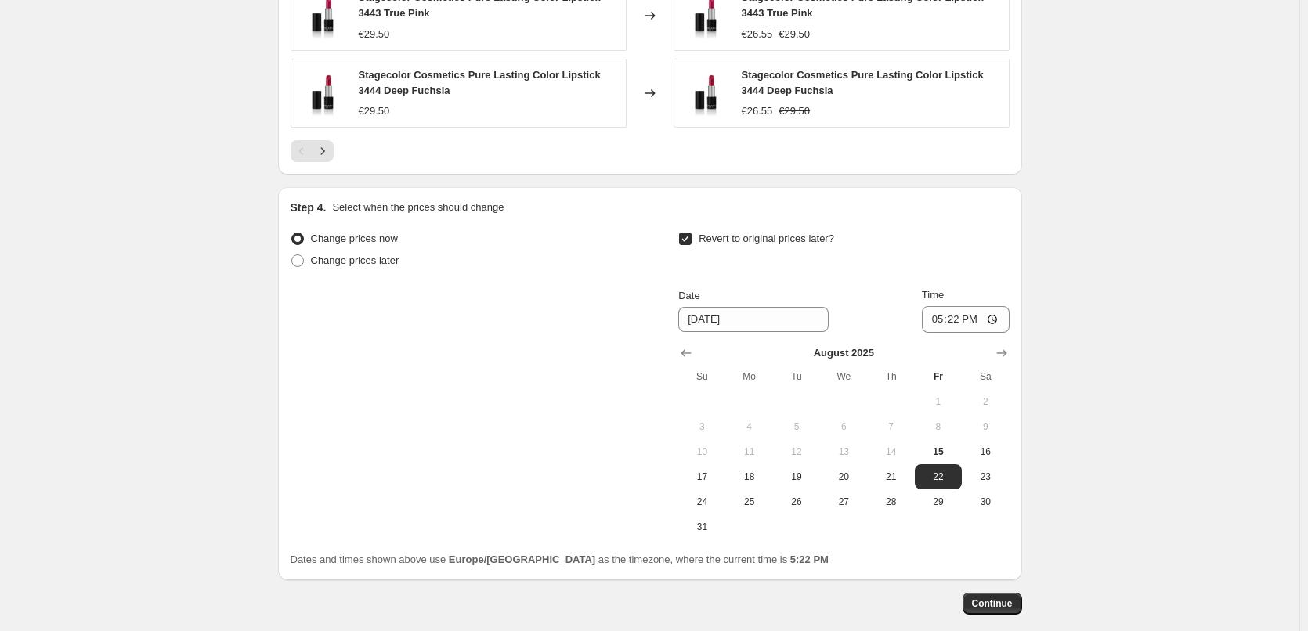
scroll to position [1429, 0]
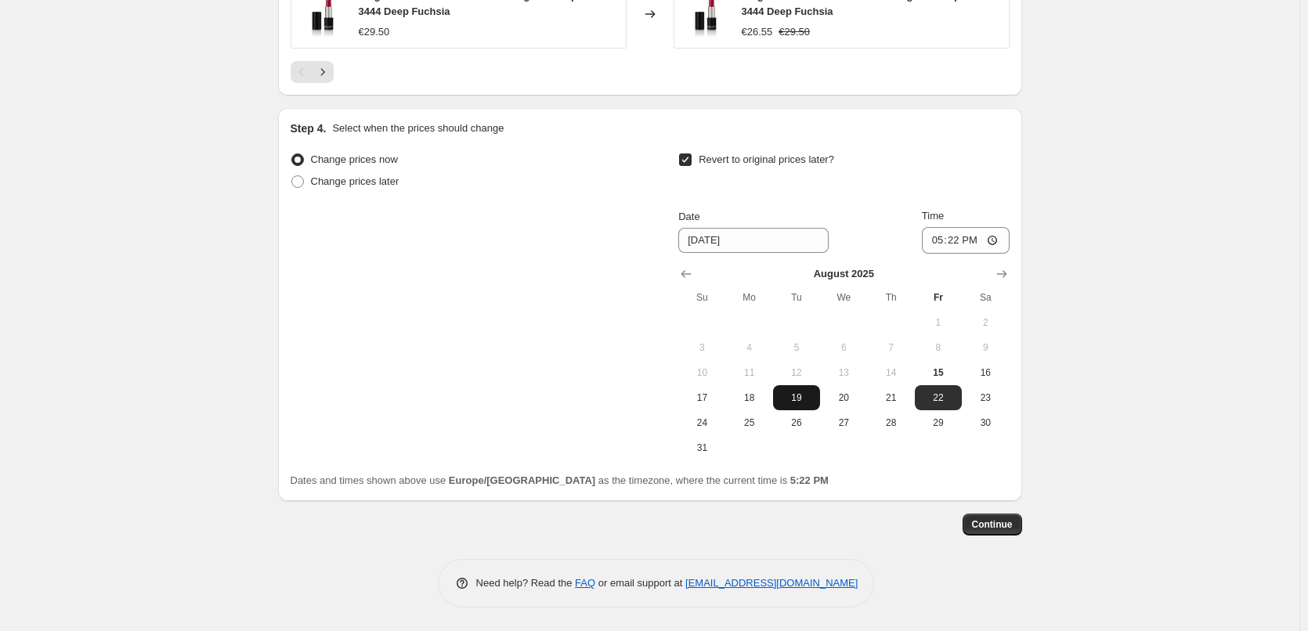
click at [784, 397] on span "19" at bounding box center [796, 398] width 34 height 13
click at [762, 398] on span "18" at bounding box center [749, 398] width 34 height 13
type input "[DATE]"
click at [941, 245] on input "17:22" at bounding box center [966, 240] width 88 height 27
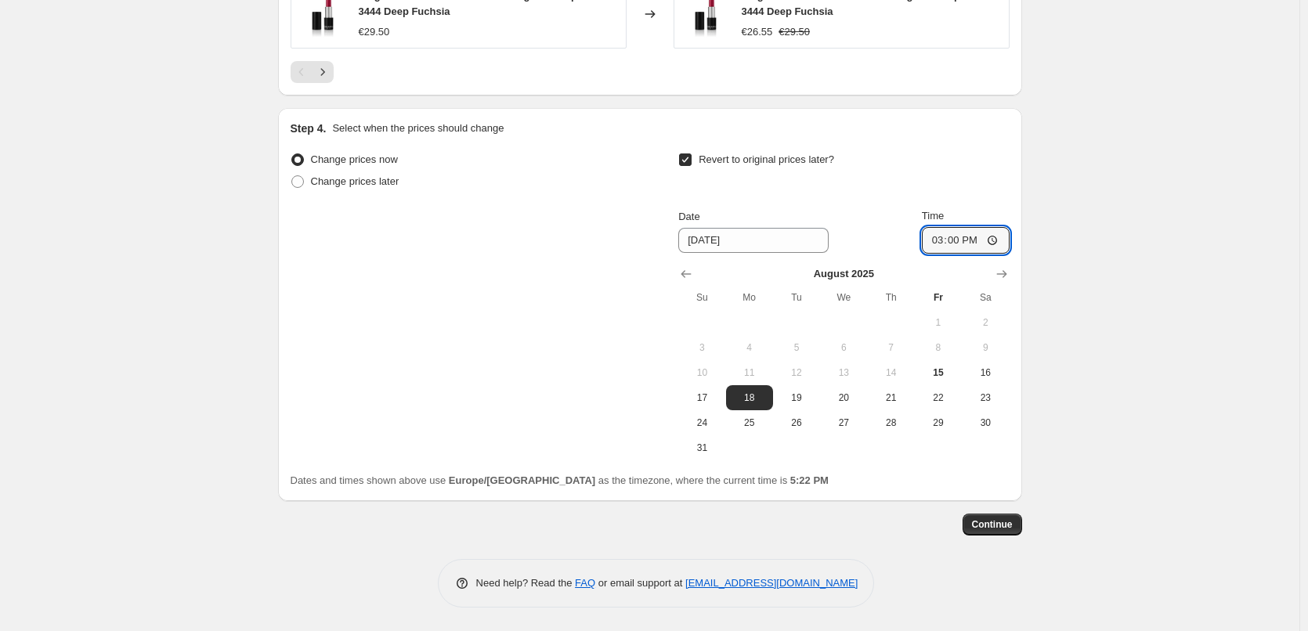
type input "03:00"
click at [1006, 522] on span "Continue" at bounding box center [992, 525] width 41 height 13
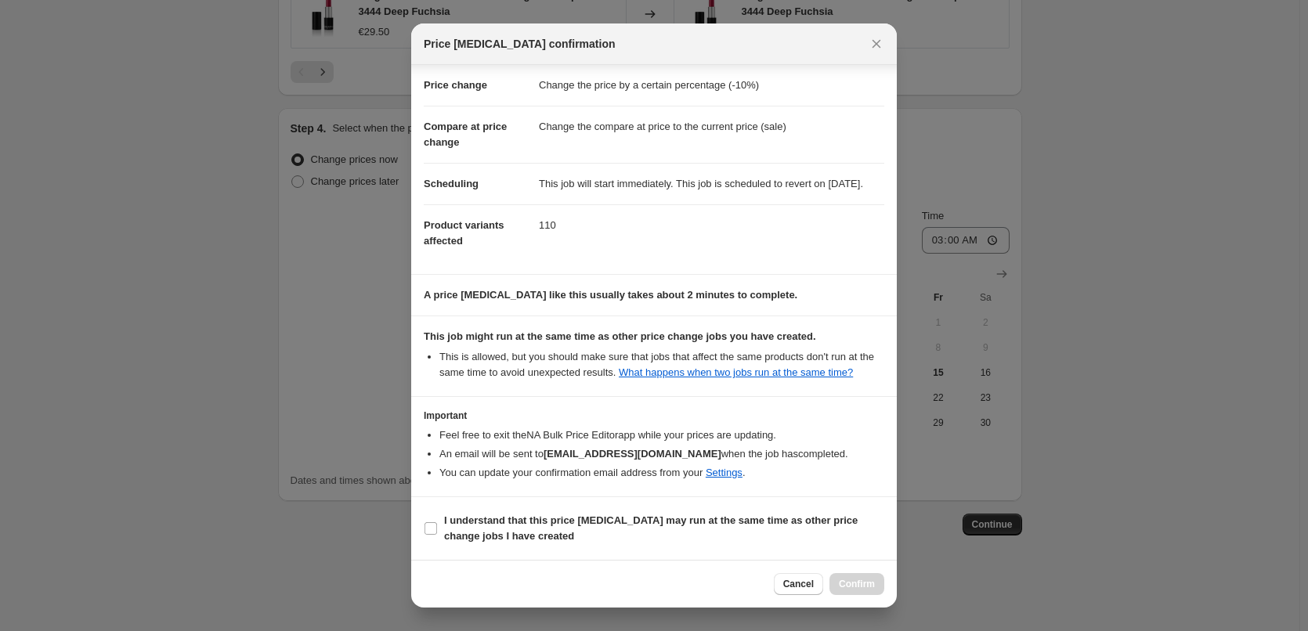
scroll to position [44, 0]
click at [513, 515] on b "I understand that this price [MEDICAL_DATA] may run at the same time as other p…" at bounding box center [651, 528] width 414 height 27
click at [437, 522] on input "I understand that this price [MEDICAL_DATA] may run at the same time as other p…" at bounding box center [431, 528] width 13 height 13
checkbox input "true"
click at [840, 574] on button "Confirm" at bounding box center [856, 584] width 55 height 22
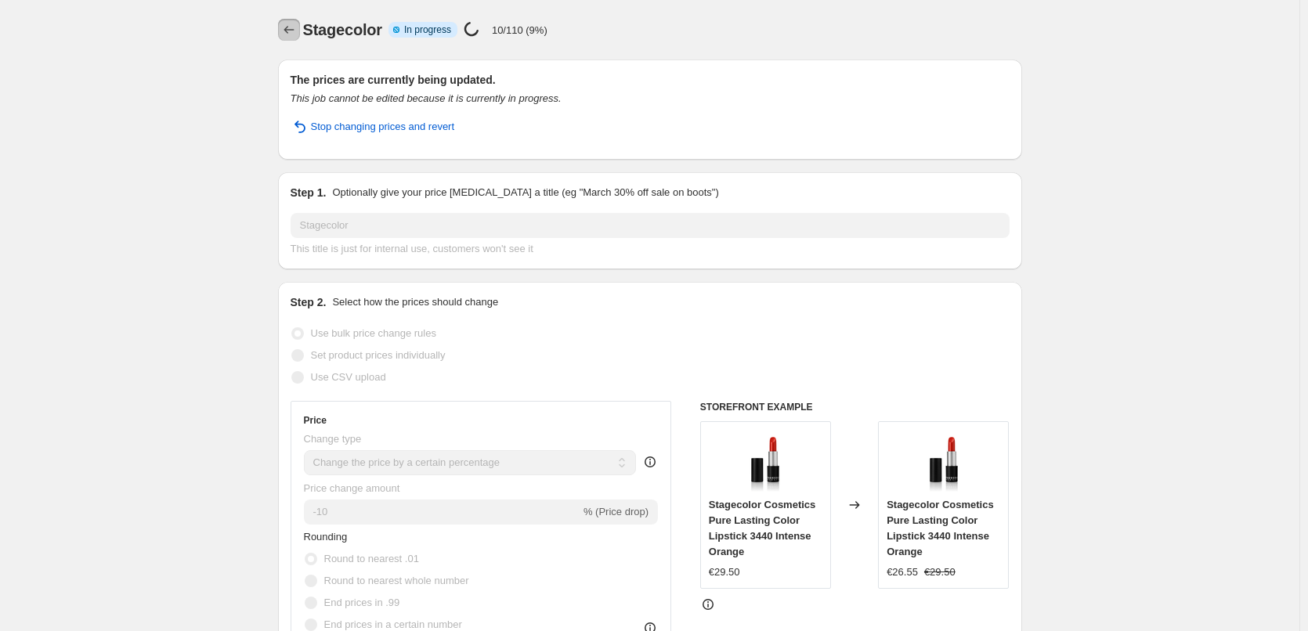
click at [293, 31] on icon "Price change jobs" at bounding box center [289, 30] width 16 height 16
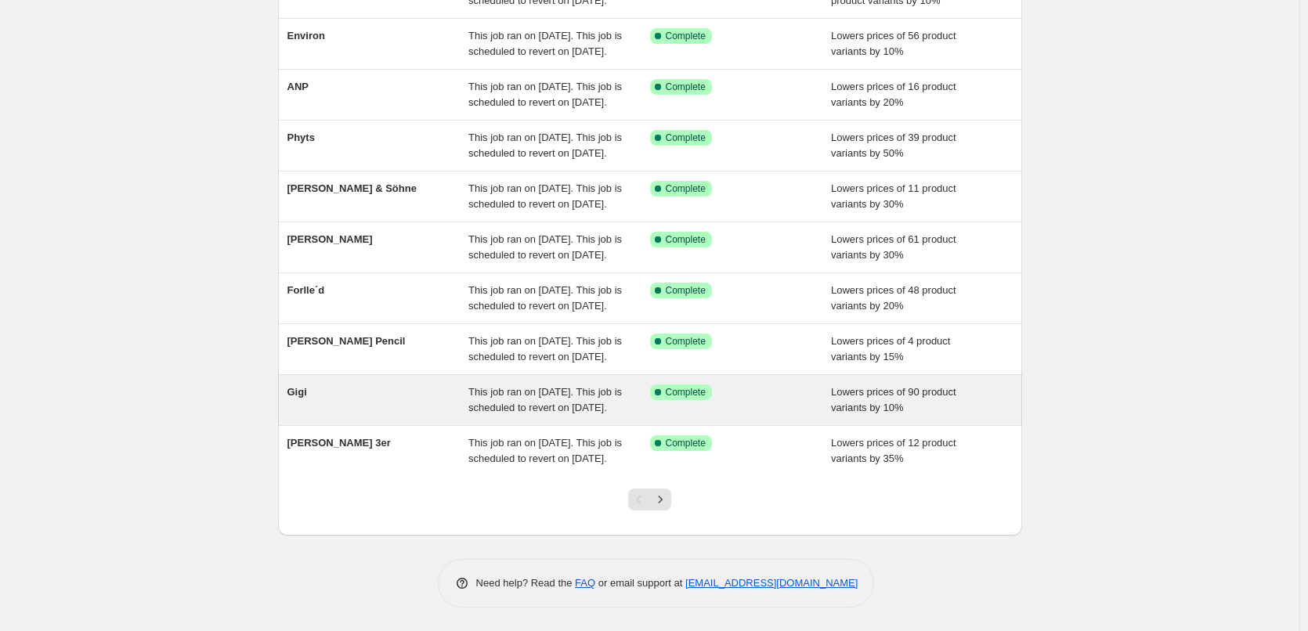
scroll to position [332, 0]
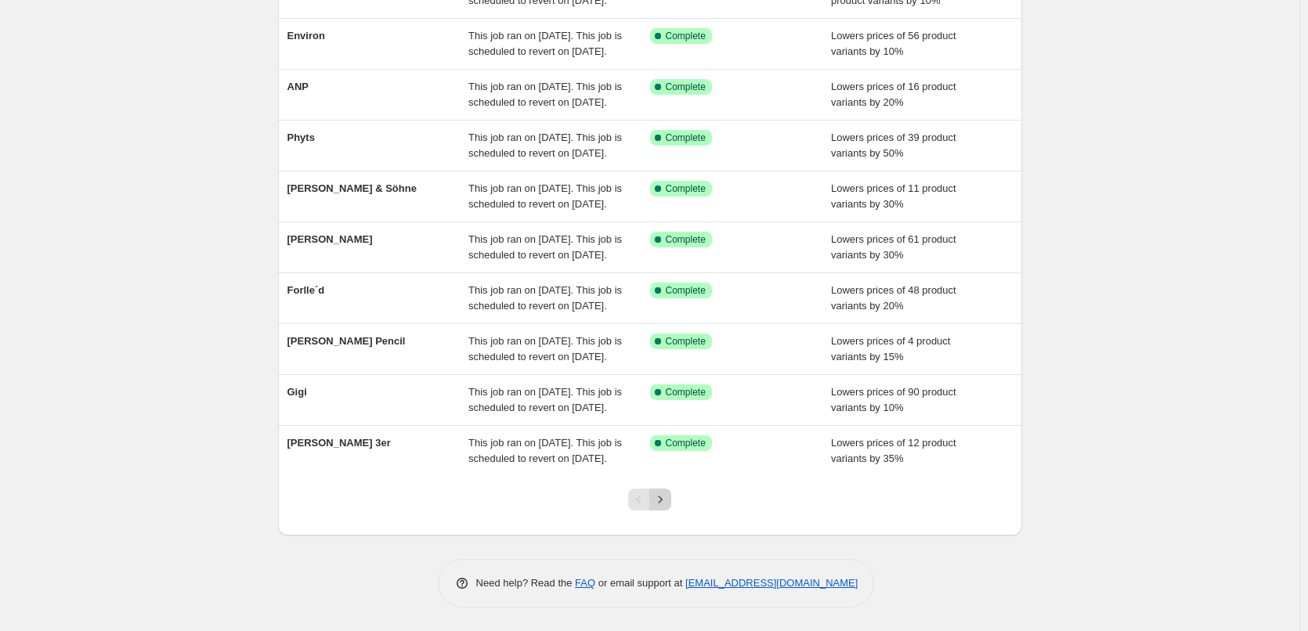
click at [663, 497] on icon "Next" at bounding box center [661, 499] width 4 height 7
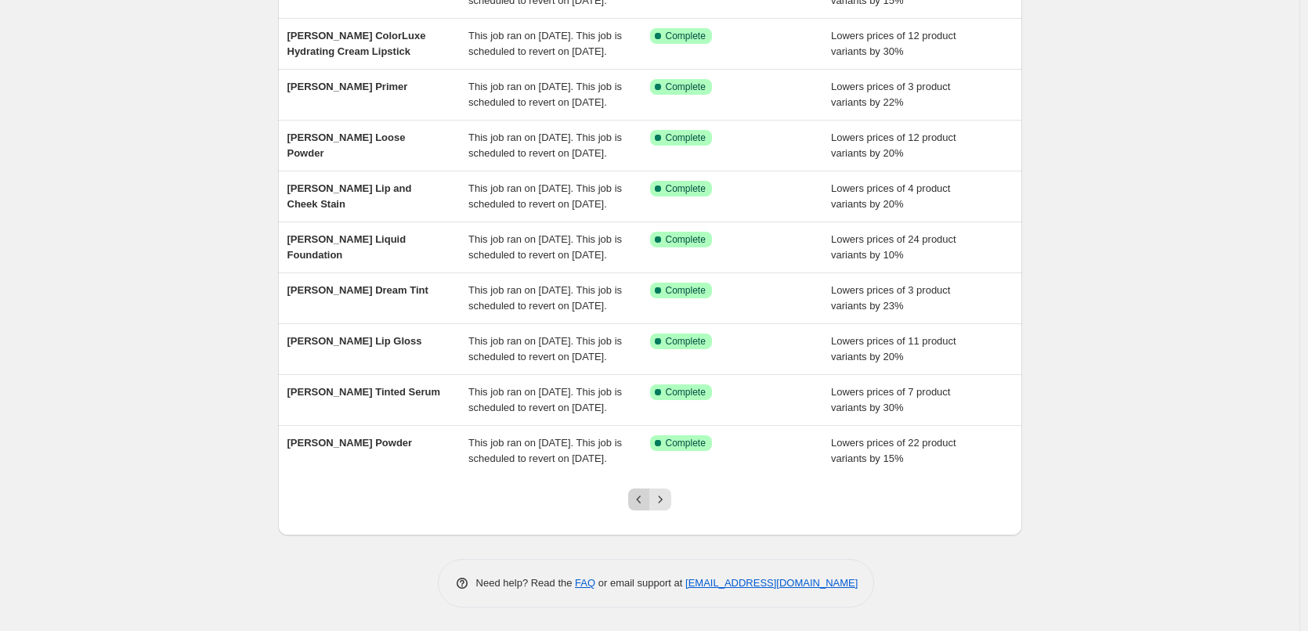
click at [644, 508] on button "Previous" at bounding box center [639, 500] width 22 height 22
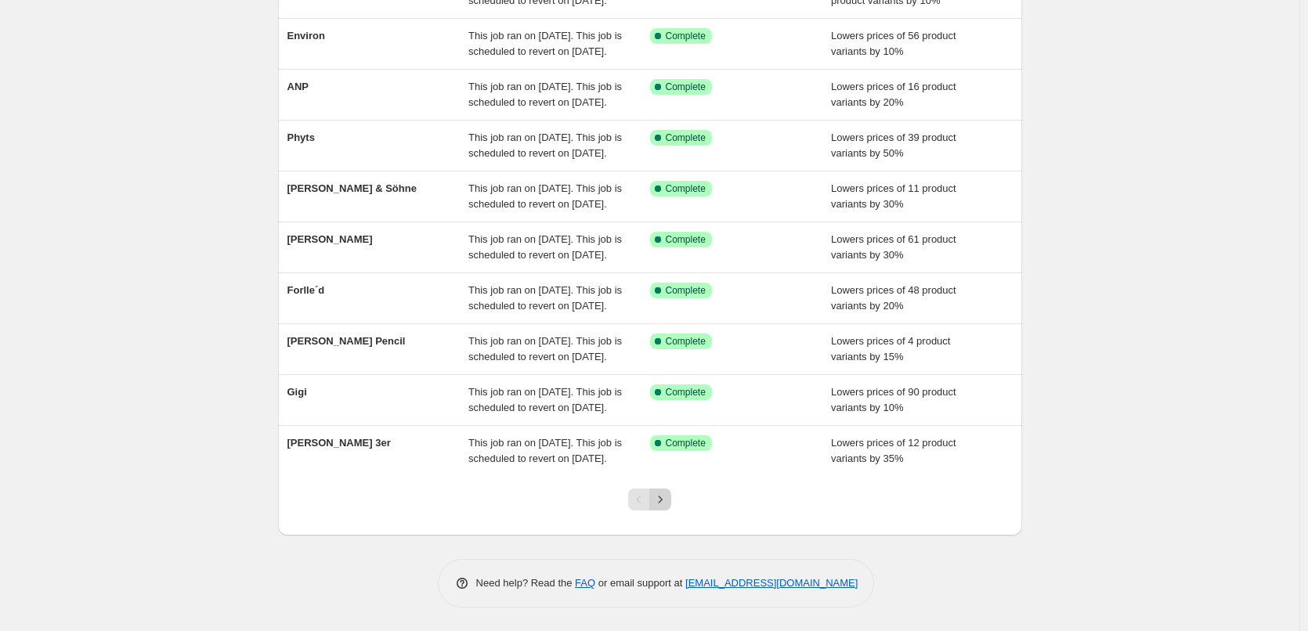
click at [664, 500] on icon "Next" at bounding box center [660, 500] width 16 height 16
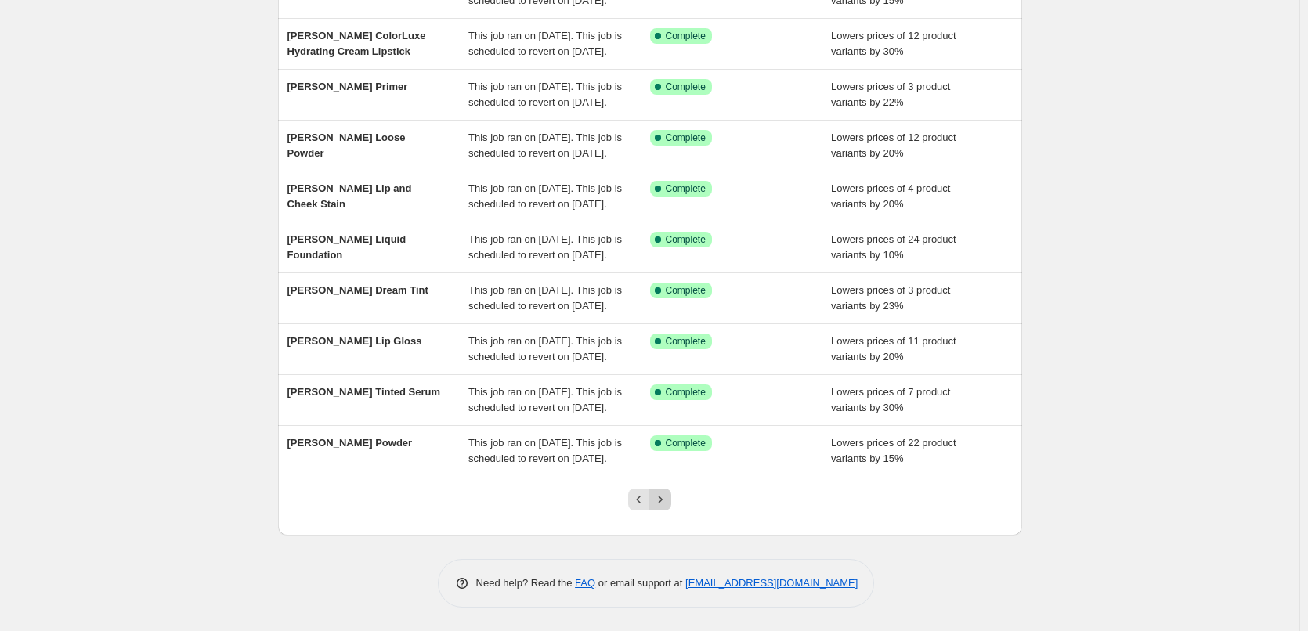
click at [668, 496] on icon "Next" at bounding box center [660, 500] width 16 height 16
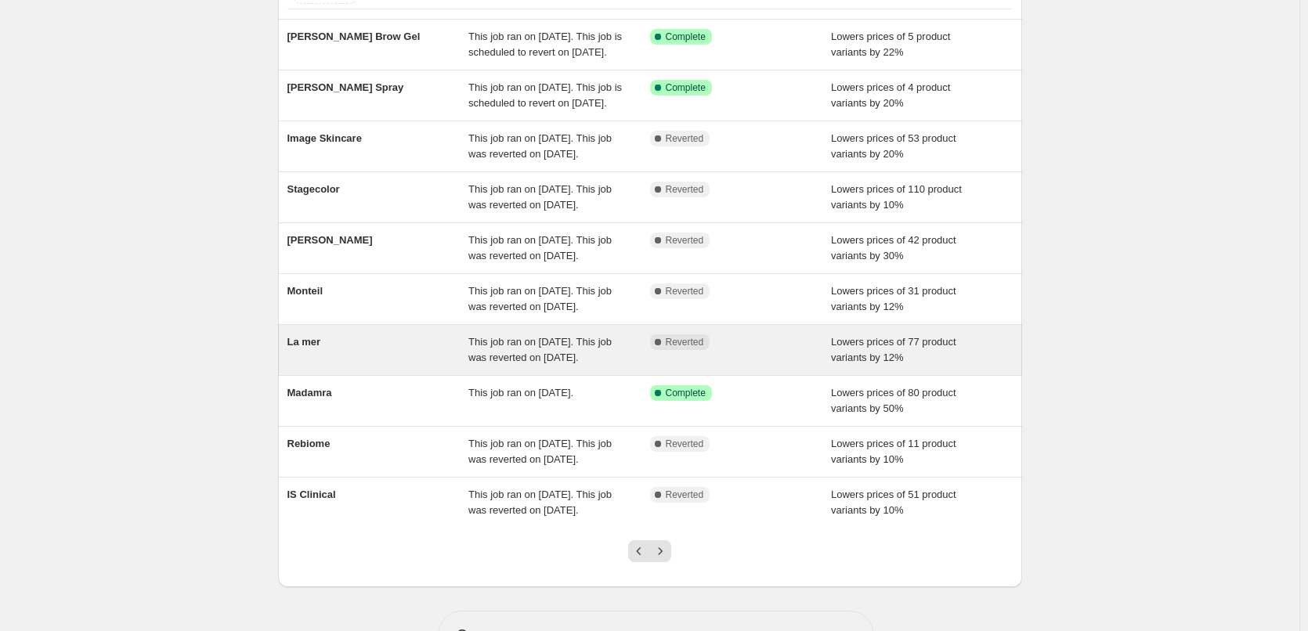
scroll to position [235, 0]
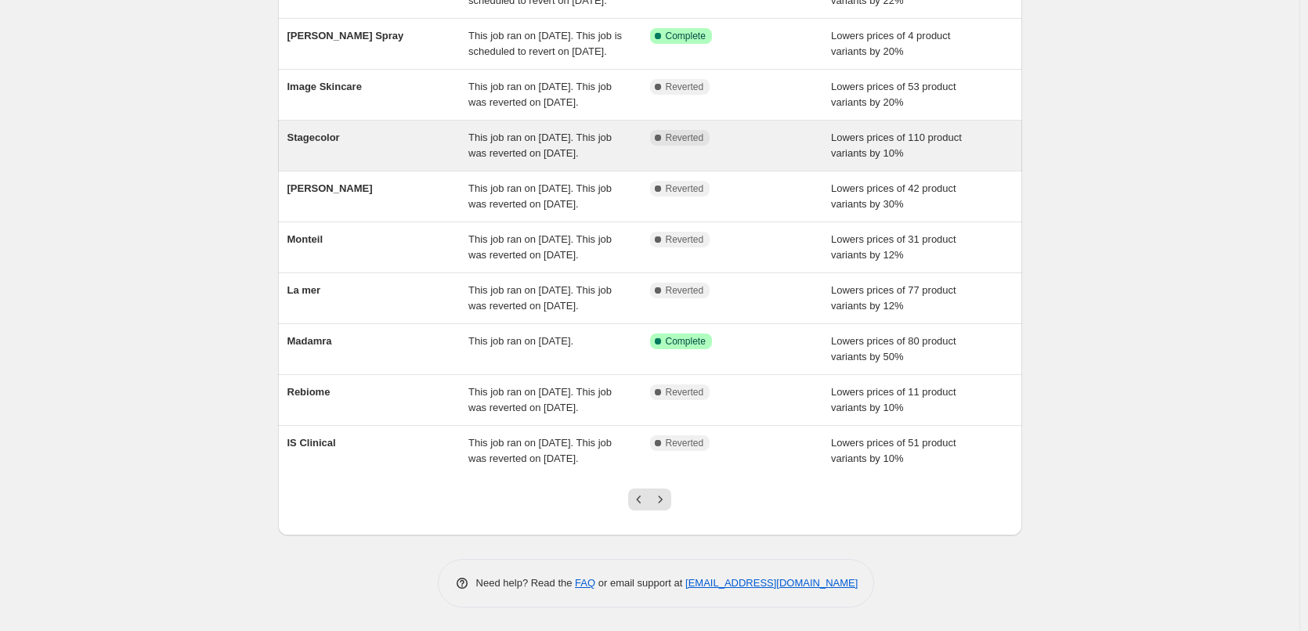
click at [335, 132] on span "Stagecolor" at bounding box center [313, 138] width 52 height 12
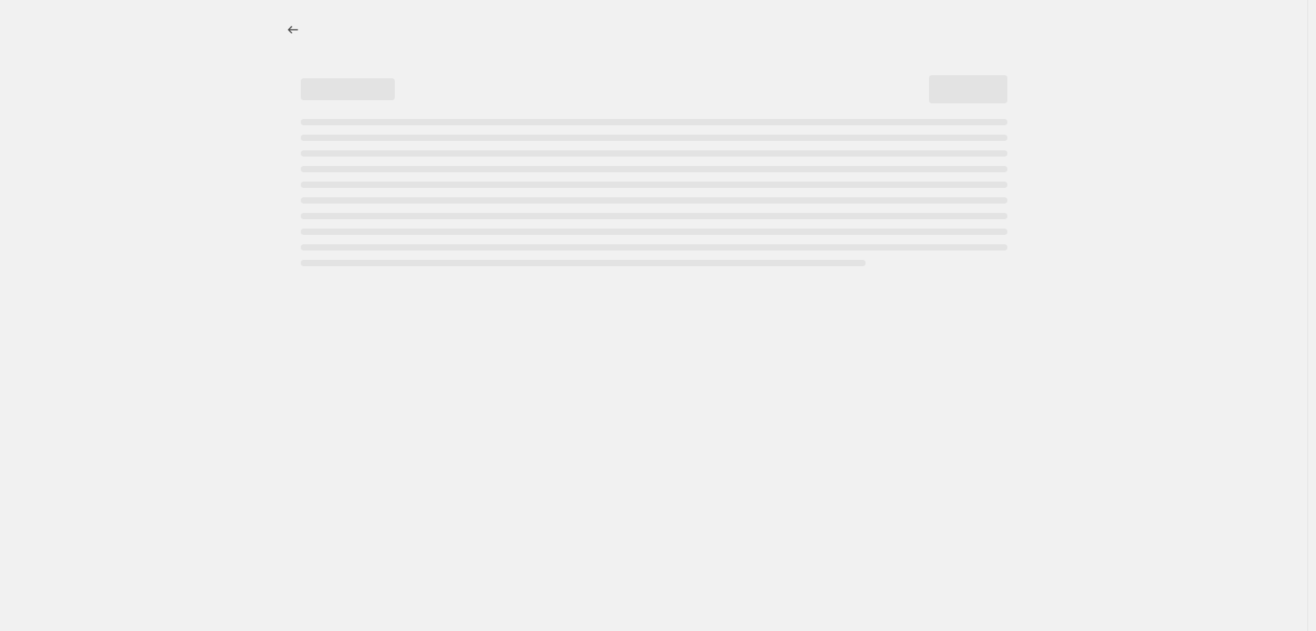
select select "percentage"
select select "vendor"
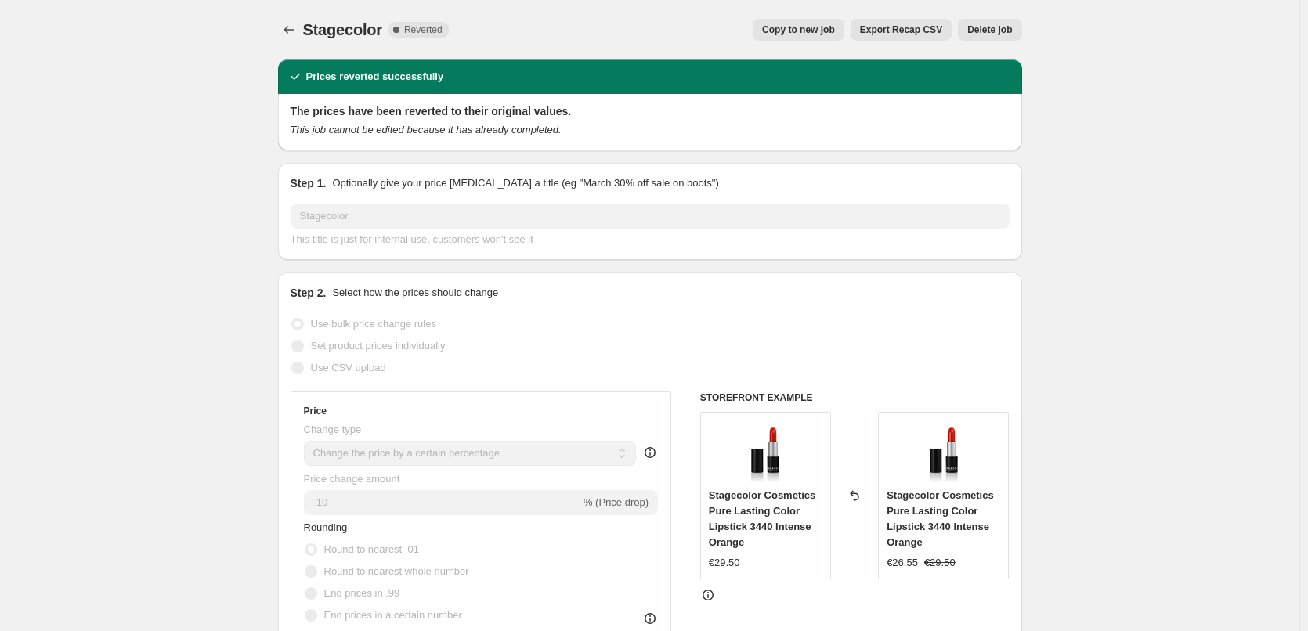
click at [1010, 30] on span "Delete job" at bounding box center [989, 29] width 45 height 13
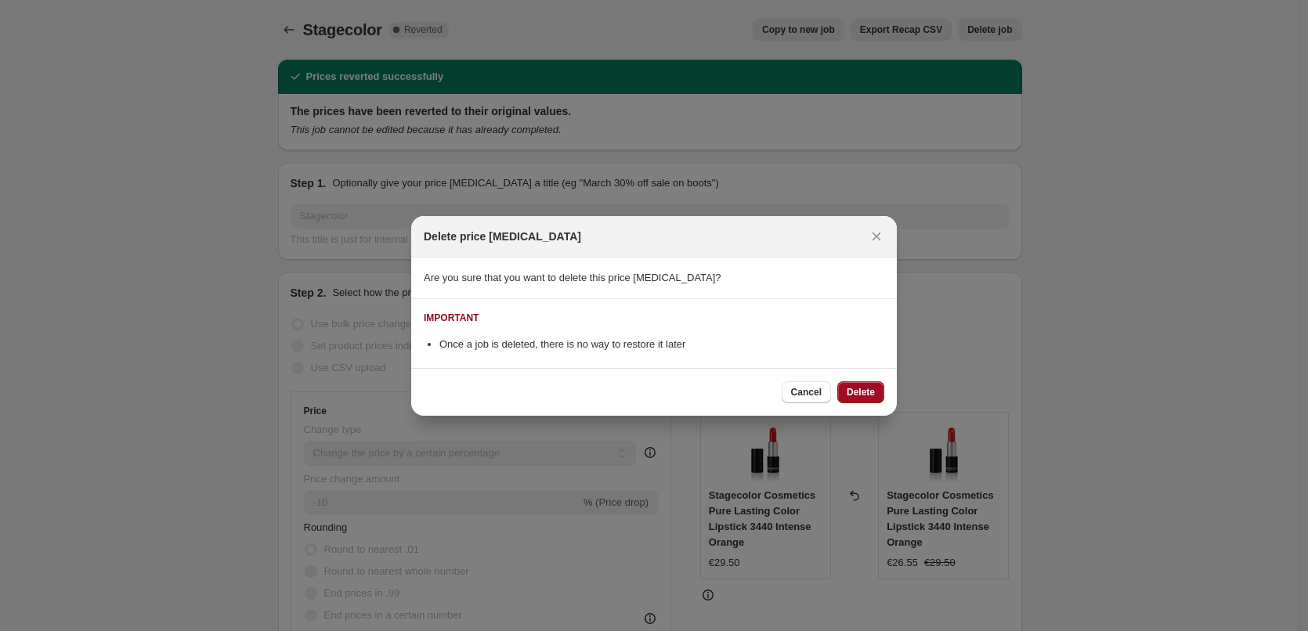
click at [857, 388] on span "Delete" at bounding box center [861, 392] width 28 height 13
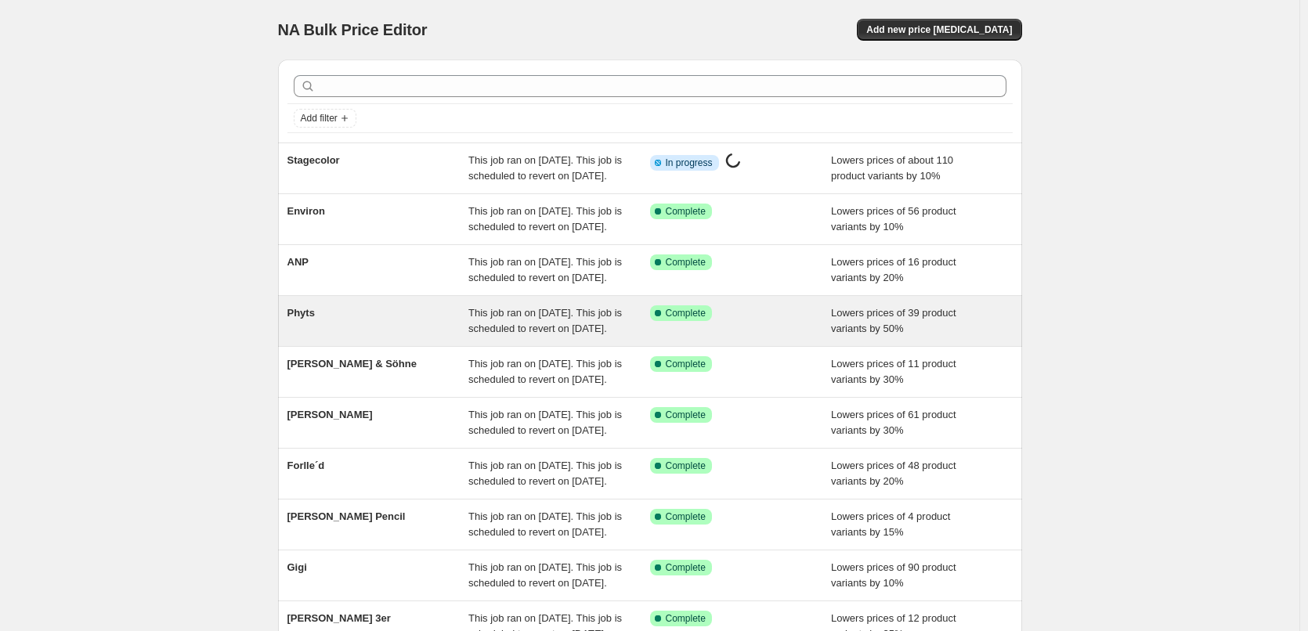
scroll to position [332, 0]
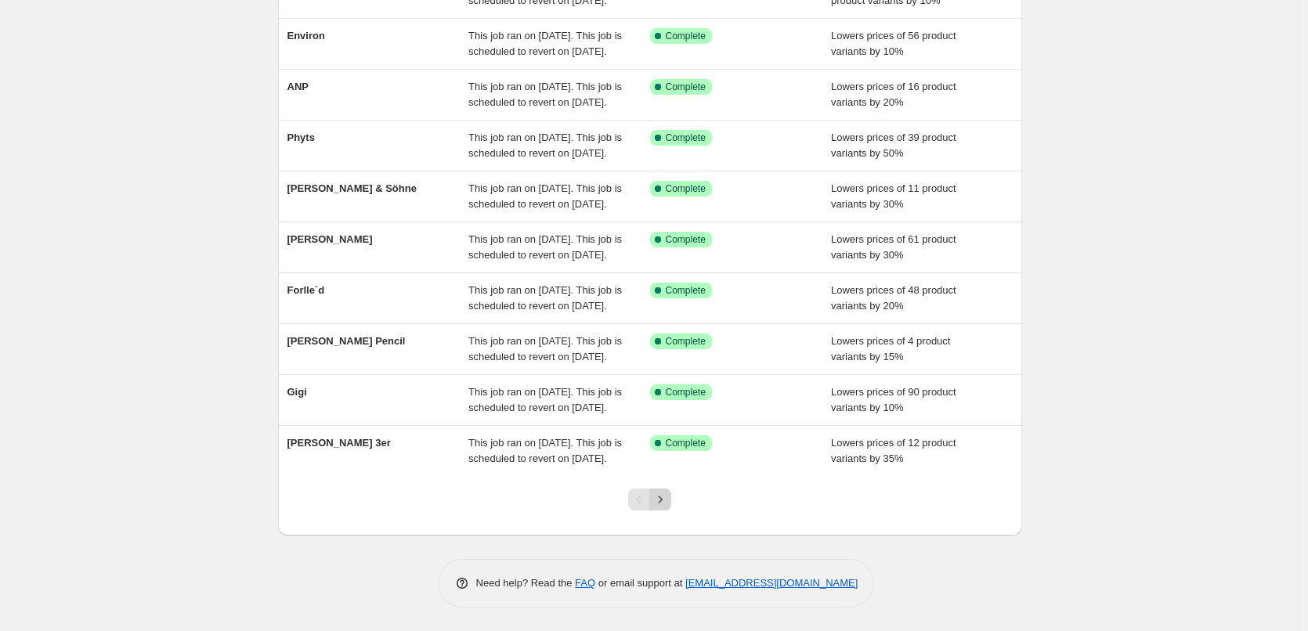
click at [660, 491] on button "Next" at bounding box center [660, 500] width 22 height 22
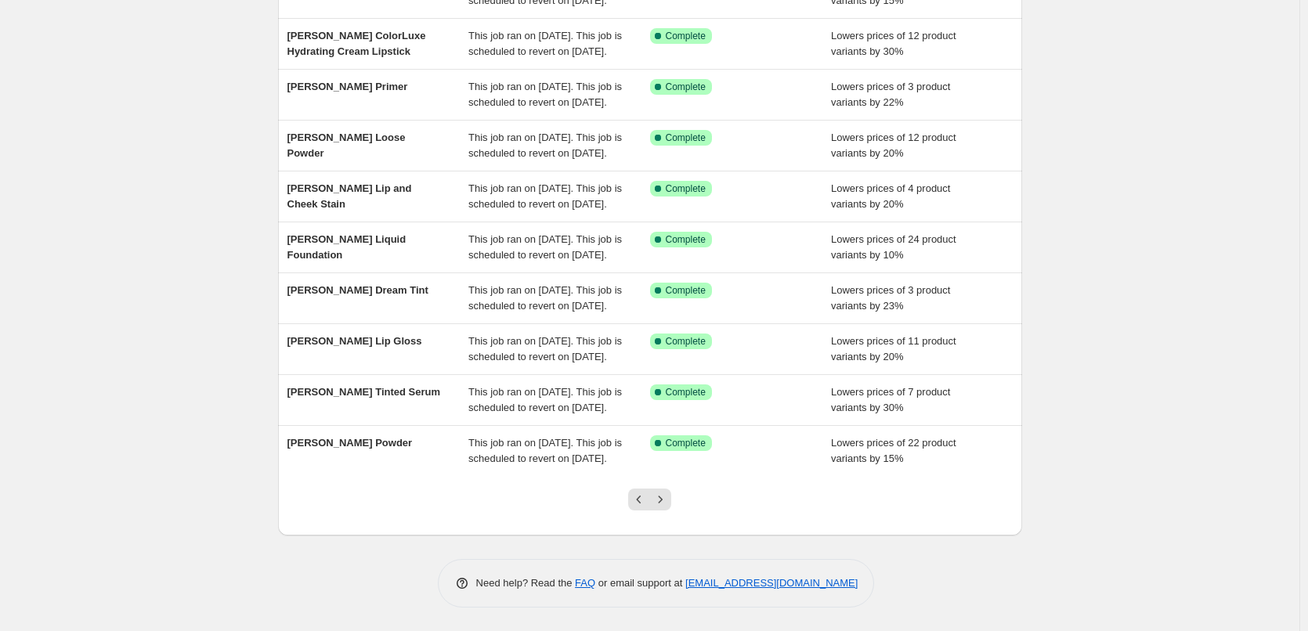
click at [660, 491] on button "Next" at bounding box center [660, 500] width 22 height 22
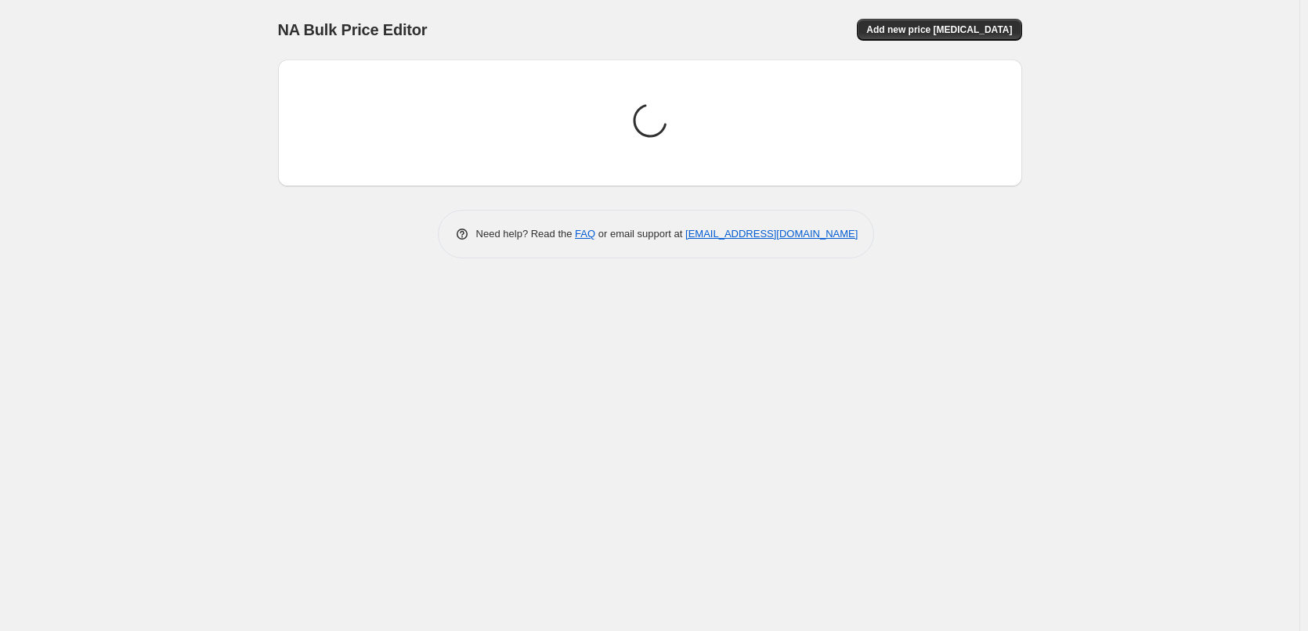
scroll to position [0, 0]
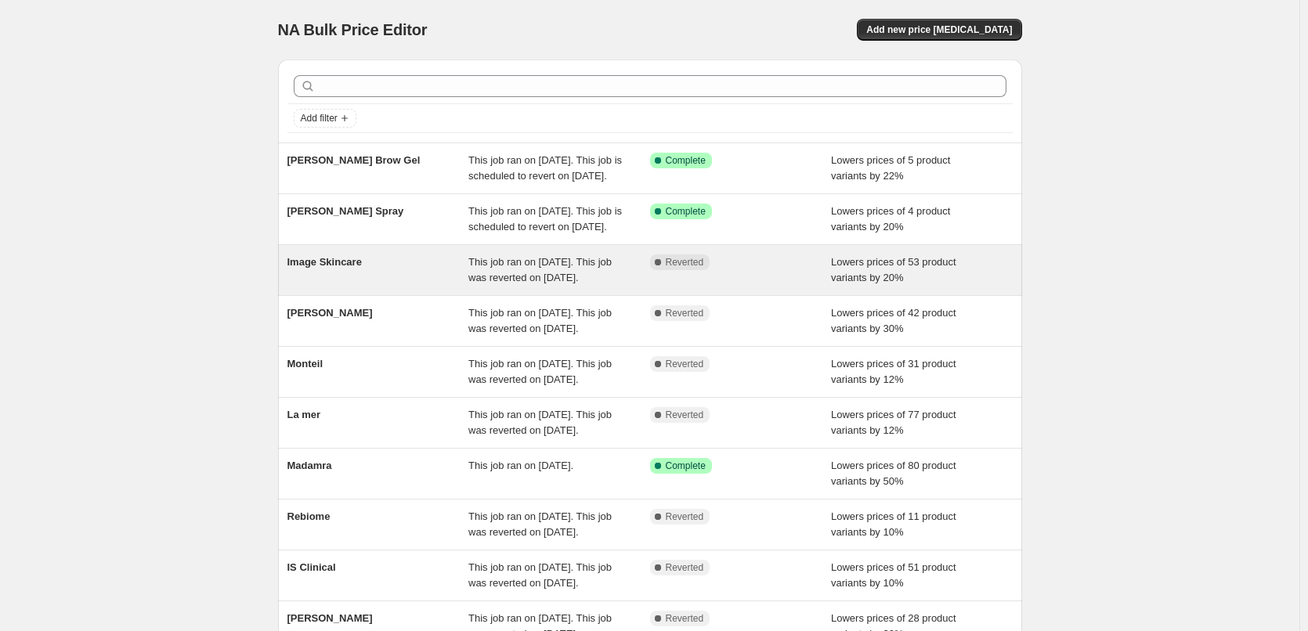
click at [382, 286] on div "Image Skincare" at bounding box center [378, 270] width 182 height 31
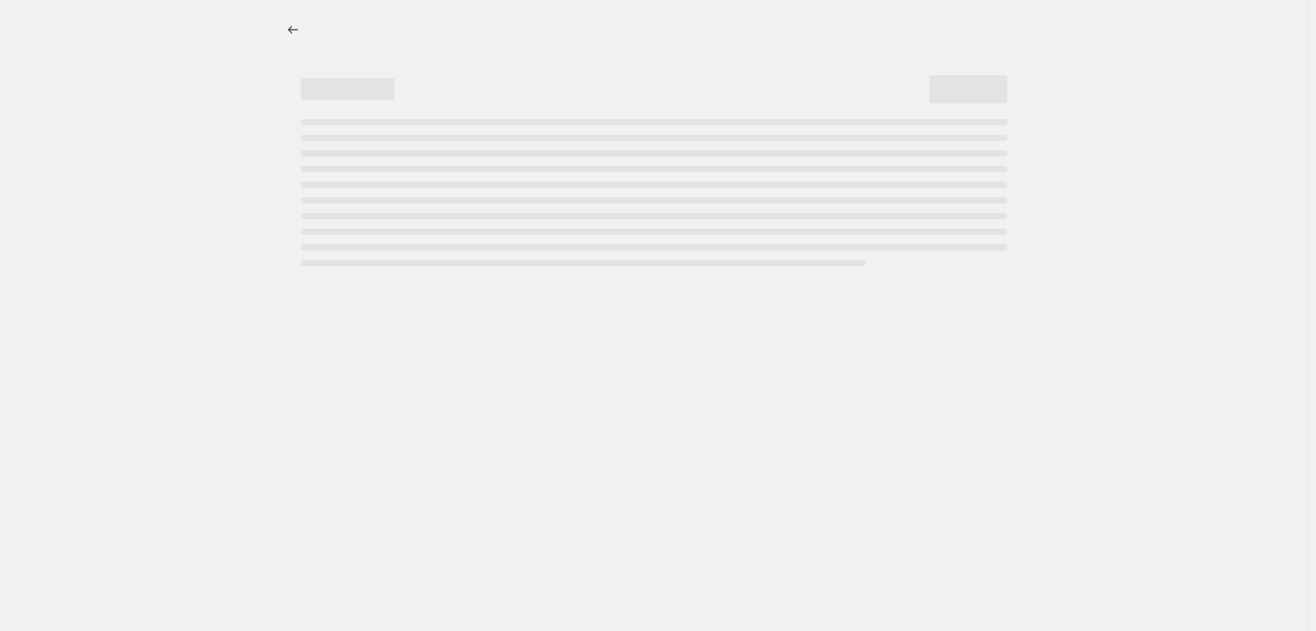
select select "percentage"
select select "remove"
select select "vendor"
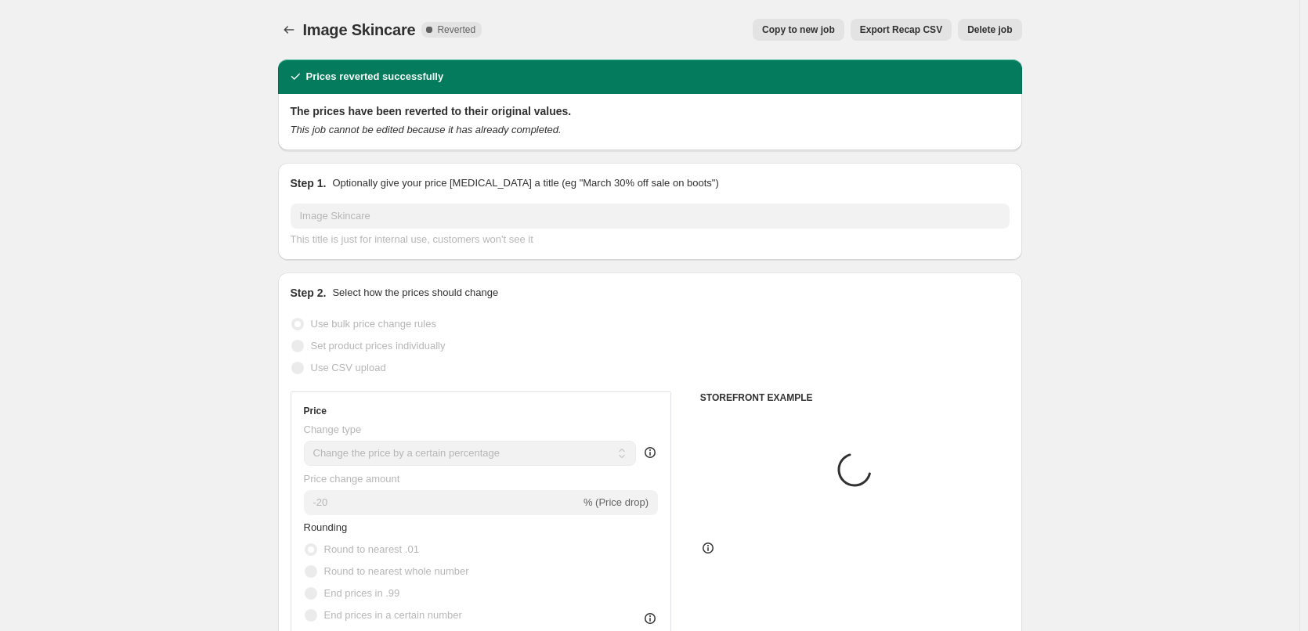
click at [824, 27] on span "Copy to new job" at bounding box center [798, 29] width 73 height 13
select select "percentage"
select select "remove"
select select "vendor"
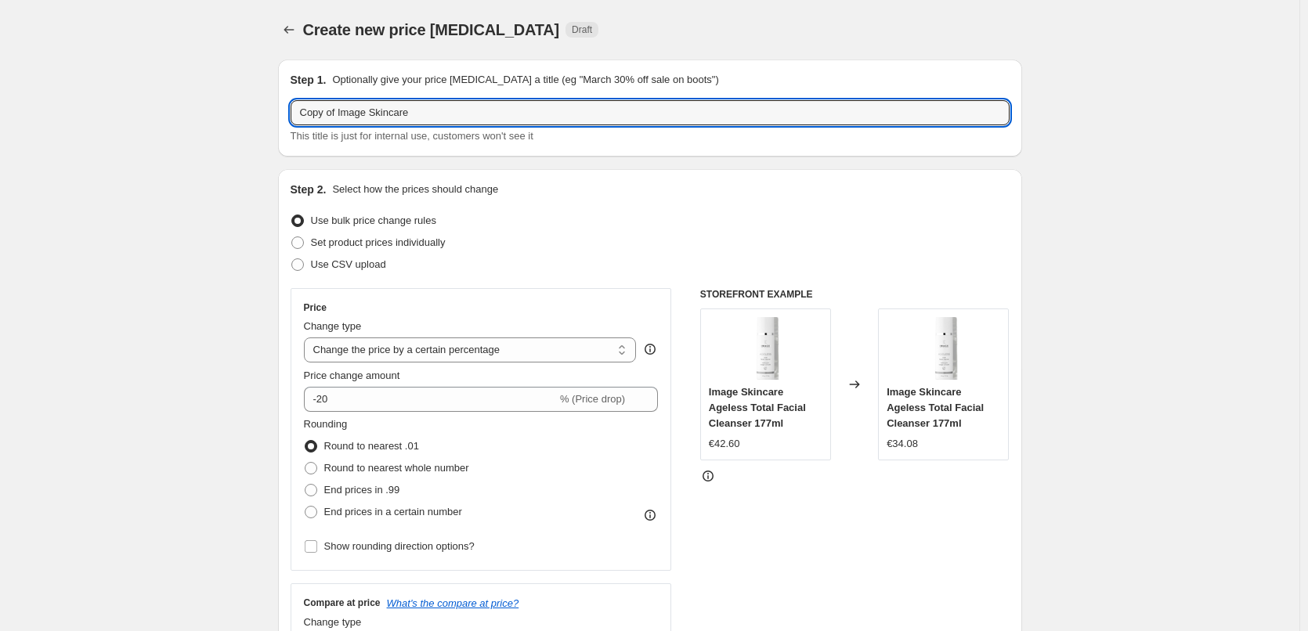
drag, startPoint x: 340, startPoint y: 110, endPoint x: 206, endPoint y: 128, distance: 135.1
drag, startPoint x: 305, startPoint y: 117, endPoint x: 293, endPoint y: 117, distance: 12.5
click at [293, 117] on div "Step 1. Optionally give your price change job a title (eg "March 30% off sale o…" at bounding box center [650, 108] width 744 height 97
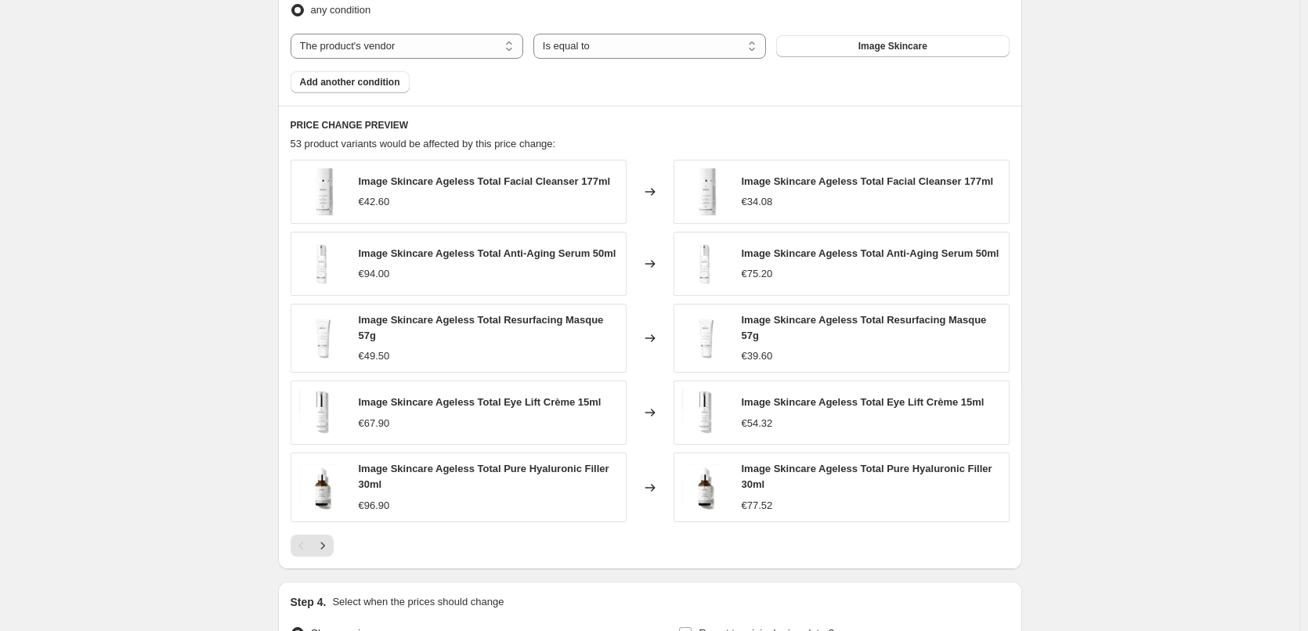
scroll to position [1116, 0]
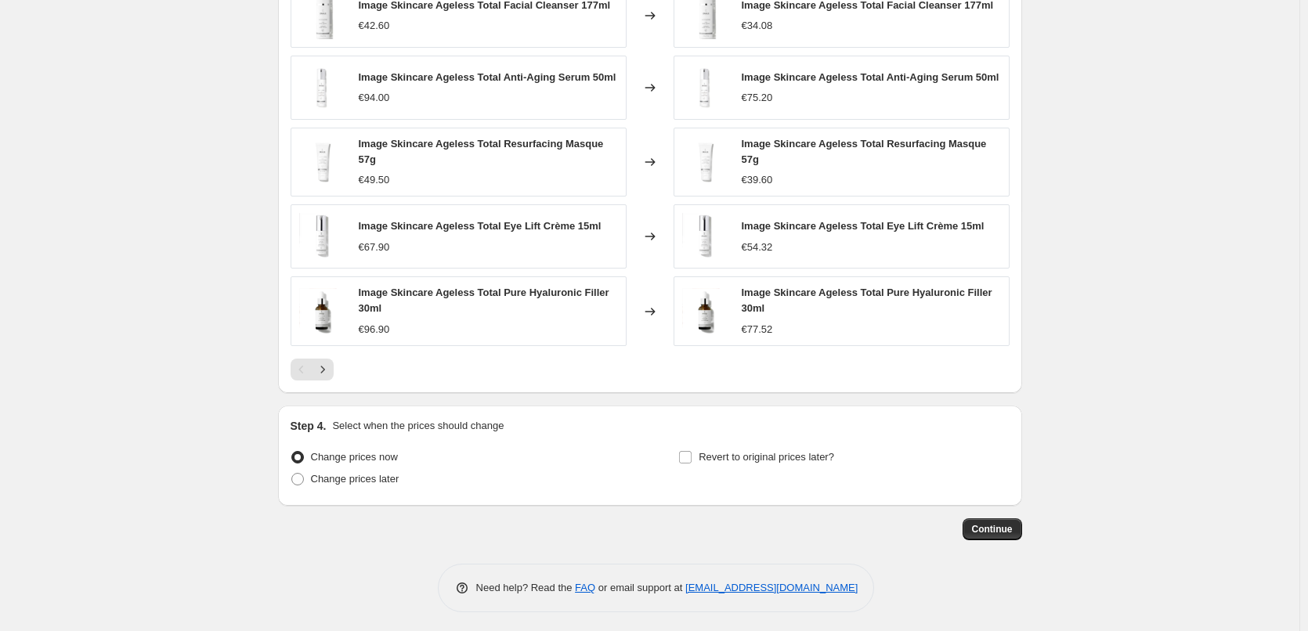
type input "Image Skincare"
click at [752, 490] on div "Step 4. Select when the prices should change Change prices now Change prices la…" at bounding box center [650, 456] width 744 height 100
click at [753, 465] on div "Revert to original prices later?" at bounding box center [843, 469] width 331 height 47
click at [752, 450] on span "Revert to original prices later?" at bounding box center [767, 458] width 136 height 16
click at [692, 451] on input "Revert to original prices later?" at bounding box center [685, 457] width 13 height 13
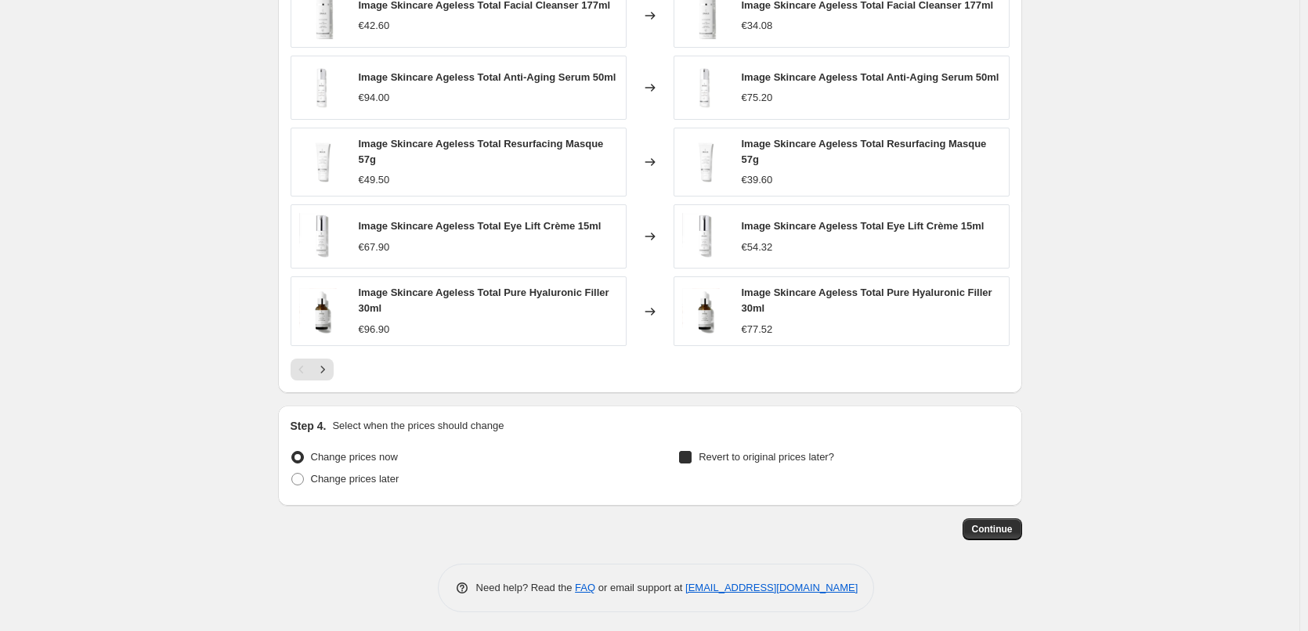
checkbox input "true"
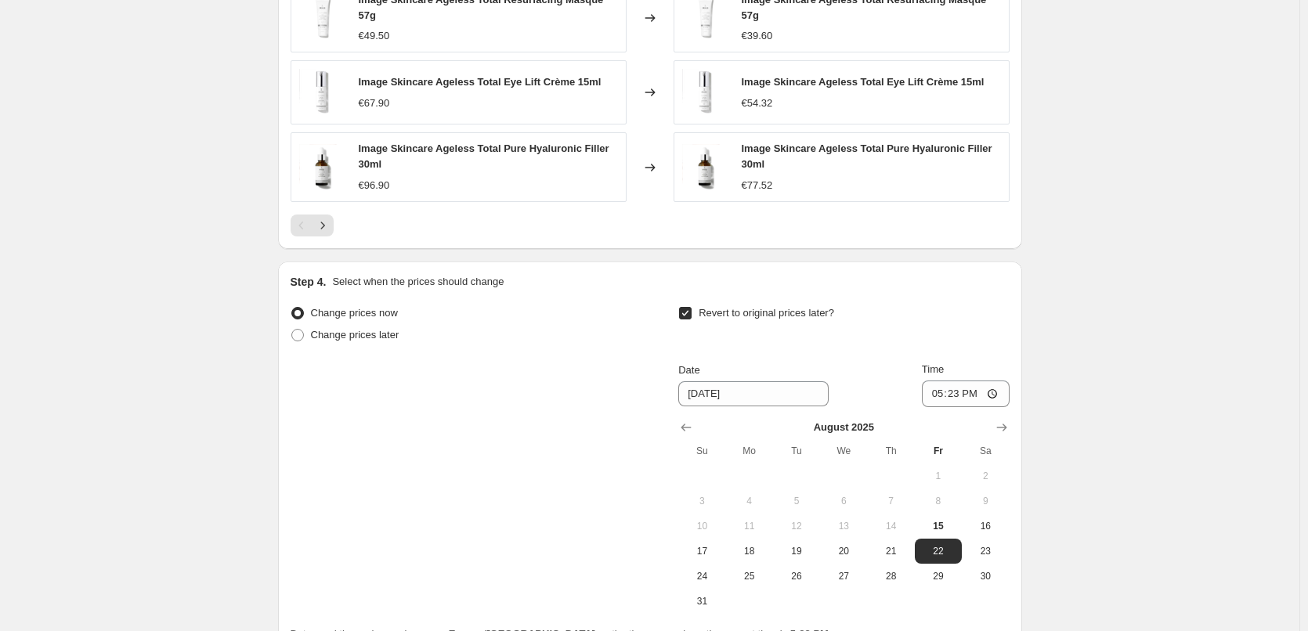
scroll to position [1409, 0]
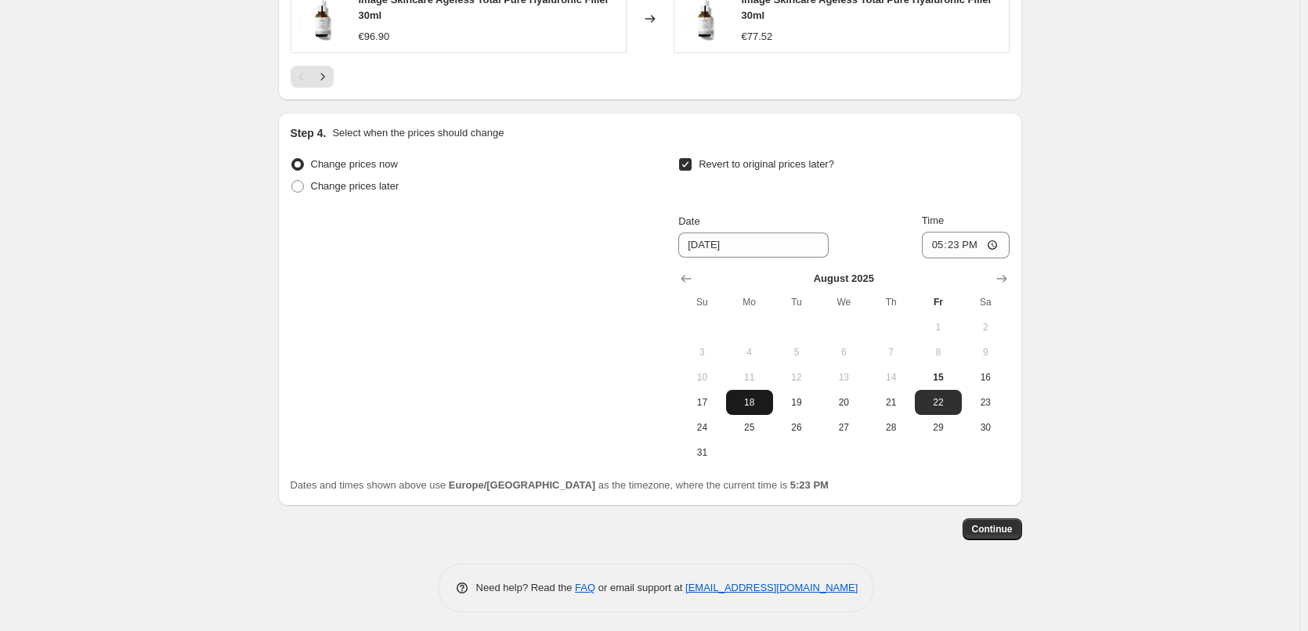
click at [745, 399] on span "18" at bounding box center [749, 402] width 34 height 13
type input "[DATE]"
click at [942, 246] on input "17:23" at bounding box center [966, 245] width 88 height 27
type input "03:00"
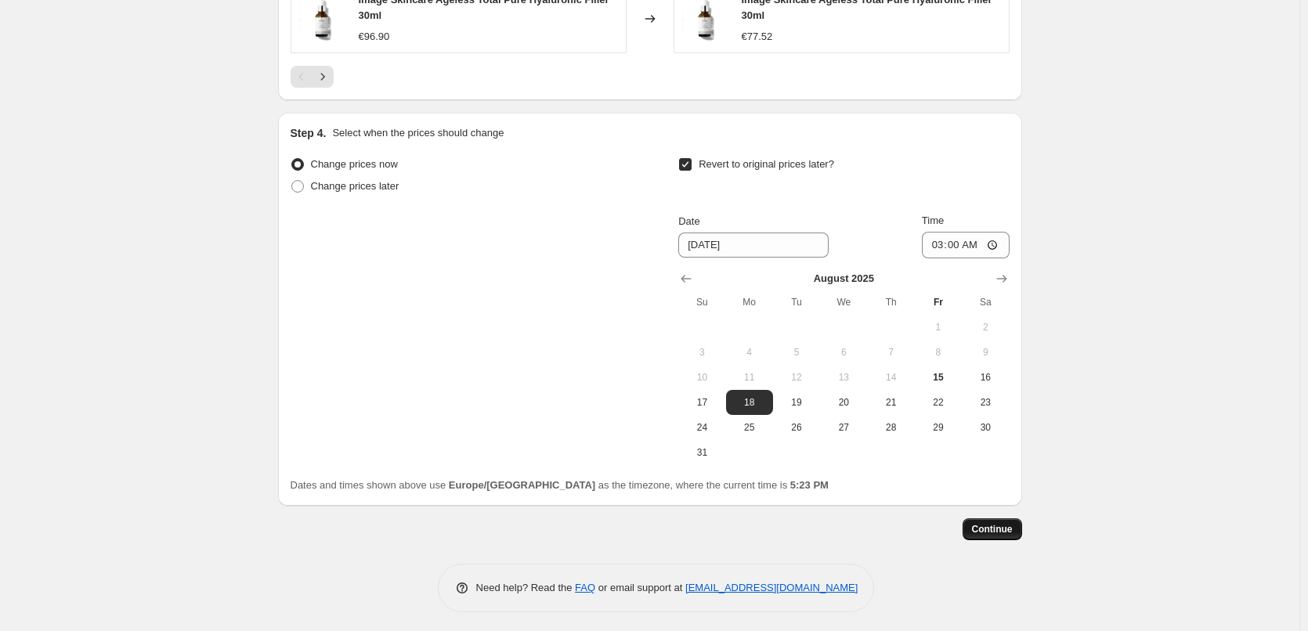
click at [981, 519] on button "Continue" at bounding box center [993, 530] width 60 height 22
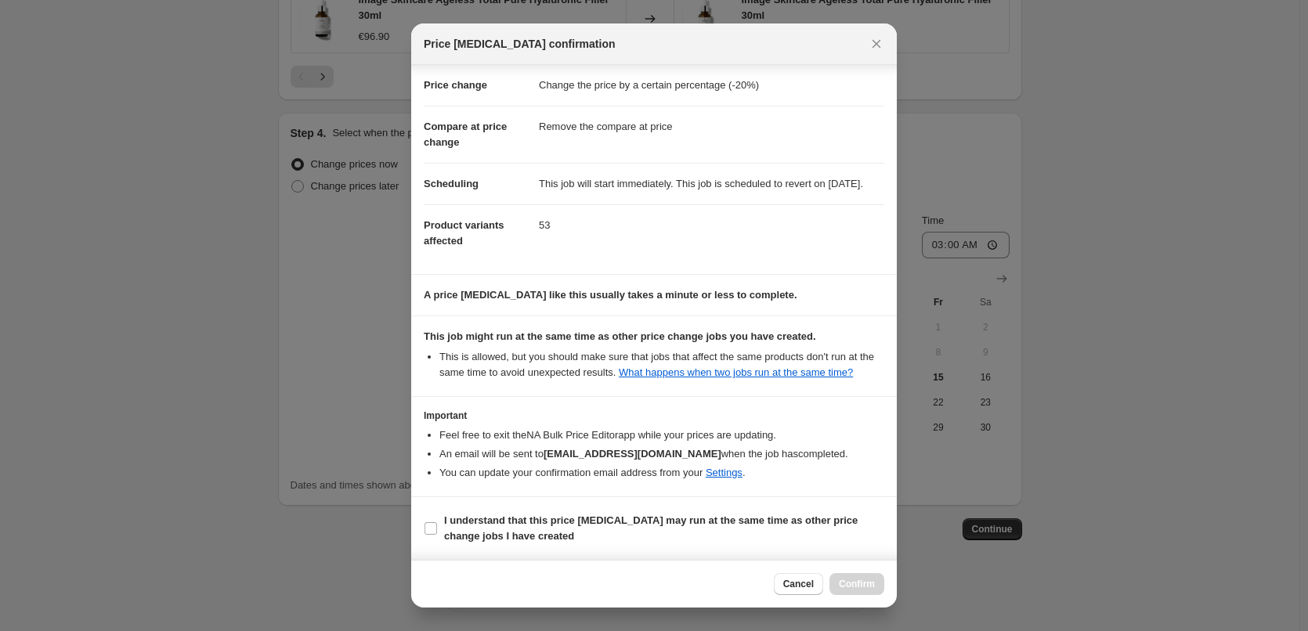
scroll to position [44, 0]
click at [505, 533] on b "I understand that this price [MEDICAL_DATA] may run at the same time as other p…" at bounding box center [651, 528] width 414 height 27
click at [437, 533] on input "I understand that this price [MEDICAL_DATA] may run at the same time as other p…" at bounding box center [431, 528] width 13 height 13
checkbox input "true"
click at [860, 580] on span "Confirm" at bounding box center [857, 584] width 36 height 13
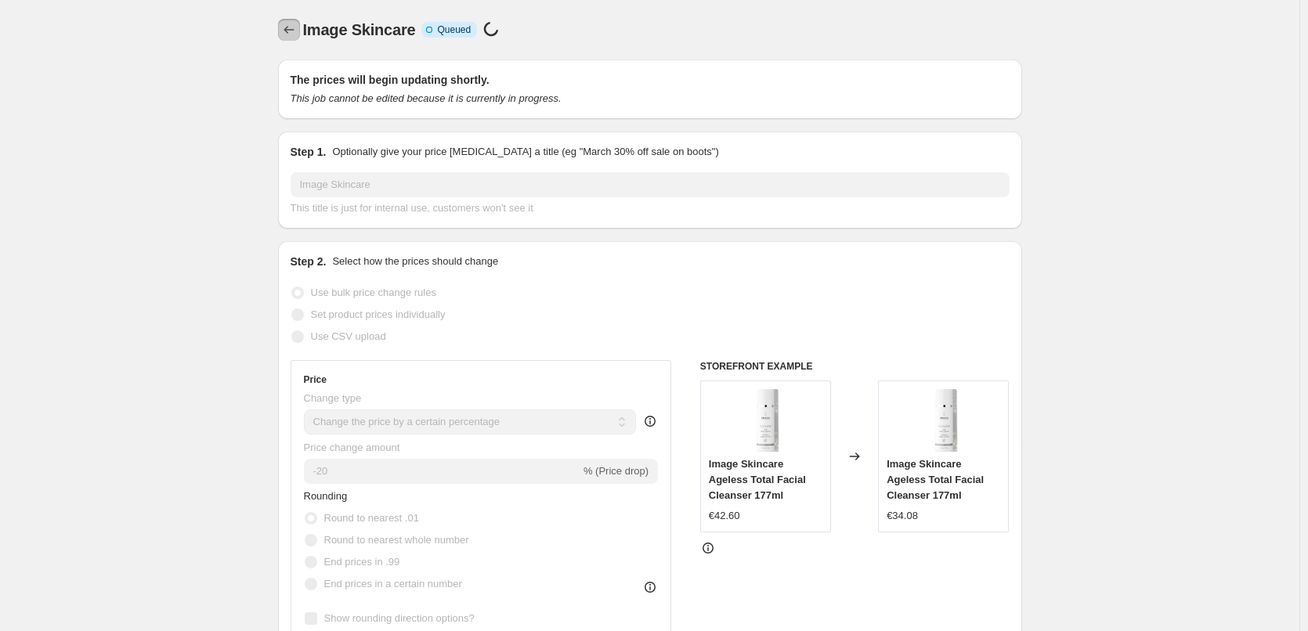
click at [295, 36] on icon "Price change jobs" at bounding box center [289, 30] width 16 height 16
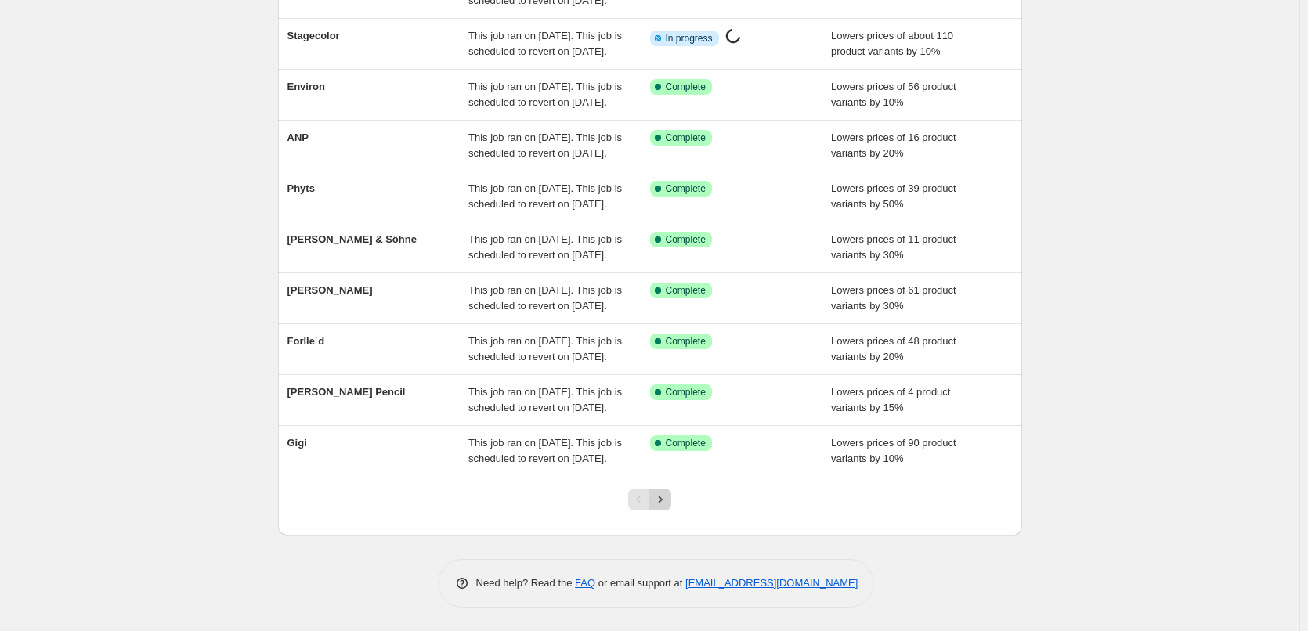
click at [668, 505] on icon "Next" at bounding box center [660, 500] width 16 height 16
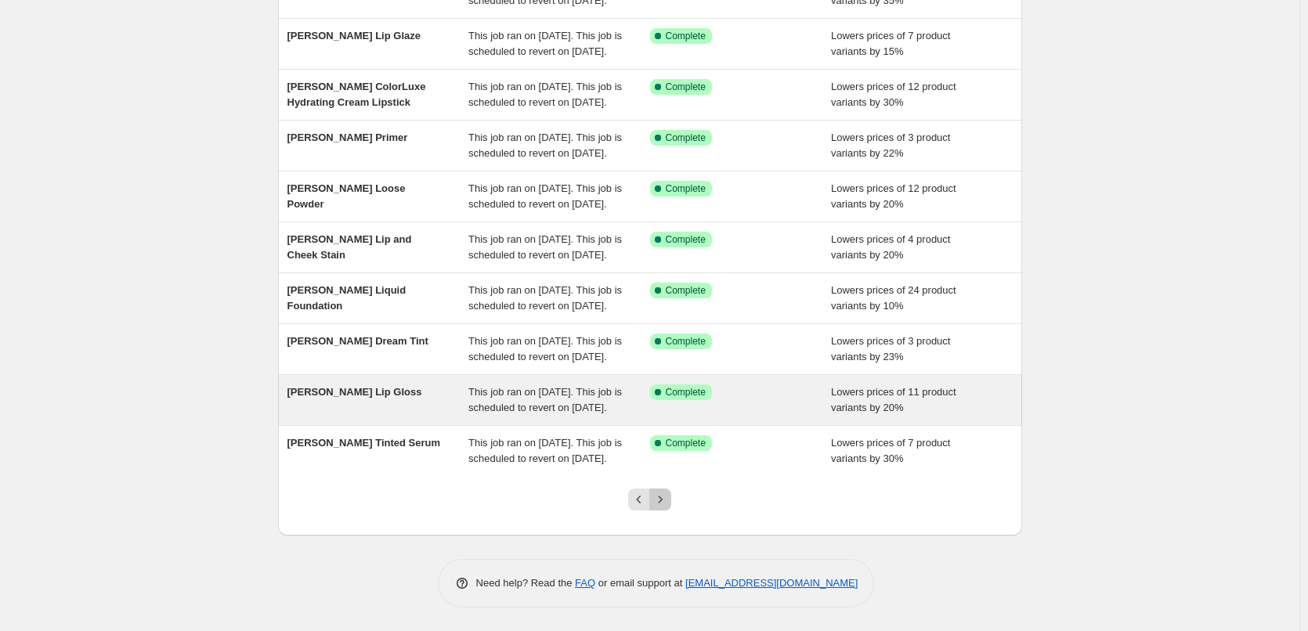
click at [668, 506] on icon "Next" at bounding box center [660, 500] width 16 height 16
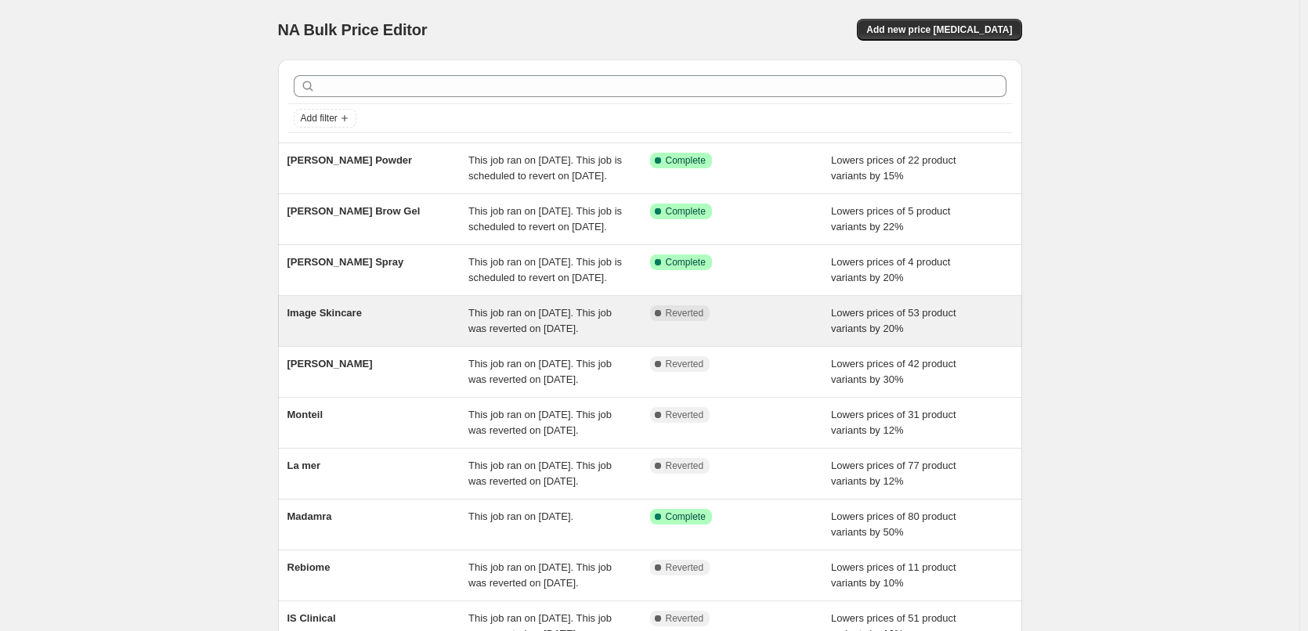
click at [327, 337] on div "Image Skincare" at bounding box center [378, 320] width 182 height 31
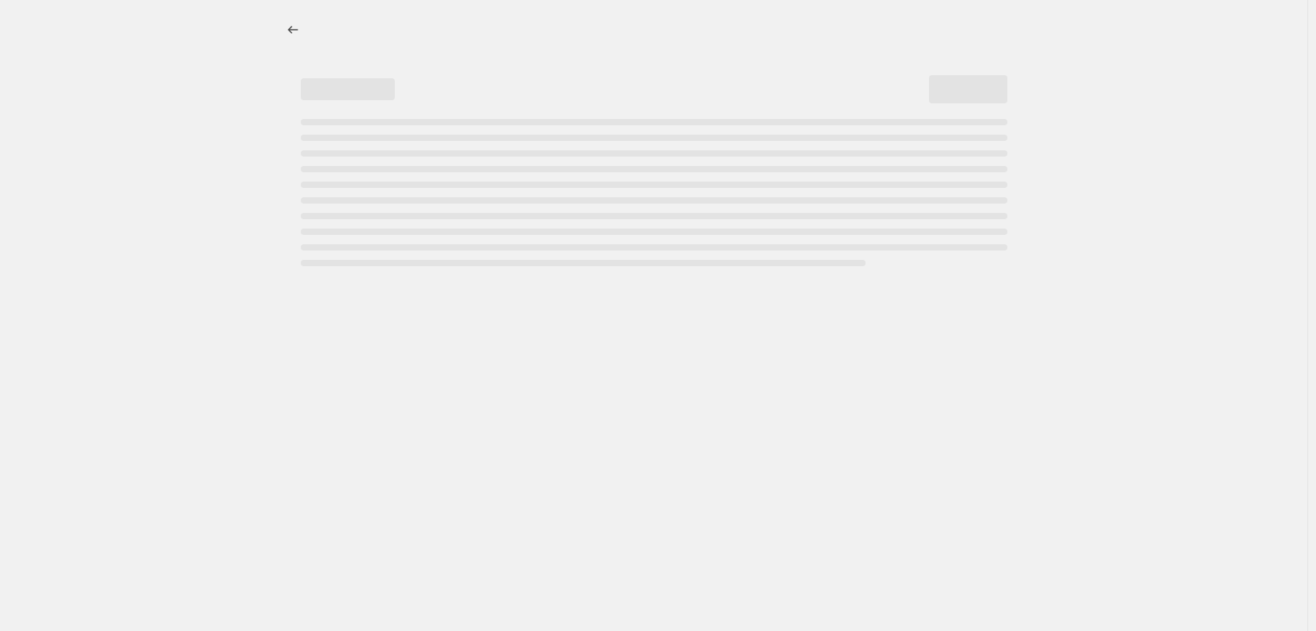
select select "percentage"
select select "remove"
select select "vendor"
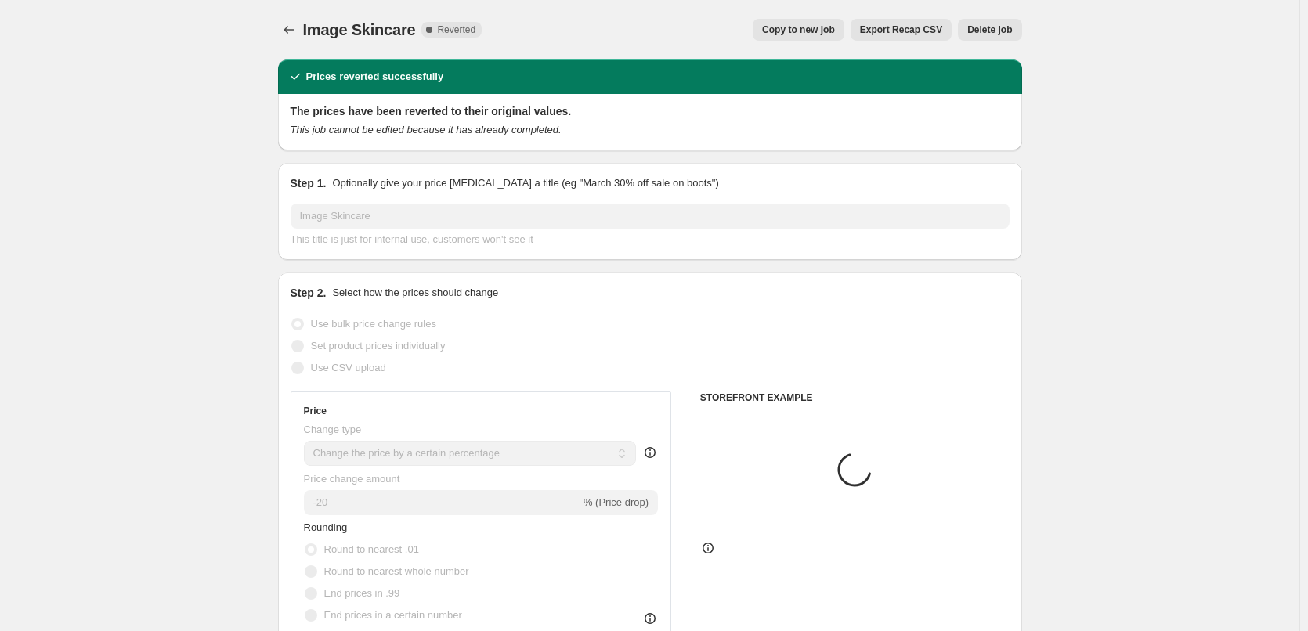
click at [997, 38] on button "Delete job" at bounding box center [989, 30] width 63 height 22
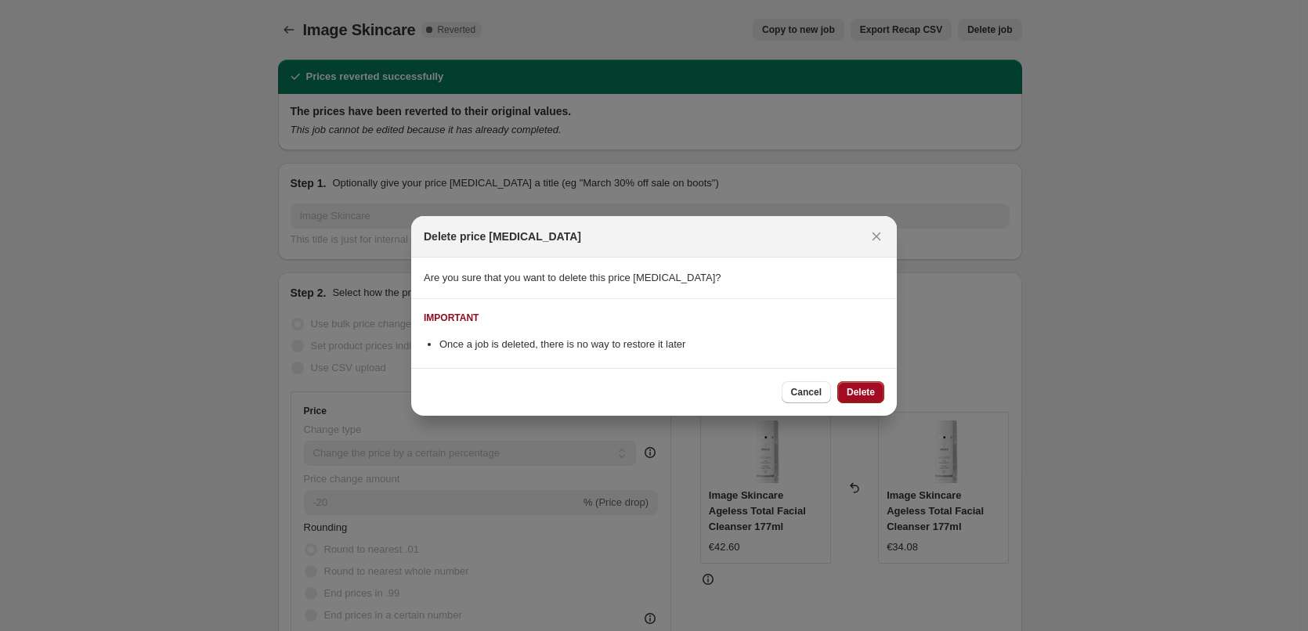
click at [857, 402] on button "Delete" at bounding box center [860, 392] width 47 height 22
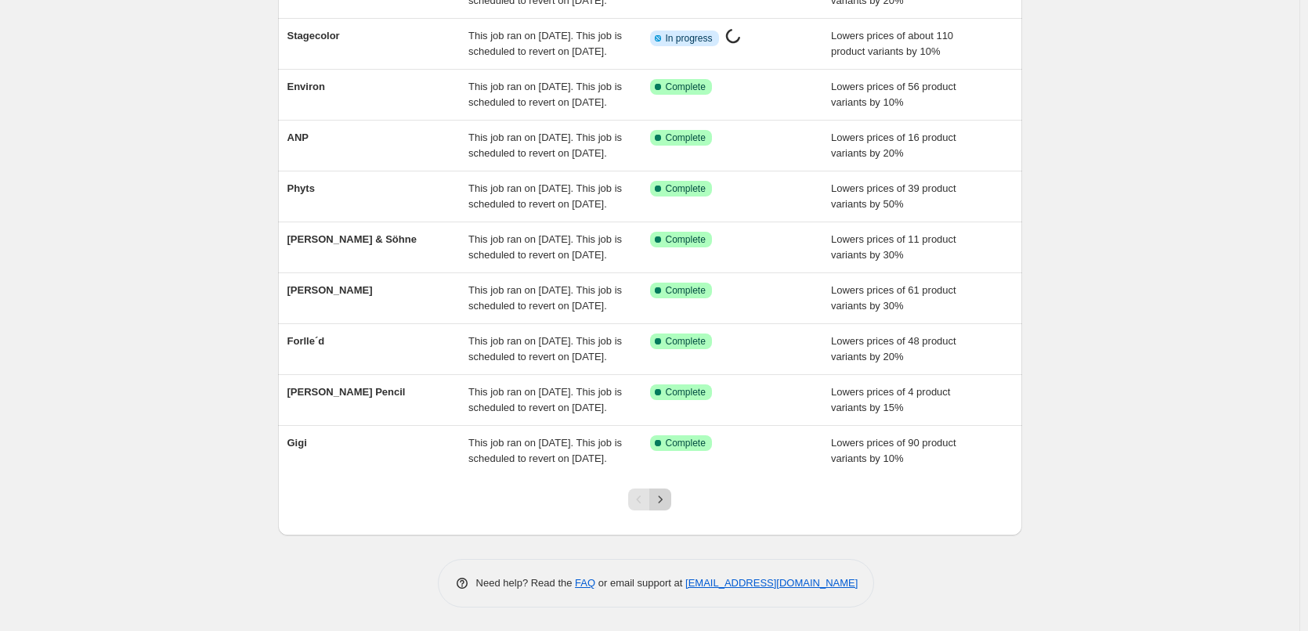
click at [657, 494] on icon "Next" at bounding box center [660, 500] width 16 height 16
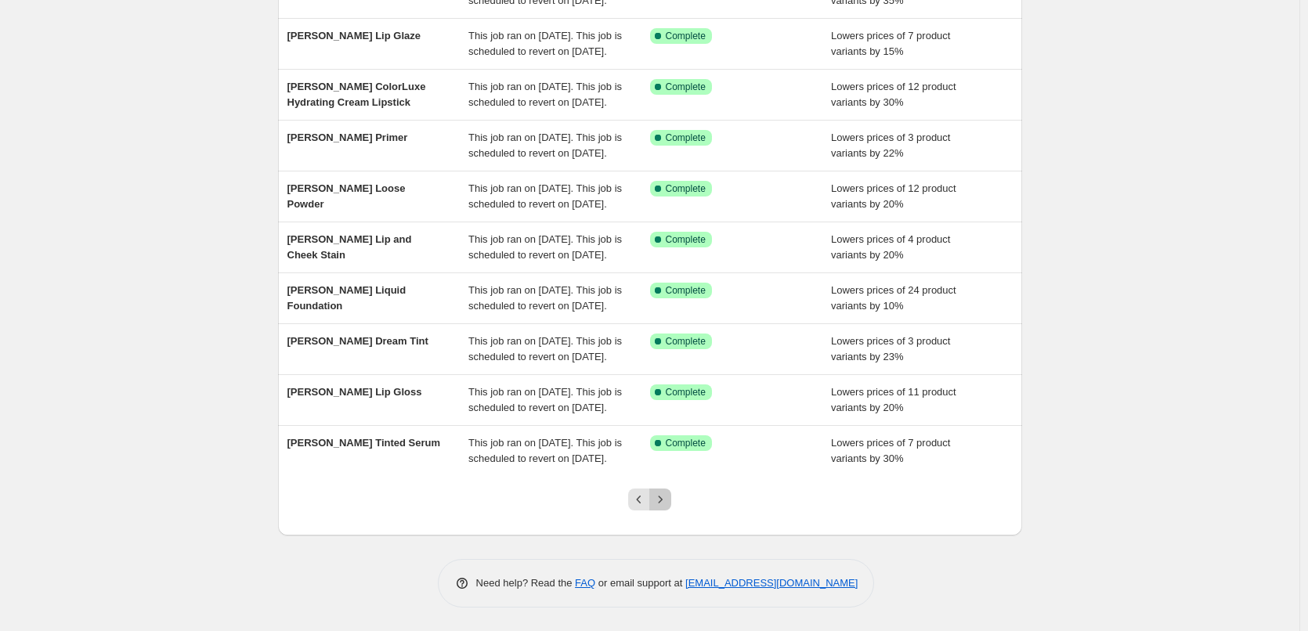
click at [659, 493] on icon "Next" at bounding box center [660, 500] width 16 height 16
